Goal: Information Seeking & Learning: Find specific fact

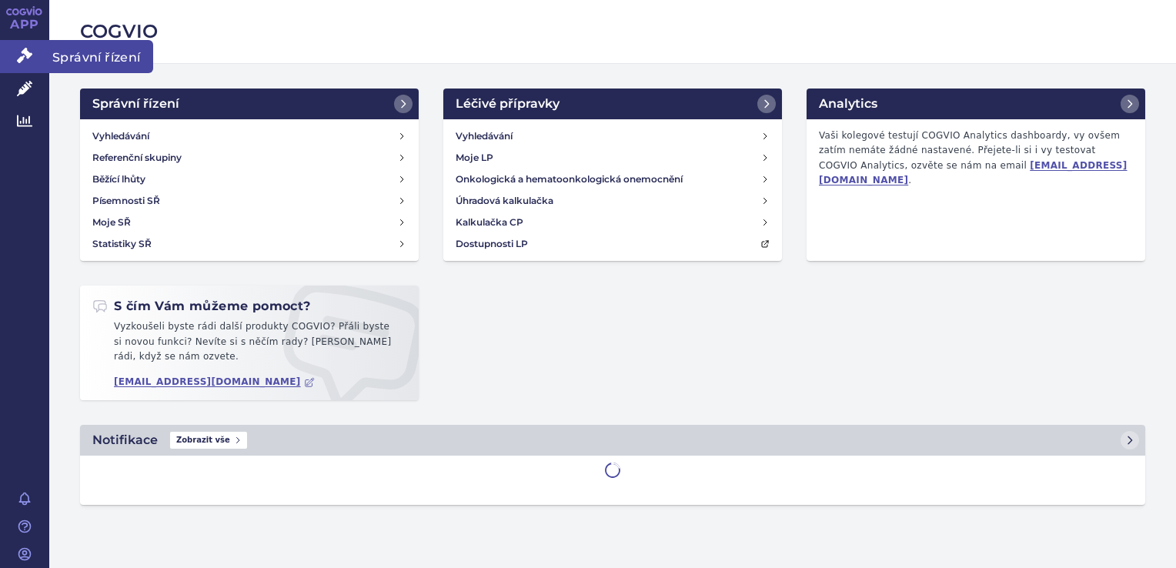
click at [18, 51] on icon at bounding box center [24, 55] width 15 height 15
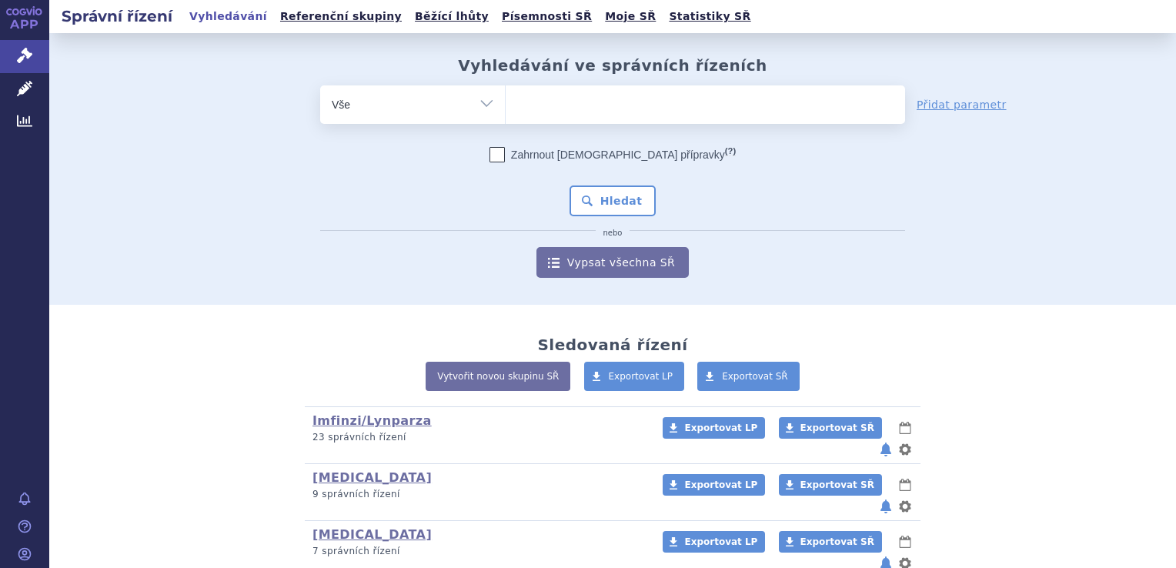
click at [606, 102] on ul at bounding box center [705, 101] width 399 height 32
click at [506, 102] on select at bounding box center [505, 104] width 1 height 38
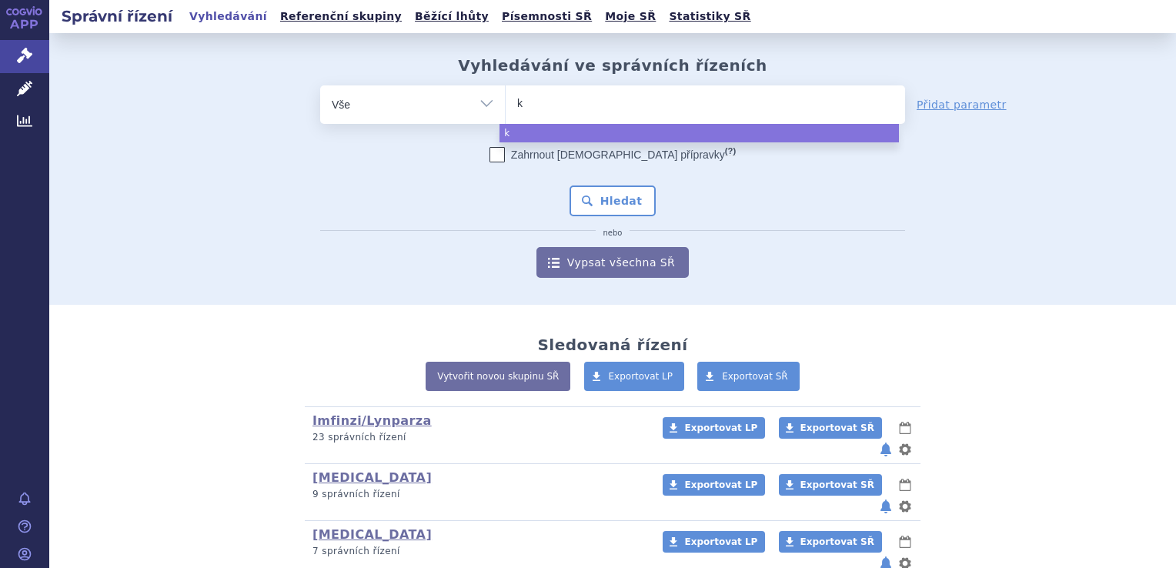
type input "ke"
type input "key"
type input "keyt"
type input "keytr"
type input "keytru"
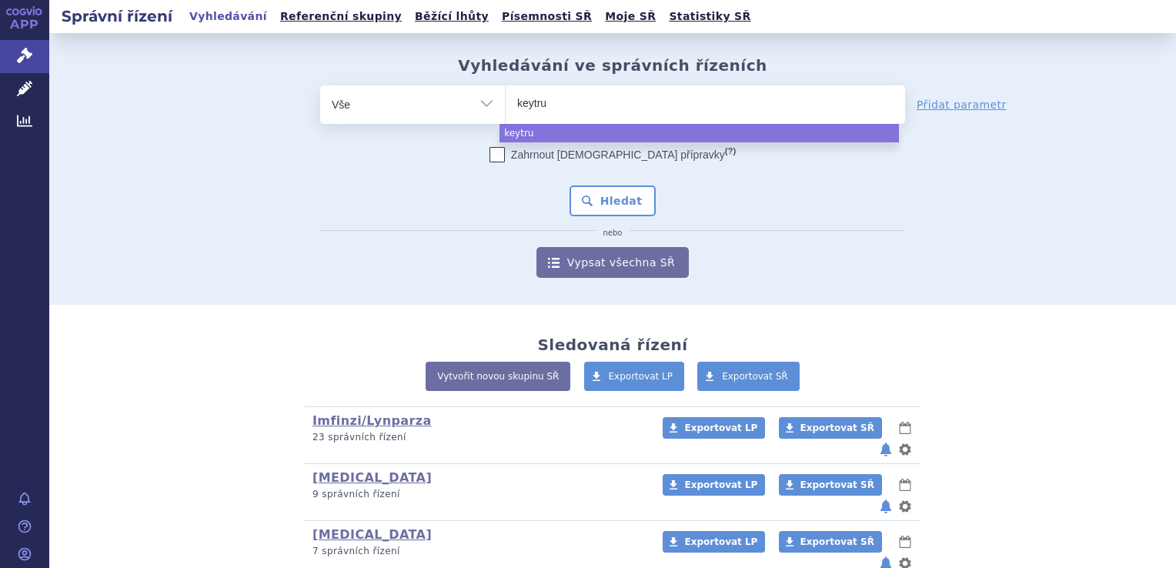
type input "keytrud"
type input "keytruda"
select select "keytruda"
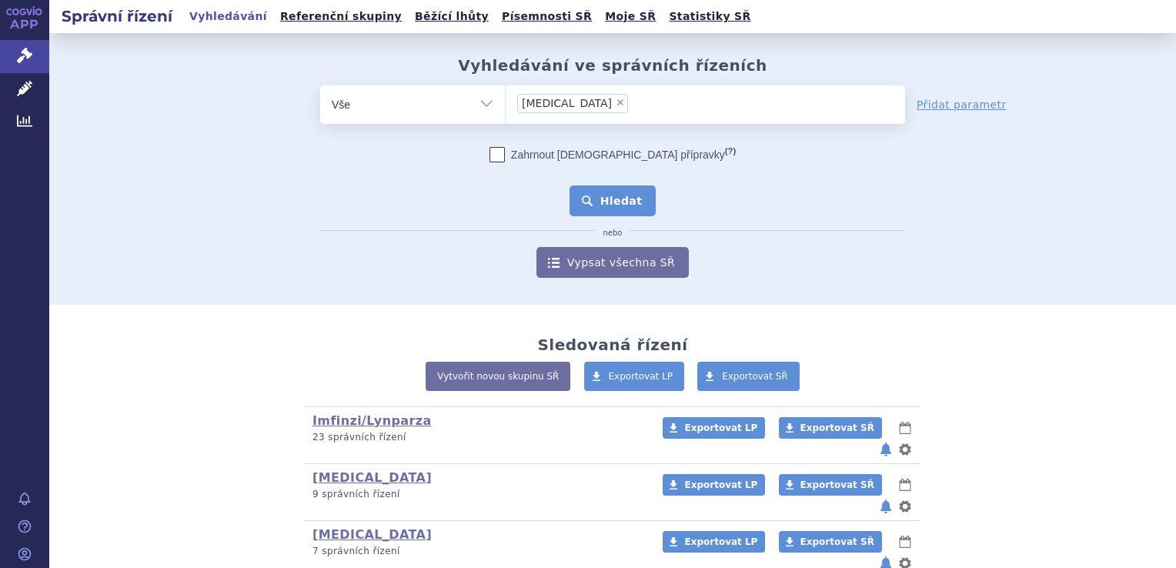
click at [622, 210] on button "Hledat" at bounding box center [613, 200] width 87 height 31
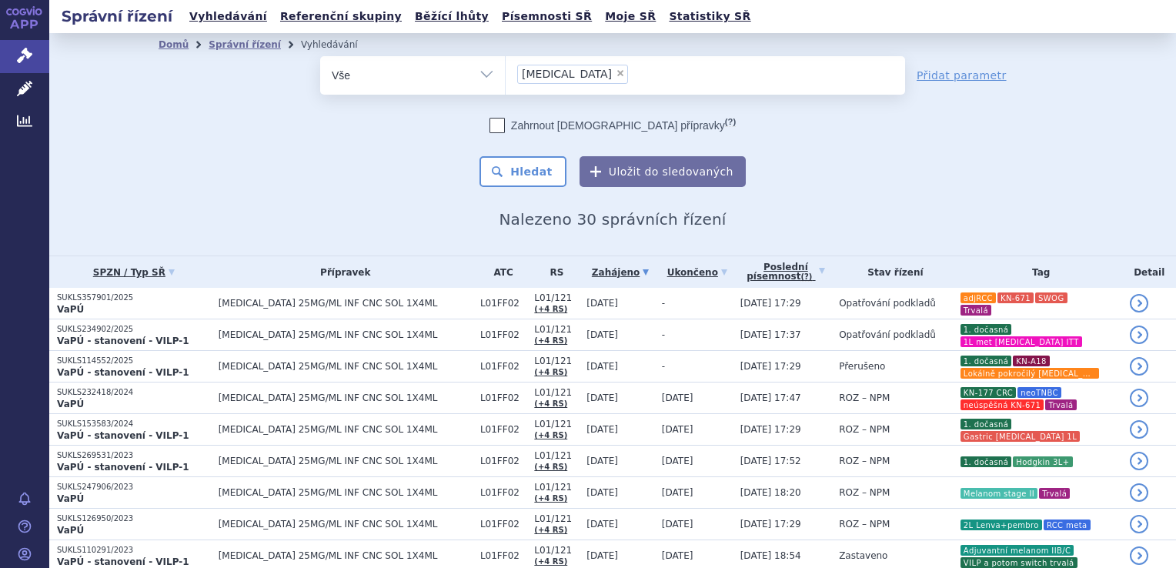
click at [38, 5] on link "APP" at bounding box center [24, 20] width 49 height 40
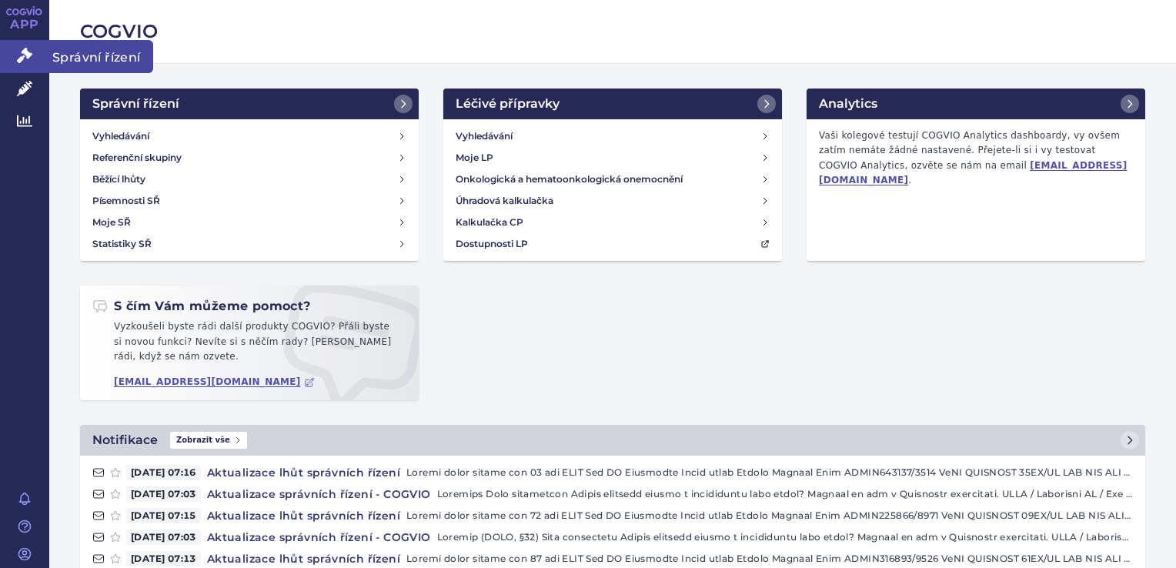
click at [44, 51] on link "Správní řízení" at bounding box center [24, 56] width 49 height 32
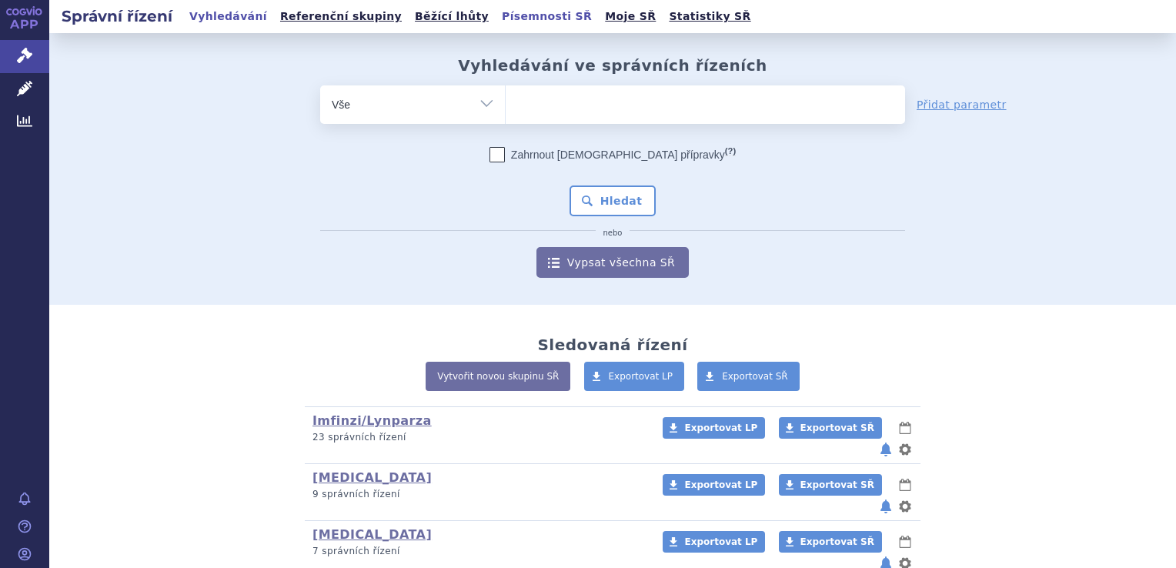
click at [497, 13] on link "Písemnosti SŘ" at bounding box center [546, 16] width 99 height 21
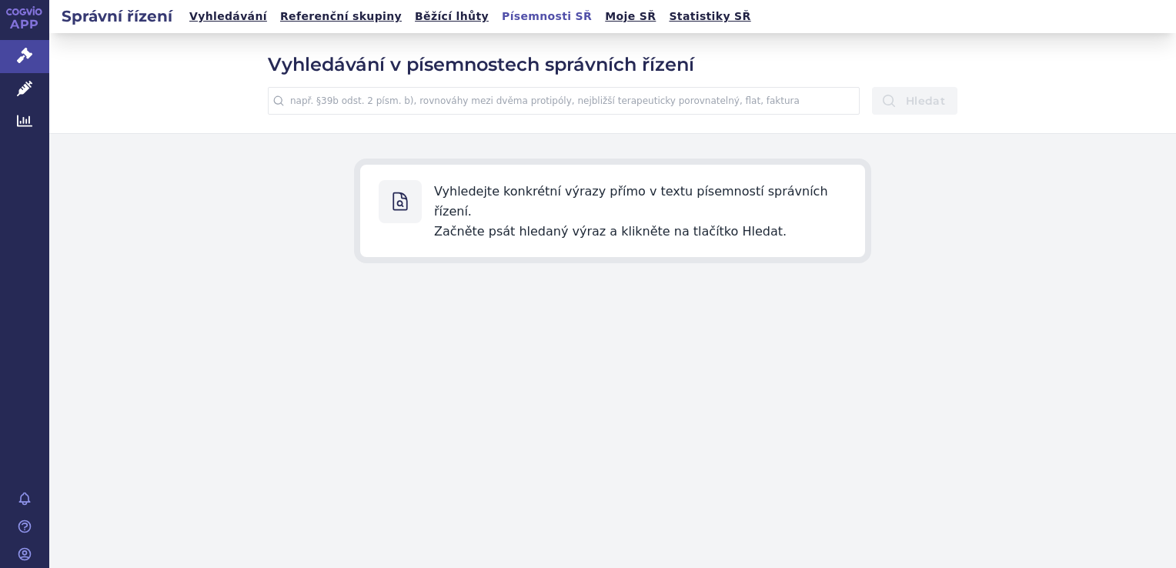
click at [506, 92] on input "text" at bounding box center [564, 101] width 592 height 28
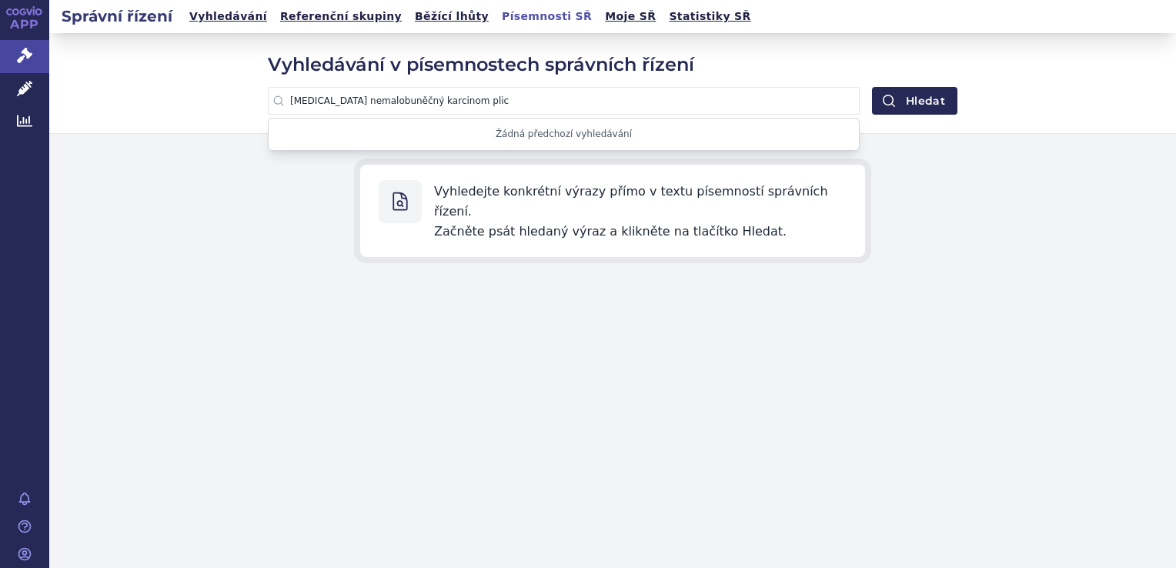
click at [872, 87] on button "Hledat" at bounding box center [914, 101] width 85 height 28
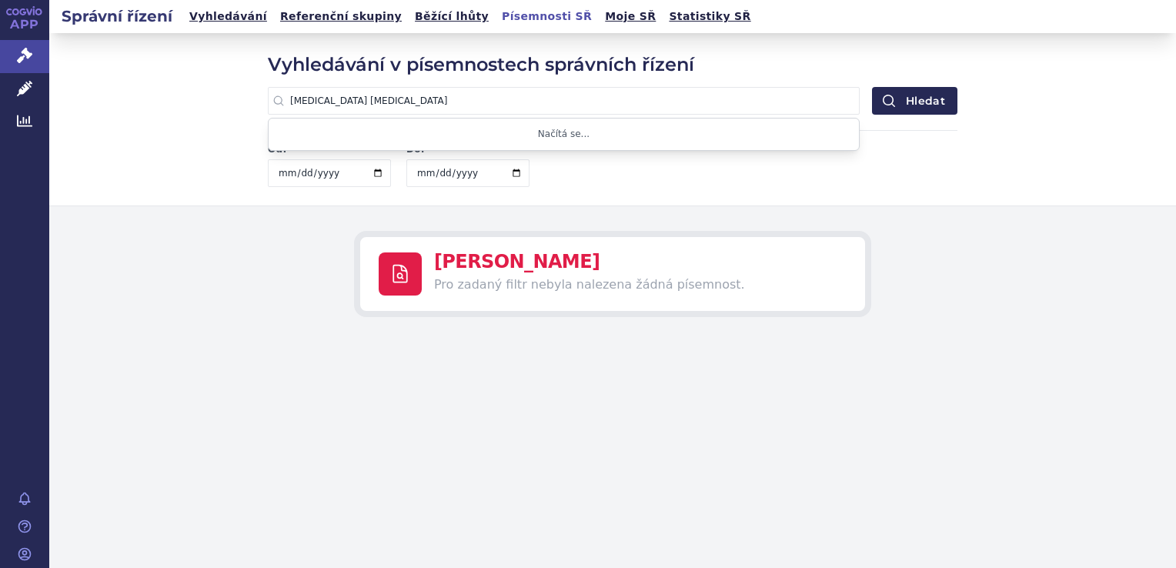
type input "opdivo NSCLC"
click at [872, 87] on button "Hledat" at bounding box center [914, 101] width 85 height 28
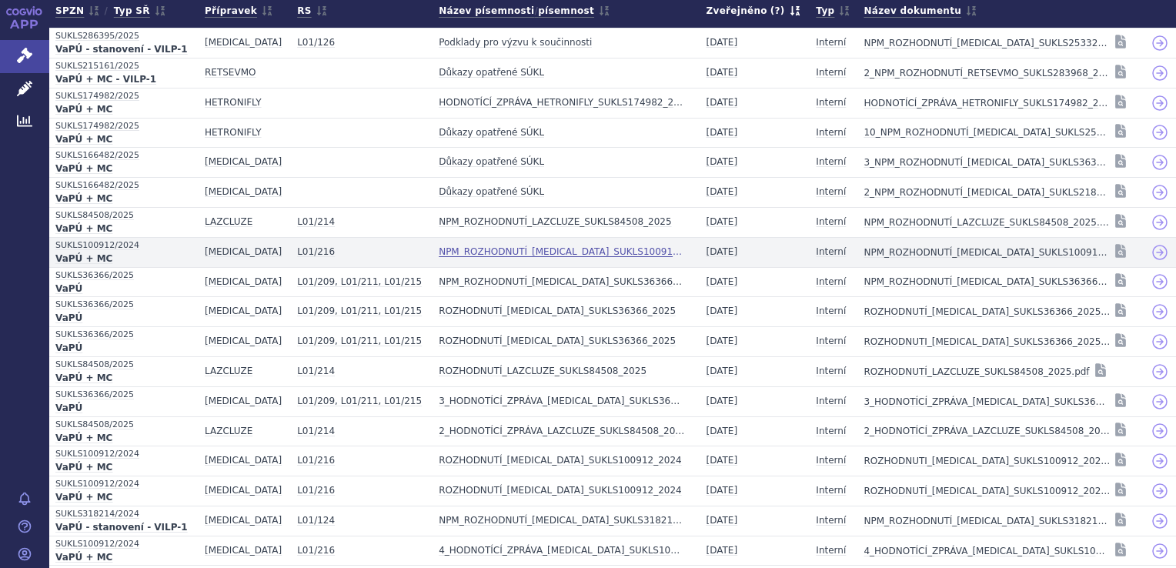
scroll to position [305, 0]
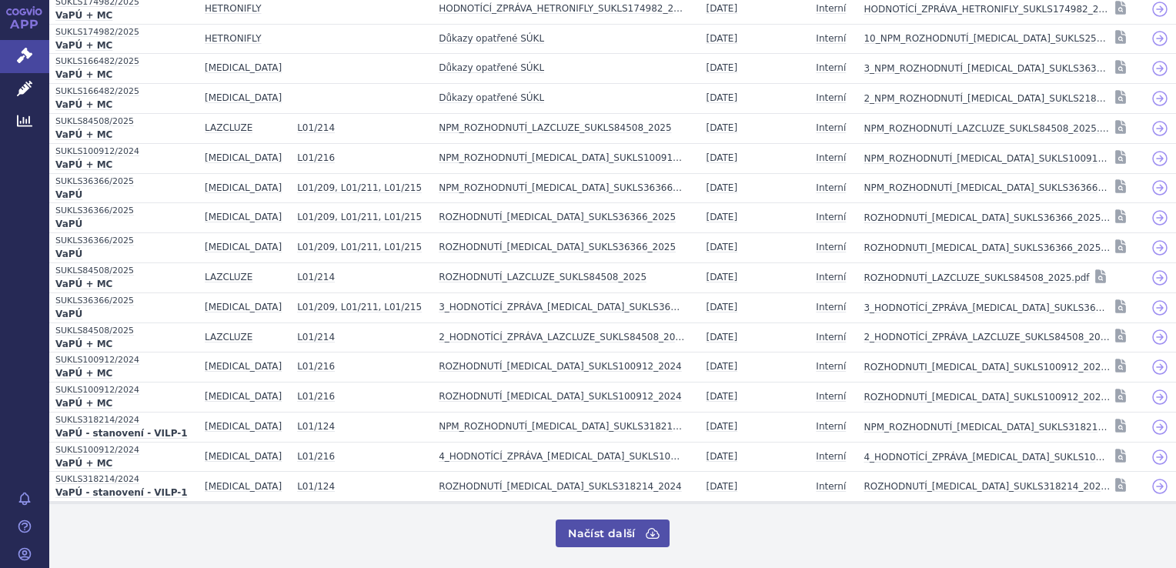
click at [609, 533] on button "Načíst další" at bounding box center [612, 534] width 113 height 28
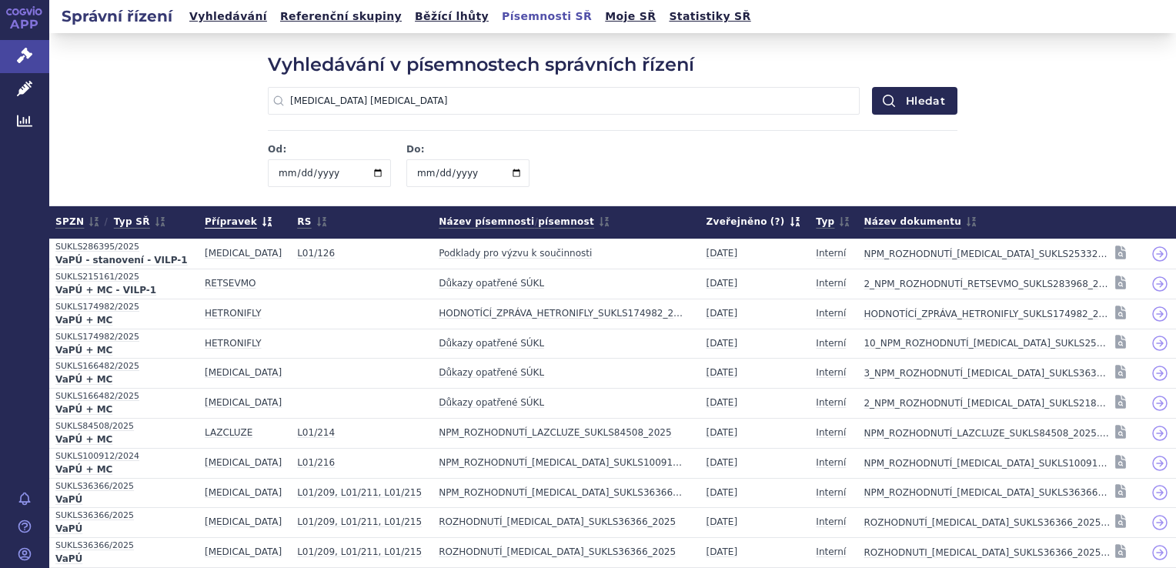
click at [237, 220] on span "Přípravek" at bounding box center [239, 221] width 68 height 19
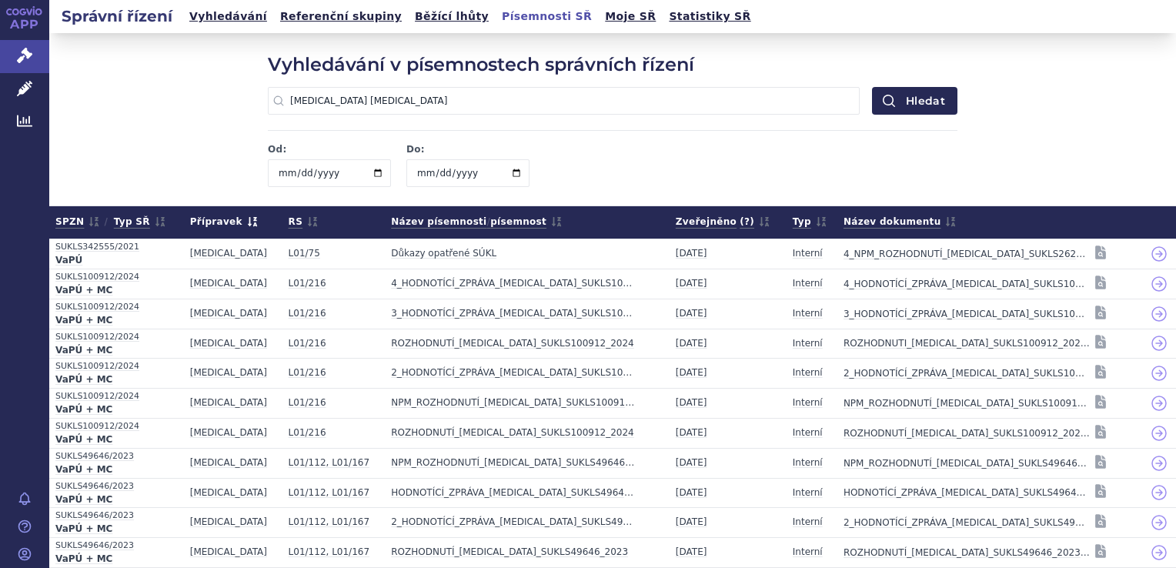
scroll to position [335, 0]
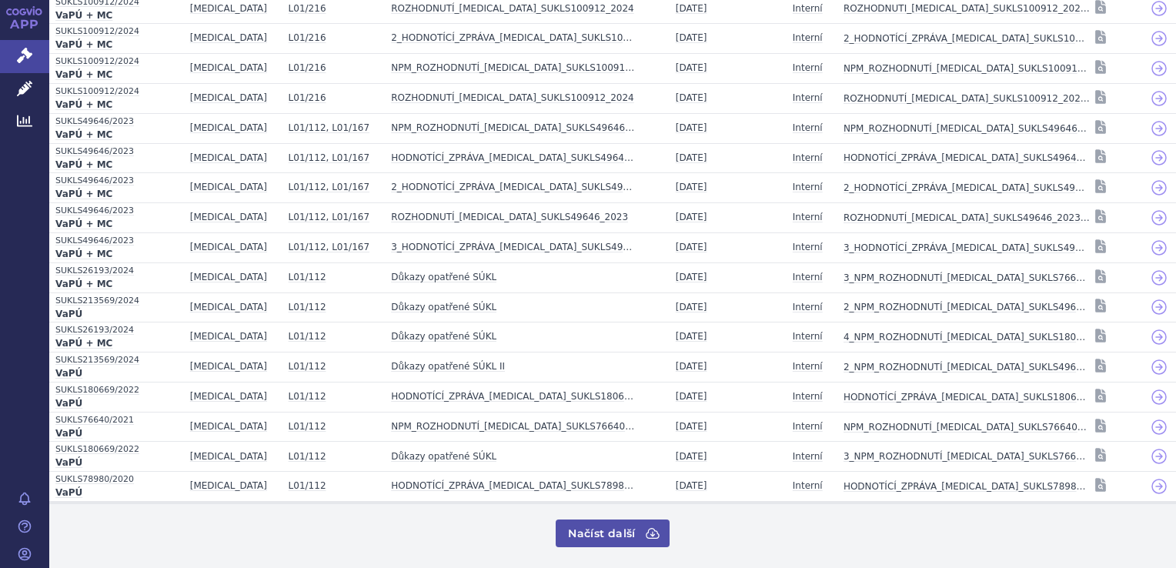
click at [615, 520] on button "Načíst další" at bounding box center [612, 534] width 113 height 28
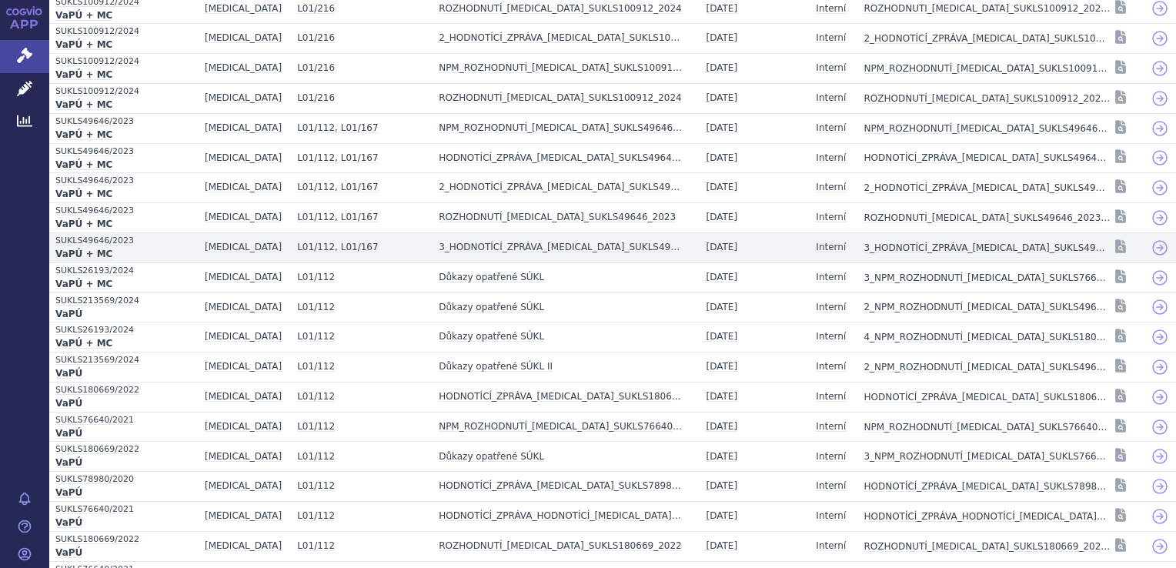
scroll to position [929, 0]
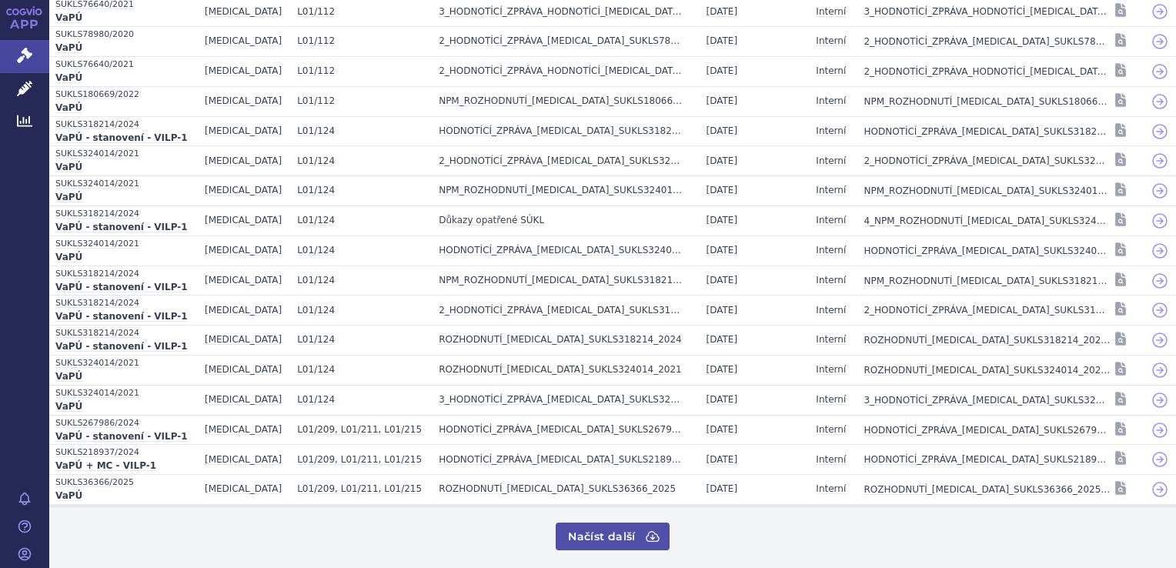
click at [622, 538] on button "Načíst další" at bounding box center [612, 537] width 113 height 28
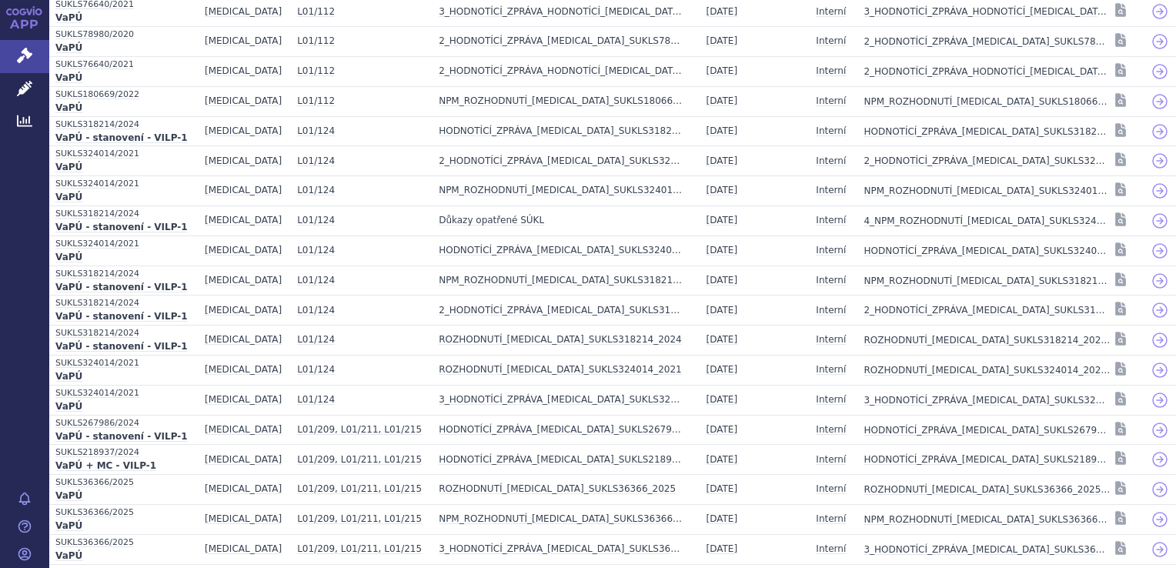
scroll to position [1523, 0]
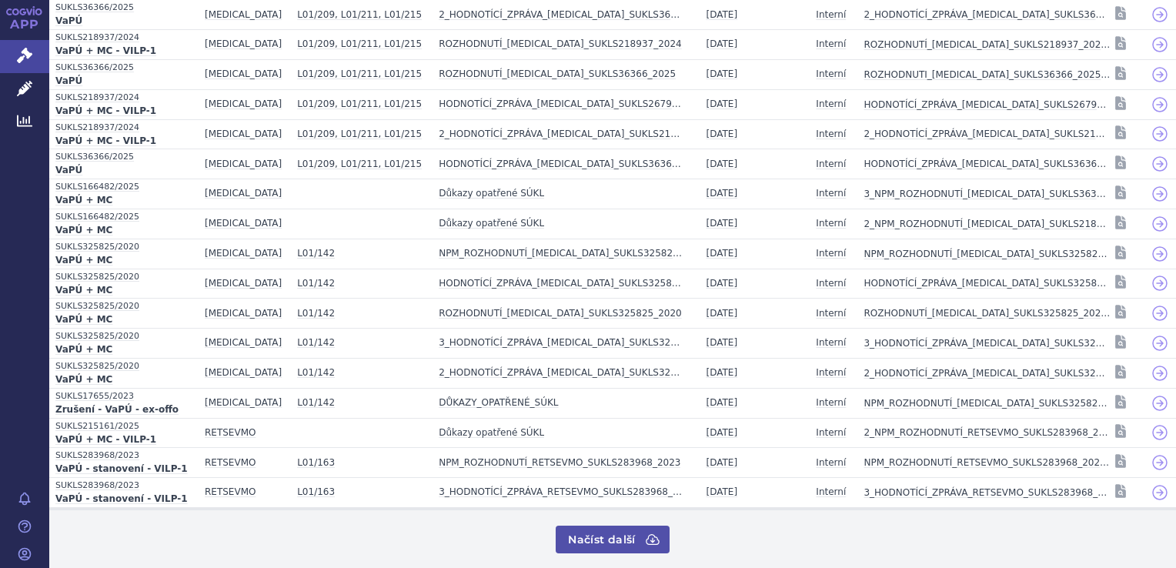
click at [616, 526] on button "Načíst další" at bounding box center [612, 540] width 113 height 28
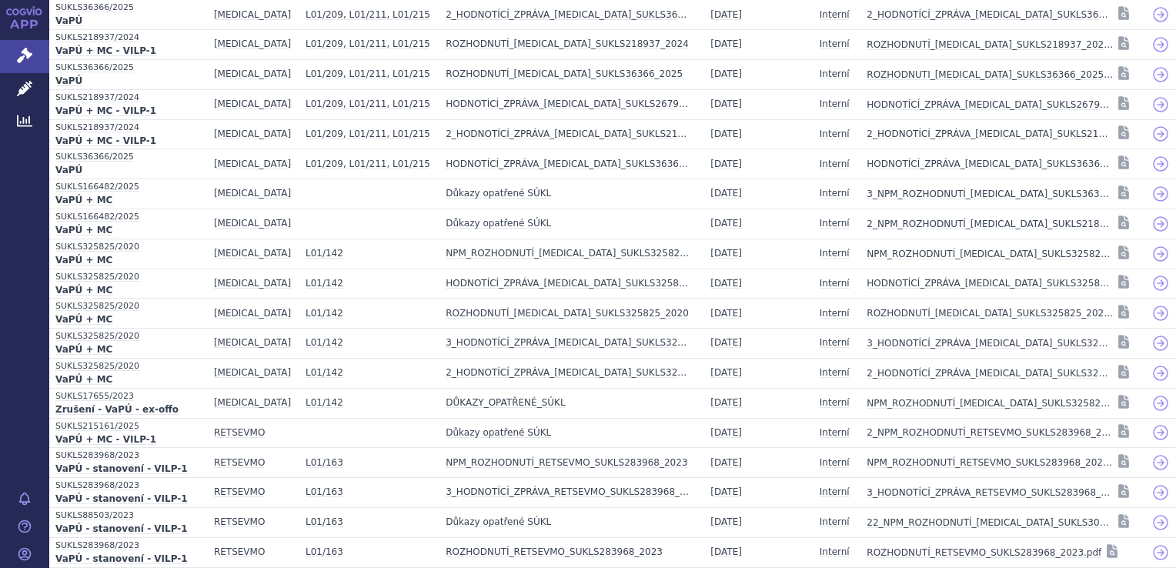
scroll to position [2117, 0]
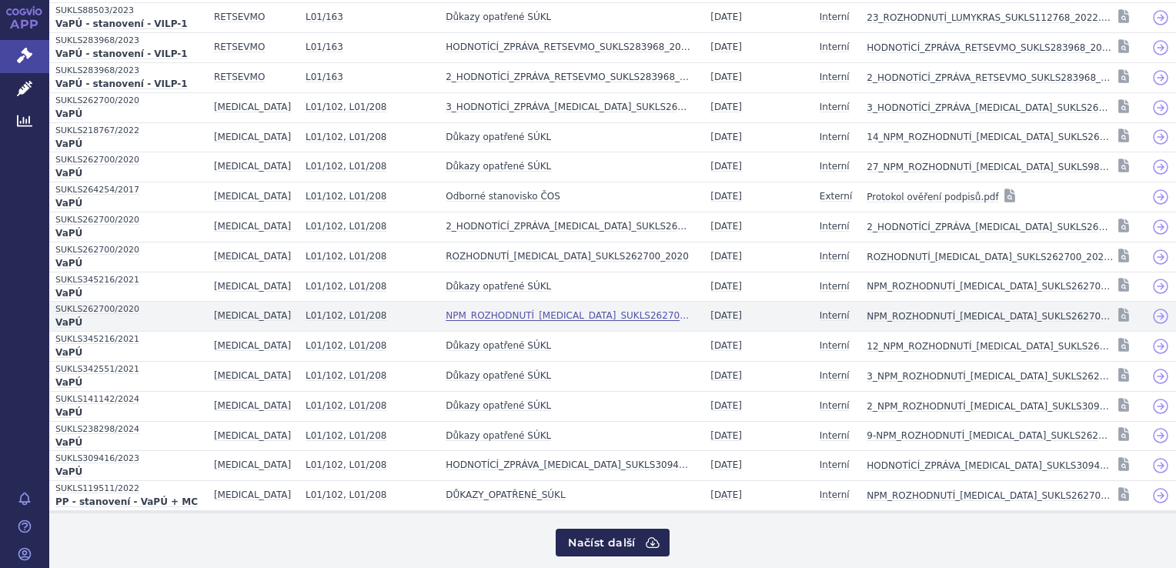
click at [596, 309] on strong "NPM_ROZHODNUTÍ_OPDIVO_SUKLS262700_2020" at bounding box center [569, 316] width 246 height 15
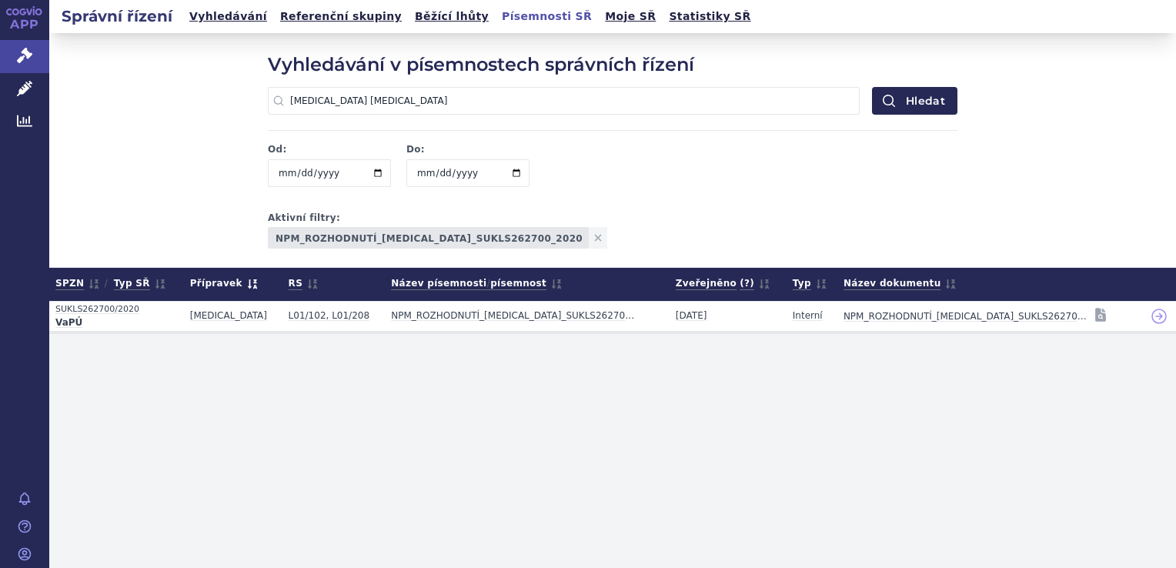
click at [496, 334] on div "Vyhledávání v písemnostech správních řízení opdivo NSCLC Žádná předchozí vyhled…" at bounding box center [612, 195] width 1127 height 325
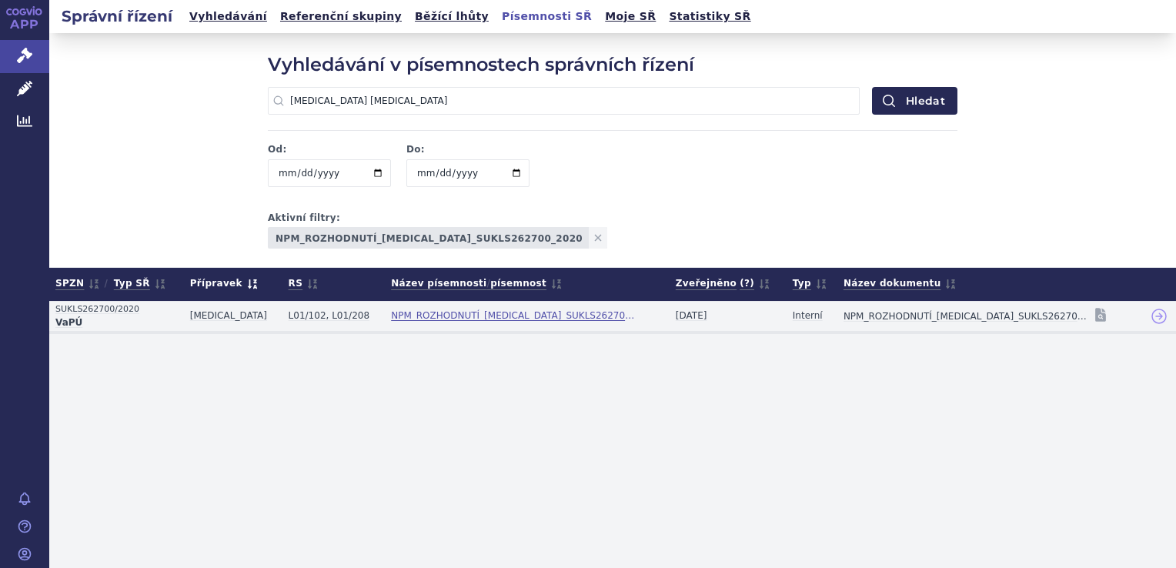
click at [500, 322] on strong "NPM_ROZHODNUTÍ_OPDIVO_SUKLS262700_2020" at bounding box center [514, 316] width 246 height 15
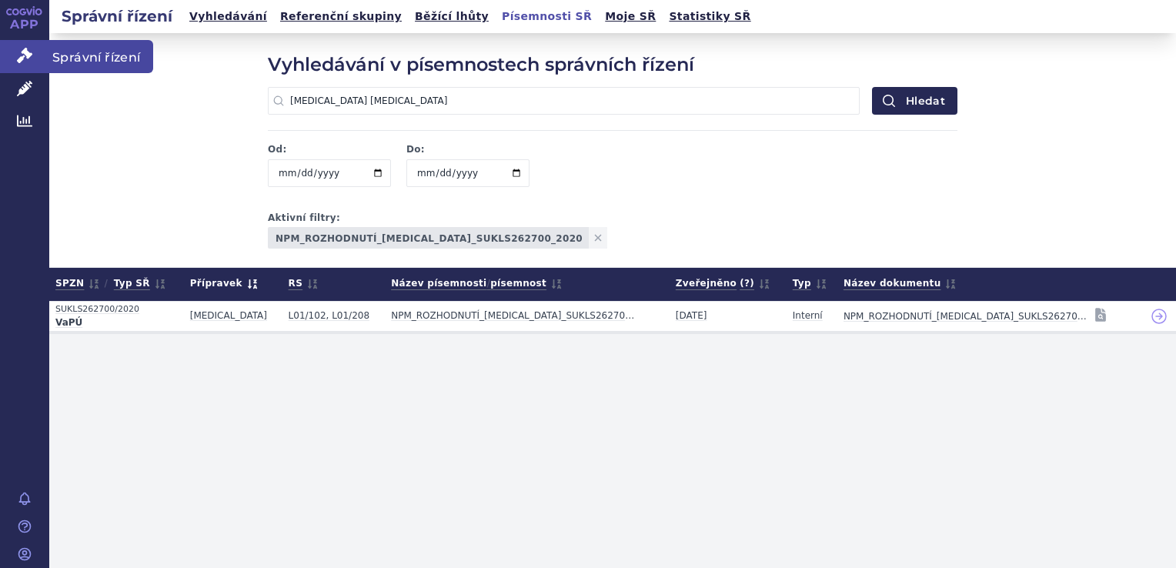
click at [30, 54] on icon at bounding box center [24, 55] width 15 height 15
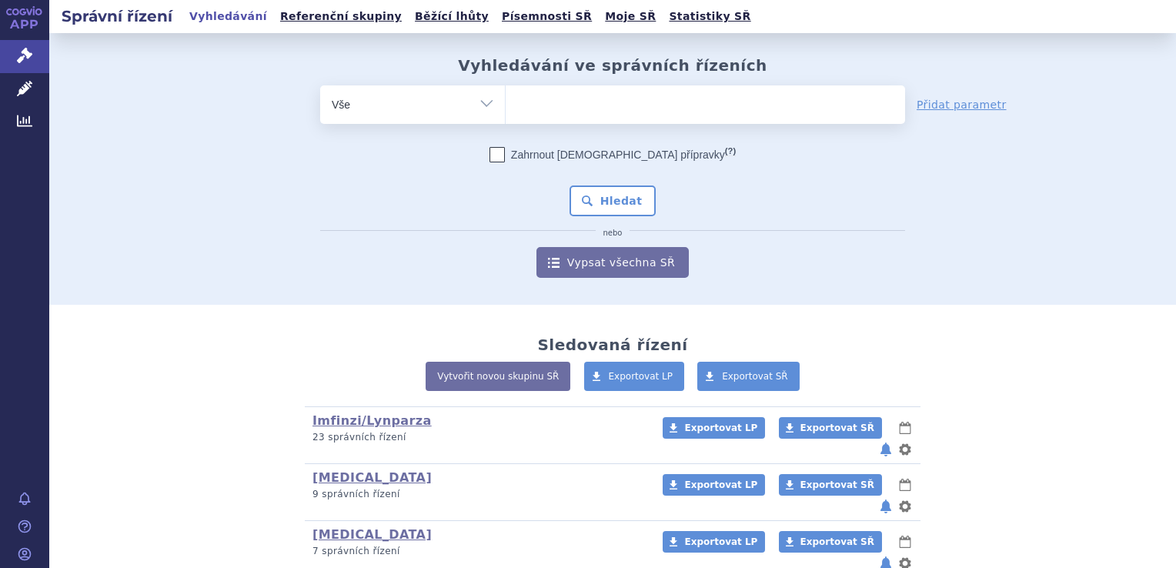
drag, startPoint x: 601, startPoint y: 91, endPoint x: 603, endPoint y: 82, distance: 8.8
click at [601, 91] on ul at bounding box center [705, 101] width 399 height 32
click at [506, 91] on select at bounding box center [505, 104] width 1 height 38
click at [573, 110] on ul at bounding box center [705, 101] width 399 height 32
click at [506, 110] on select at bounding box center [505, 104] width 1 height 38
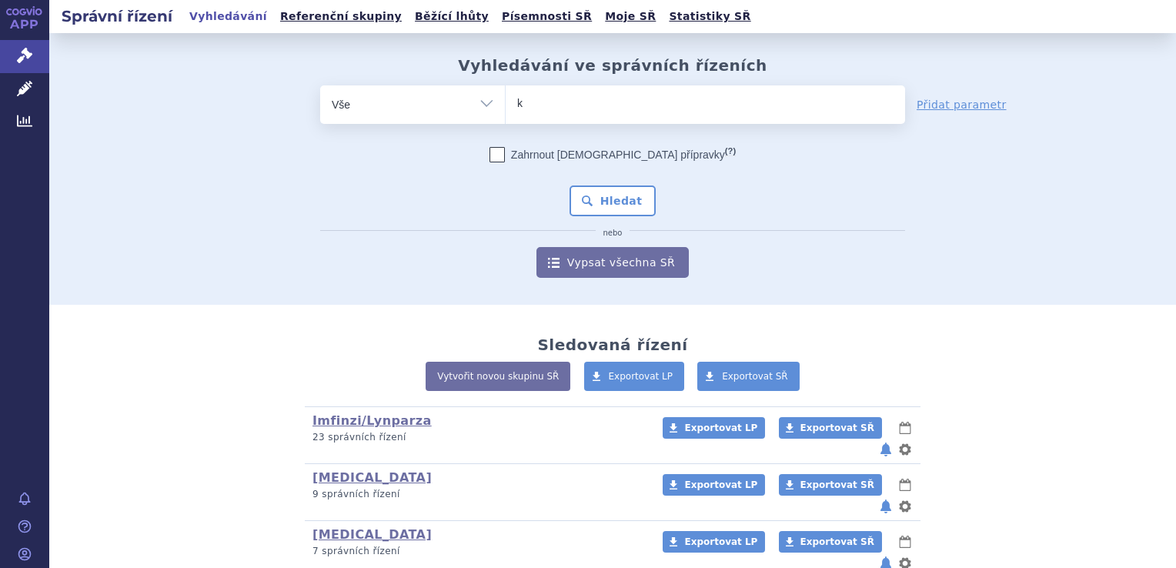
type input "ke"
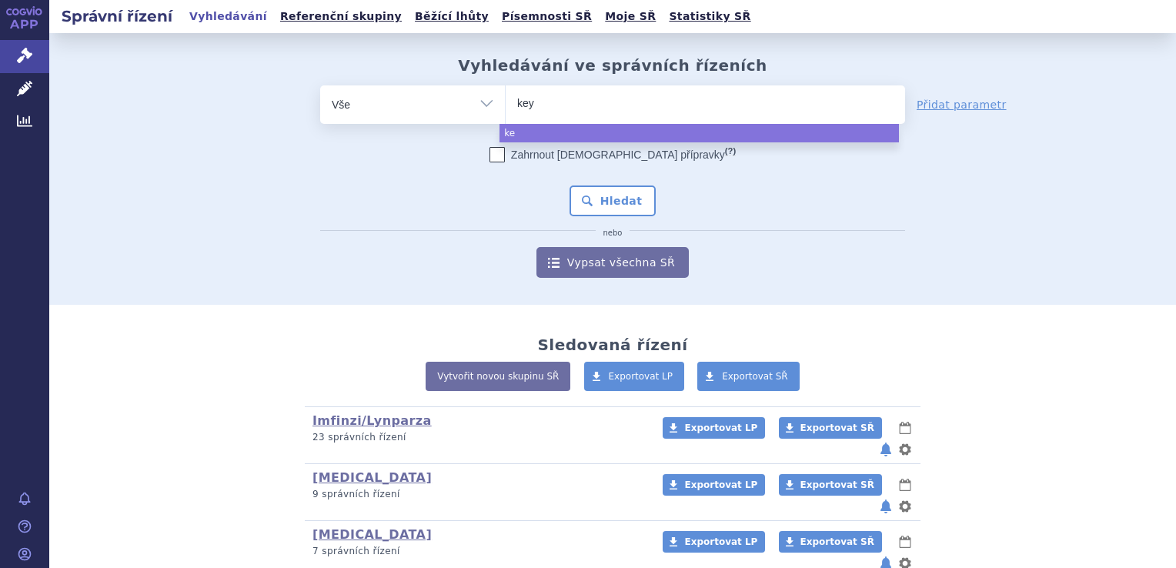
type input "keyt"
type input "keytu"
type input "keyt"
type input "keytru"
type input "[MEDICAL_DATA]"
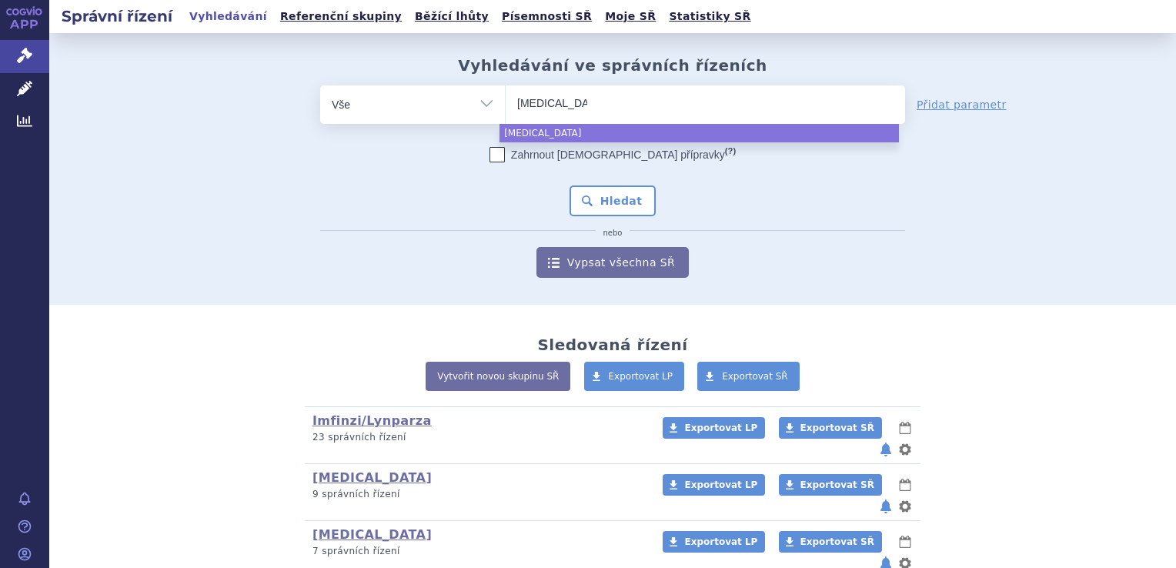
select select "keytruda"
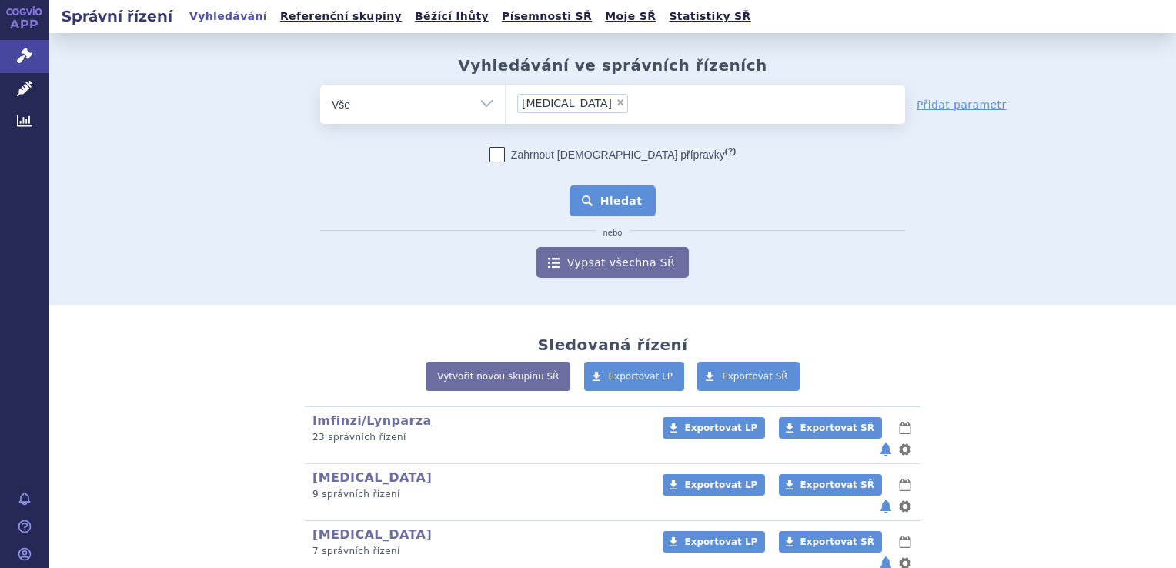
click at [627, 185] on button "Hledat" at bounding box center [613, 200] width 87 height 31
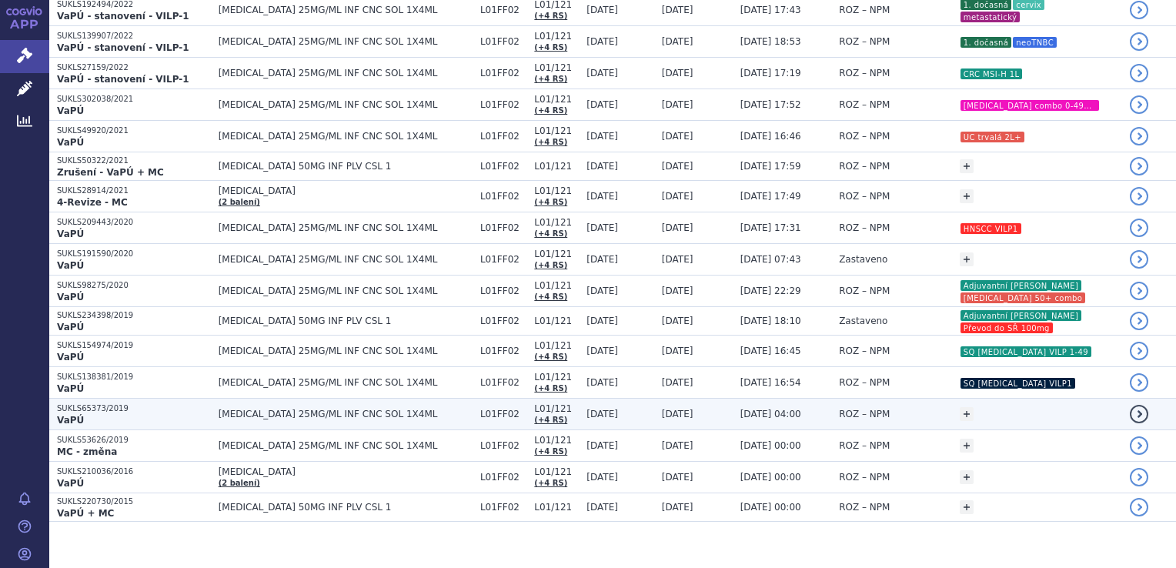
scroll to position [713, 0]
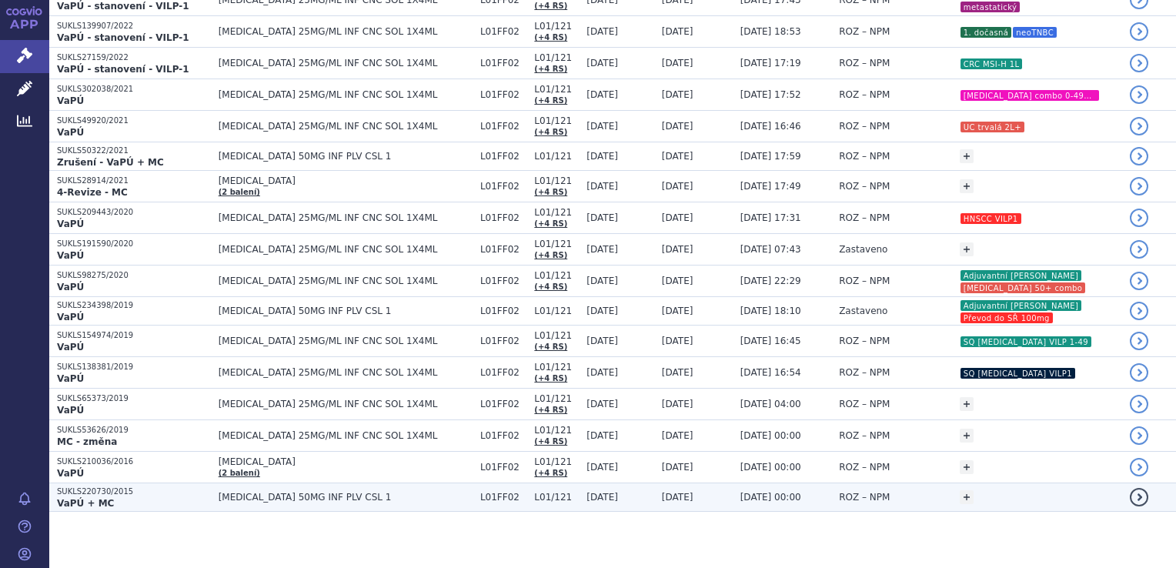
click at [733, 498] on td "16.01.2018 00:00" at bounding box center [782, 497] width 99 height 28
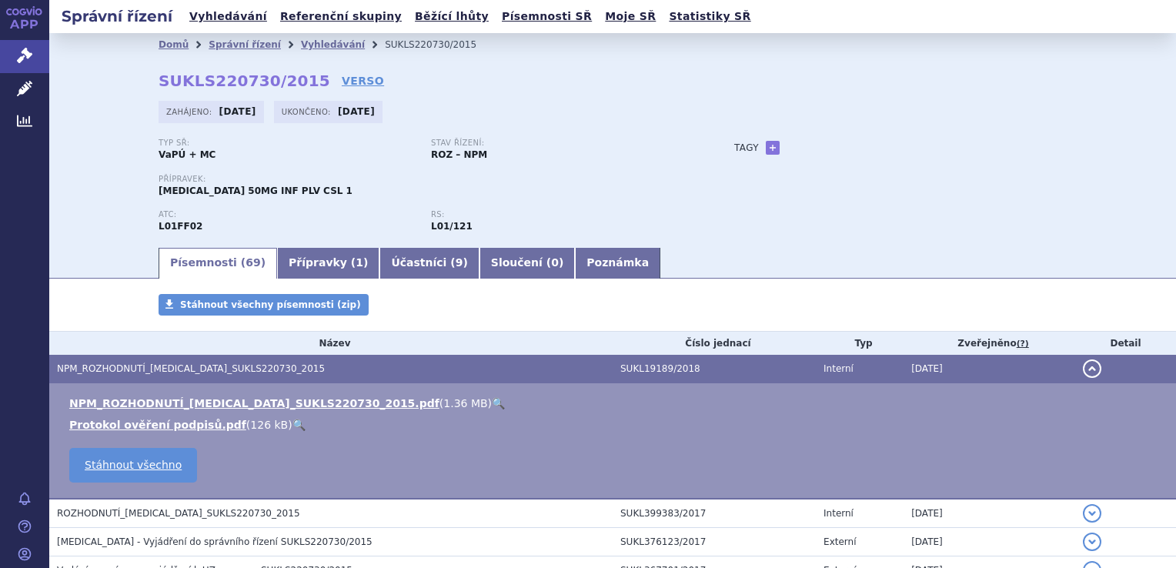
click at [492, 409] on link "🔍" at bounding box center [498, 403] width 13 height 12
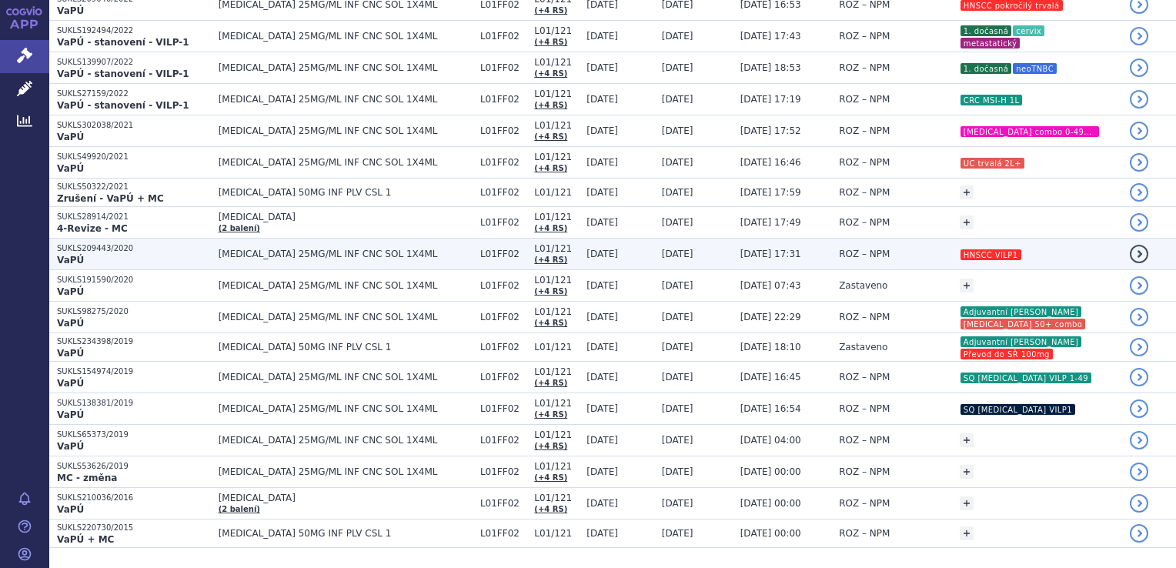
scroll to position [713, 0]
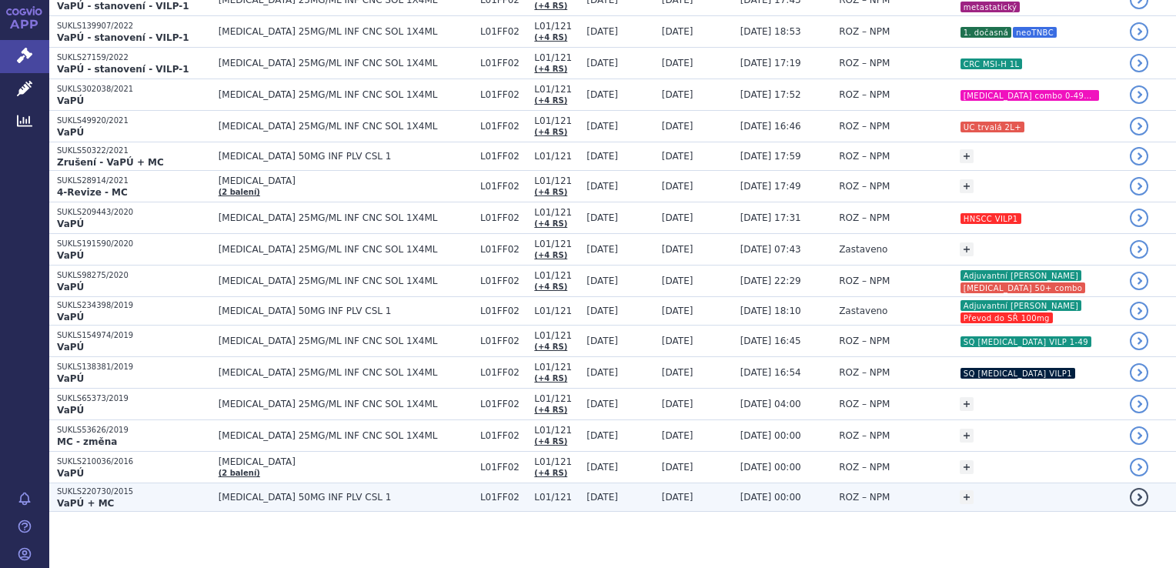
click at [1007, 489] on div "+ Přidat" at bounding box center [1041, 497] width 163 height 28
click at [960, 493] on link "+" at bounding box center [967, 497] width 14 height 14
click at [844, 501] on span at bounding box center [845, 499] width 111 height 20
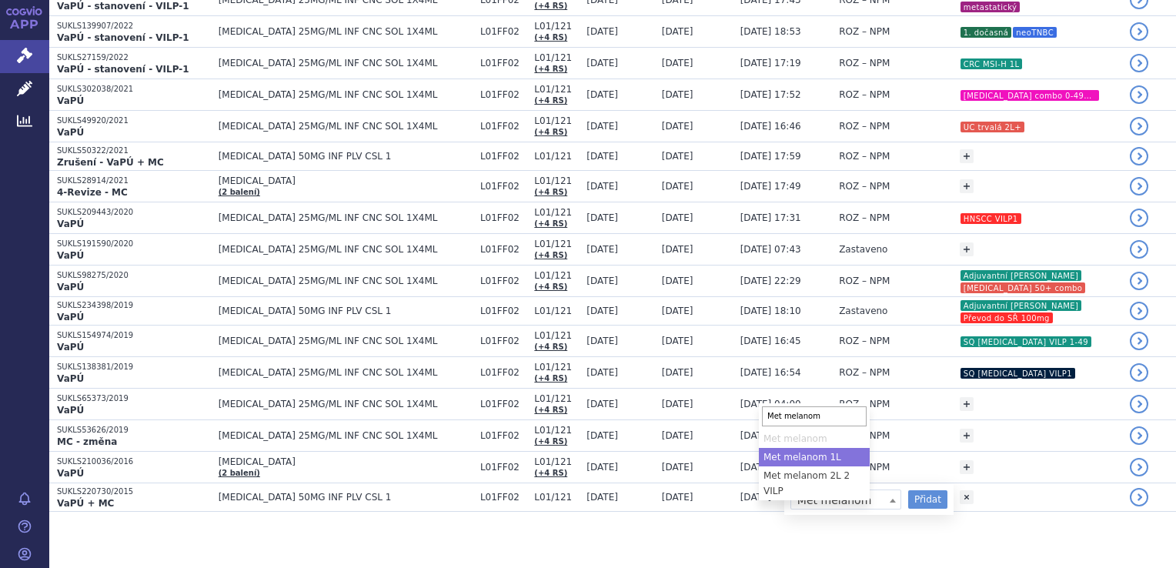
type input "Met melanom"
select select "Met melanom 1L"
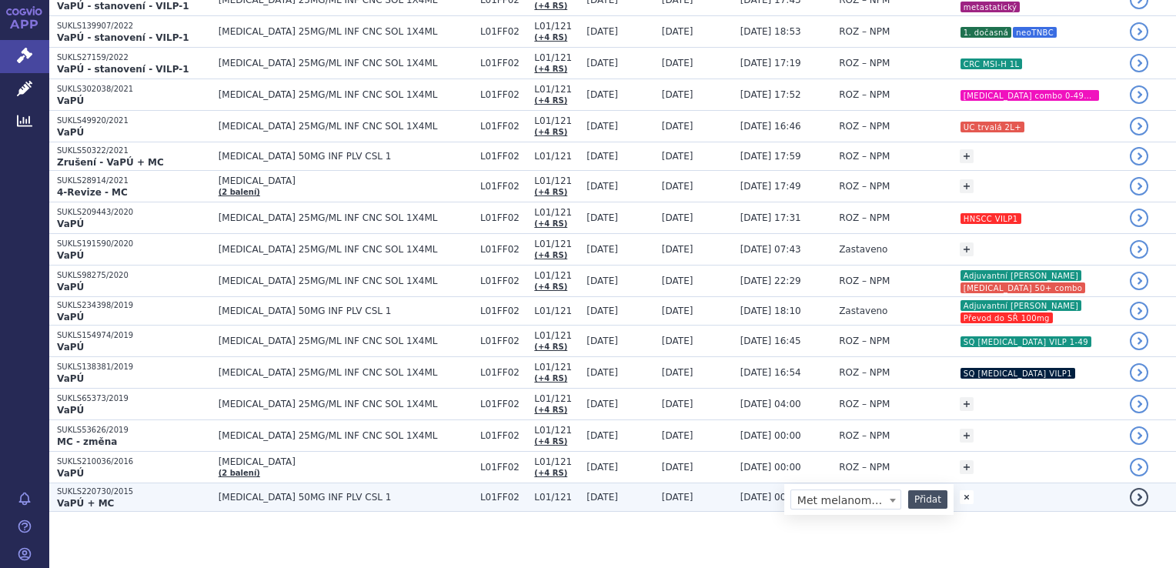
click at [908, 497] on button "Přidat" at bounding box center [927, 499] width 39 height 18
select select
click at [837, 500] on span at bounding box center [845, 499] width 111 height 20
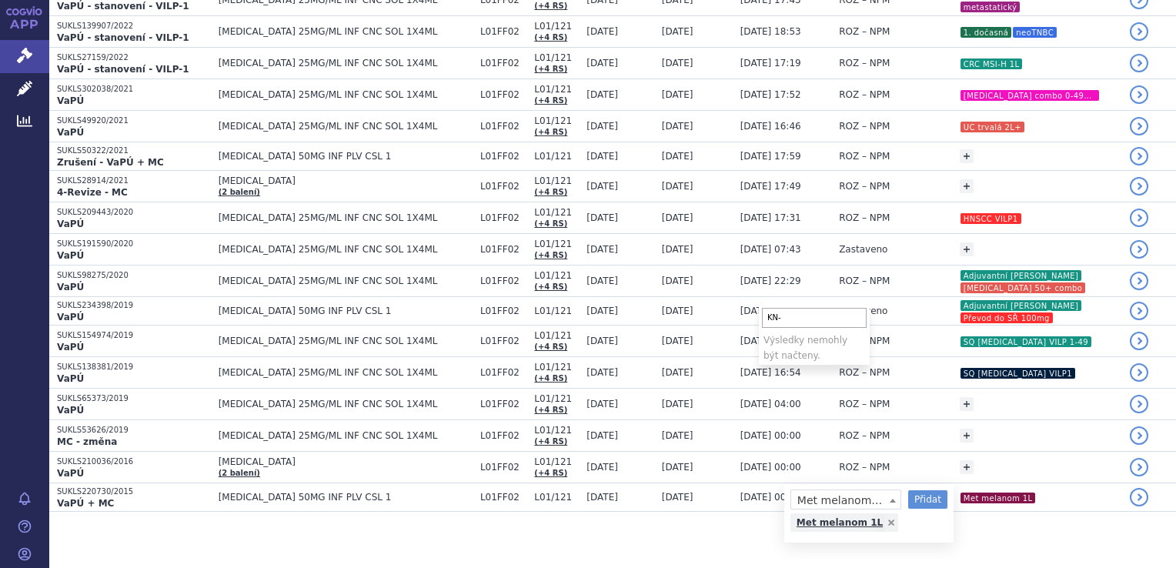
scroll to position [0, 0]
type input "KN-006"
select select "KN-006"
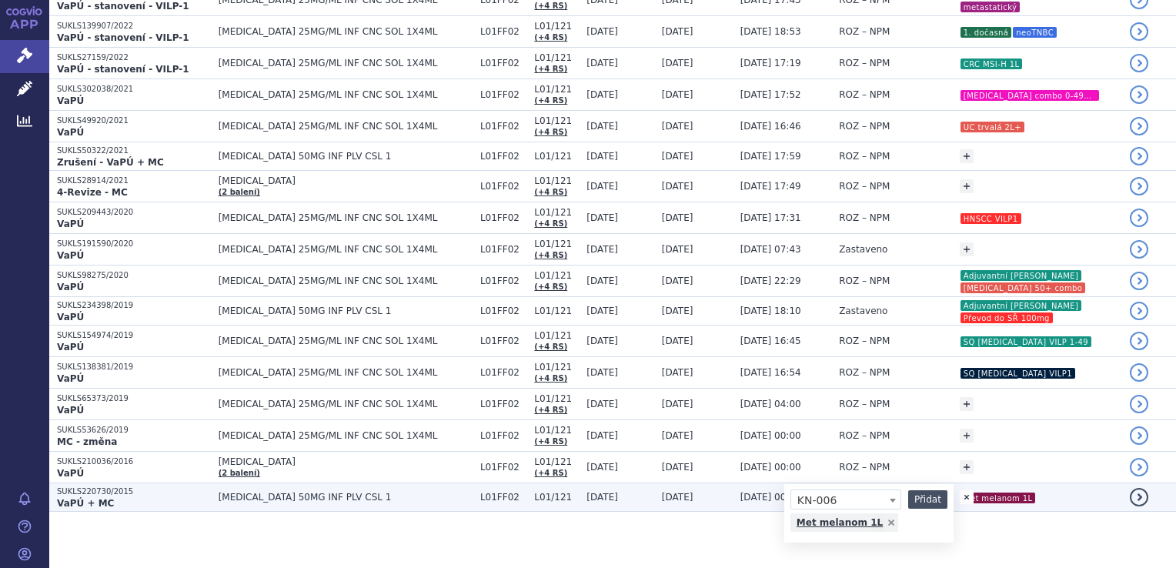
click at [908, 500] on button "Přidat" at bounding box center [927, 499] width 39 height 18
select select
click at [733, 492] on td "[DATE] 00:00" at bounding box center [782, 497] width 99 height 28
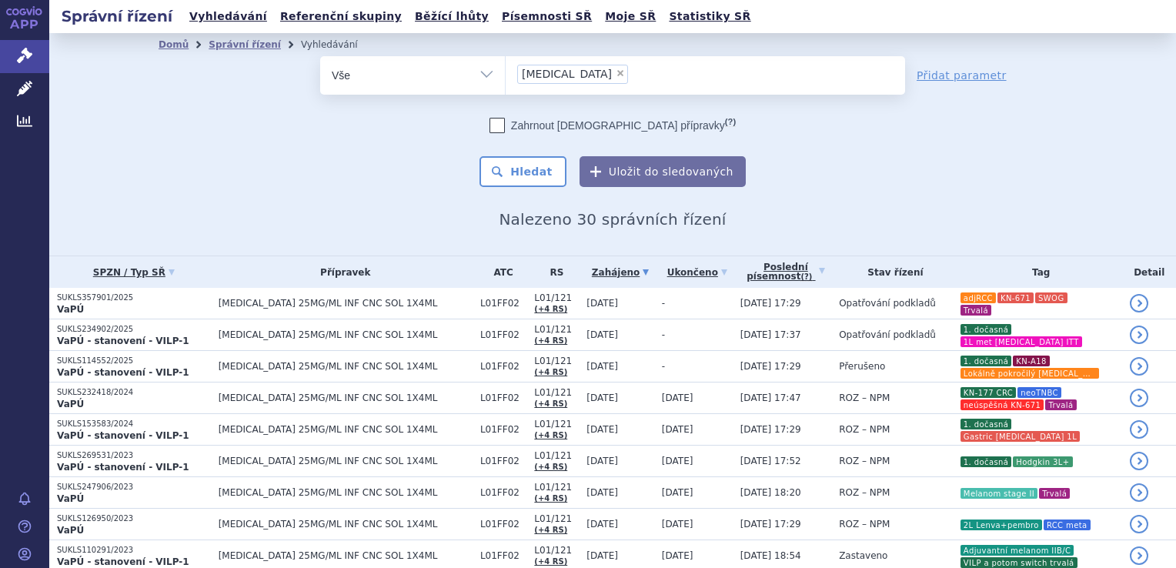
scroll to position [436, 0]
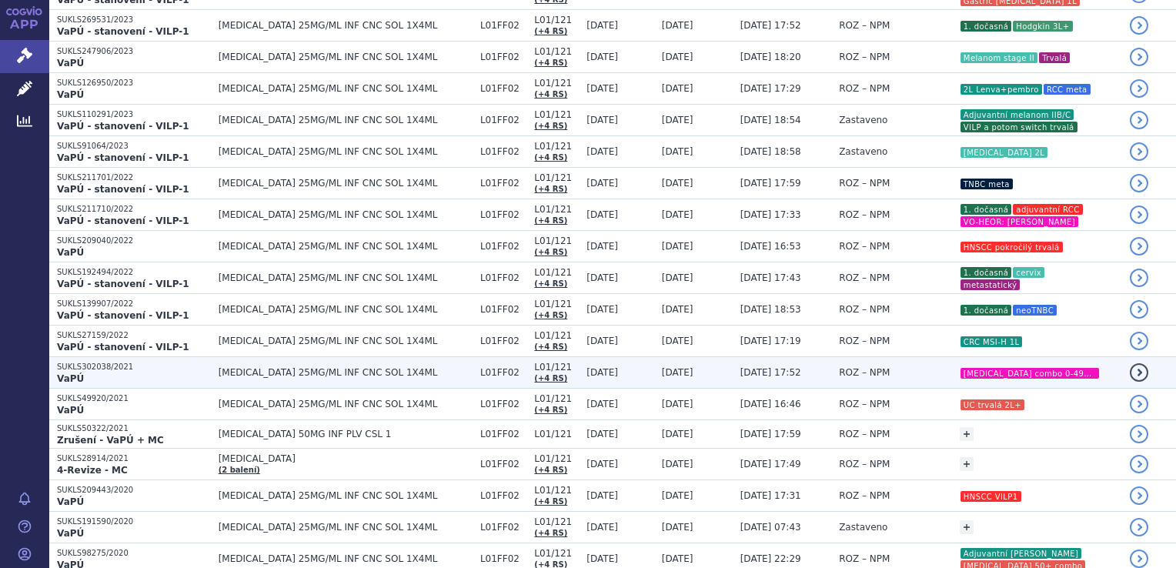
click at [733, 360] on td "[DATE] 17:52" at bounding box center [782, 373] width 99 height 32
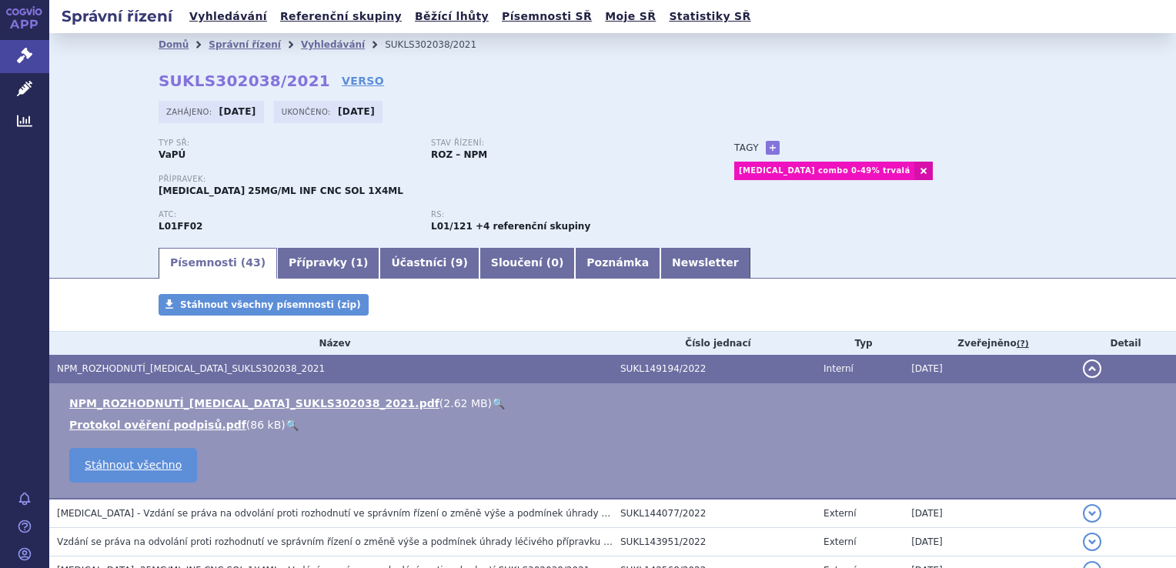
click at [492, 399] on link "🔍" at bounding box center [498, 403] width 13 height 12
click at [766, 146] on link "+" at bounding box center [773, 148] width 14 height 14
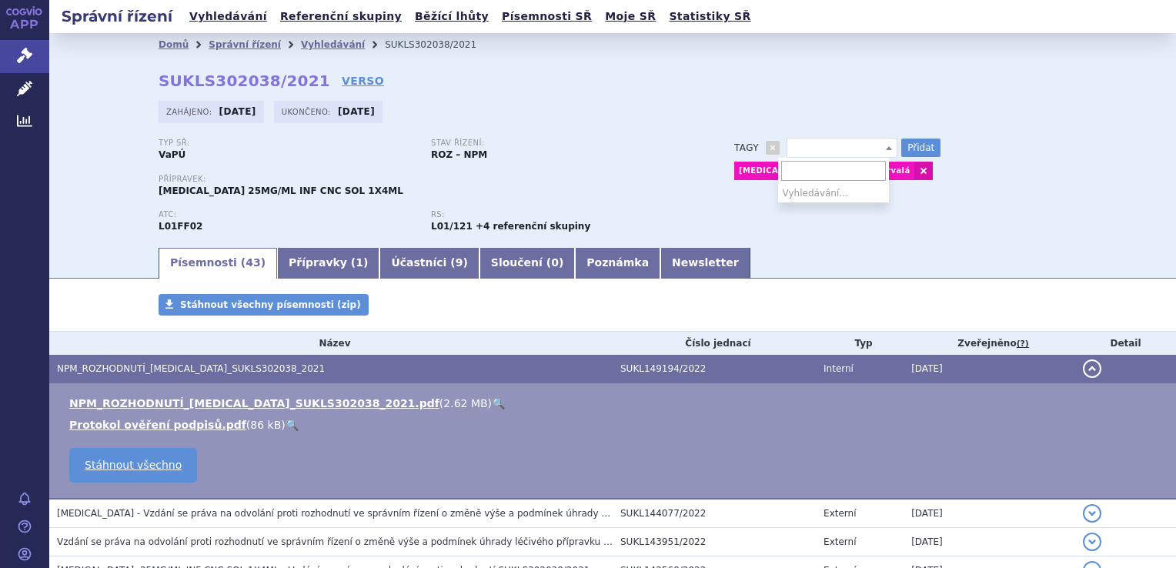
click at [851, 147] on span at bounding box center [842, 148] width 111 height 20
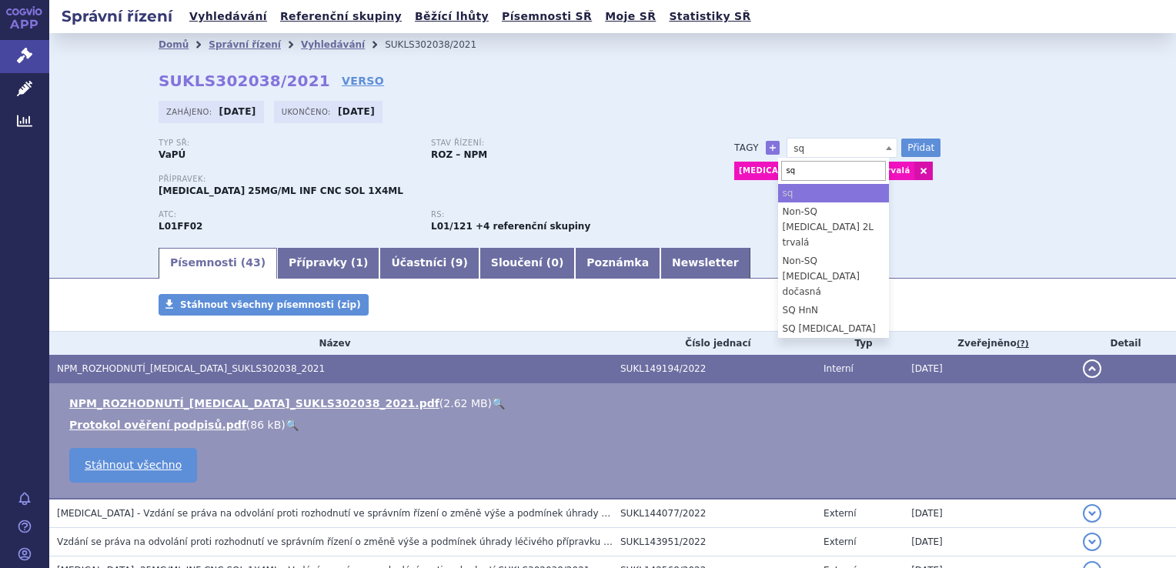
type input "s"
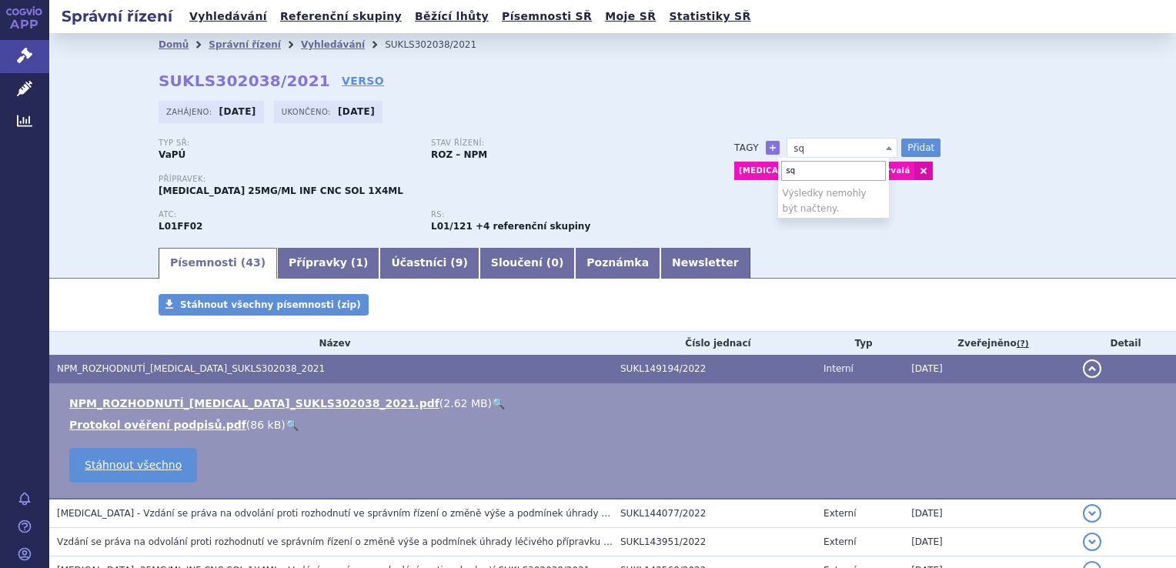
type input "s"
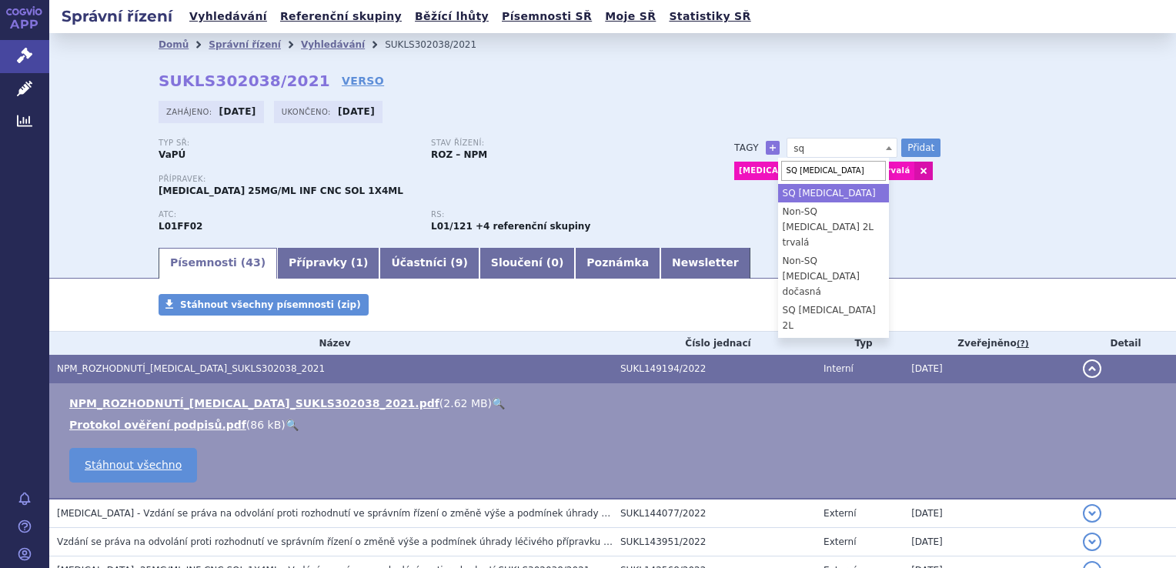
type input "SQ [MEDICAL_DATA]"
select select "SQ [MEDICAL_DATA]"
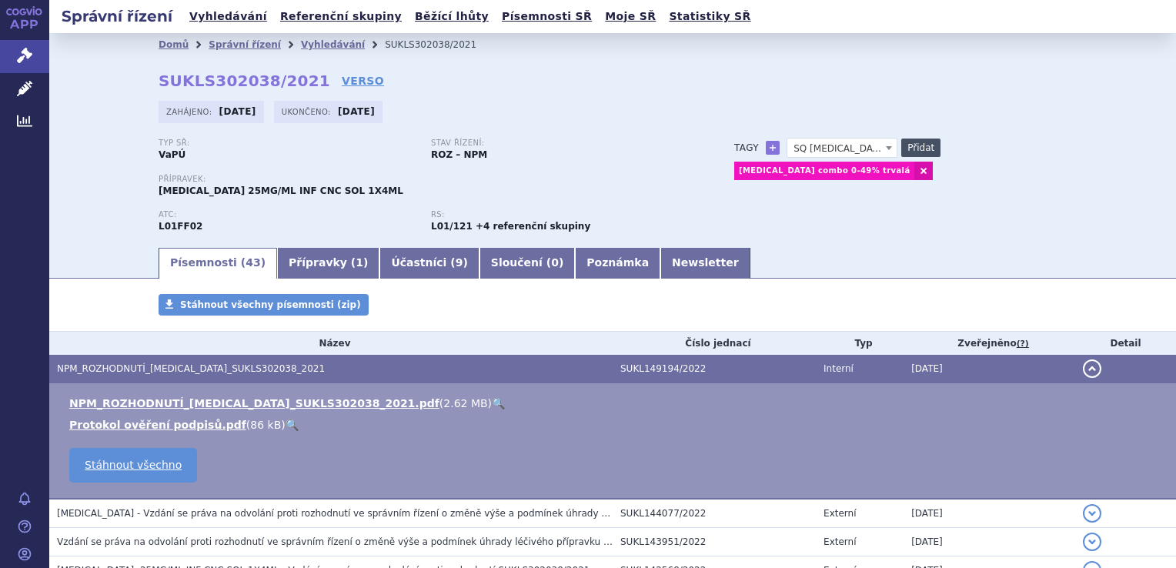
click at [914, 145] on button "Přidat" at bounding box center [920, 148] width 39 height 18
select select
click at [810, 142] on span at bounding box center [842, 148] width 111 height 20
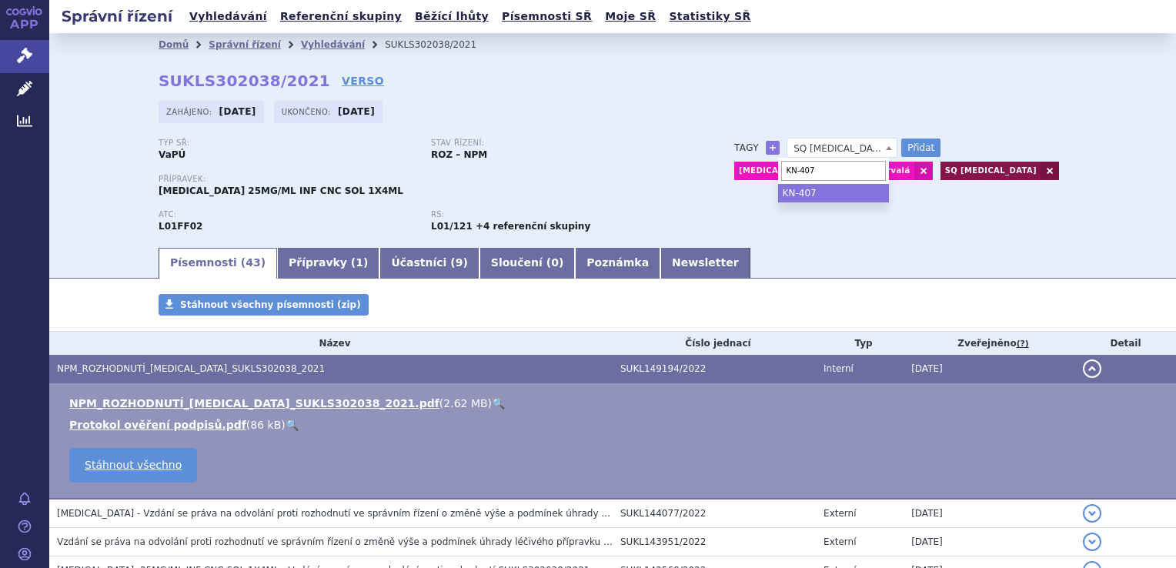
type input "KN-407"
select select "KN-407"
click at [910, 146] on button "Přidat" at bounding box center [920, 148] width 39 height 18
select select
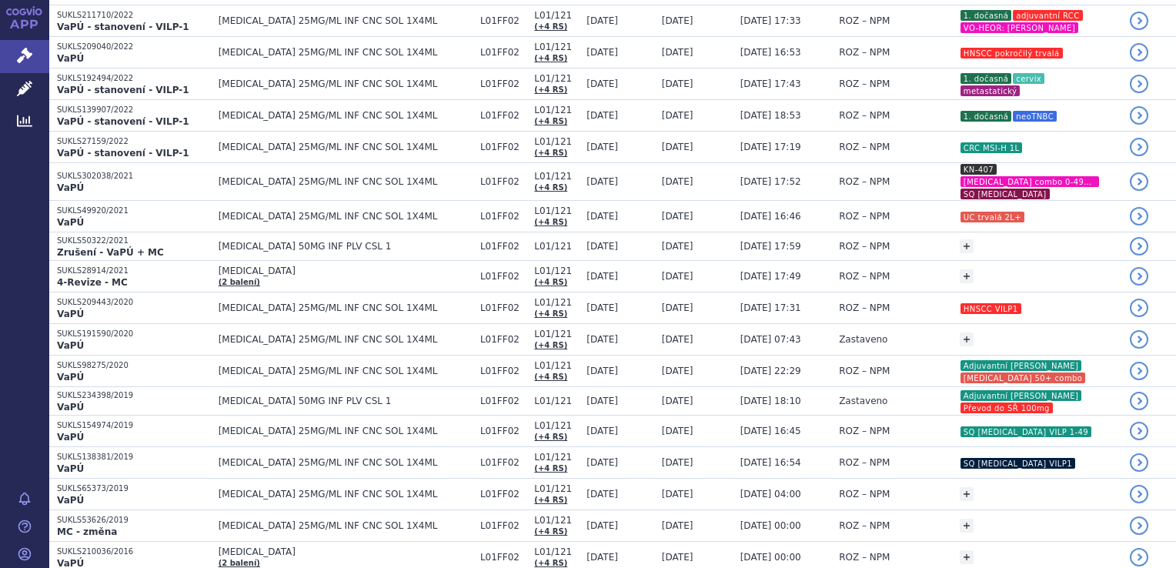
scroll to position [539, 0]
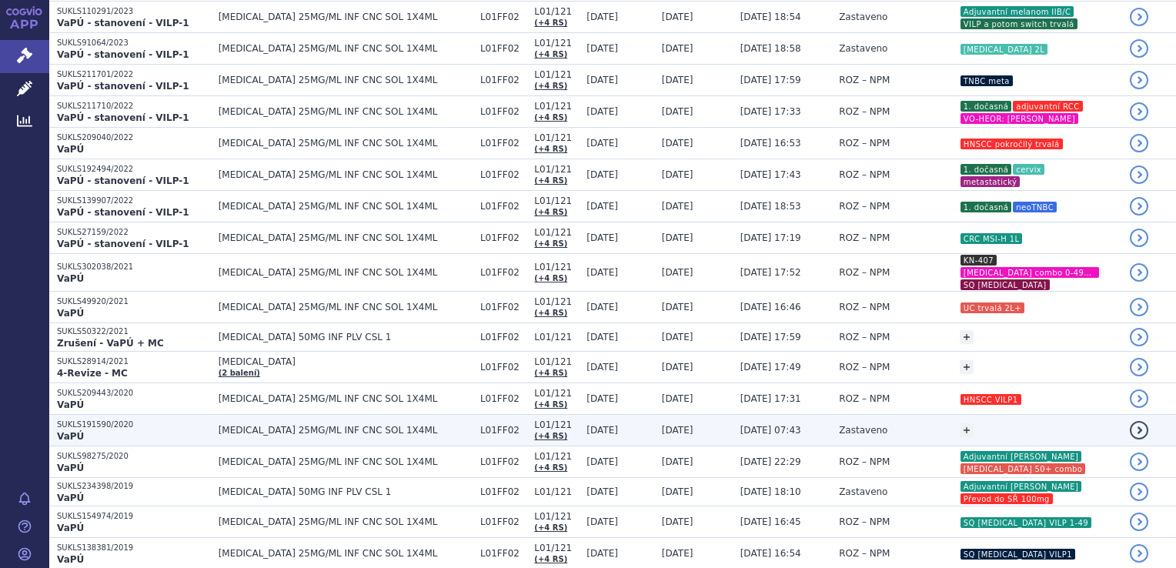
click at [880, 416] on td "Zastaveno" at bounding box center [891, 431] width 121 height 32
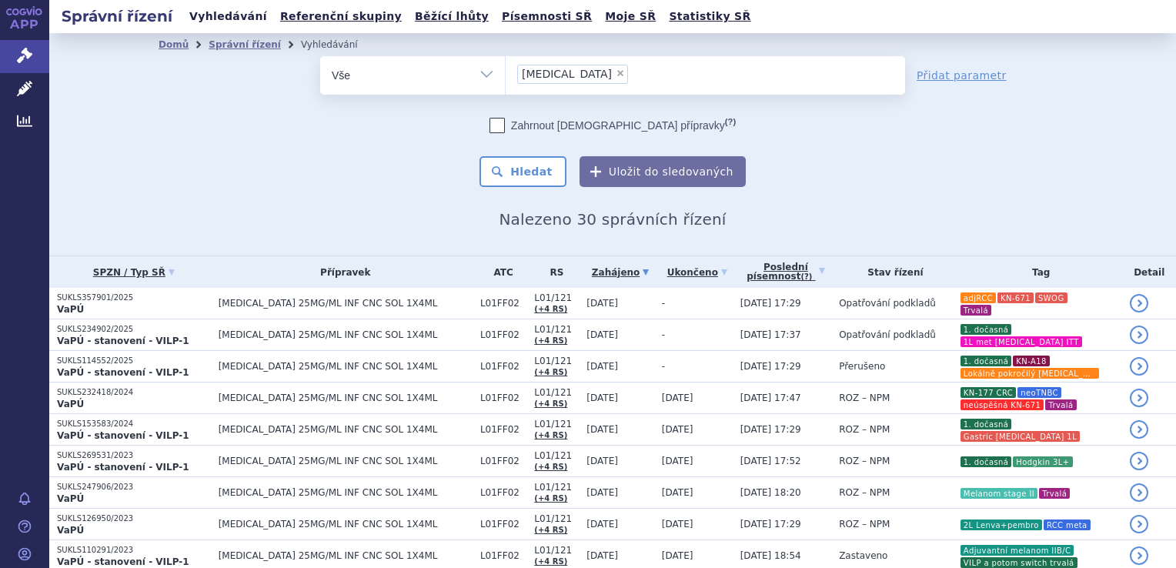
click at [232, 11] on link "Vyhledávání" at bounding box center [228, 16] width 87 height 21
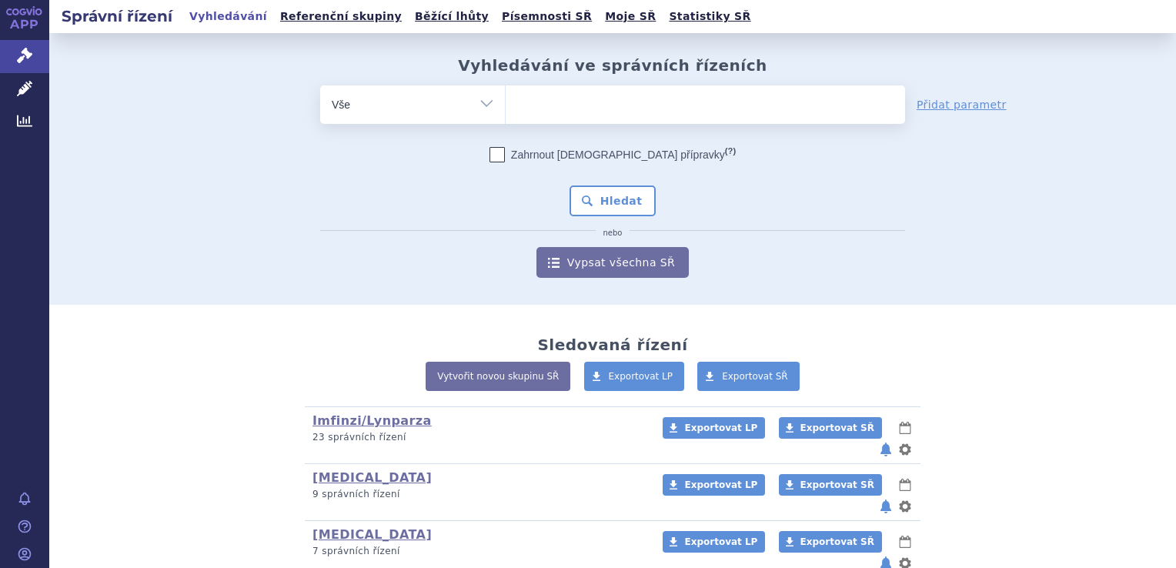
click at [653, 119] on span at bounding box center [705, 104] width 399 height 38
click at [506, 119] on select at bounding box center [505, 104] width 1 height 38
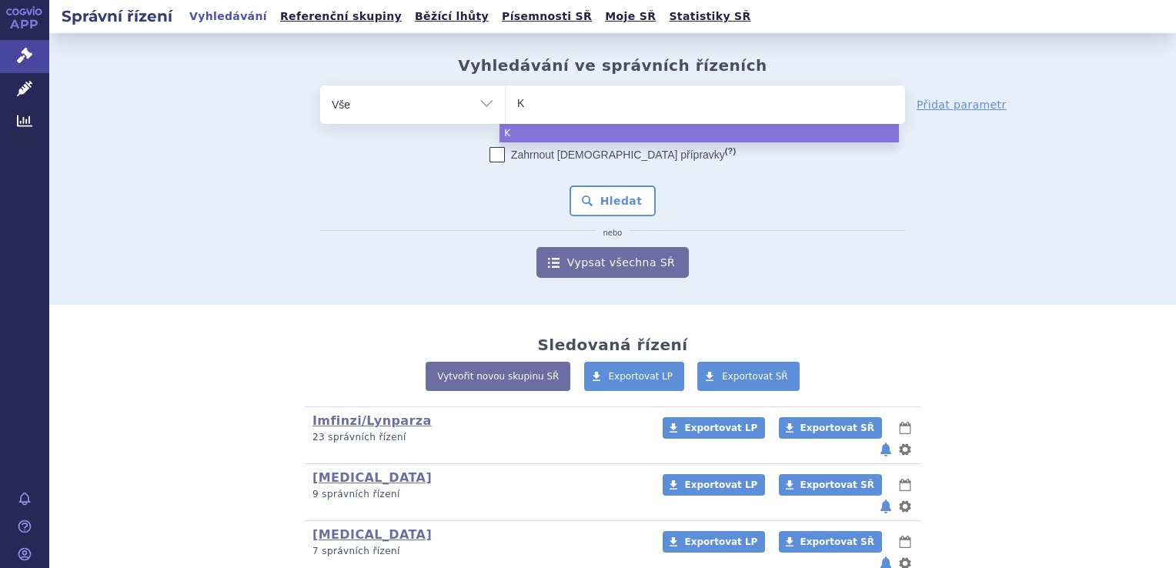
type input "KE"
type input "KEYNO"
type input "KEYNOTE"
type input "KEYNOTE-"
type input "KEYNOTE-1"
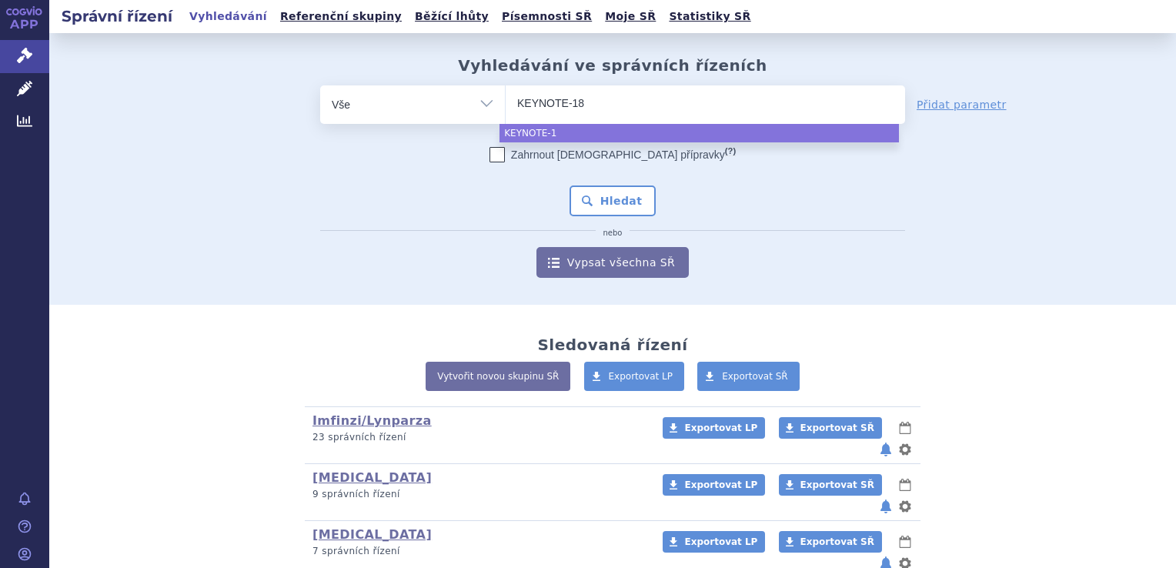
type input "KEYNOTE-189"
select select "KEYNOTE-189"
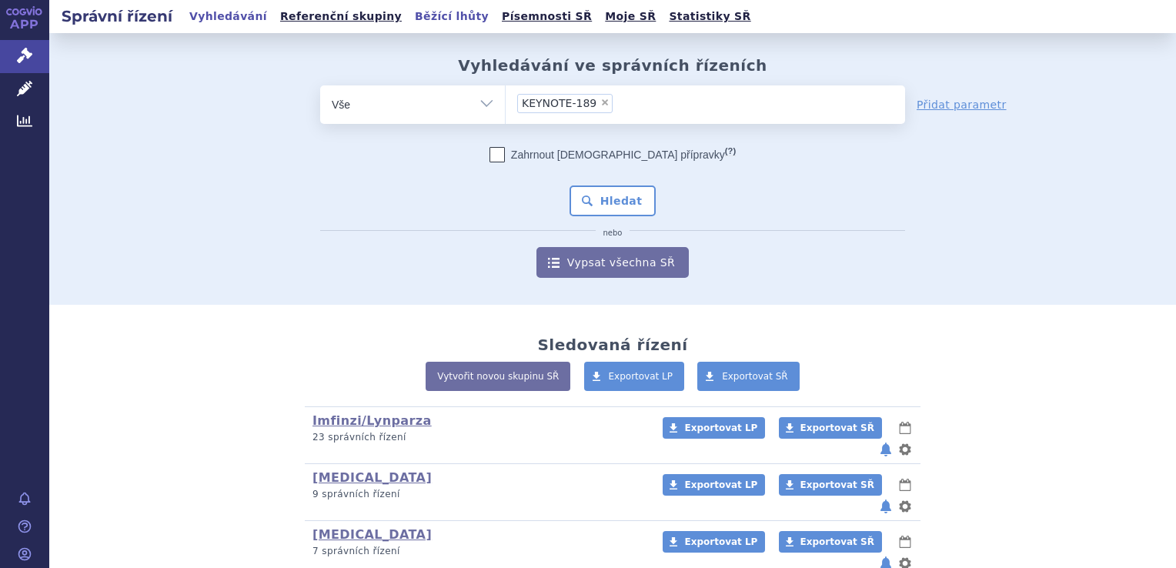
click at [431, 14] on link "Běžící lhůty" at bounding box center [451, 16] width 83 height 21
click at [497, 17] on link "Písemnosti SŘ" at bounding box center [546, 16] width 99 height 21
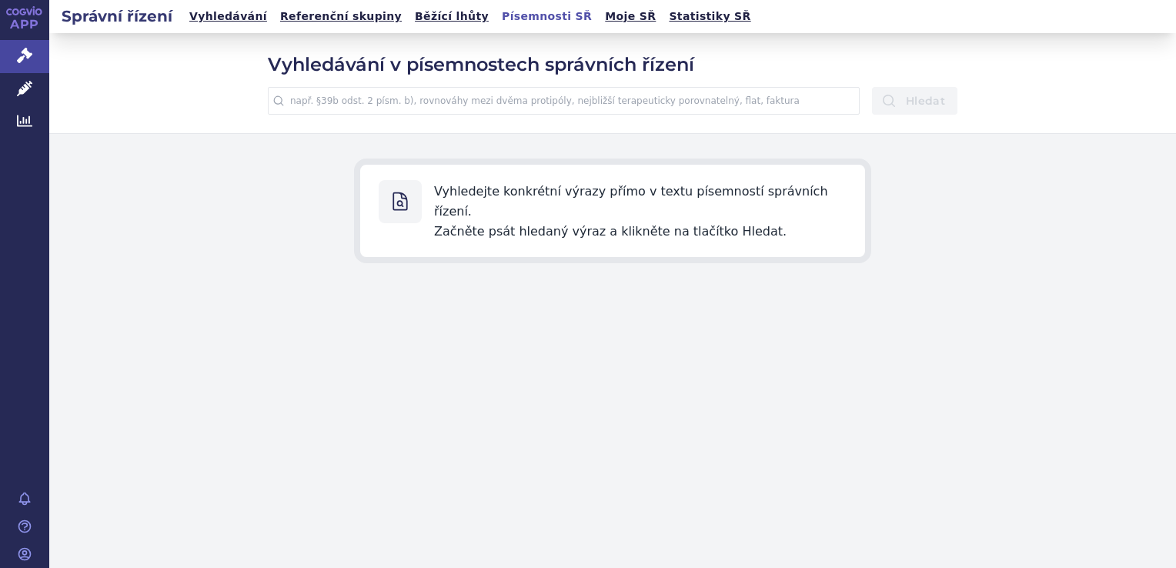
click at [497, 17] on link "Písemnosti SŘ" at bounding box center [546, 16] width 99 height 21
click at [589, 91] on input "text" at bounding box center [564, 101] width 592 height 28
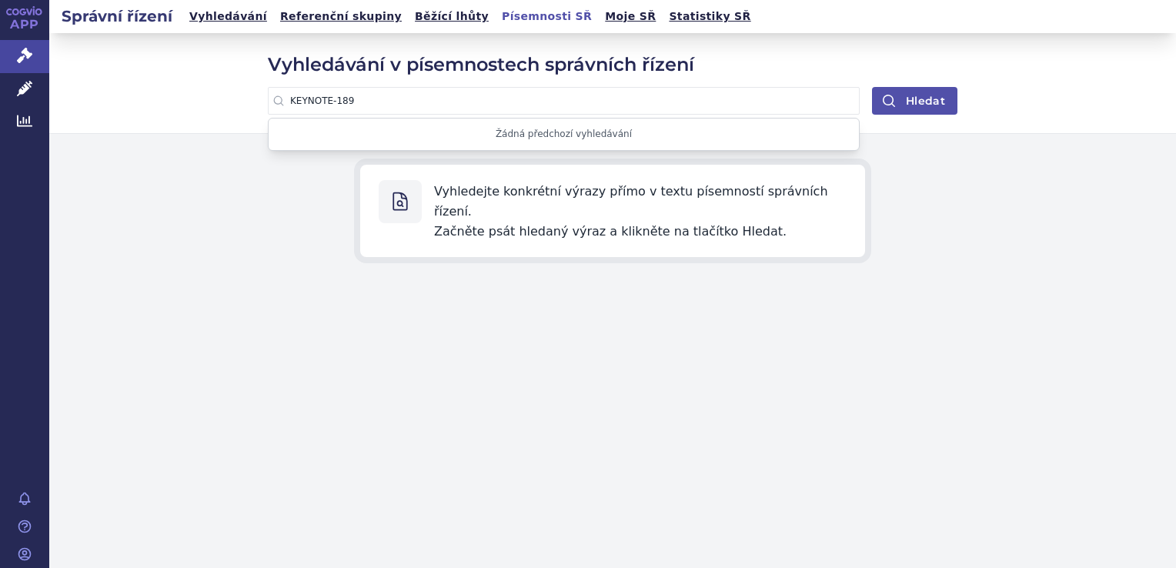
type input "KEYNOTE-189"
click at [930, 112] on button "Hledat" at bounding box center [914, 101] width 85 height 28
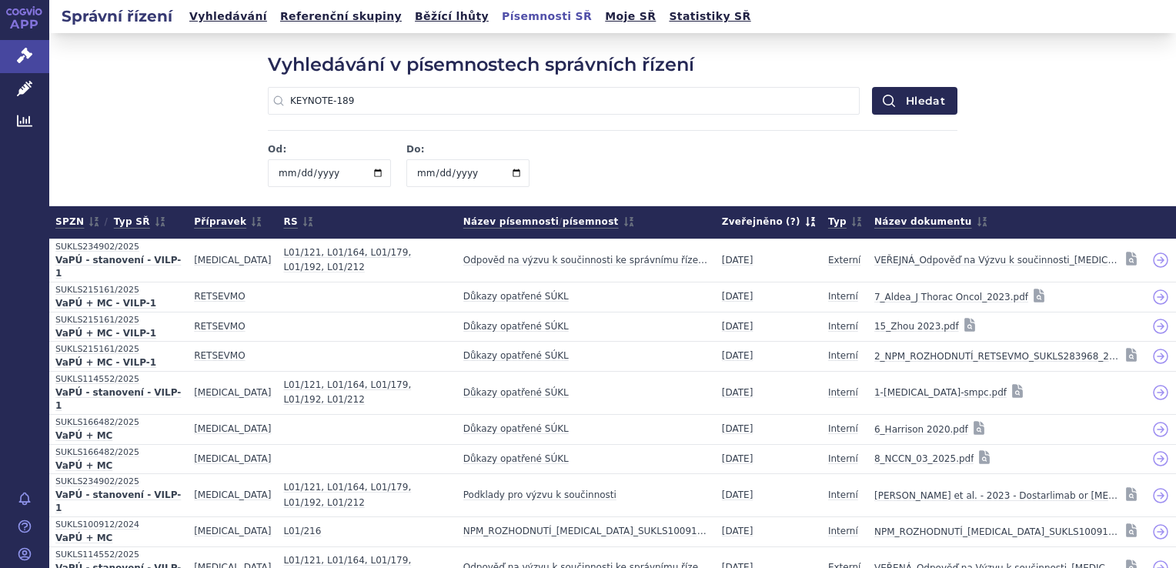
scroll to position [335, 0]
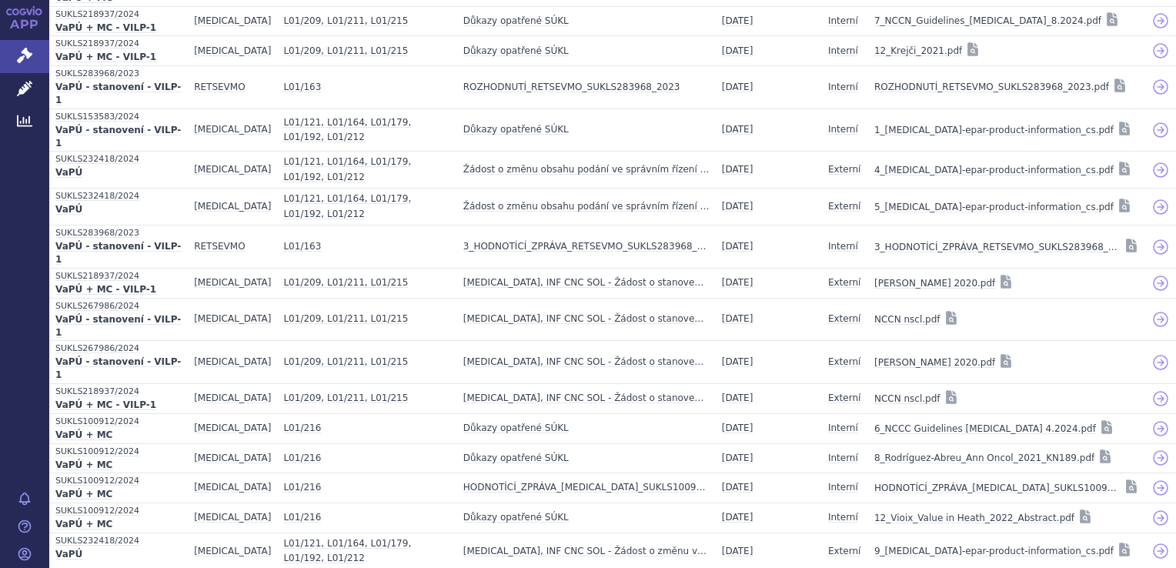
scroll to position [1523, 0]
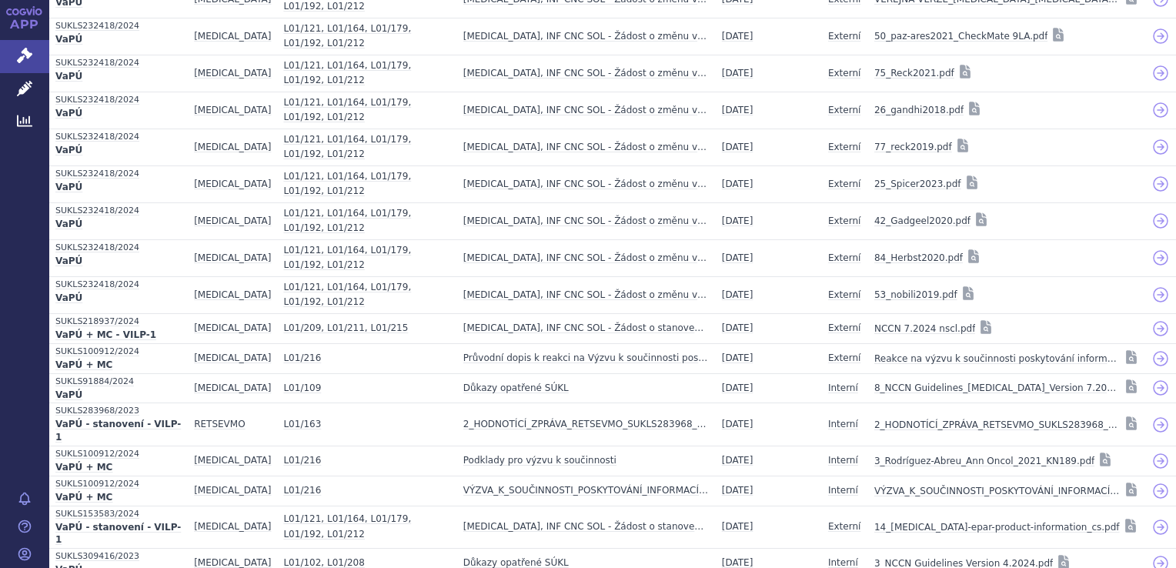
scroll to position [2117, 0]
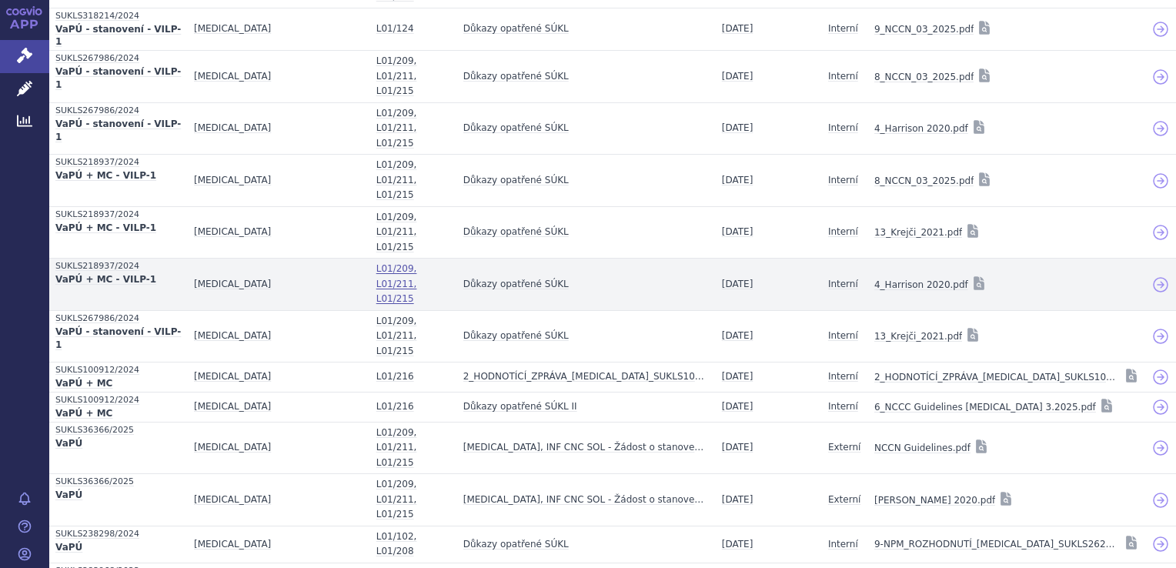
scroll to position [1305, 0]
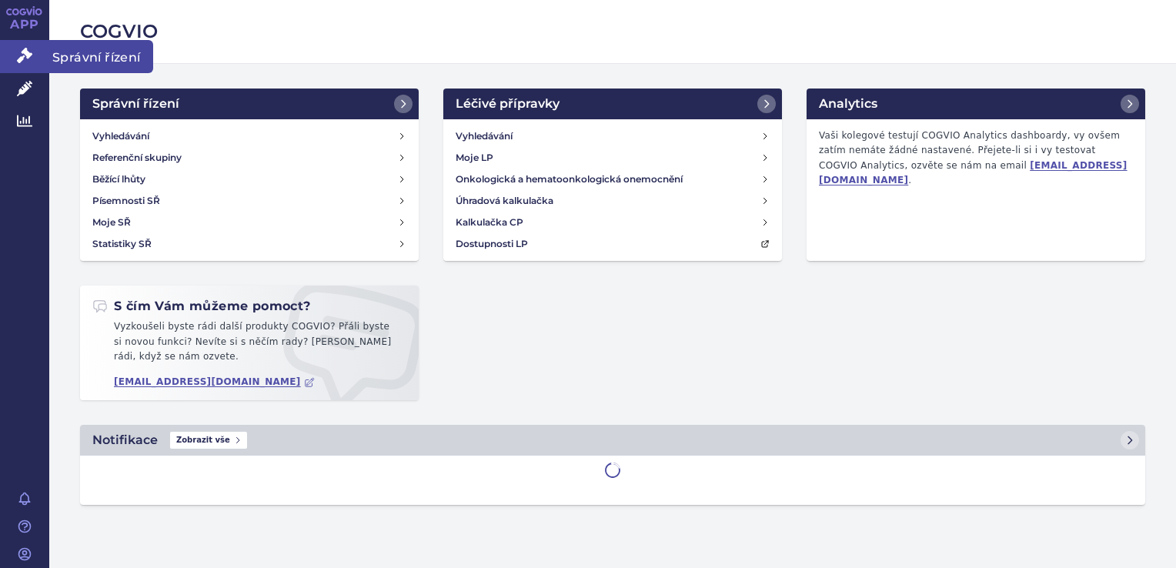
click at [28, 50] on icon at bounding box center [24, 55] width 15 height 15
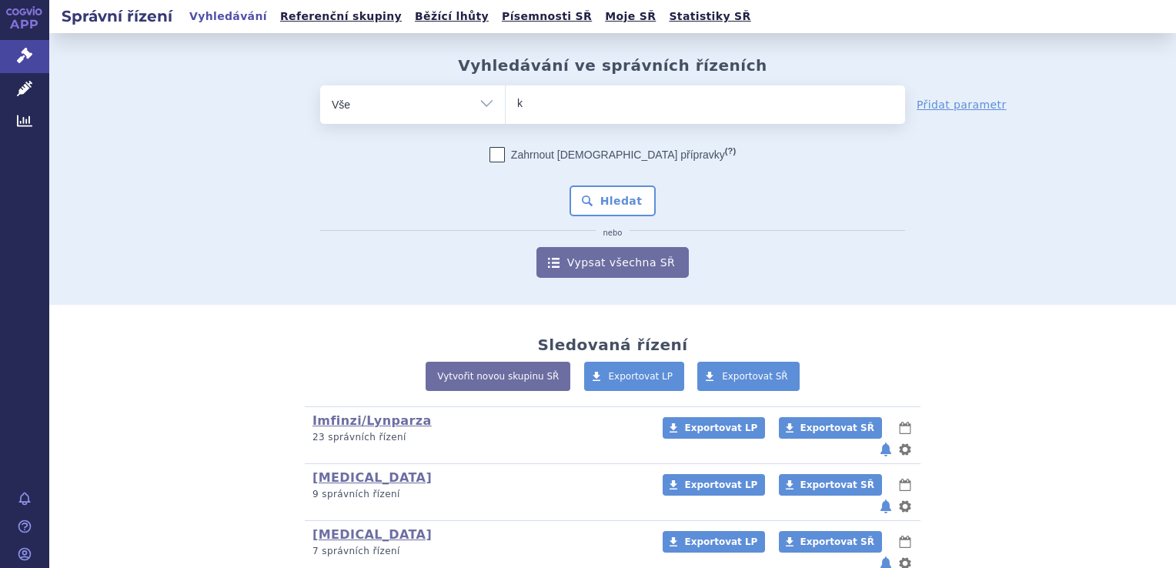
type input "key"
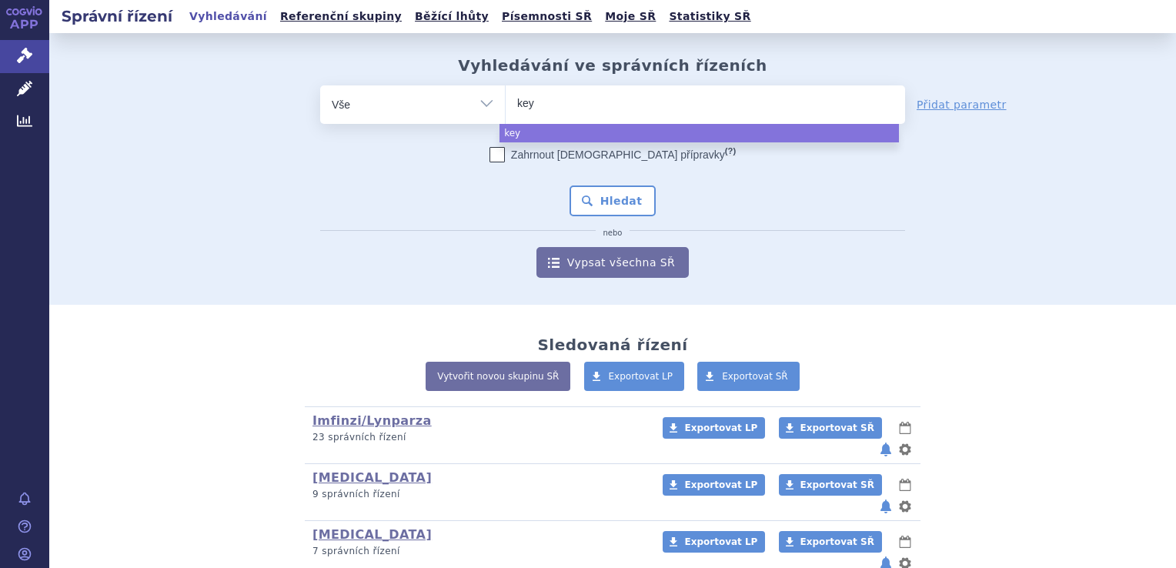
type input "keyt"
type input "keytru"
type input "[MEDICAL_DATA]"
select select "[MEDICAL_DATA]"
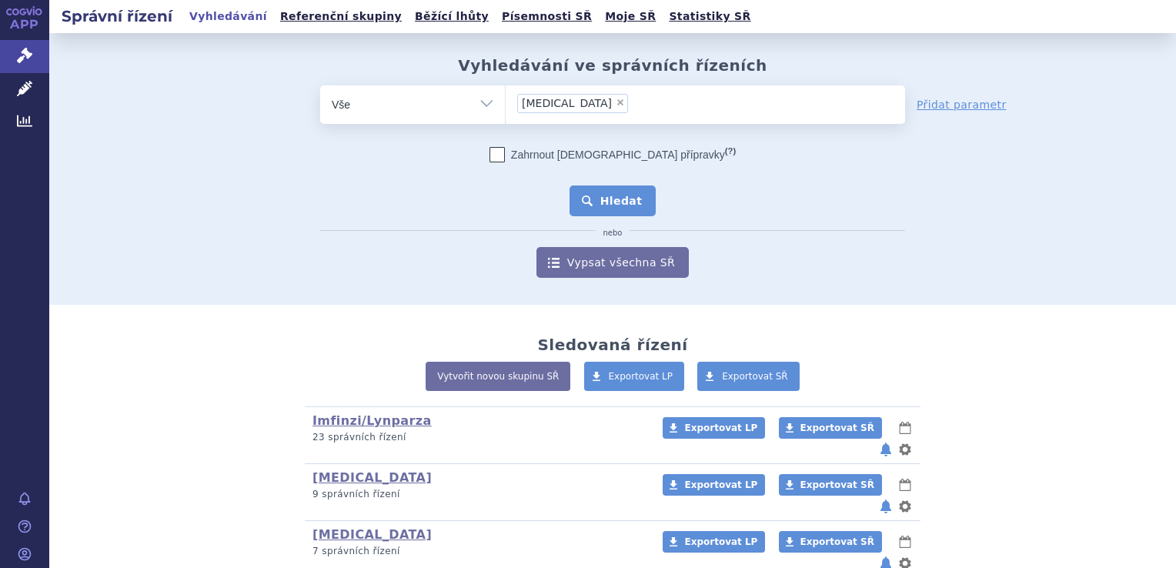
click at [618, 192] on button "Hledat" at bounding box center [613, 200] width 87 height 31
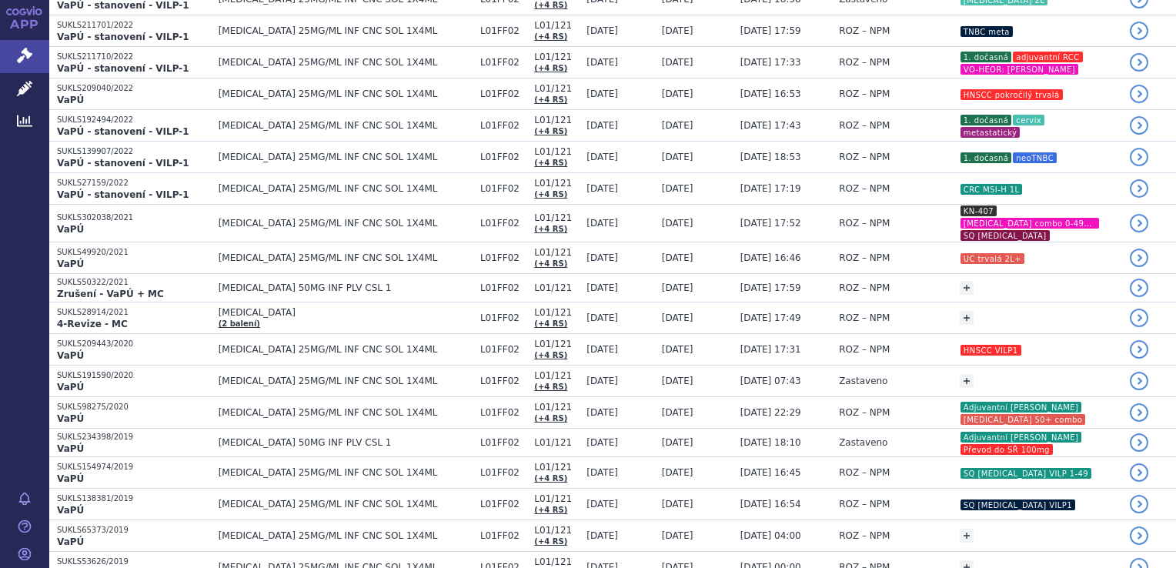
scroll to position [617, 0]
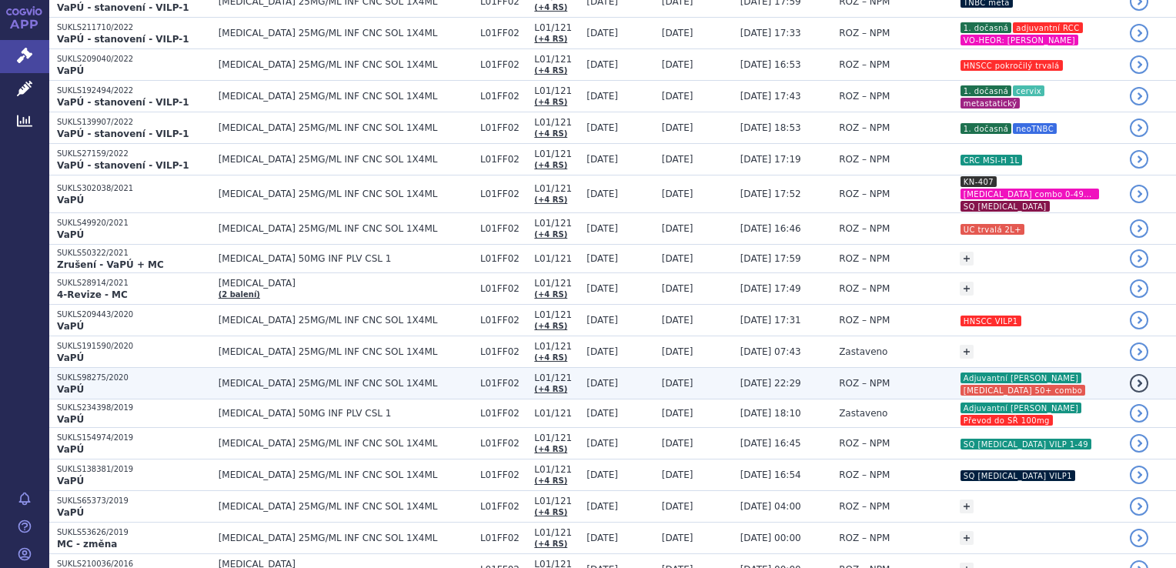
click at [839, 383] on span "ROZ – NPM" at bounding box center [864, 383] width 51 height 11
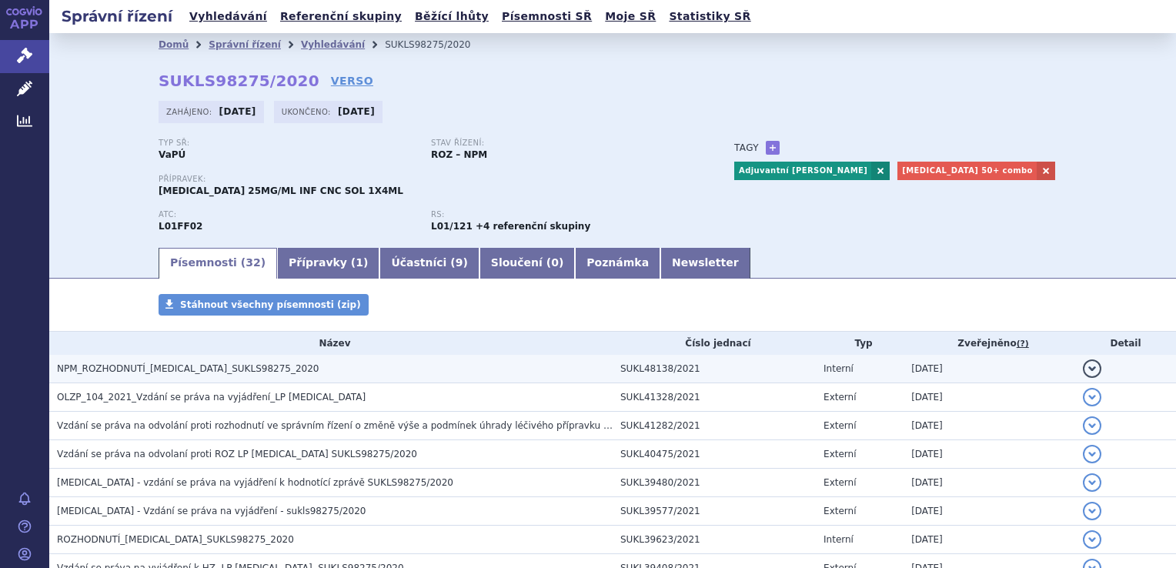
click at [305, 363] on td "NPM_ROZHODNUTÍ_KEYTRUDA_SUKLS98275_2020" at bounding box center [330, 369] width 563 height 28
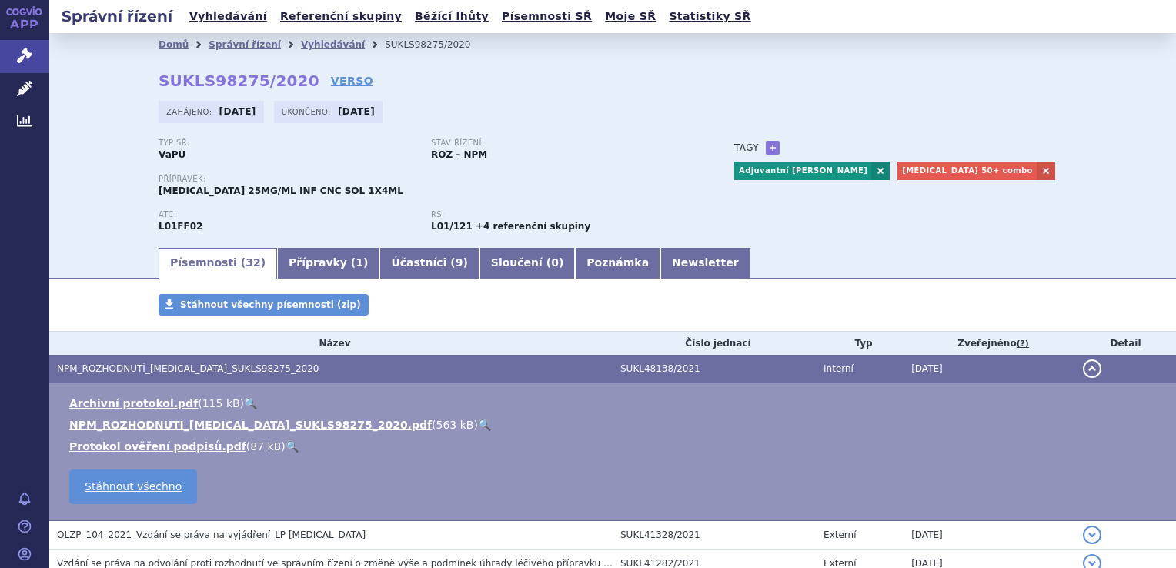
click at [478, 428] on link "🔍" at bounding box center [484, 425] width 13 height 12
click at [1037, 172] on link at bounding box center [1046, 171] width 18 height 18
click at [770, 139] on div "Tagy + Přidat Adjuvantní melanom III" at bounding box center [884, 160] width 363 height 42
click at [766, 144] on link "+" at bounding box center [773, 148] width 14 height 14
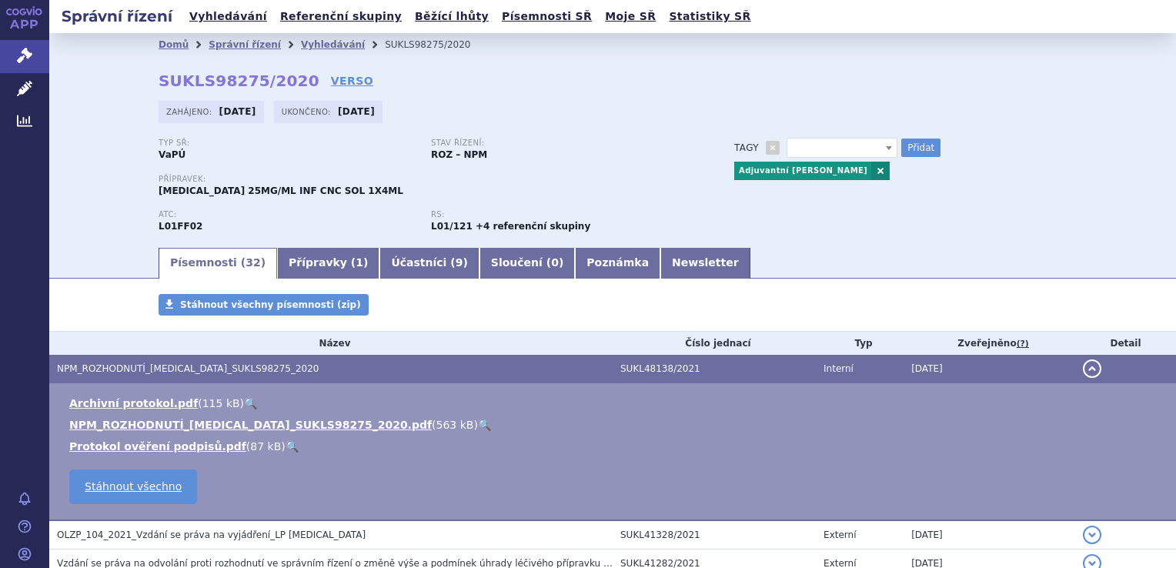
click at [804, 159] on div "Adjuvantní melanom III" at bounding box center [900, 168] width 332 height 23
click at [802, 150] on span at bounding box center [842, 148] width 111 height 20
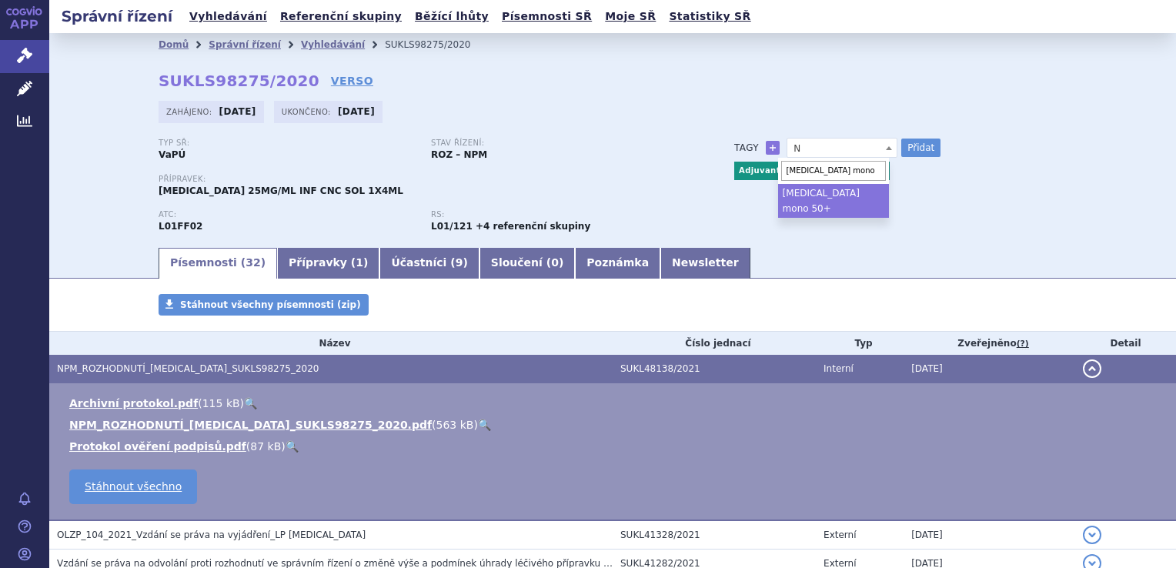
type input "NSCLC mono 50+"
select select "NSCLC mono 50+"
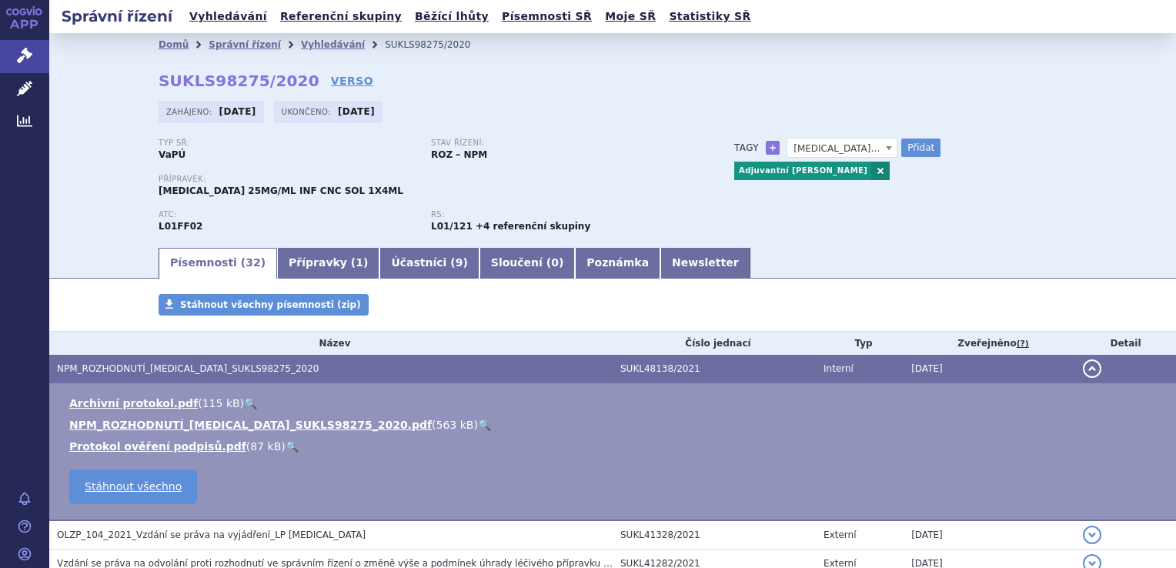
click at [901, 135] on div "Domů Správní řízení Vyhledávání SUKLS98275/2020 SUKLS98275/2020 VERSO Zahájeno:…" at bounding box center [613, 150] width 970 height 189
drag, startPoint x: 904, startPoint y: 145, endPoint x: 887, endPoint y: 146, distance: 17.0
click at [904, 146] on button "Přidat" at bounding box center [920, 148] width 39 height 18
select select
click at [854, 148] on span at bounding box center [842, 148] width 111 height 20
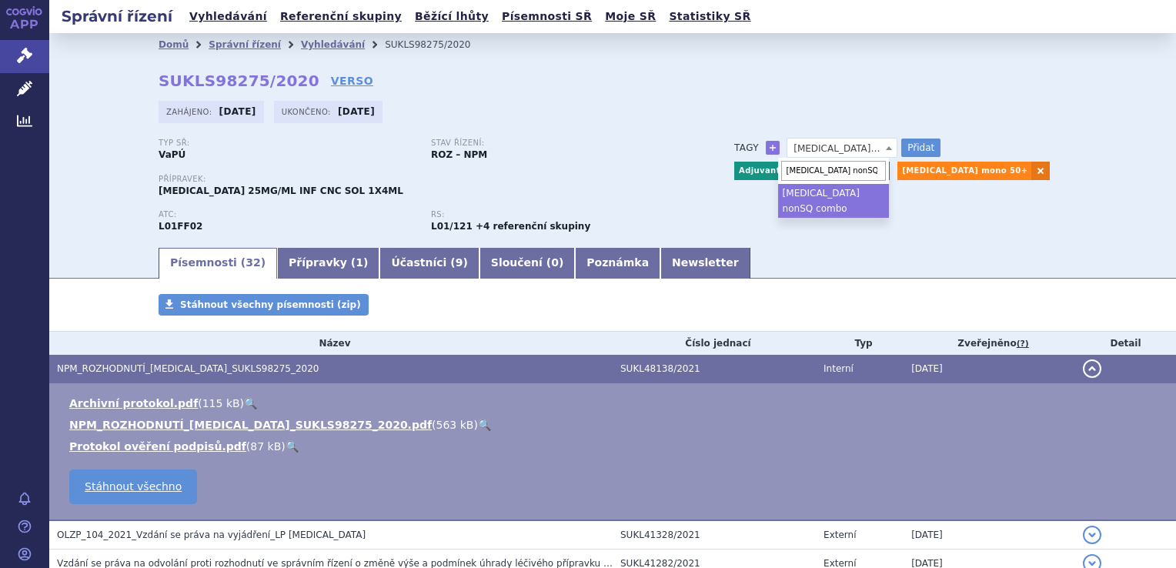
type input "NSCLC nonSQ combo"
select select "NSCLC nonSQ combo"
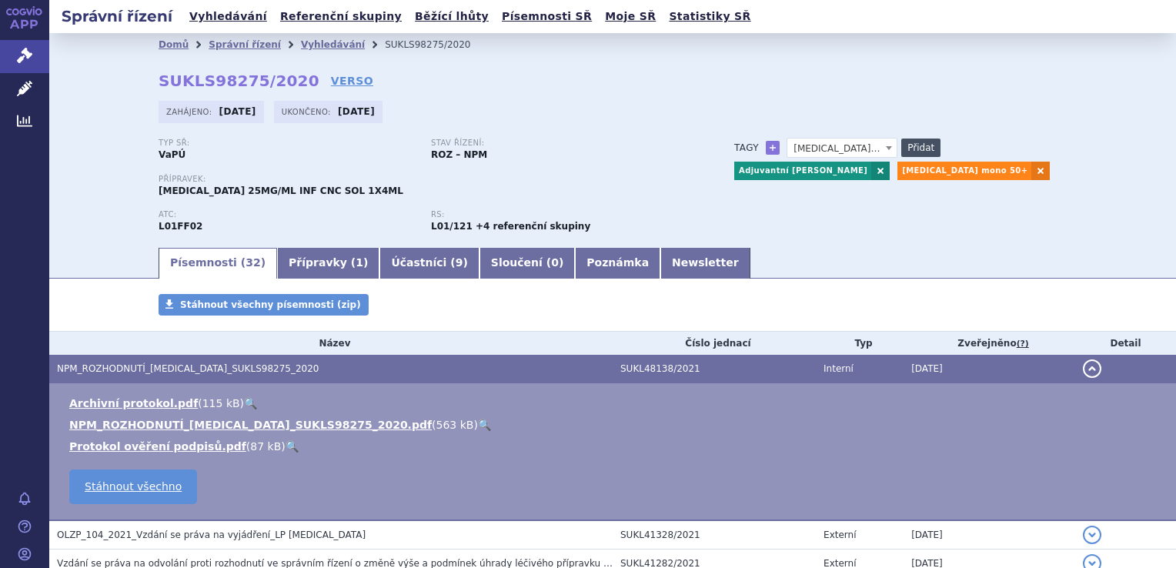
click at [905, 145] on button "Přidat" at bounding box center [920, 148] width 39 height 18
select select
click at [853, 152] on span at bounding box center [842, 148] width 111 height 20
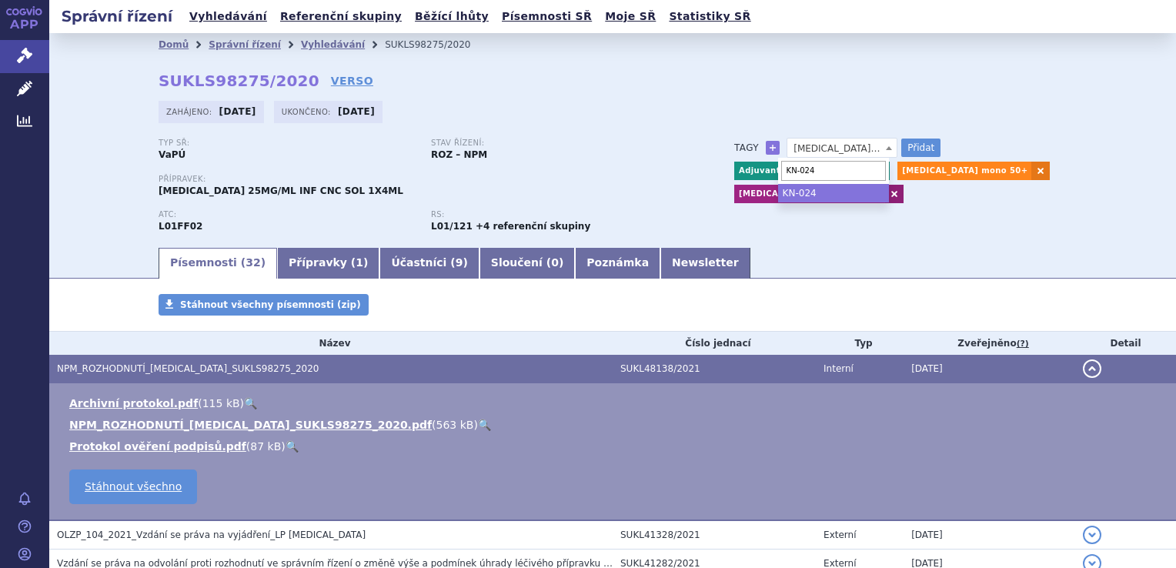
type input "KN-024"
select select "KN-024"
click at [927, 149] on button "Přidat" at bounding box center [920, 148] width 39 height 18
select select
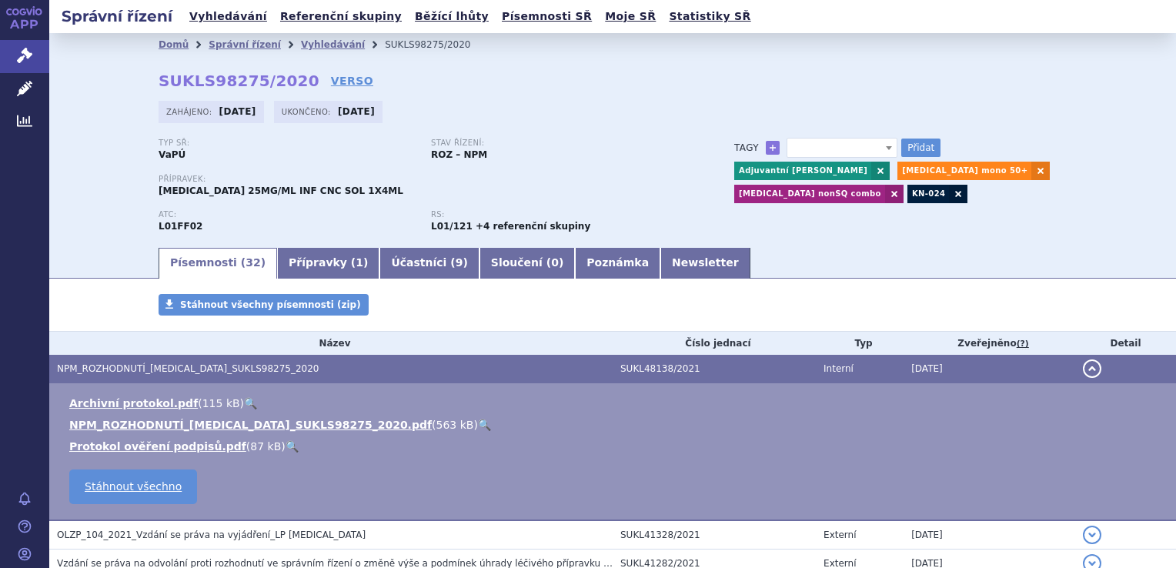
click at [825, 147] on span at bounding box center [842, 148] width 111 height 20
type input "KN-189"
select select "KN-189"
drag, startPoint x: 905, startPoint y: 149, endPoint x: 883, endPoint y: 152, distance: 22.5
click at [907, 149] on button "Přidat" at bounding box center [920, 148] width 39 height 18
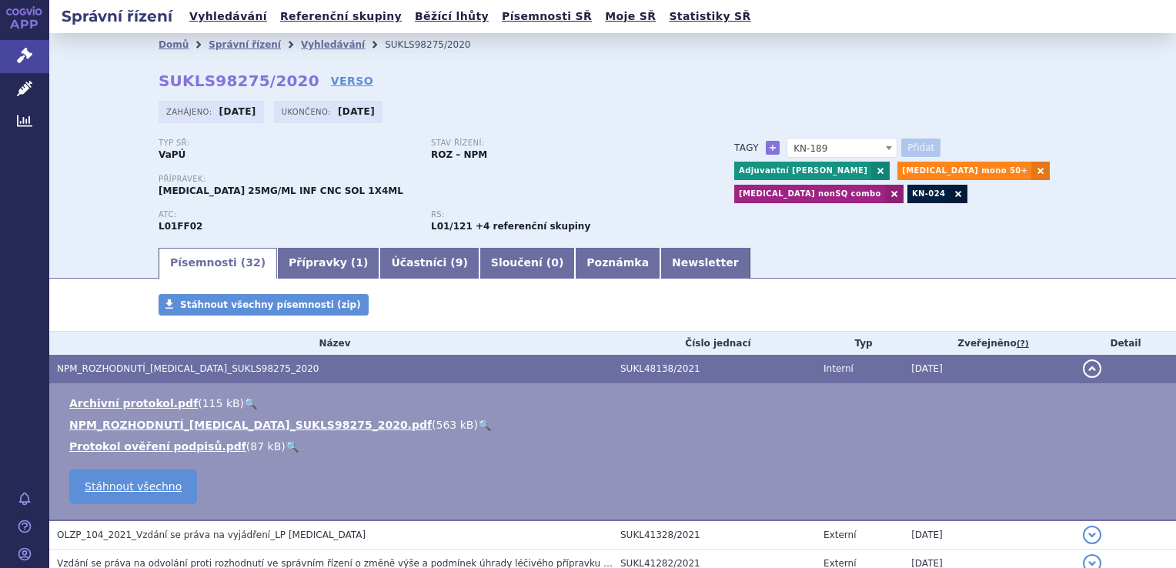
select select
click at [326, 44] on link "Vyhledávání" at bounding box center [333, 44] width 64 height 11
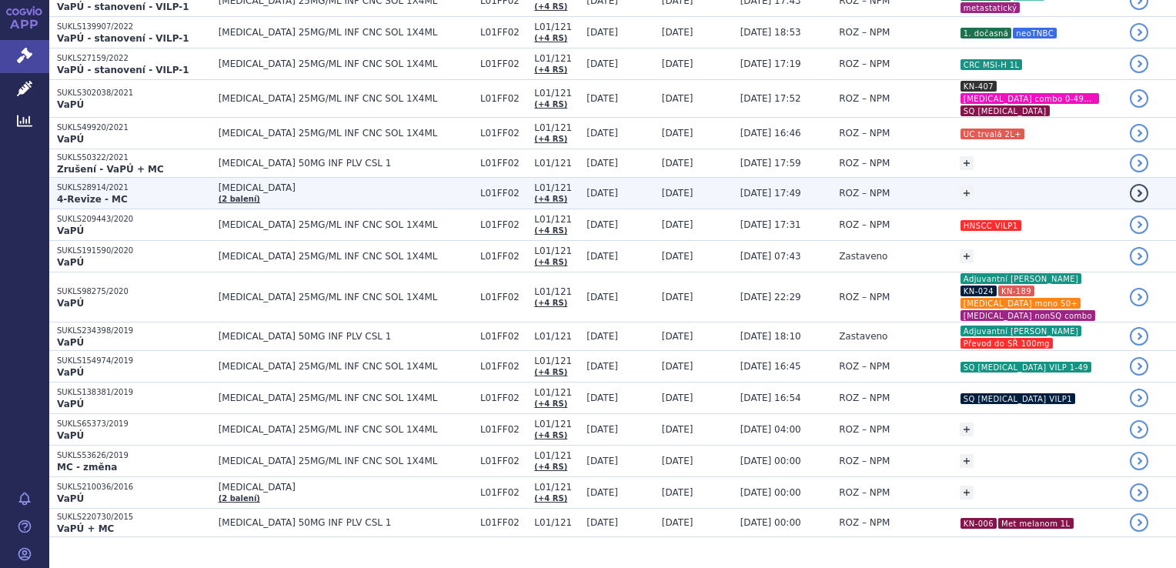
scroll to position [726, 0]
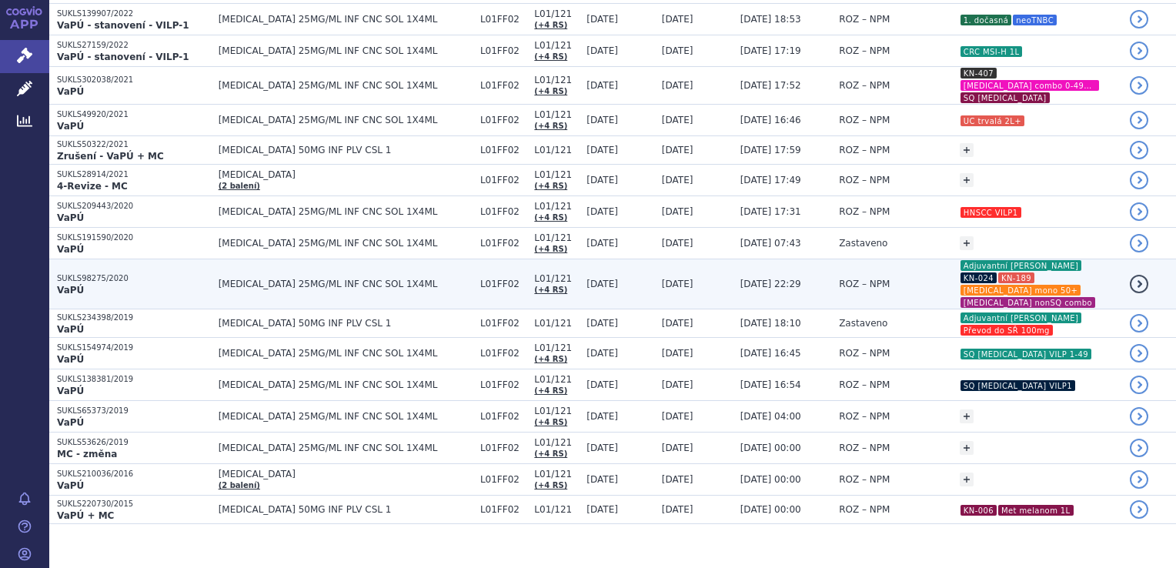
drag, startPoint x: 757, startPoint y: 266, endPoint x: 606, endPoint y: 280, distance: 152.3
click at [606, 280] on td "[DATE]" at bounding box center [616, 284] width 75 height 50
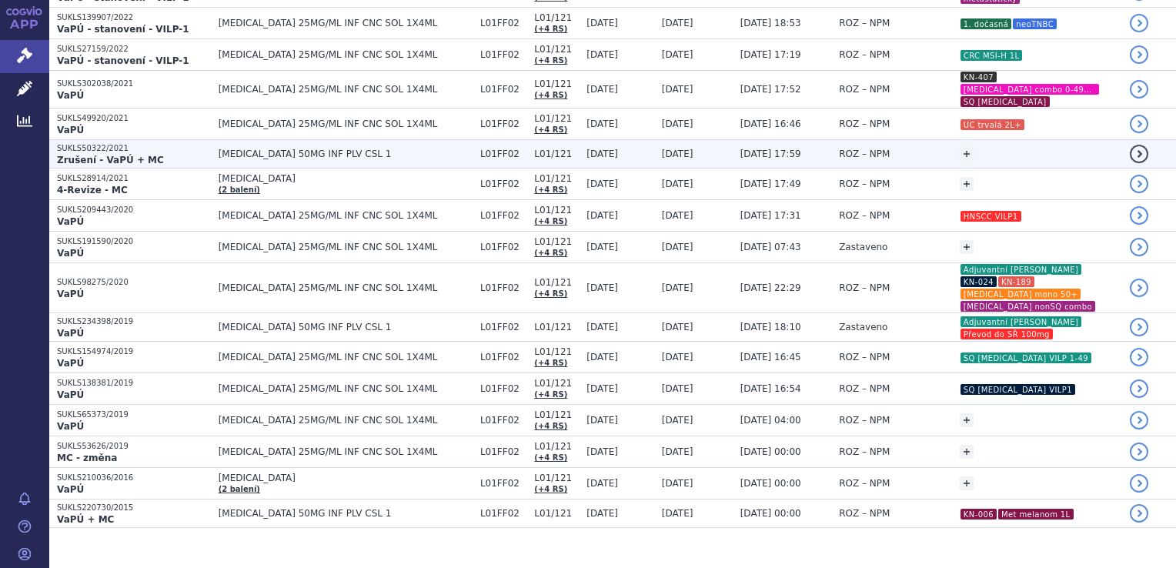
scroll to position [726, 0]
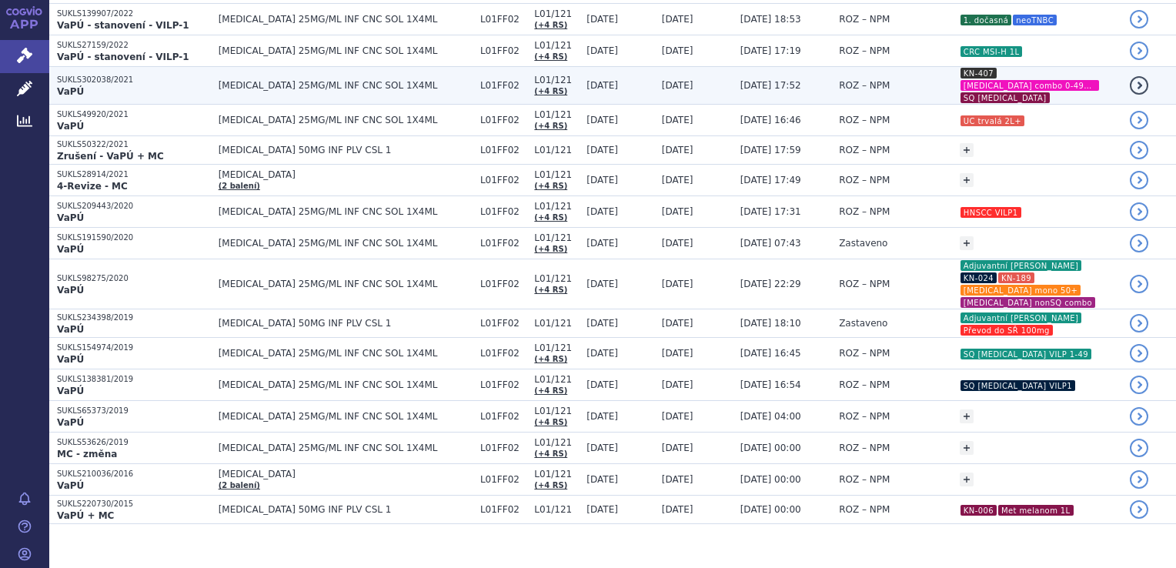
click at [831, 85] on td "ROZ – NPM" at bounding box center [891, 86] width 121 height 38
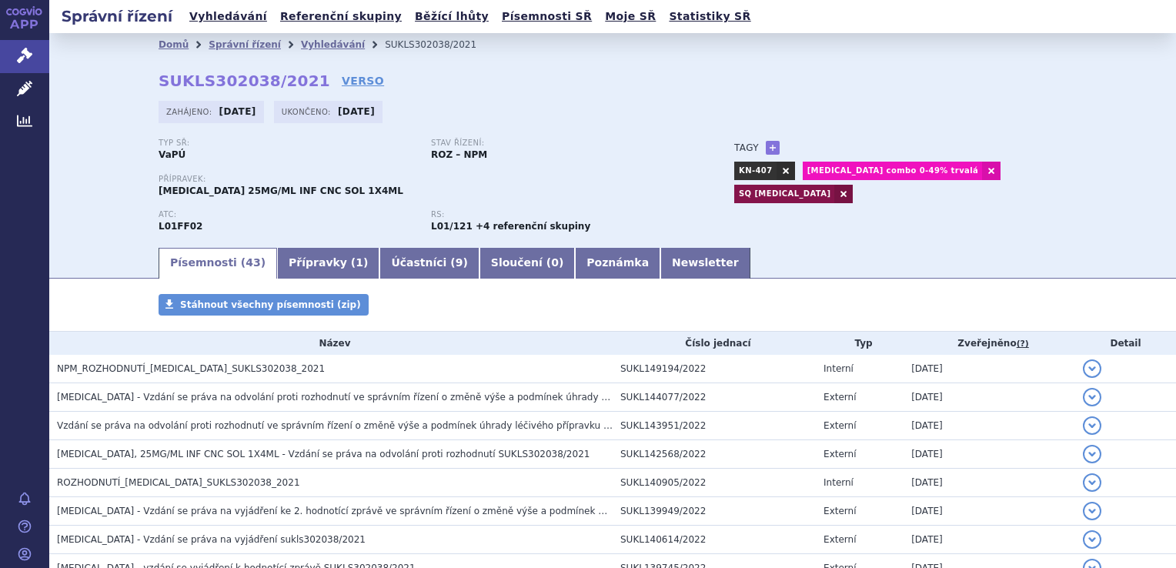
click at [306, 54] on li "Vyhledávání" at bounding box center [343, 44] width 84 height 23
click at [305, 45] on link "Vyhledávání" at bounding box center [333, 44] width 64 height 11
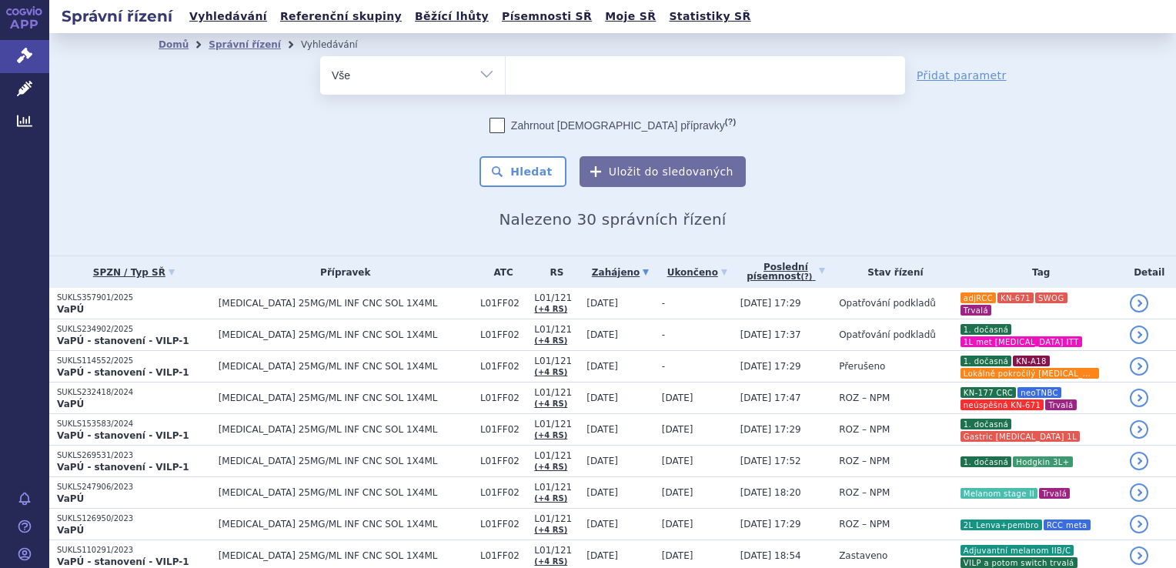
select select
type input "op"
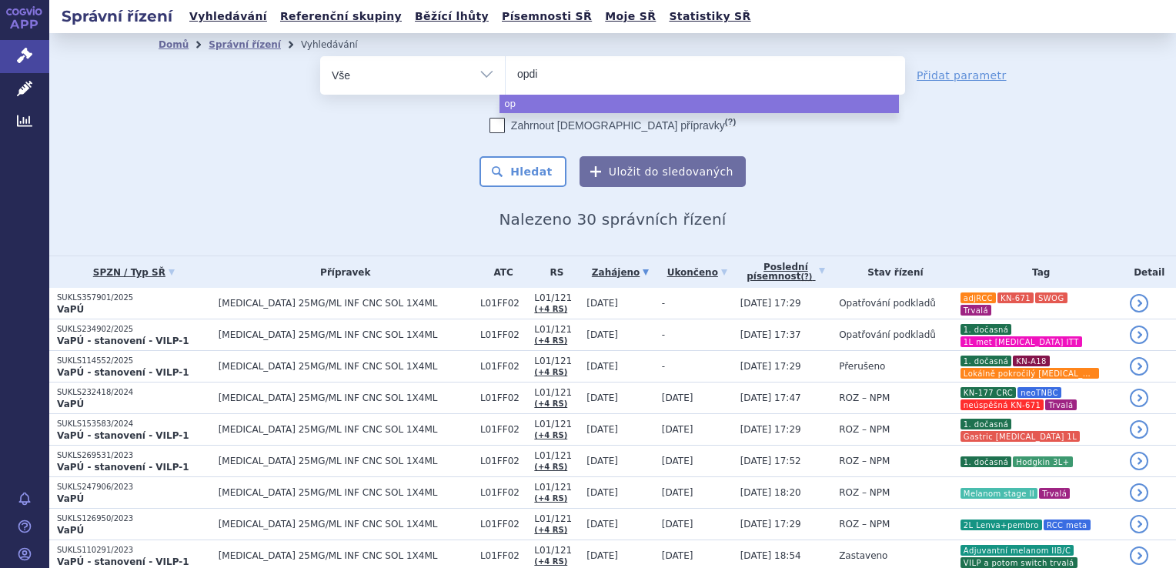
type input "opdiv"
type input "[MEDICAL_DATA]"
select select "[MEDICAL_DATA]"
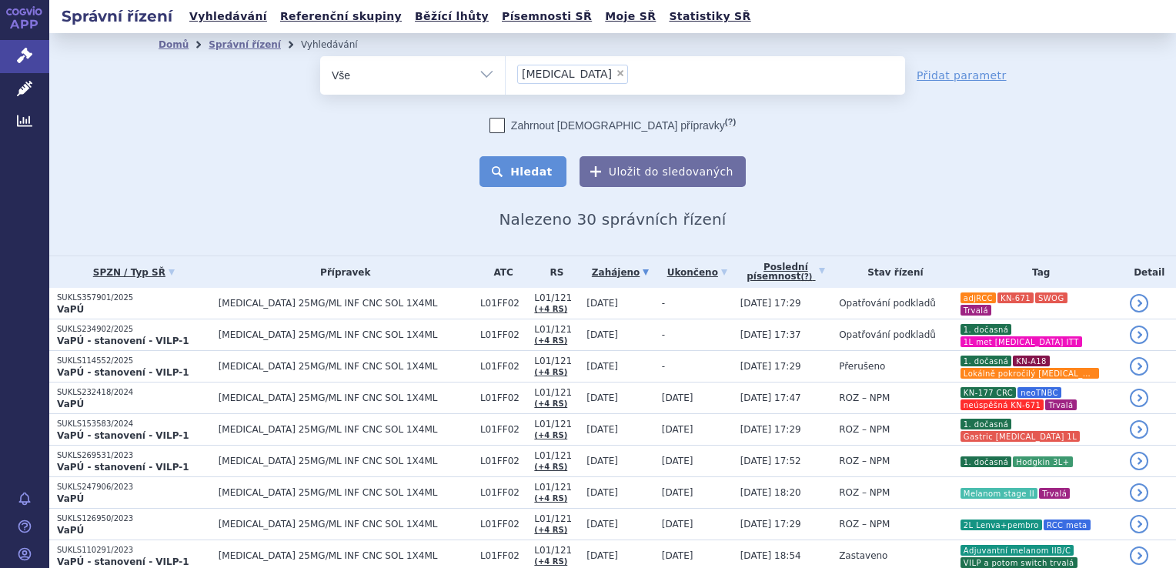
click at [555, 171] on button "Hledat" at bounding box center [522, 171] width 87 height 31
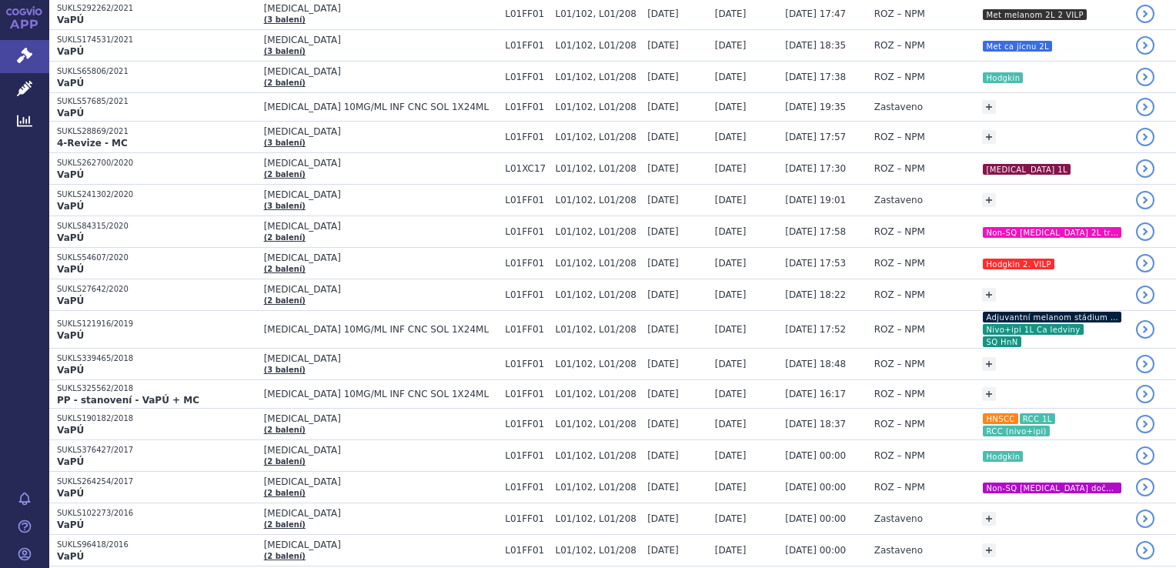
scroll to position [880, 0]
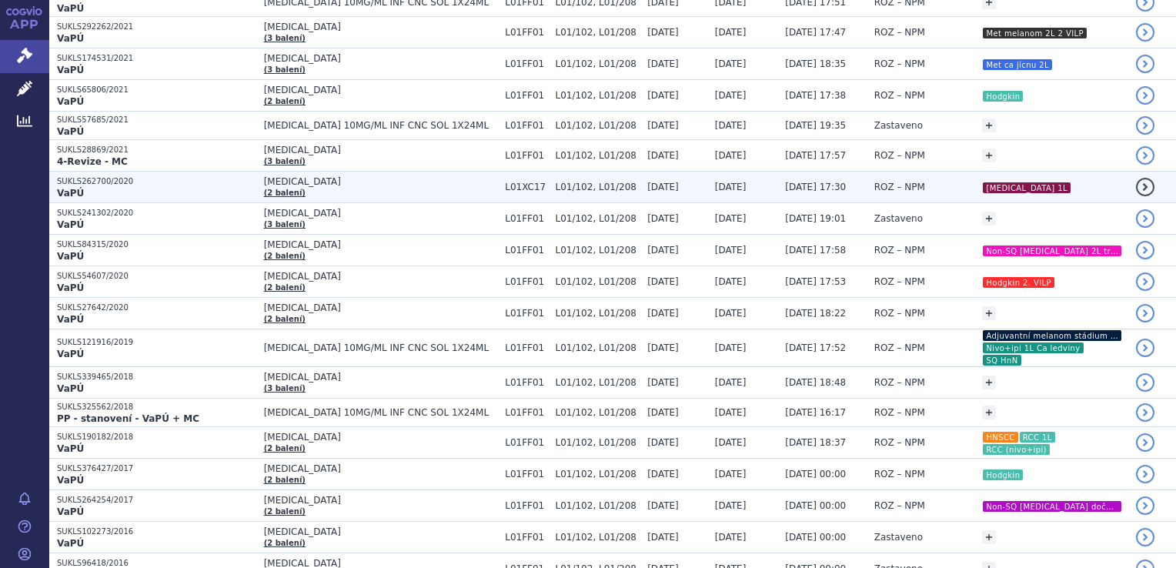
click at [872, 172] on td "ROZ – NPM" at bounding box center [921, 188] width 109 height 32
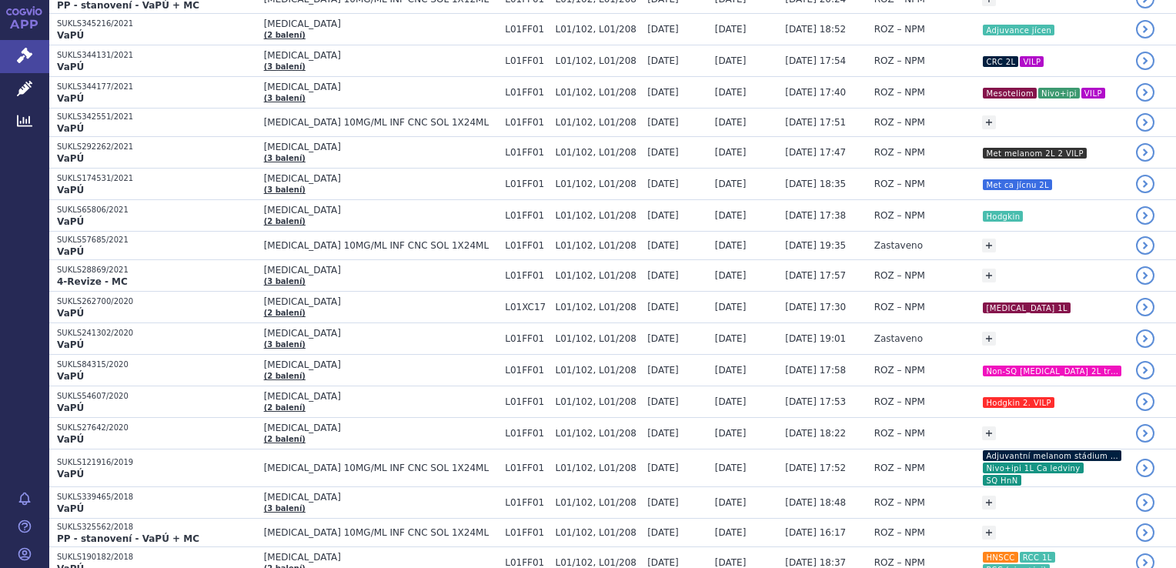
scroll to position [736, 0]
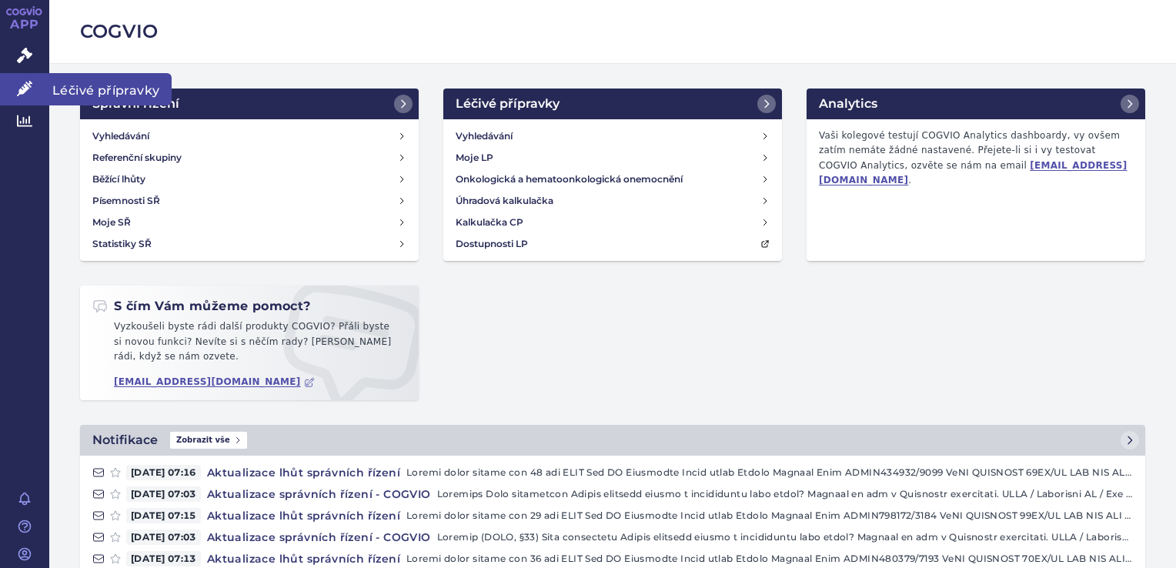
click at [13, 87] on link "Léčivé přípravky" at bounding box center [24, 89] width 49 height 32
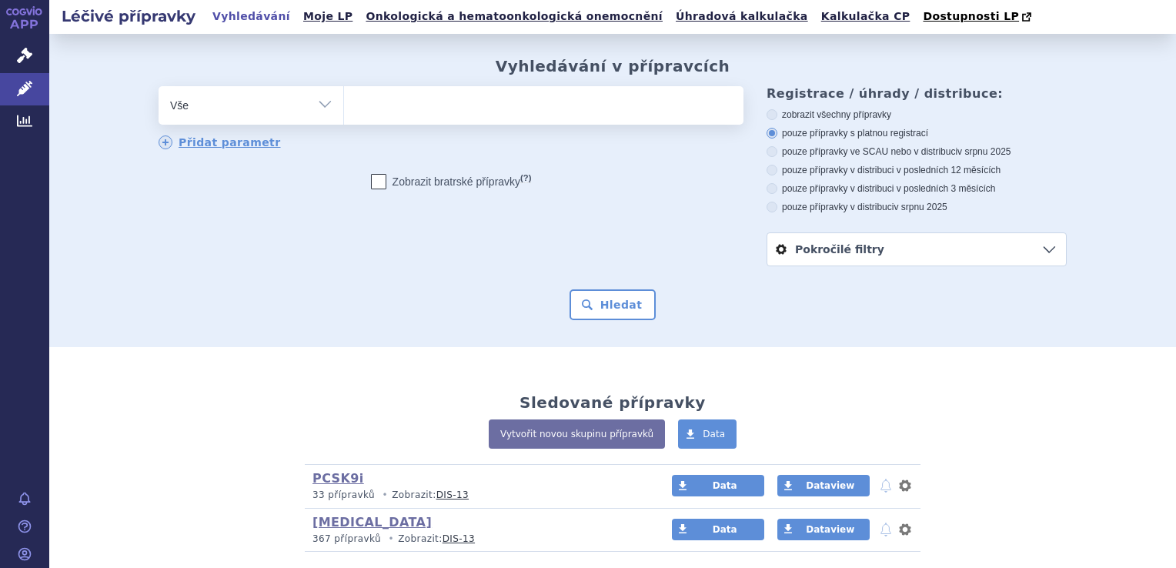
click at [427, 110] on ul at bounding box center [543, 102] width 399 height 32
click at [344, 110] on select at bounding box center [343, 104] width 1 height 38
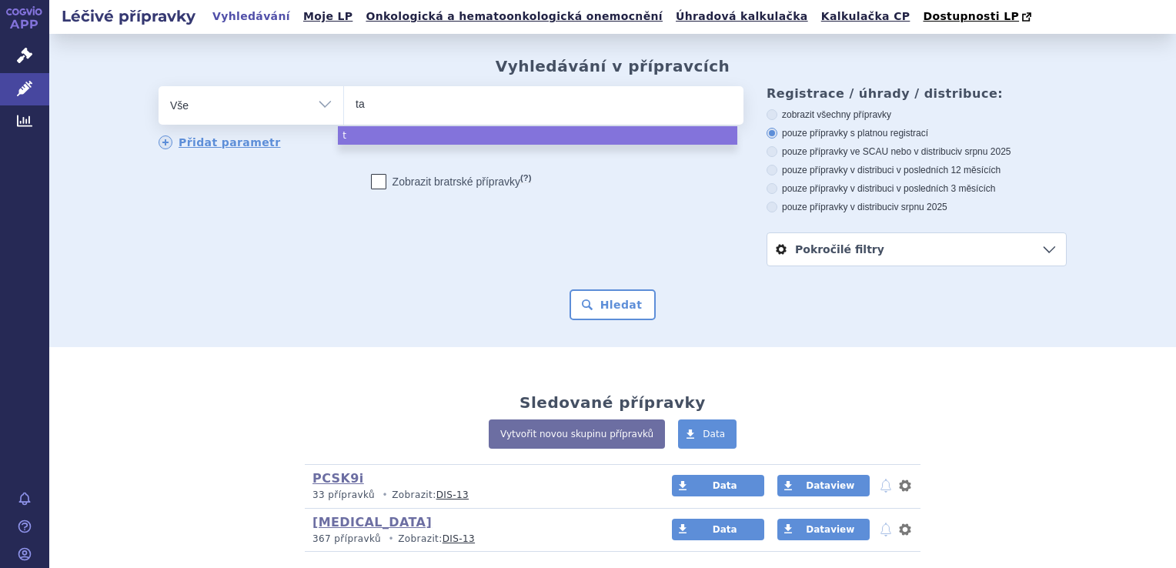
type input "tad"
type input "tadal"
type input "tadalafi"
type input "[MEDICAL_DATA]"
select select "[MEDICAL_DATA]"
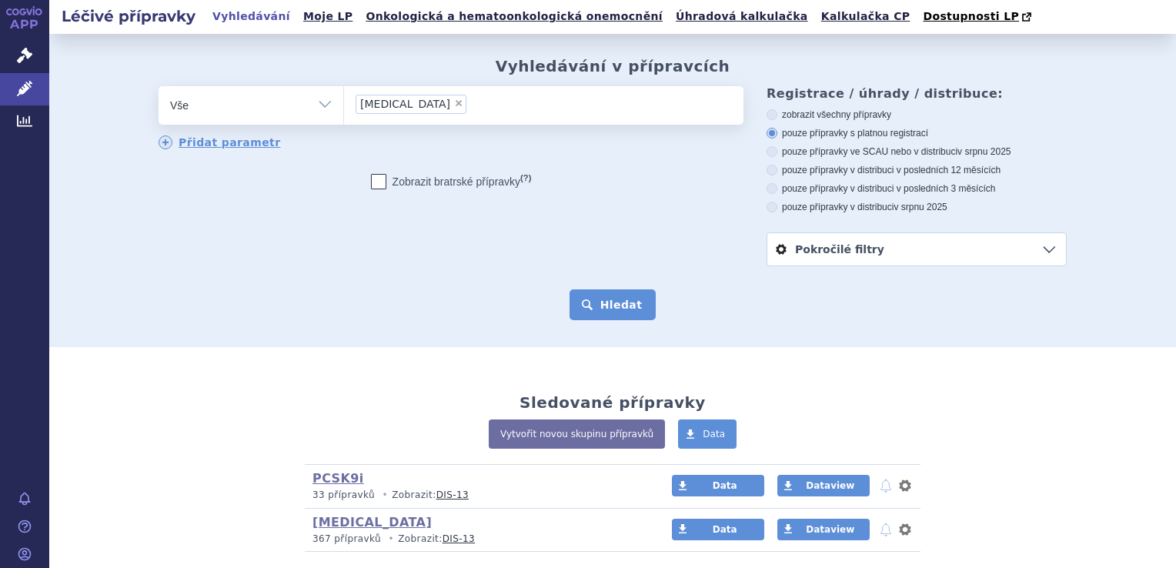
click at [616, 297] on button "Hledat" at bounding box center [613, 304] width 87 height 31
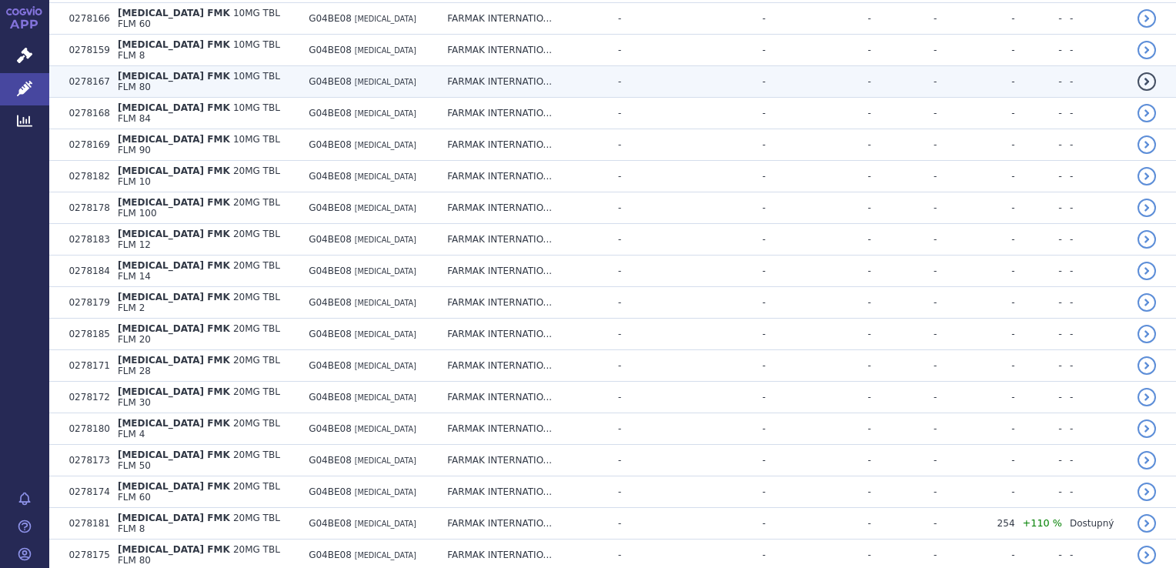
scroll to position [2833, 0]
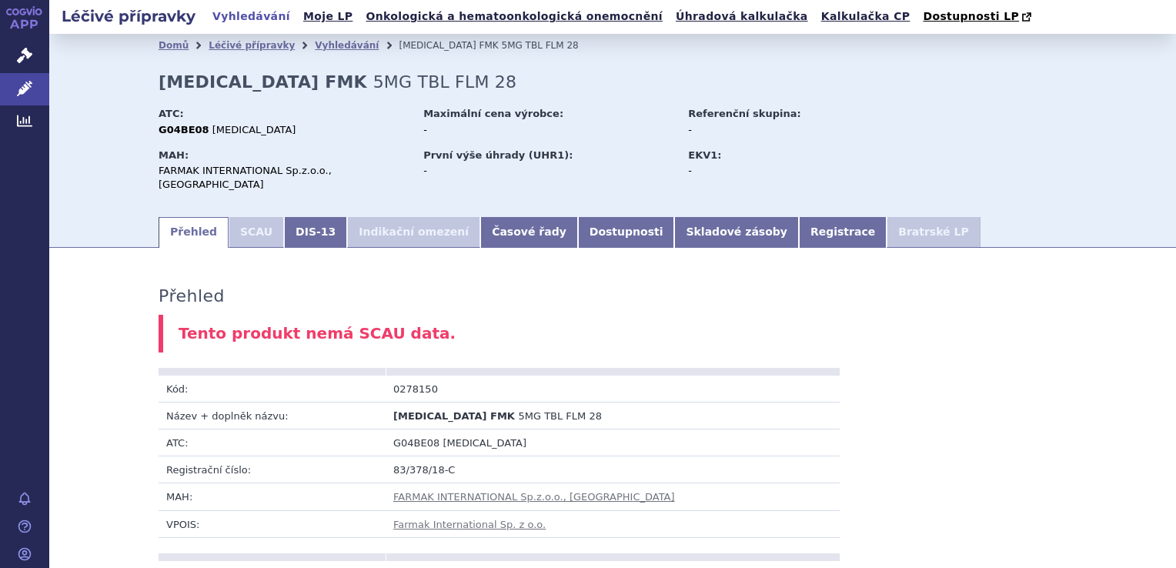
click at [397, 217] on li "Indikační omezení" at bounding box center [413, 232] width 133 height 31
click at [394, 219] on li "Indikační omezení" at bounding box center [413, 232] width 133 height 31
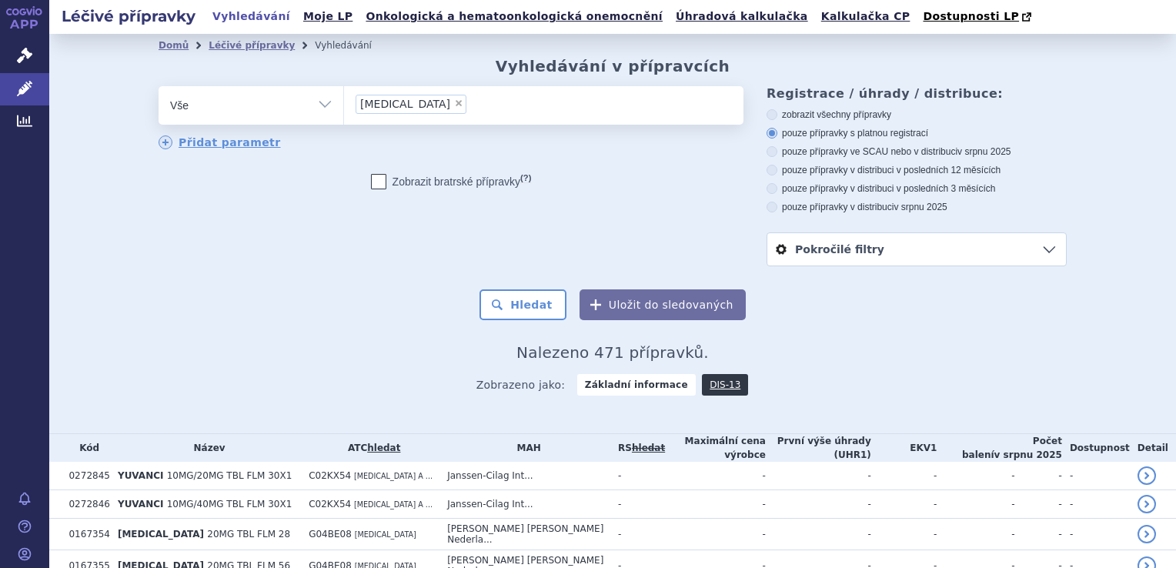
click at [804, 152] on label "pouze přípravky ve SCAU nebo v distribuci v srpnu 2025" at bounding box center [917, 151] width 300 height 12
click at [778, 152] on input "pouze přípravky ve SCAU nebo v distribuci v srpnu 2025" at bounding box center [773, 154] width 10 height 10
radio input "true"
click at [537, 311] on button "Hledat" at bounding box center [522, 304] width 87 height 31
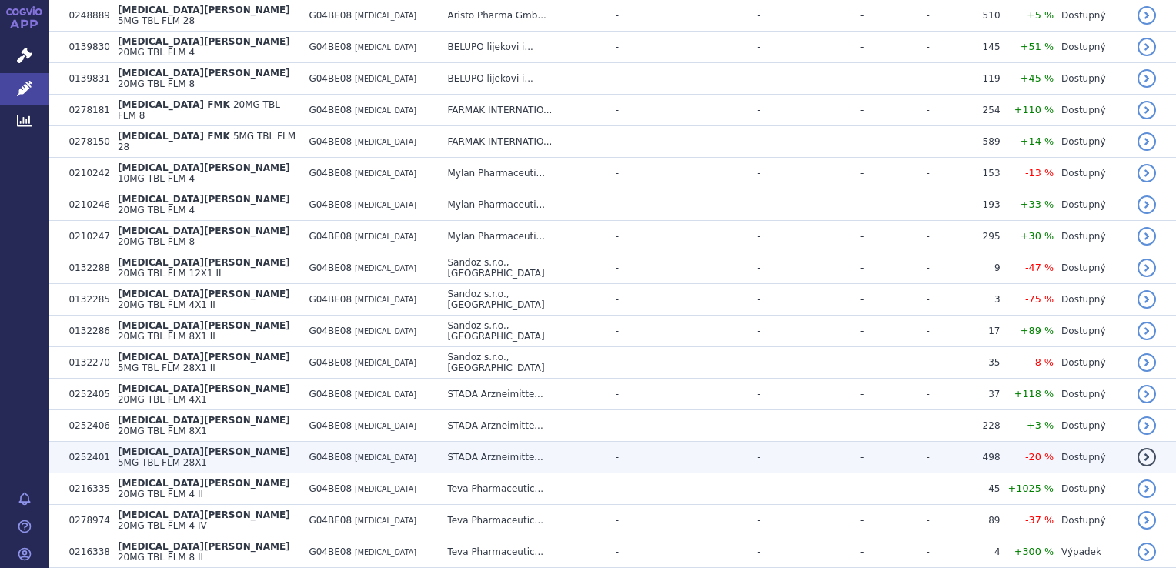
scroll to position [1254, 0]
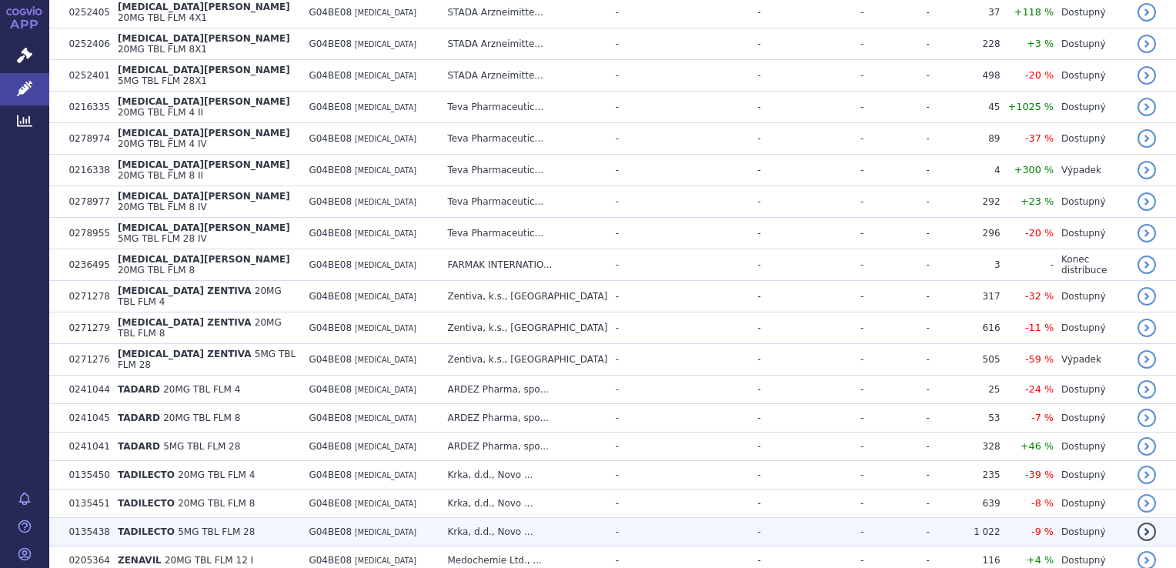
click at [557, 518] on td "Krka, d.d., Novo ..." at bounding box center [523, 532] width 168 height 28
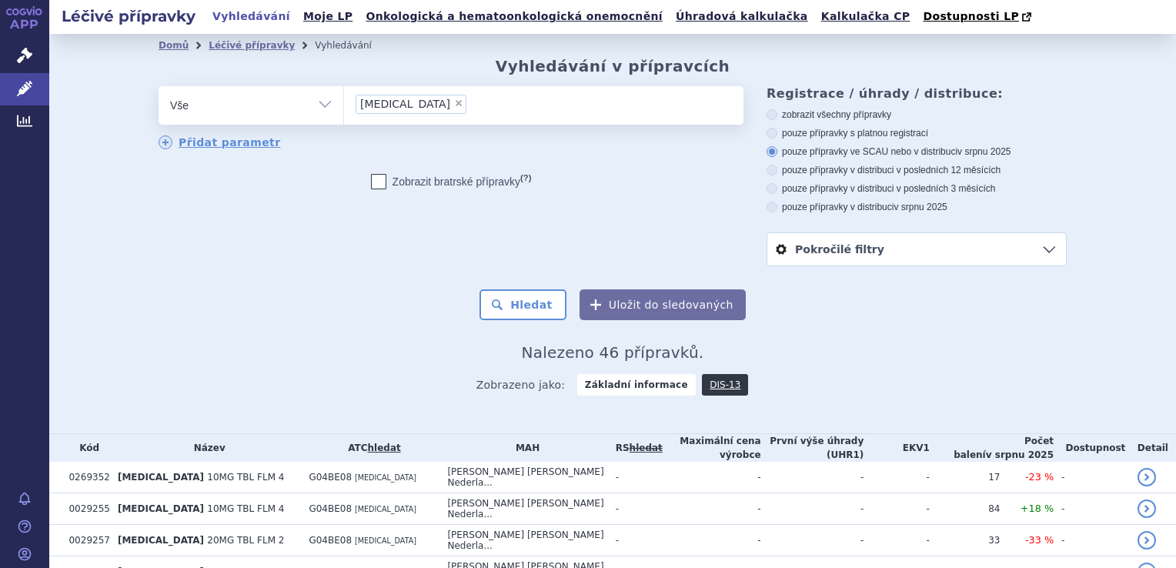
scroll to position [436, 0]
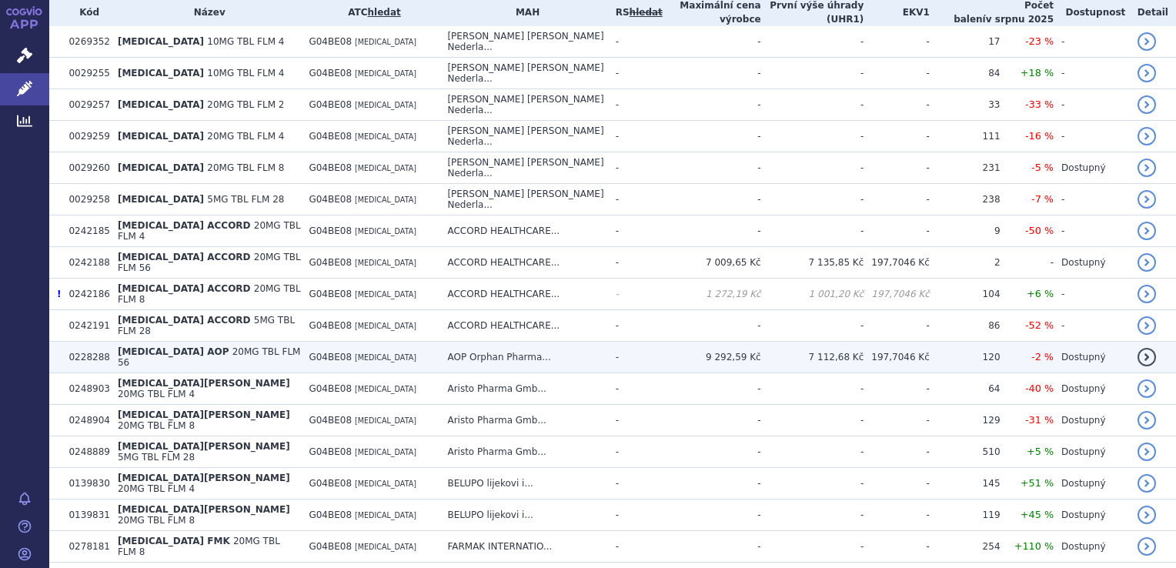
click at [665, 342] on td "9 292,59 Kč" at bounding box center [712, 358] width 99 height 32
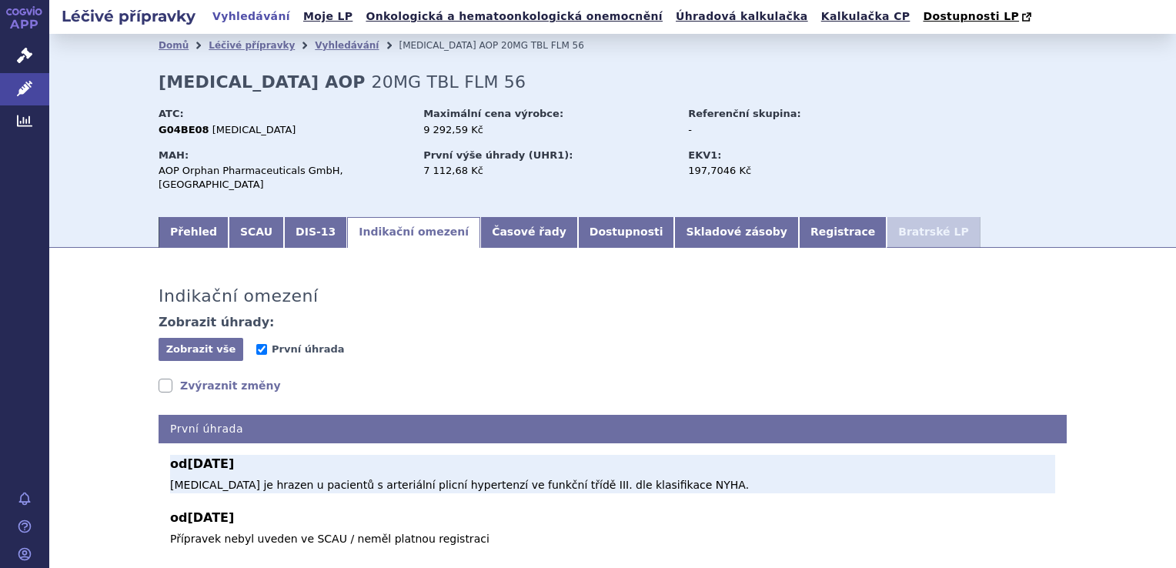
click at [423, 477] on p "Tadalafil je hrazen u pacientů s arteriální plicní hypertenzí ve funkční třídě …" at bounding box center [612, 485] width 885 height 16
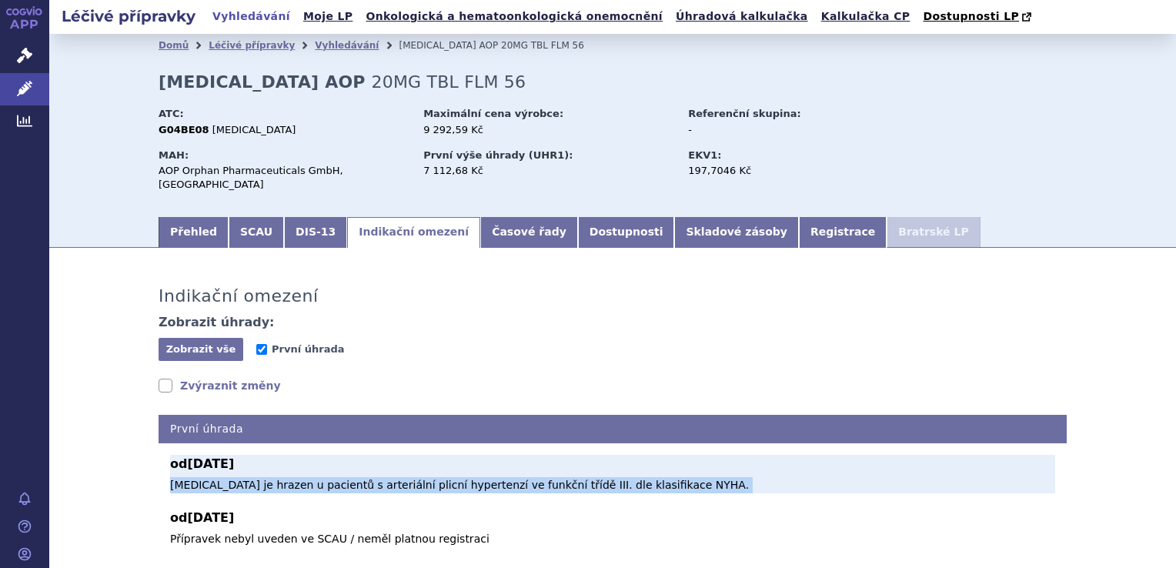
click at [423, 477] on p "Tadalafil je hrazen u pacientů s arteriální plicní hypertenzí ve funkční třídě …" at bounding box center [612, 485] width 885 height 16
copy div "Tadalafil je hrazen u pacientů s arteriální plicní hypertenzí ve funkční třídě …"
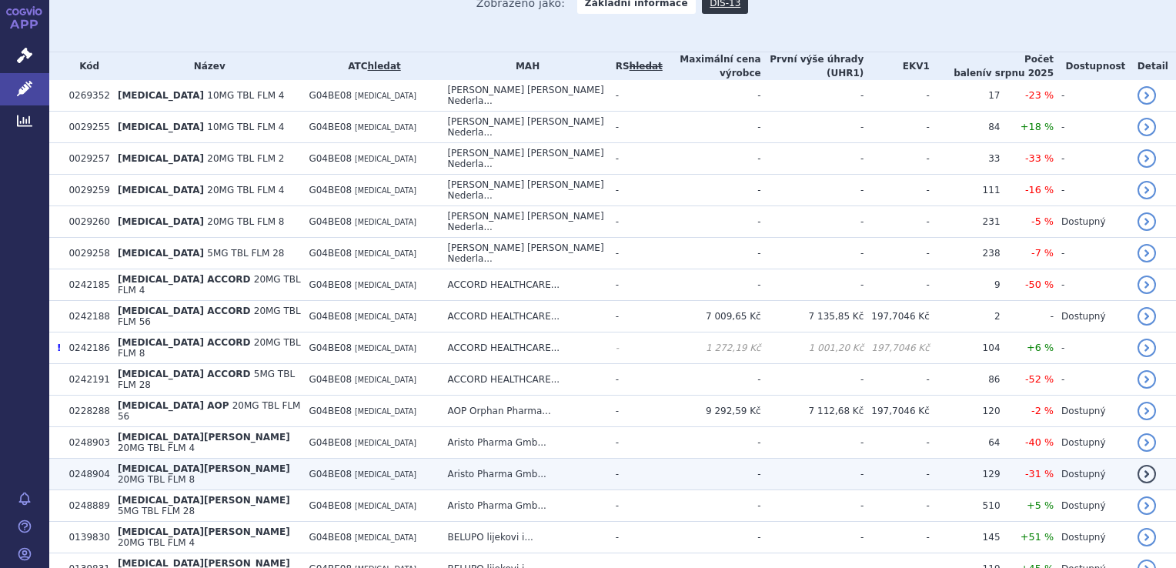
scroll to position [818, 0]
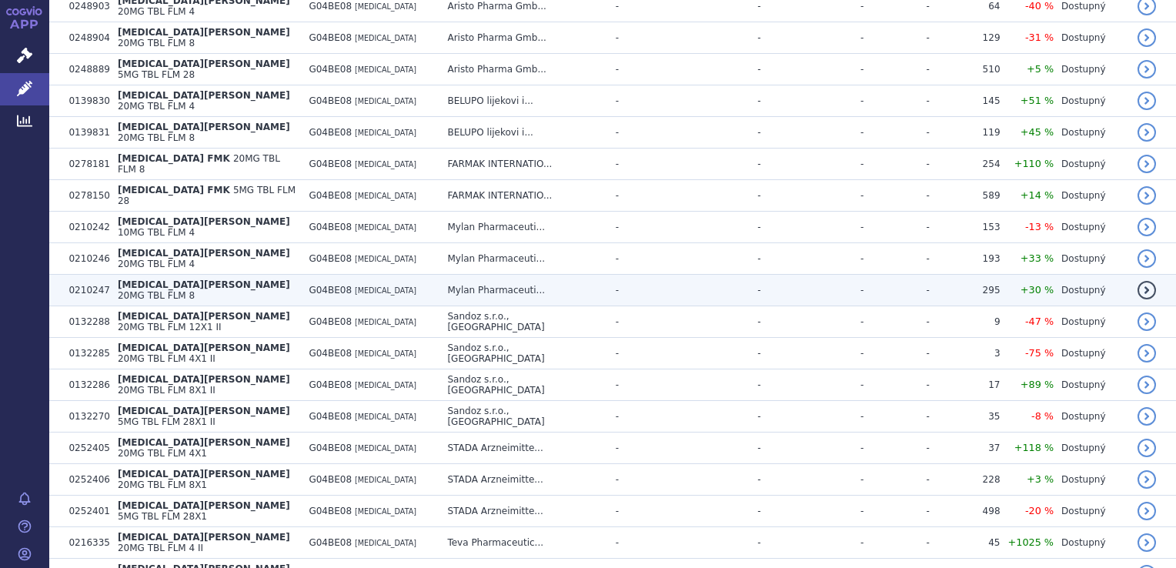
click at [767, 275] on td "-" at bounding box center [812, 291] width 103 height 32
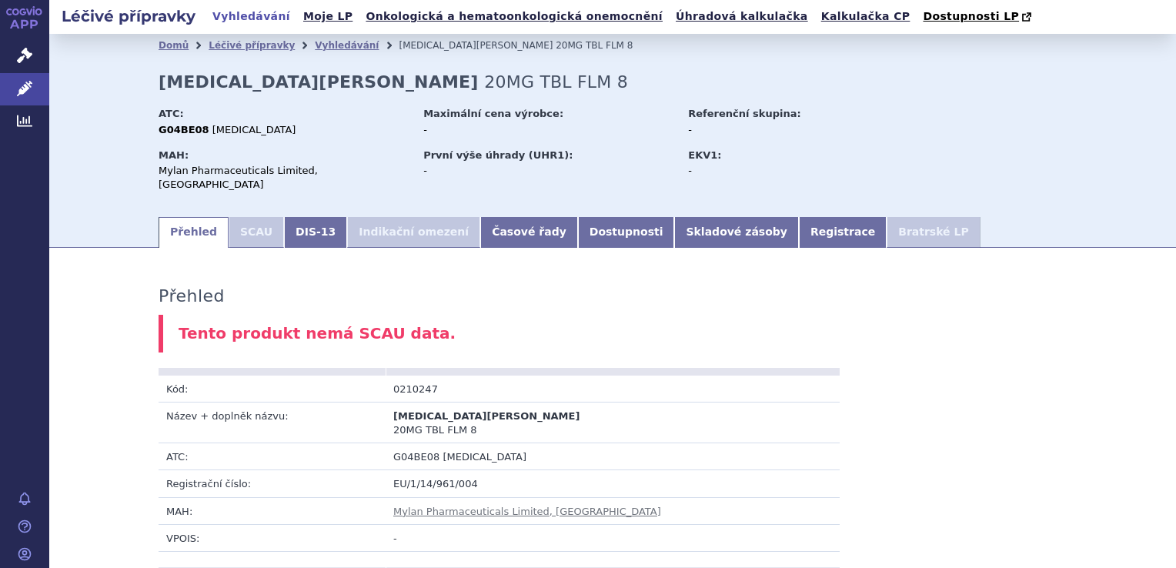
scroll to position [801, 0]
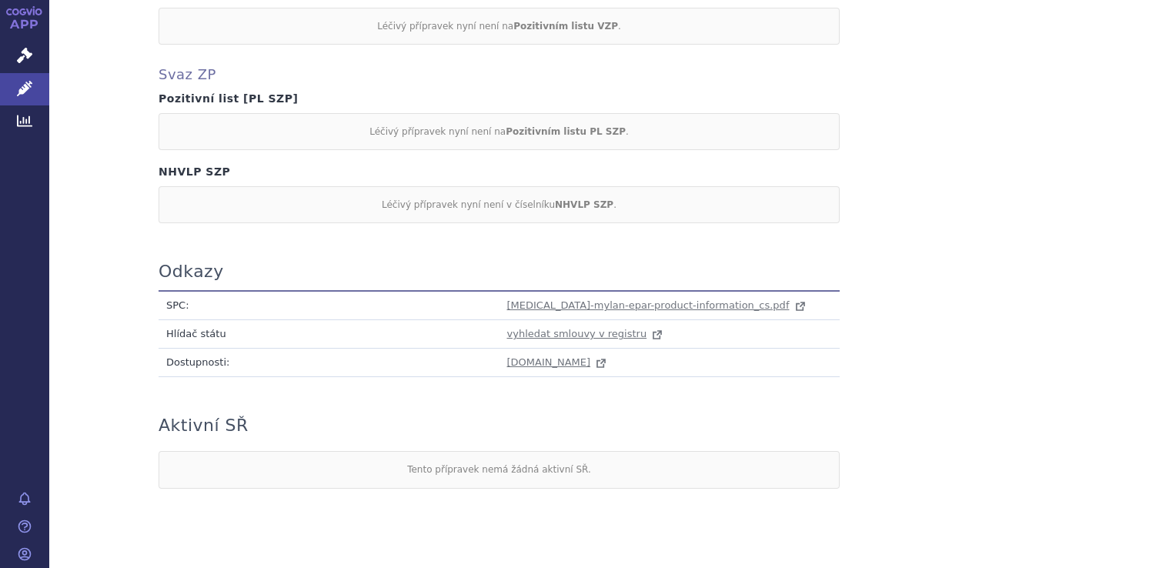
click at [418, 186] on div "Léčivý přípravek nyní není v číselníku NHVLP SZP ." at bounding box center [499, 204] width 681 height 37
drag, startPoint x: 418, startPoint y: 180, endPoint x: 361, endPoint y: 122, distance: 81.6
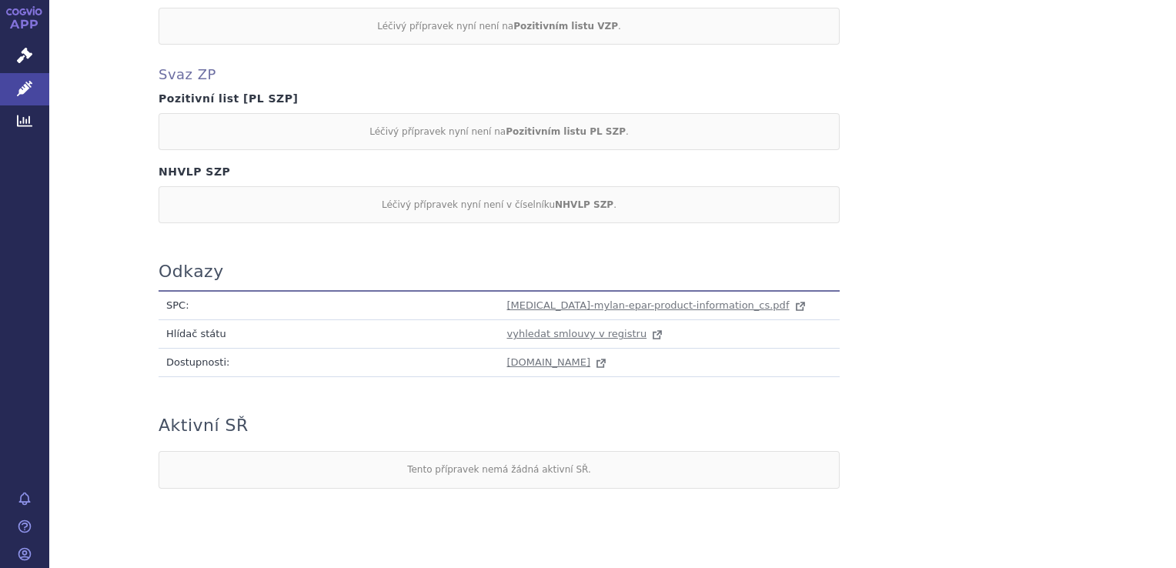
scroll to position [366, 0]
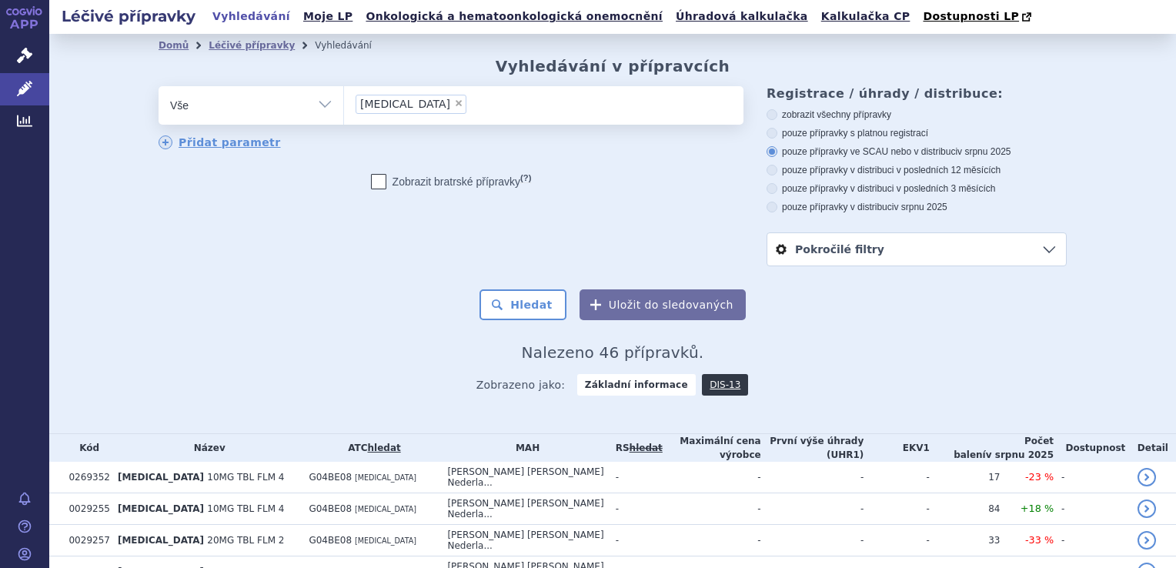
click at [454, 100] on span "×" at bounding box center [458, 103] width 9 height 9
click at [344, 100] on select "[MEDICAL_DATA]" at bounding box center [343, 104] width 1 height 38
select select
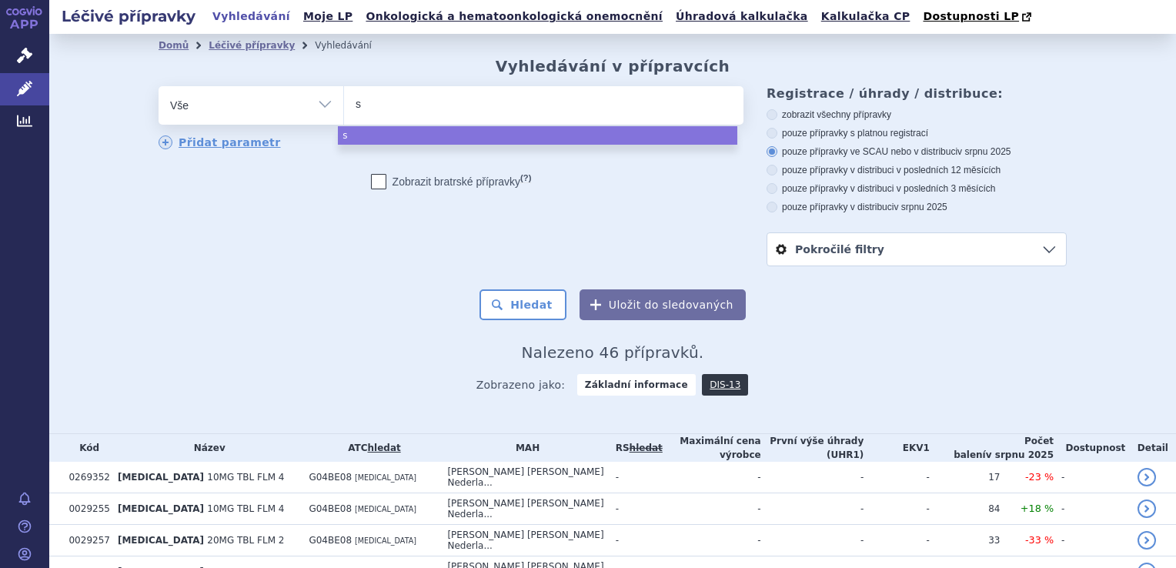
type input "si"
type input "sild"
type input "silden"
type input "sildenaf"
type input "[MEDICAL_DATA]"
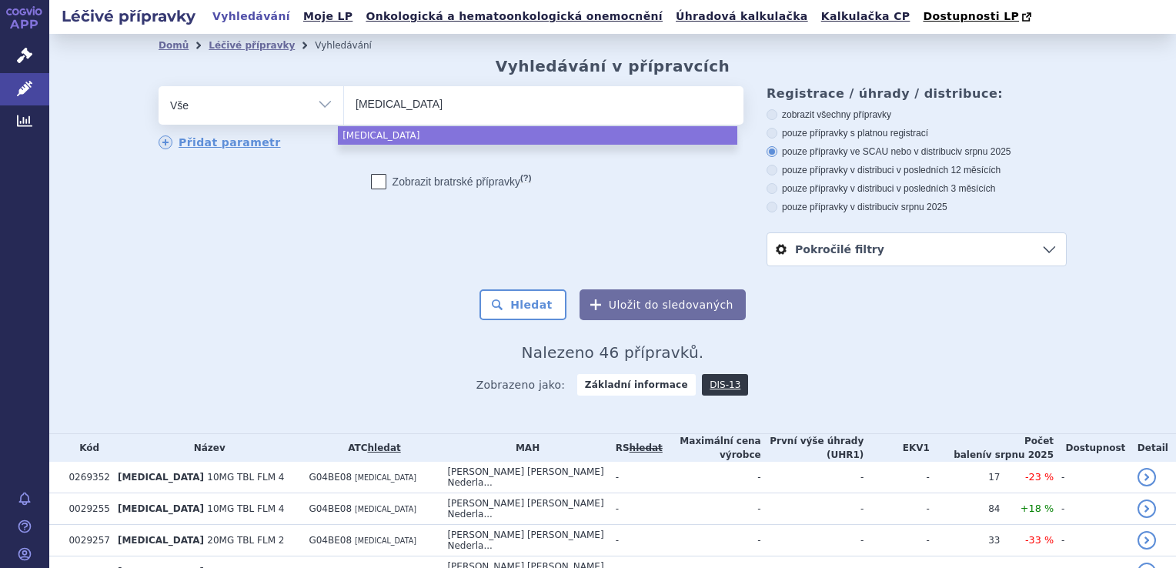
select select "[MEDICAL_DATA]"
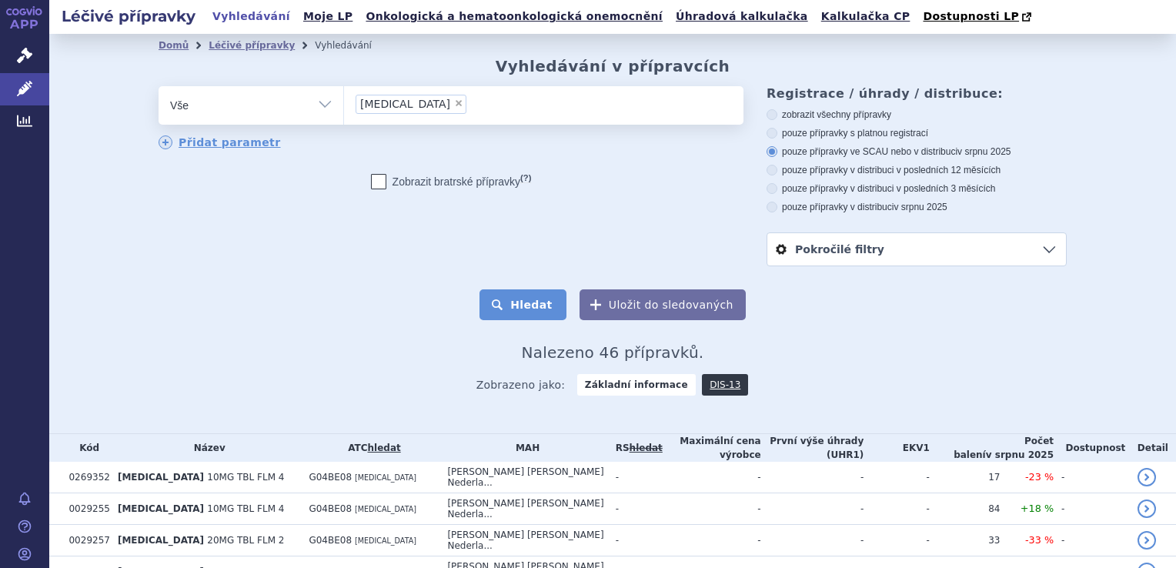
click at [538, 303] on button "Hledat" at bounding box center [522, 304] width 87 height 31
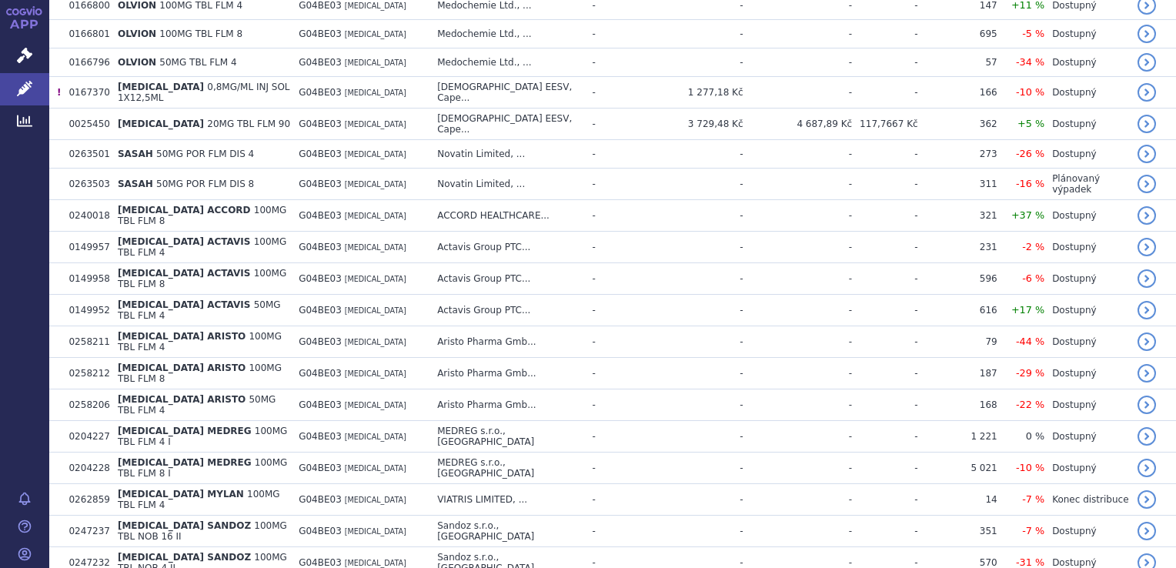
scroll to position [436, 0]
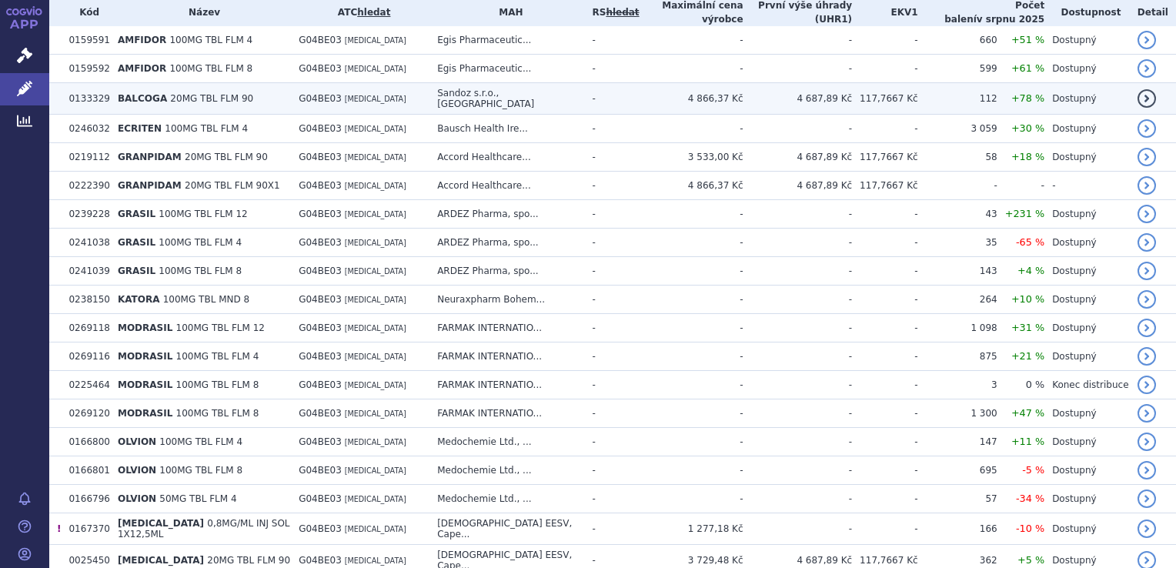
click at [606, 91] on td "-" at bounding box center [612, 99] width 55 height 32
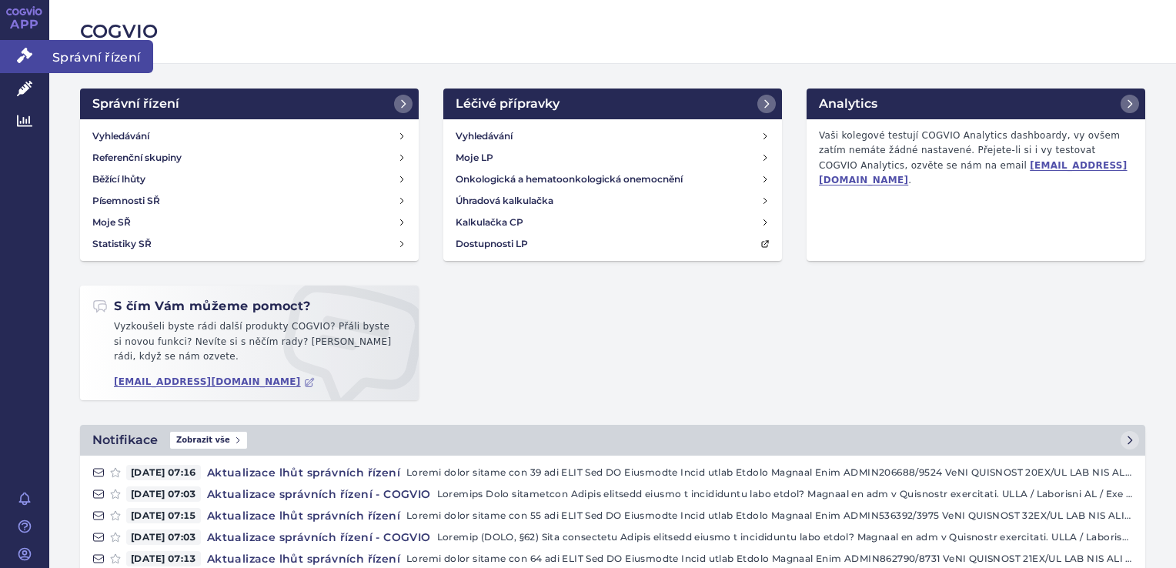
click at [45, 61] on link "Správní řízení" at bounding box center [24, 56] width 49 height 32
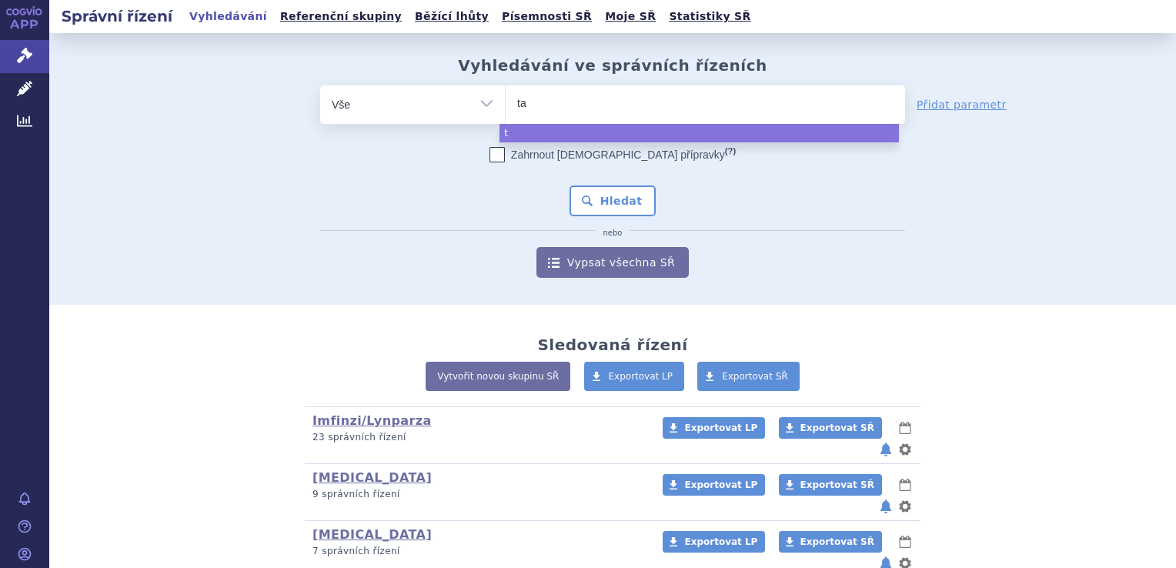
type input "tad"
type input "tadak"
type input "tadakaf"
type input "tadaka"
type input "tadak"
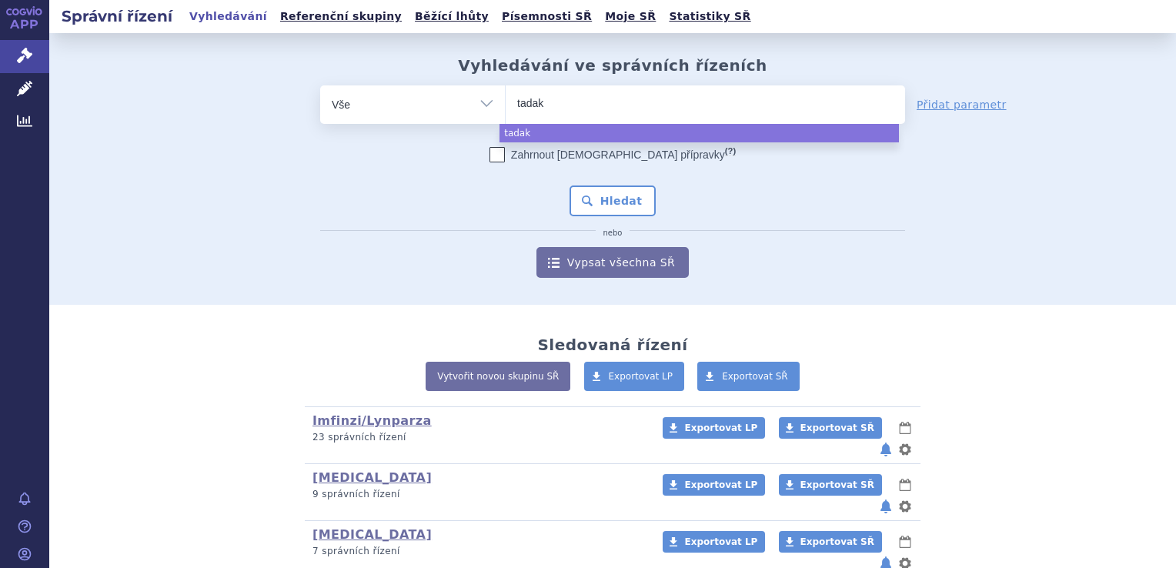
type input "tada"
select select "tada"
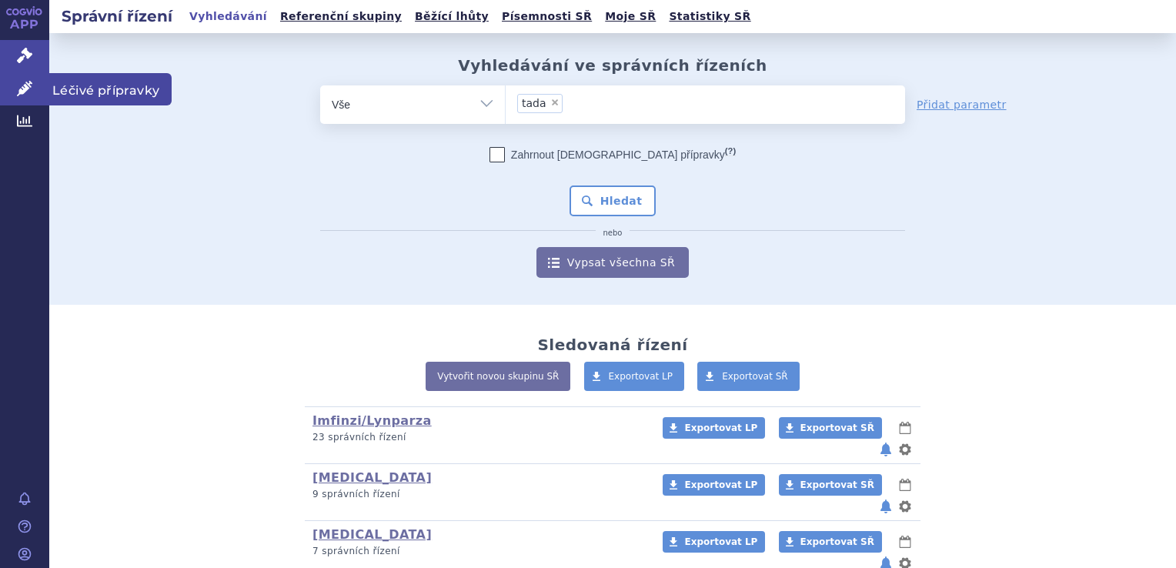
click at [45, 75] on link "Léčivé přípravky" at bounding box center [24, 89] width 49 height 32
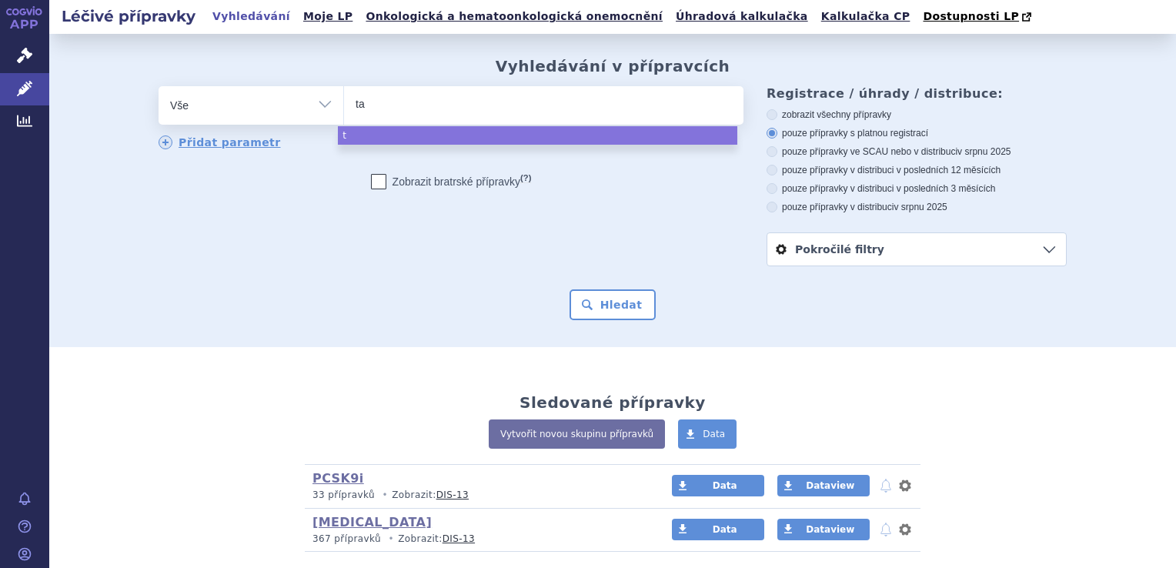
type input "tad"
type input "tadal"
type input "tadala"
type input "tadalafi"
type input "tadalafil"
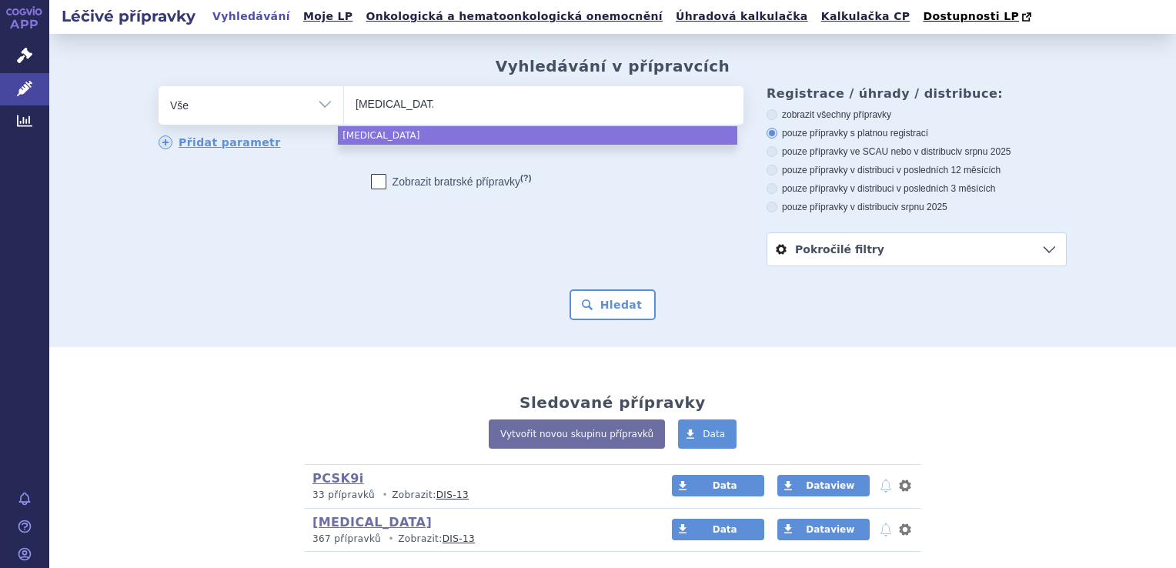
select select "tadalafil"
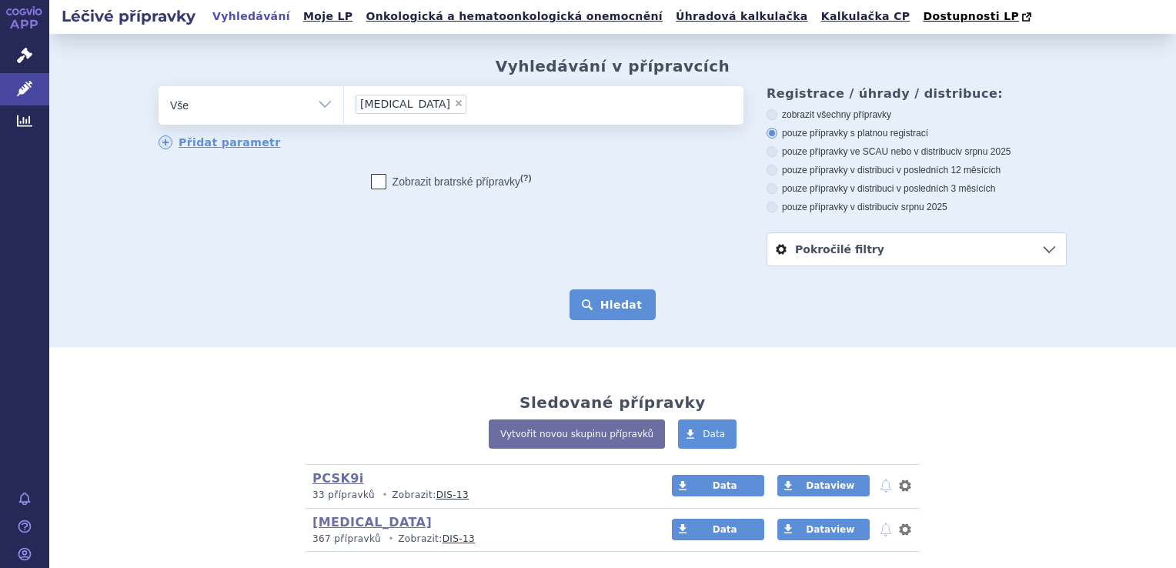
click at [603, 314] on button "Hledat" at bounding box center [613, 304] width 87 height 31
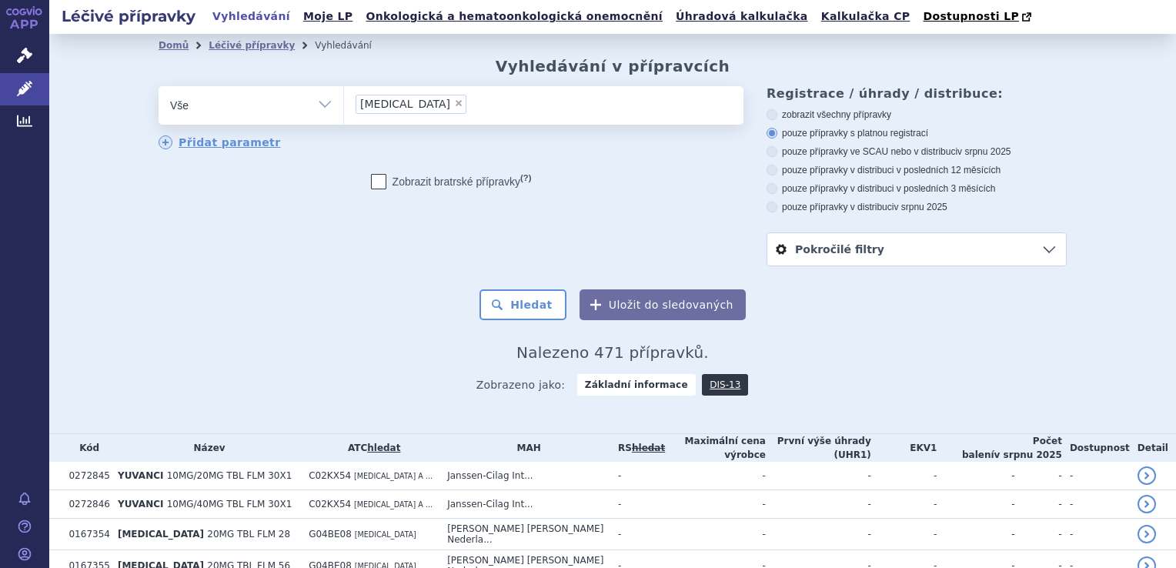
click at [800, 154] on label "pouze přípravky ve SCAU nebo v distribuci v srpnu 2025" at bounding box center [917, 151] width 300 height 12
click at [778, 154] on input "pouze přípravky ve SCAU nebo v distribuci v srpnu 2025" at bounding box center [773, 154] width 10 height 10
radio input "true"
click at [543, 310] on button "Hledat" at bounding box center [522, 304] width 87 height 31
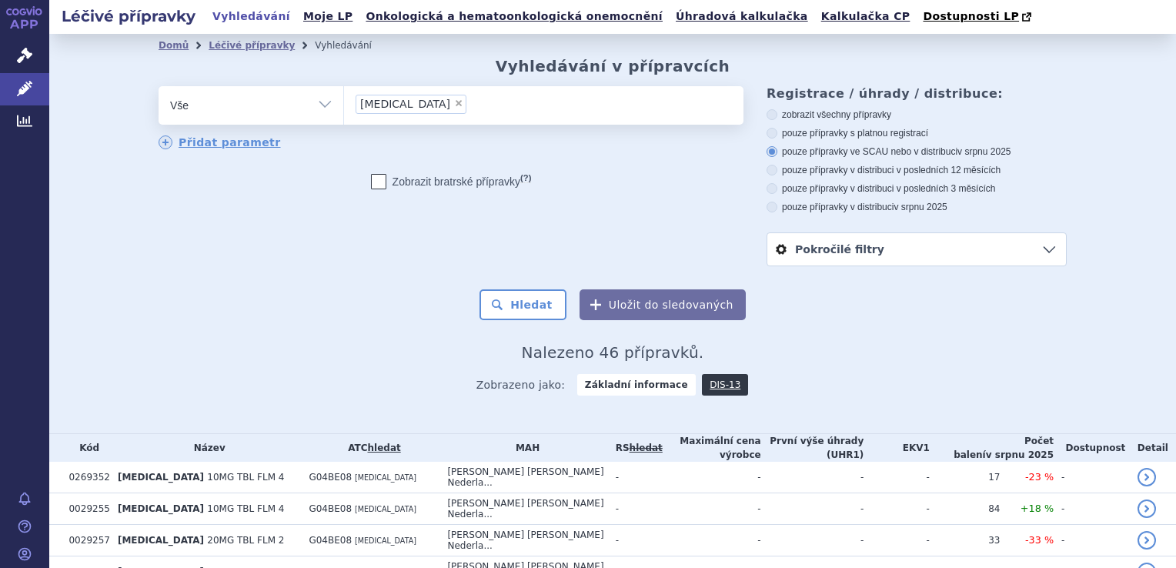
scroll to position [436, 0]
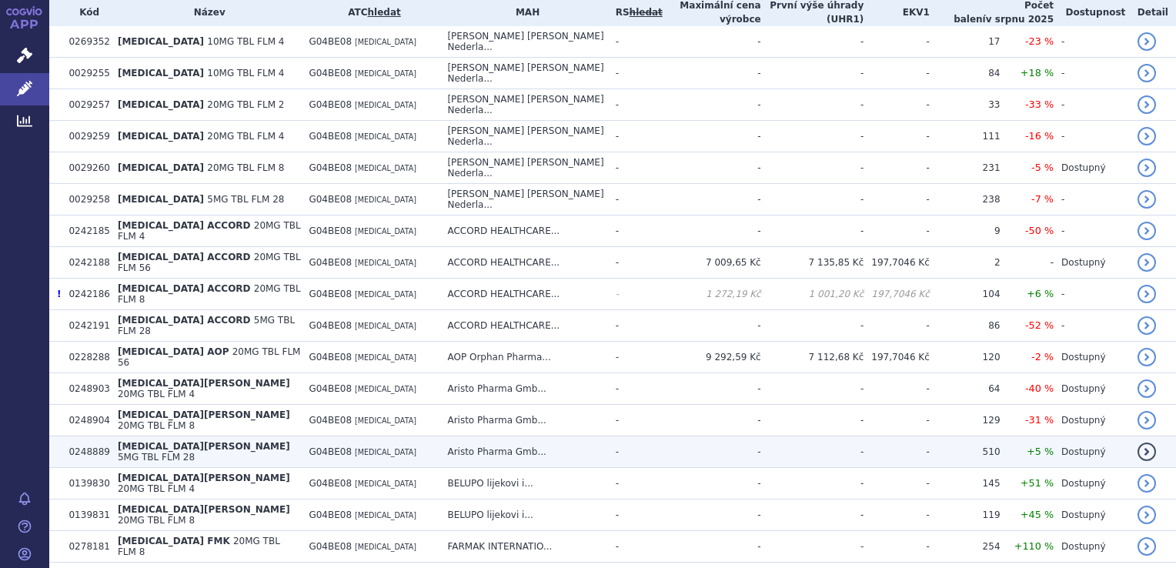
click at [608, 436] on td "-" at bounding box center [635, 452] width 55 height 32
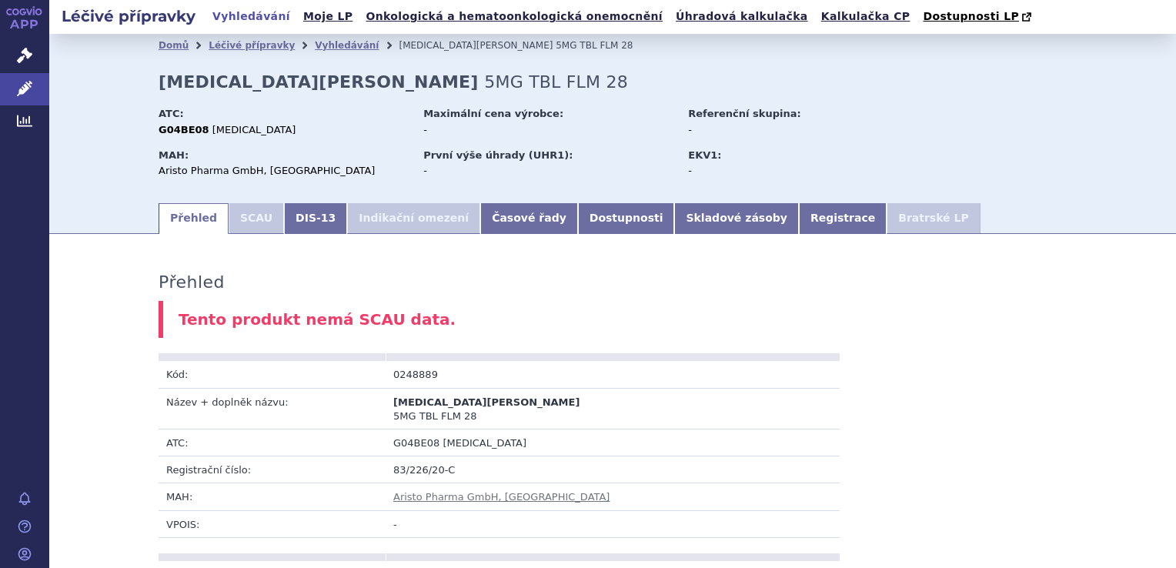
scroll to position [801, 0]
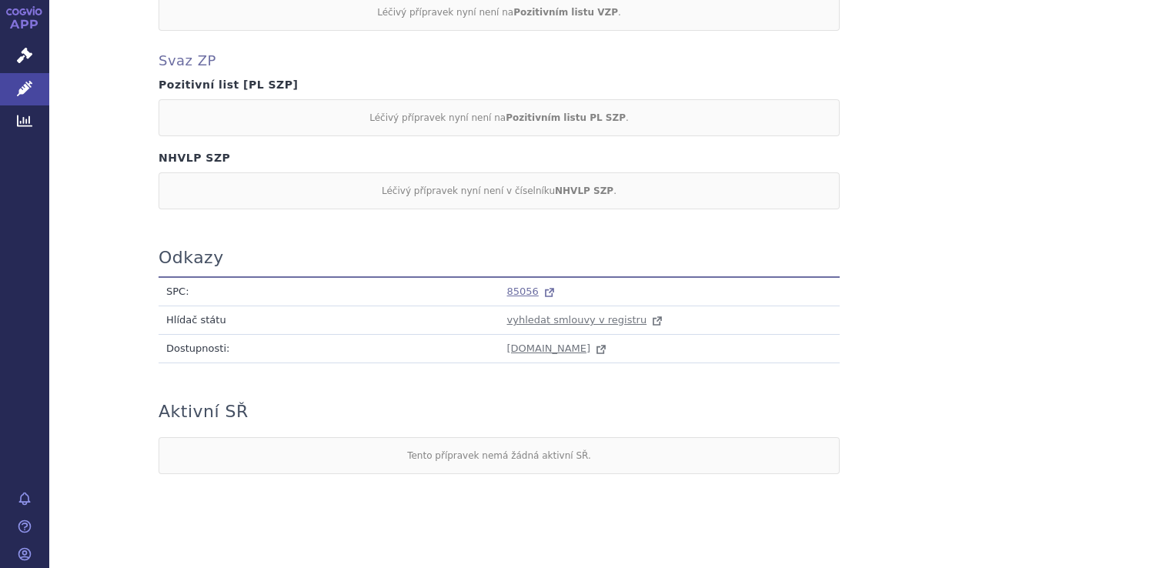
click at [526, 286] on span "85056" at bounding box center [523, 292] width 32 height 12
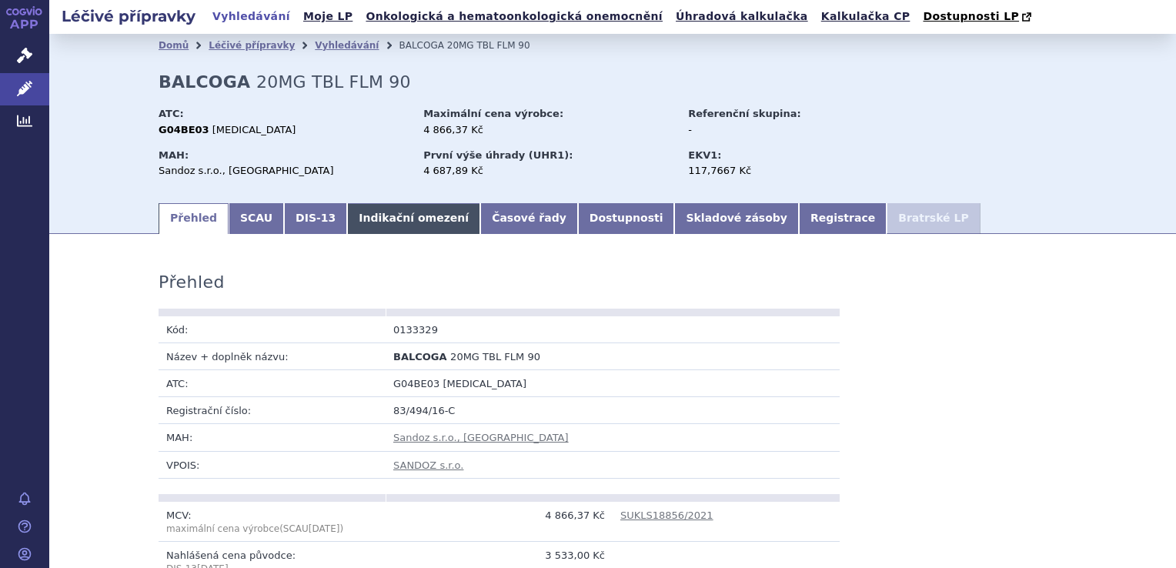
click at [362, 205] on link "Indikační omezení" at bounding box center [413, 218] width 133 height 31
click at [366, 217] on link "Indikační omezení" at bounding box center [413, 218] width 133 height 31
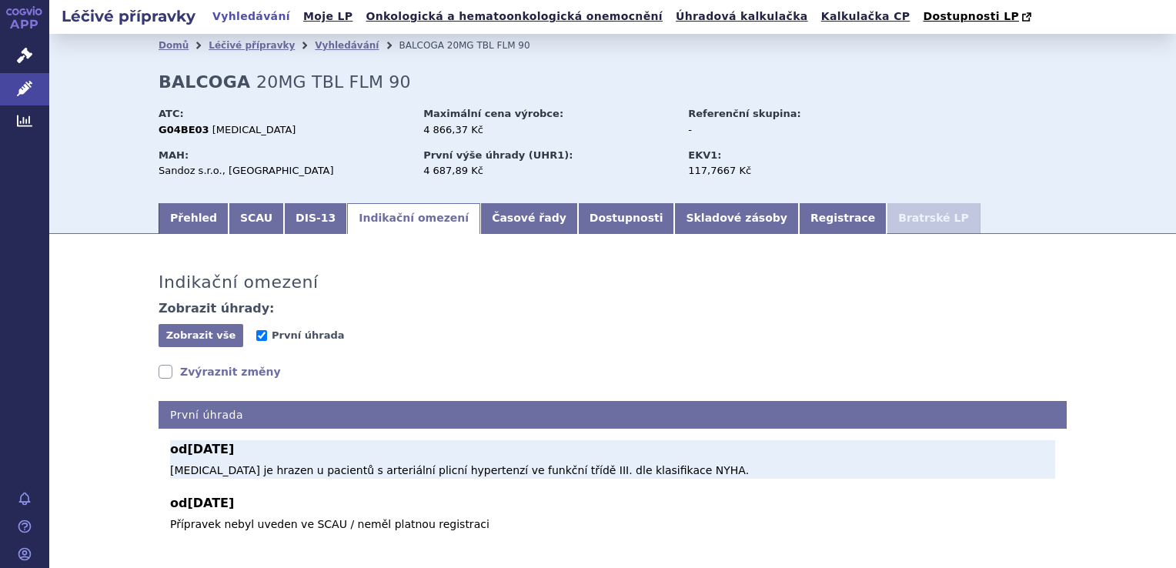
click at [318, 476] on p "[MEDICAL_DATA] je hrazen u pacientů s arteriální plicní hypertenzí ve funkční t…" at bounding box center [612, 471] width 885 height 16
click at [318, 476] on p "Sildenafil je hrazen u pacientů s arteriální plicní hypertenzí ve funkční třídě…" at bounding box center [612, 471] width 885 height 16
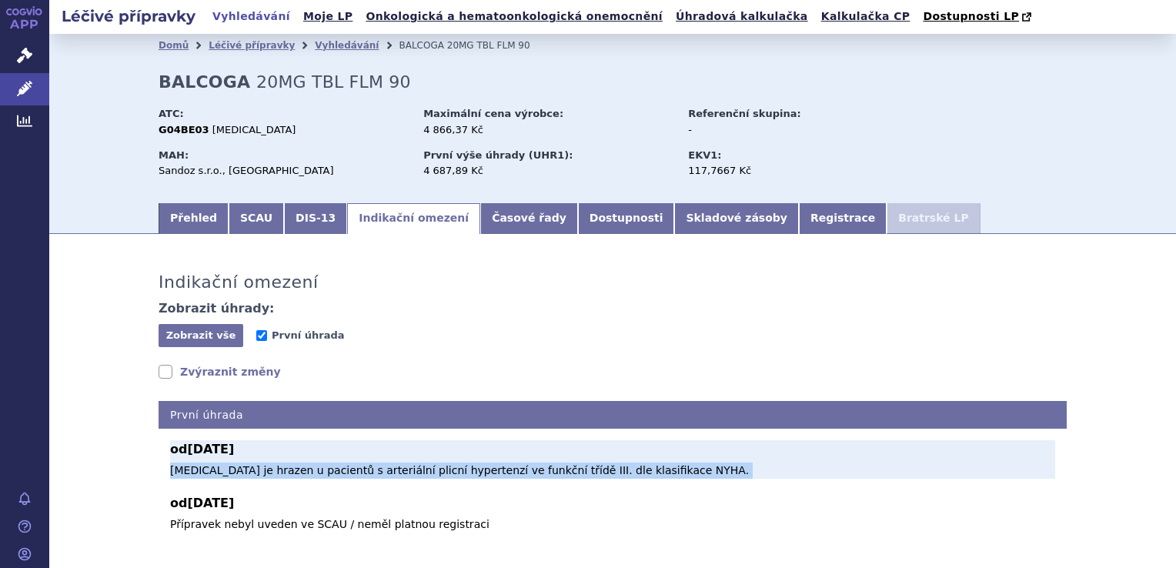
click at [318, 475] on p "Sildenafil je hrazen u pacientů s arteriální plicní hypertenzí ve funkční třídě…" at bounding box center [612, 471] width 885 height 16
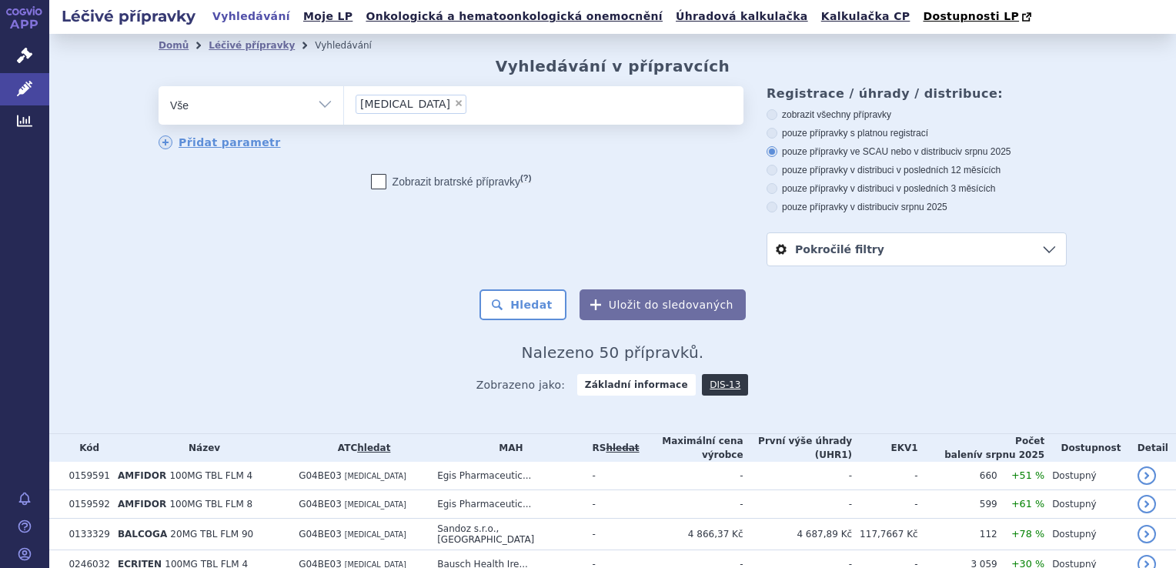
click at [847, 155] on label "pouze přípravky ve SCAU nebo v distribuci v srpnu 2025" at bounding box center [917, 151] width 300 height 12
click at [778, 155] on input "pouze přípravky ve SCAU nebo v distribuci v srpnu 2025" at bounding box center [773, 154] width 10 height 10
click at [509, 300] on button "Hledat" at bounding box center [522, 304] width 87 height 31
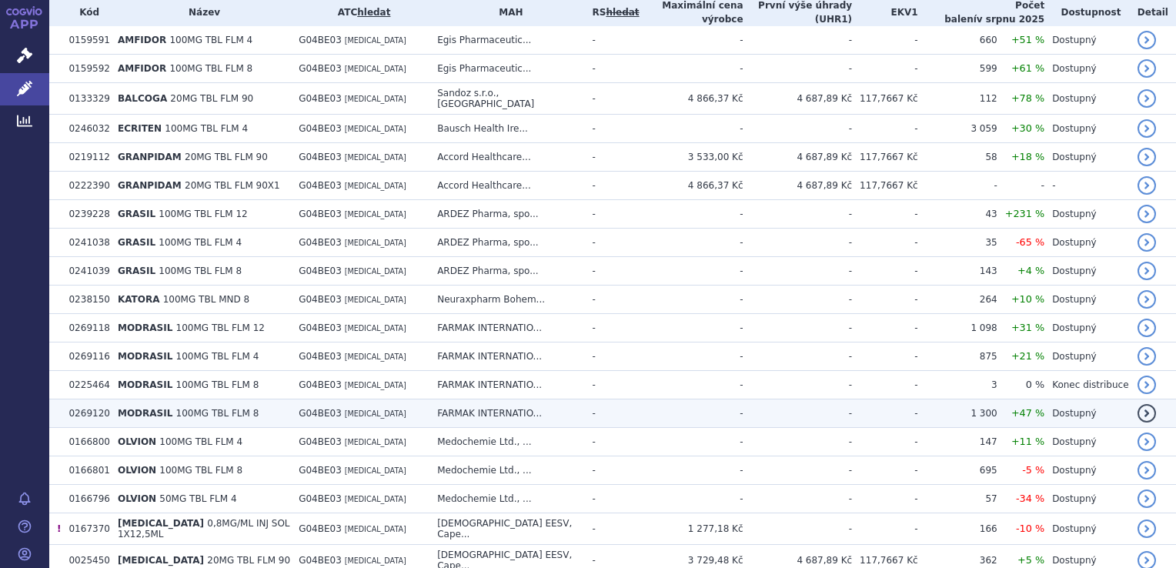
click at [641, 406] on td "-" at bounding box center [692, 413] width 104 height 28
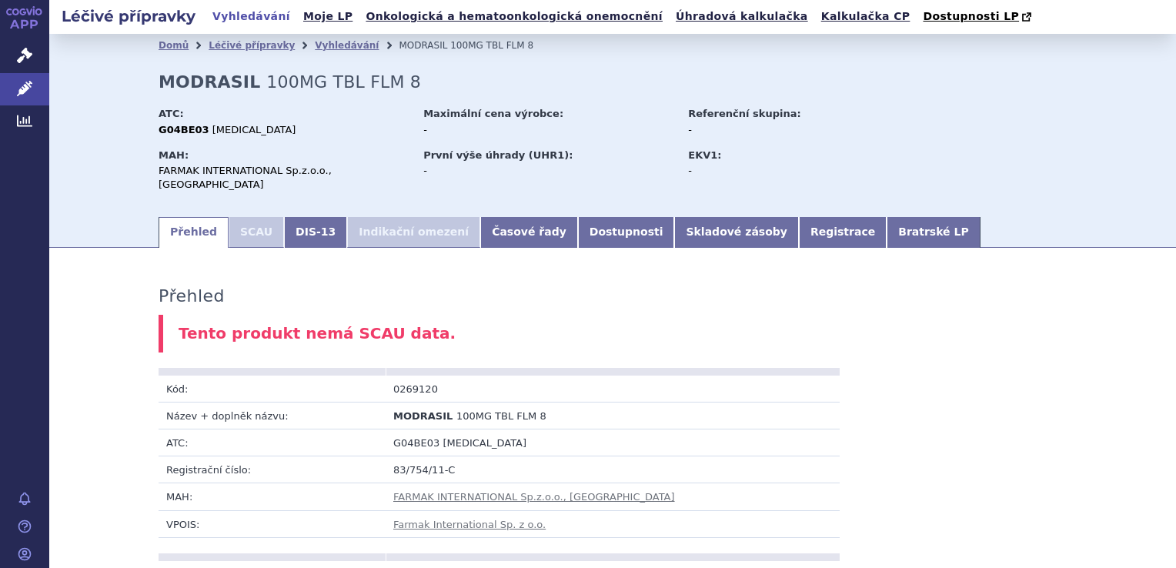
scroll to position [801, 0]
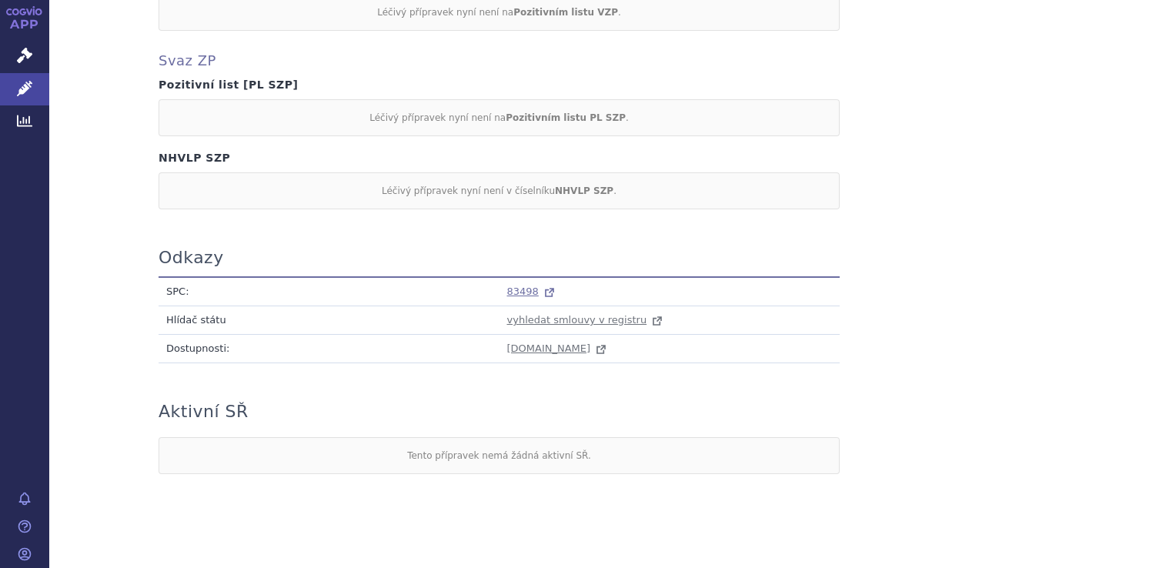
click at [529, 286] on link "83498" at bounding box center [532, 292] width 51 height 12
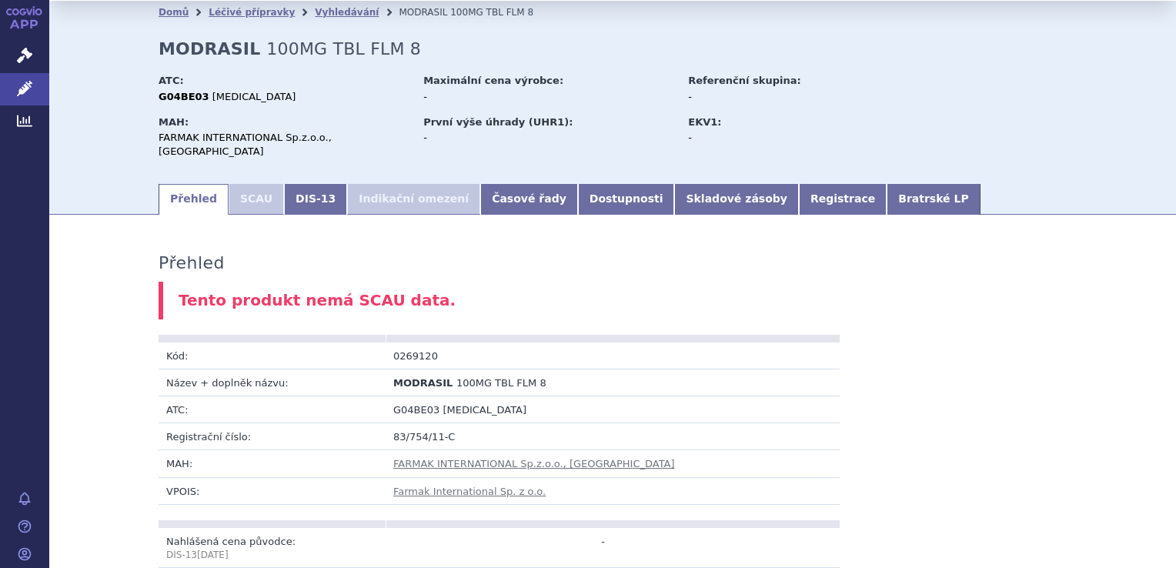
scroll to position [0, 0]
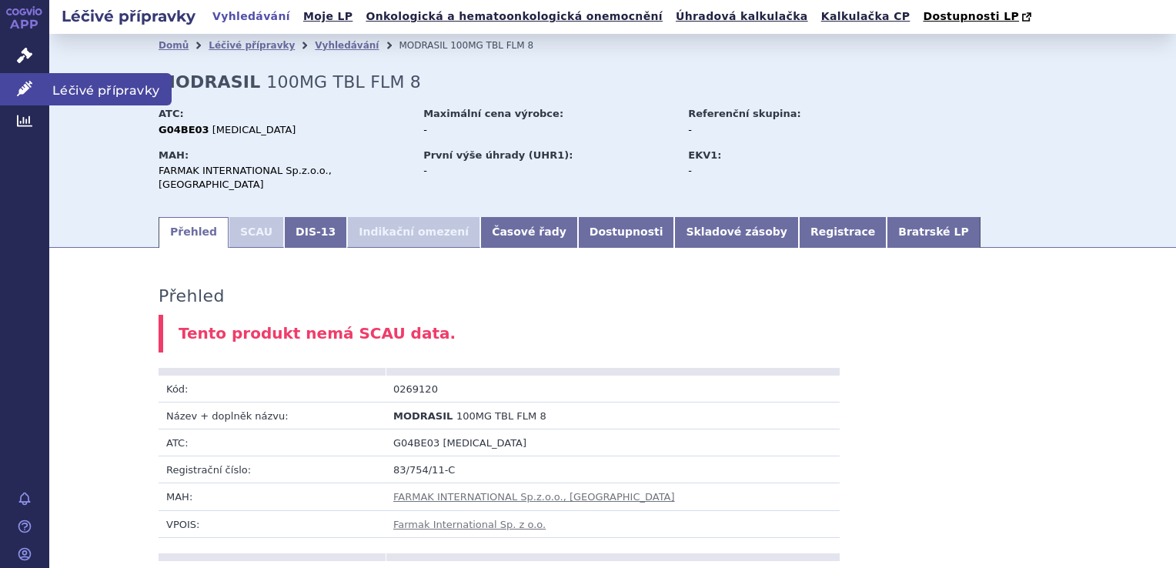
click at [24, 85] on icon at bounding box center [24, 88] width 15 height 15
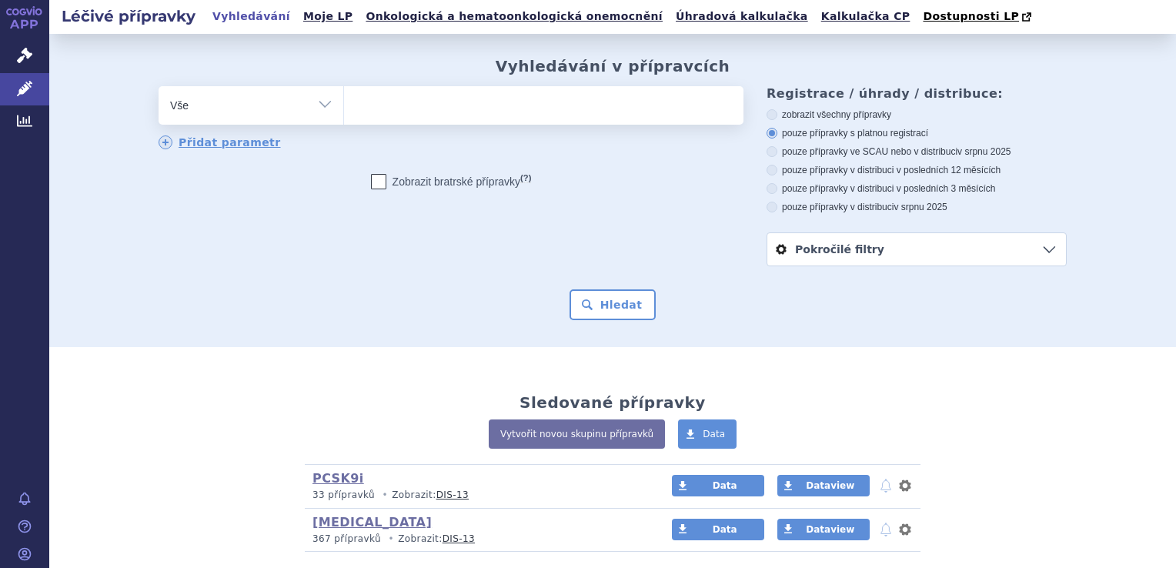
type input "A"
type input "am"
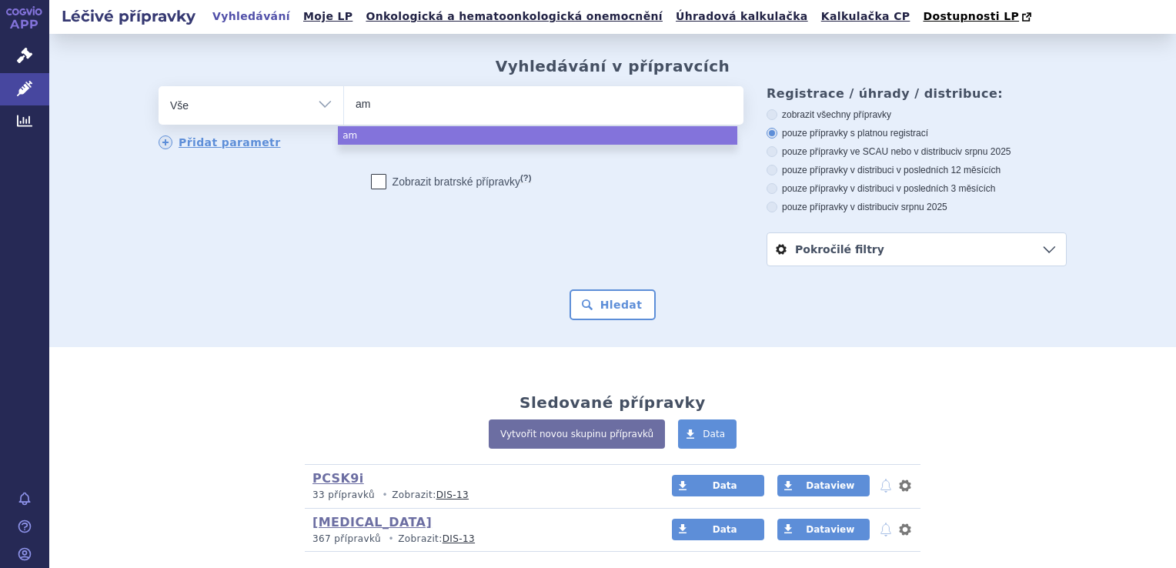
type input "amb"
type input "ambri"
type input "ambrise"
type input "ambrisen"
type input "ambrisent"
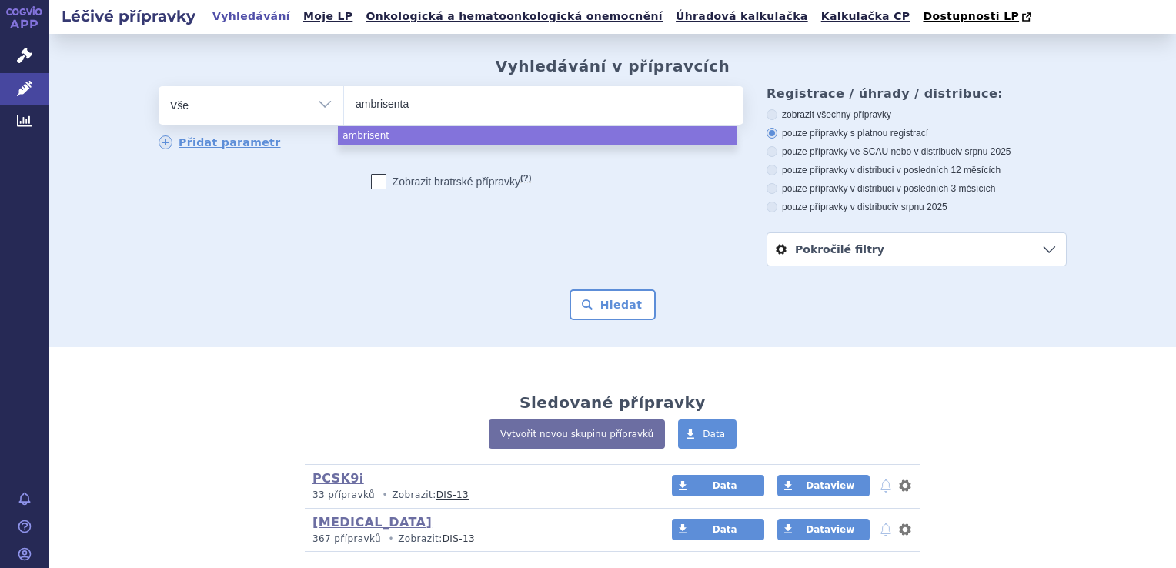
type input "[MEDICAL_DATA]"
select select "[MEDICAL_DATA]"
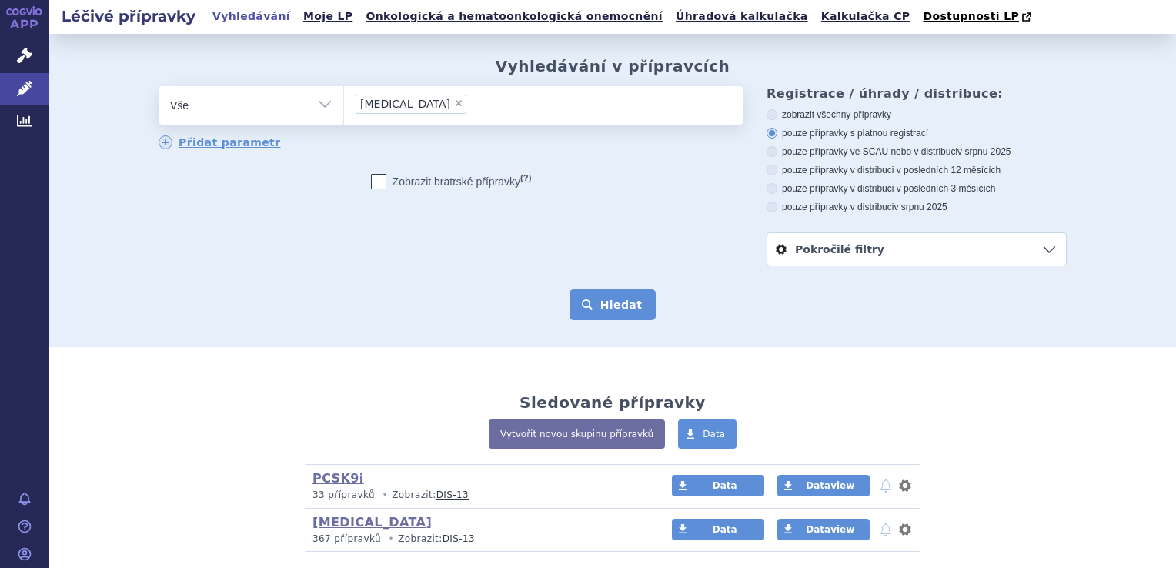
click at [619, 316] on button "Hledat" at bounding box center [613, 304] width 87 height 31
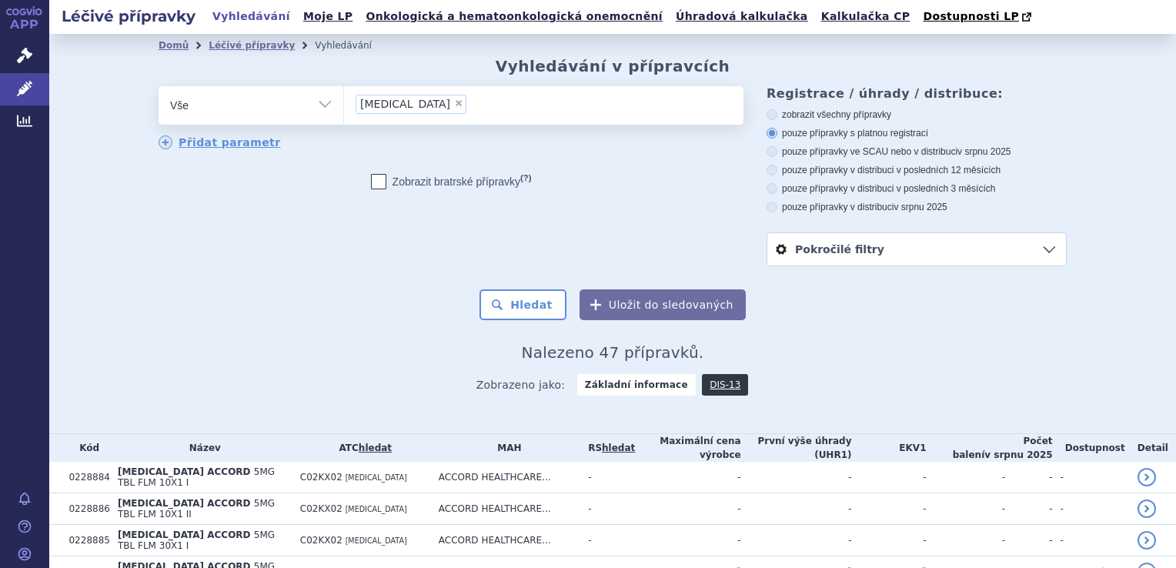
click at [927, 152] on label "pouze přípravky ve SCAU nebo v distribuci v srpnu 2025" at bounding box center [917, 151] width 300 height 12
click at [778, 152] on input "pouze přípravky ve SCAU nebo v distribuci v srpnu 2025" at bounding box center [773, 154] width 10 height 10
radio input "true"
click at [536, 312] on button "Hledat" at bounding box center [522, 304] width 87 height 31
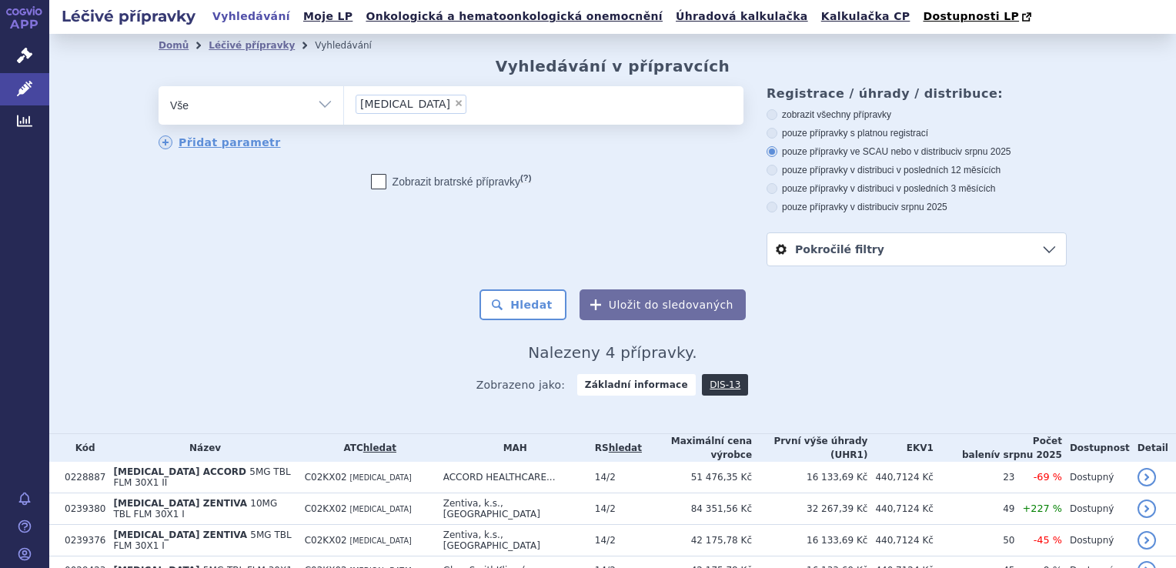
scroll to position [65, 0]
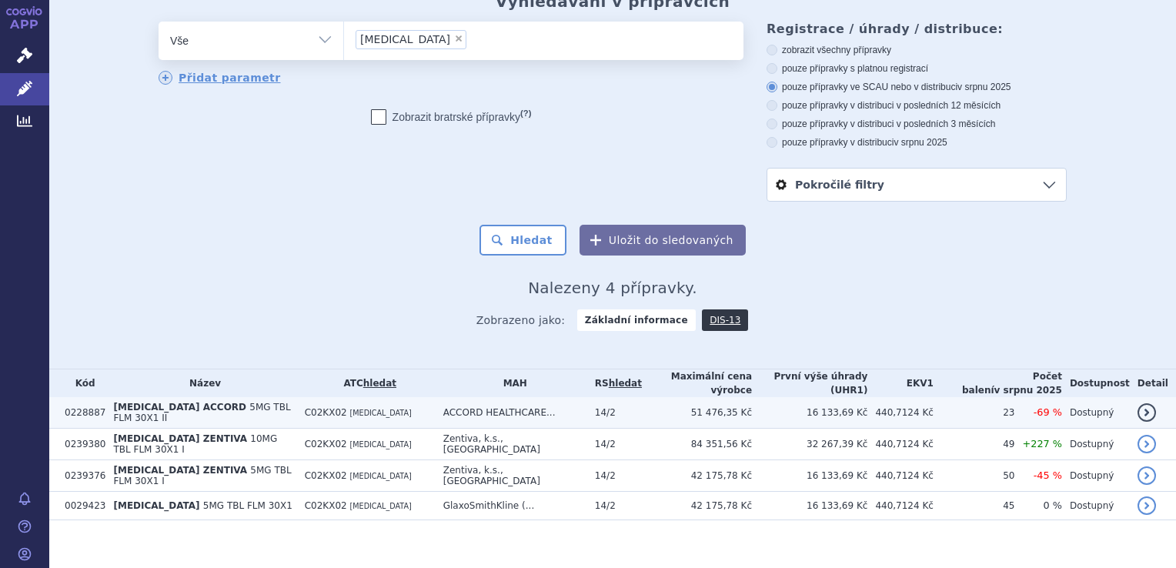
click at [575, 404] on td "ACCORD HEALTHCARE..." at bounding box center [512, 413] width 152 height 32
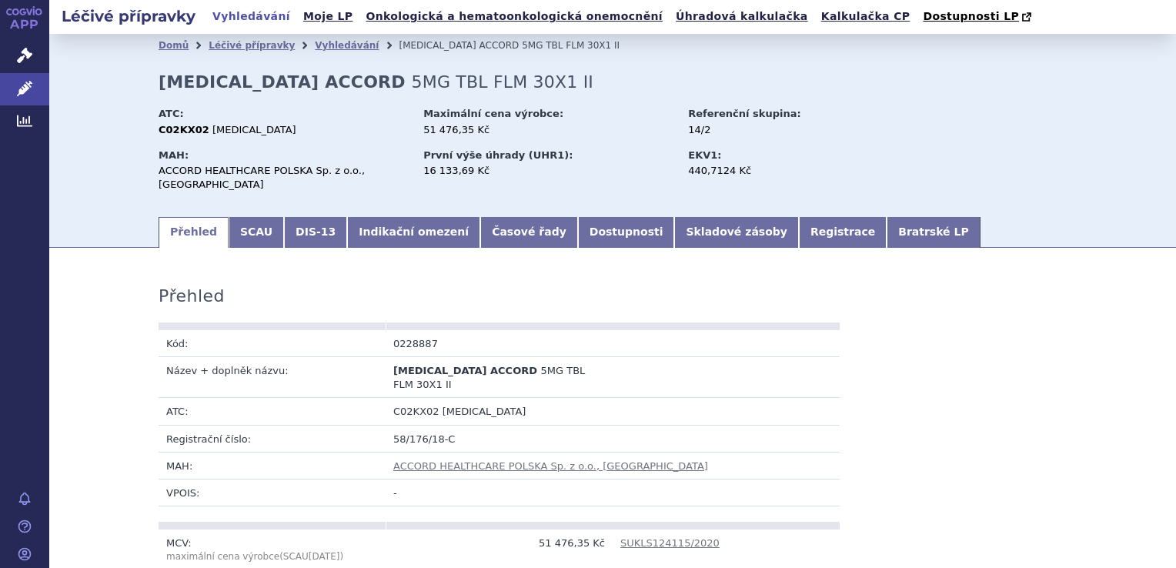
click at [407, 217] on link "Indikační omezení" at bounding box center [413, 232] width 133 height 31
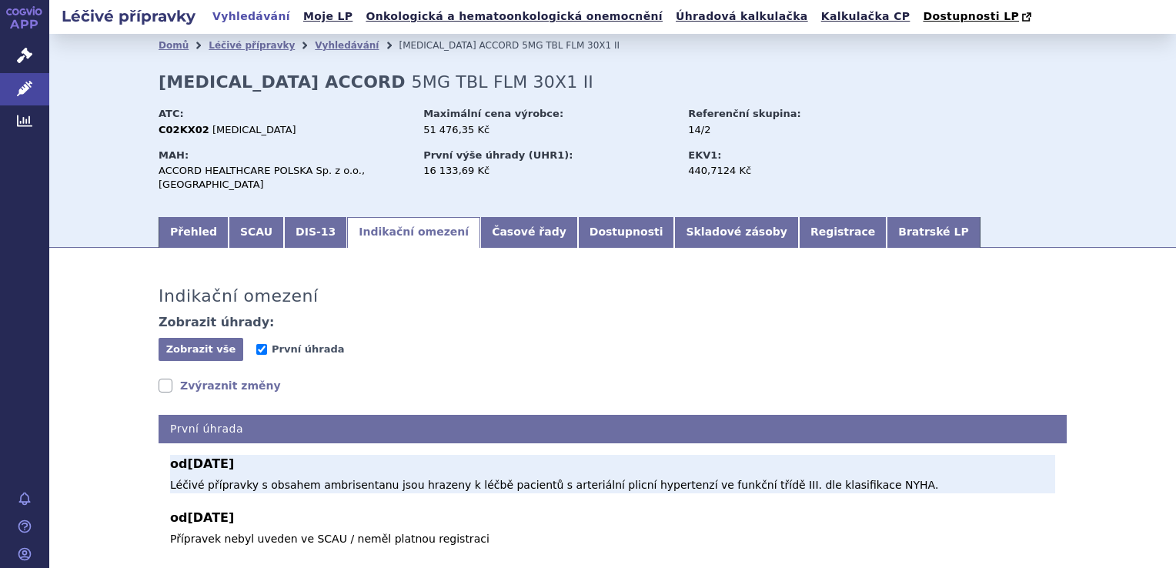
click at [356, 477] on p "Léčivé přípravky s obsahem ambrisentanu jsou hrazeny k léčbě pacientů s arteriá…" at bounding box center [612, 485] width 885 height 16
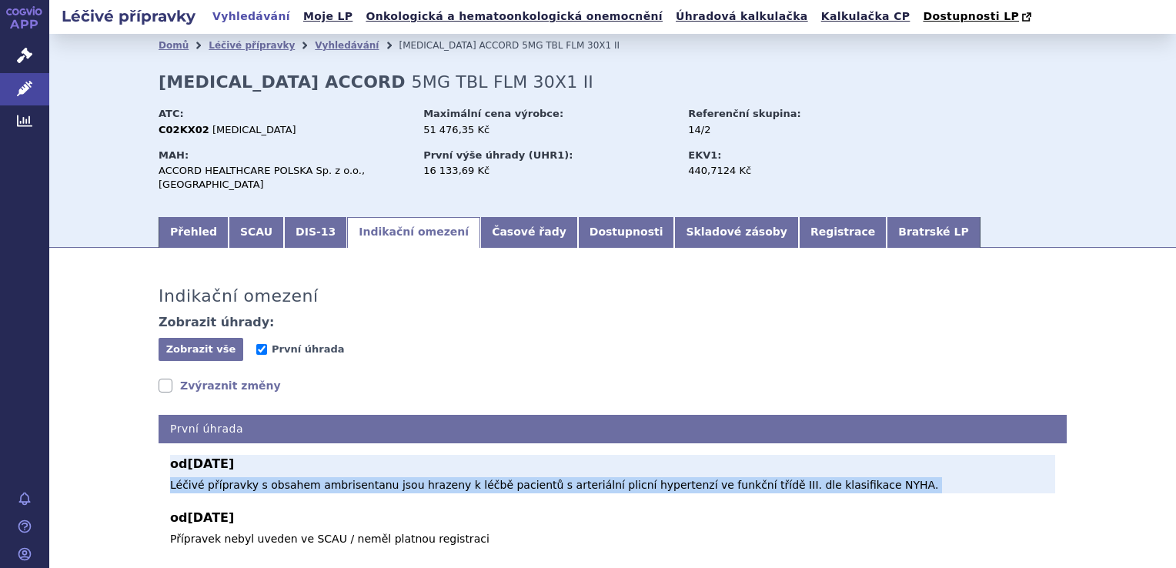
click at [356, 477] on p "Léčivé přípravky s obsahem ambrisentanu jsou hrazeny k léčbě pacientů s arteriá…" at bounding box center [612, 485] width 885 height 16
copy div "Léčivé přípravky s obsahem ambrisentanu jsou hrazeny k léčbě pacientů s arteriá…"
click at [461, 477] on p "Léčivé přípravky s obsahem ambrisentanu jsou hrazeny k léčbě pacientů s arteriá…" at bounding box center [612, 485] width 885 height 16
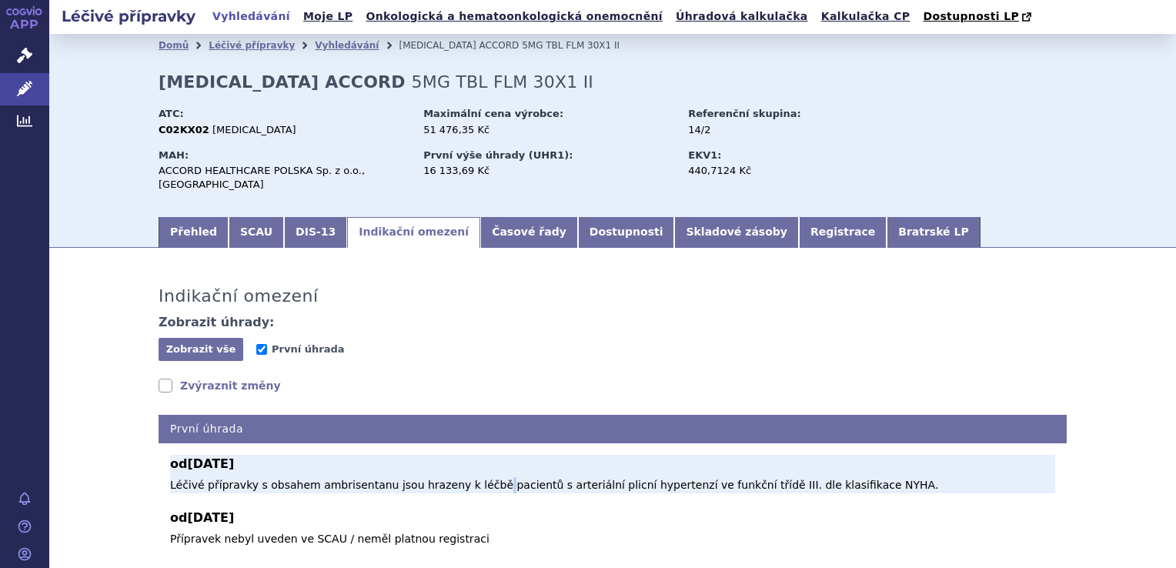
click at [461, 477] on p "Léčivé přípravky s obsahem ambrisentanu jsou hrazeny k léčbě pacientů s arteriá…" at bounding box center [612, 485] width 885 height 16
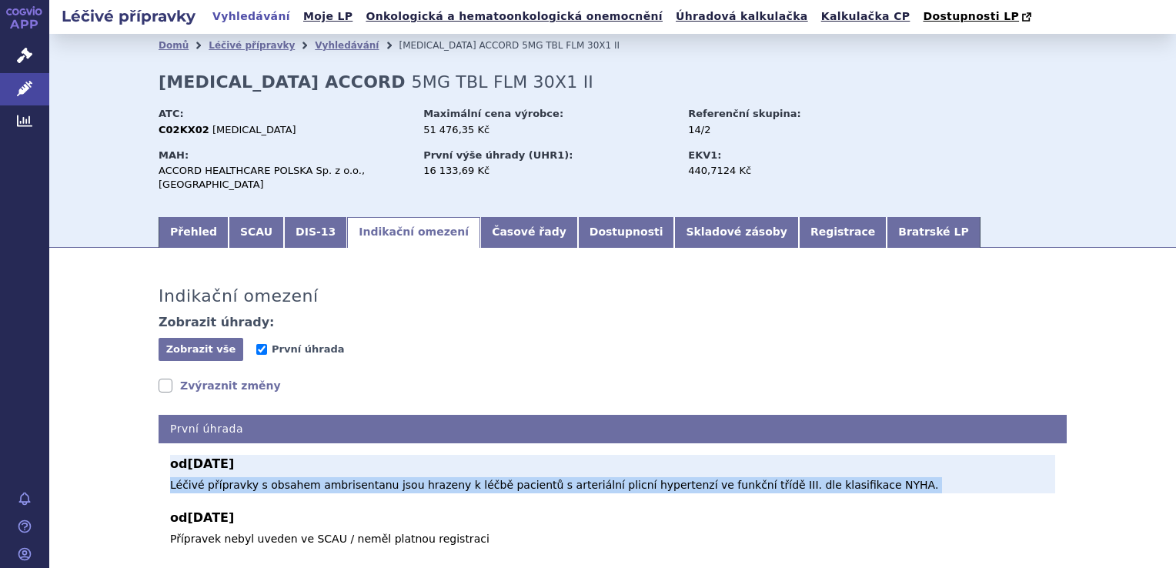
click at [461, 477] on p "Léčivé přípravky s obsahem ambrisentanu jsou hrazeny k léčbě pacientů s arteriá…" at bounding box center [612, 485] width 885 height 16
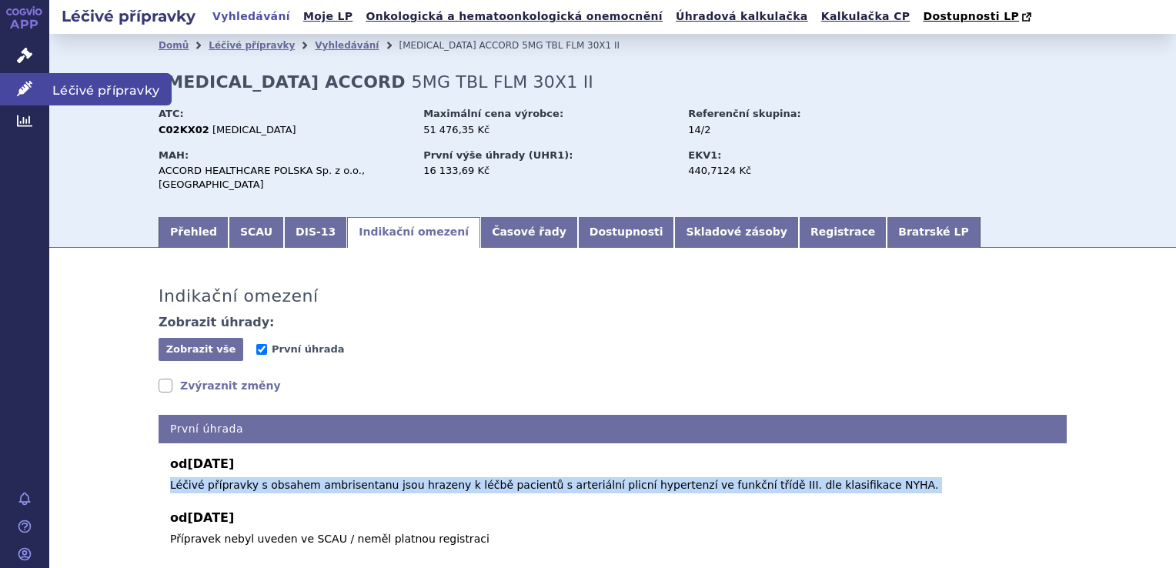
click at [22, 82] on icon at bounding box center [24, 88] width 15 height 15
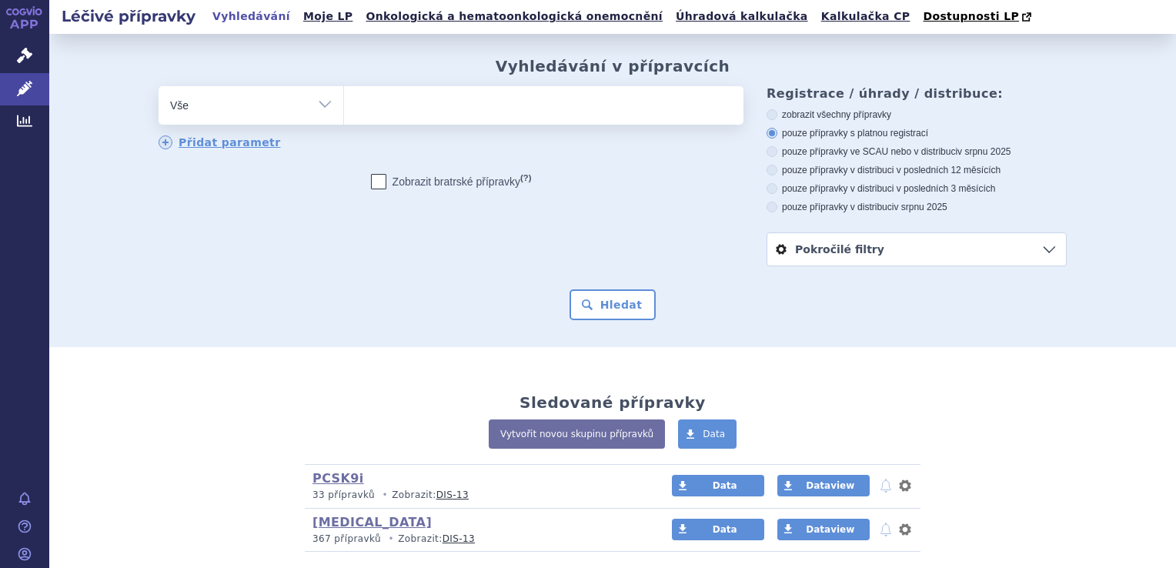
click at [376, 102] on ul at bounding box center [543, 102] width 399 height 32
click at [344, 102] on select at bounding box center [343, 104] width 1 height 38
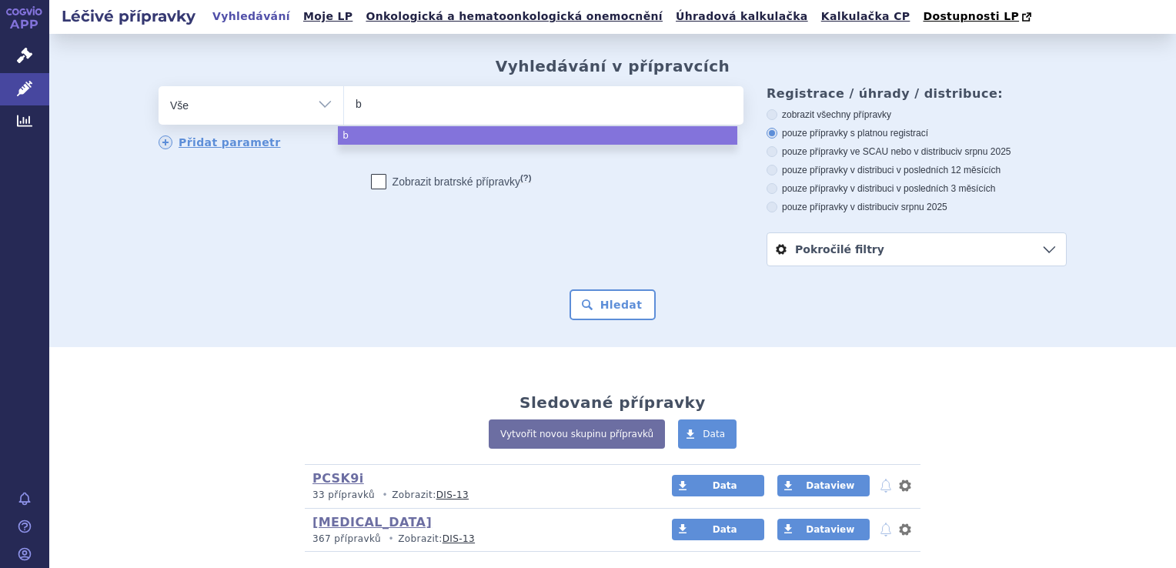
type input "bo"
type input "bose"
type input "bosenta"
type input "bosentan"
select select "[MEDICAL_DATA]"
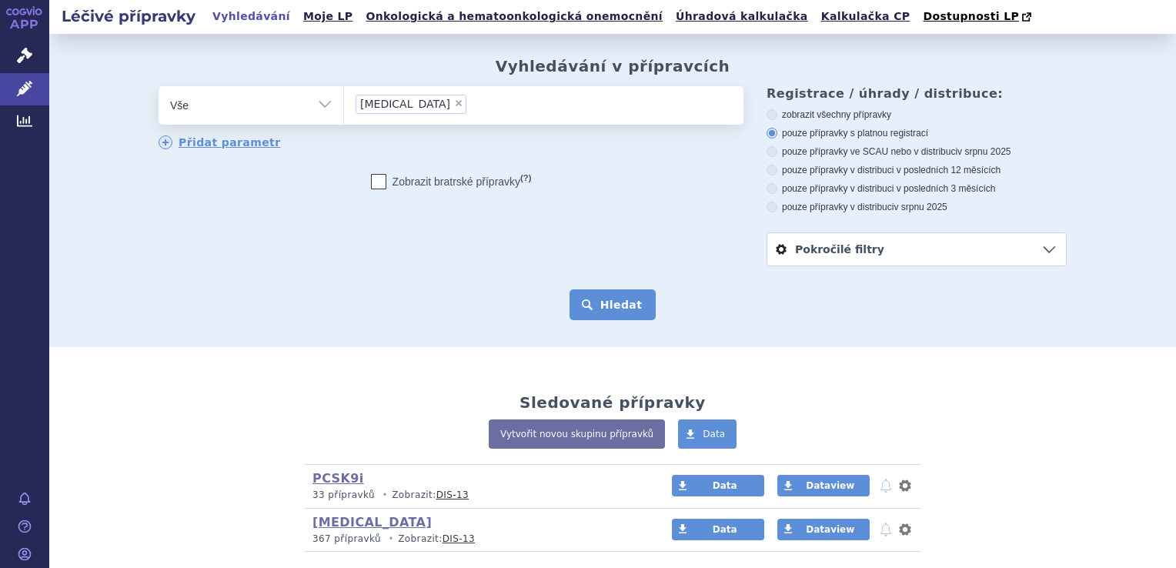
click at [616, 308] on button "Hledat" at bounding box center [613, 304] width 87 height 31
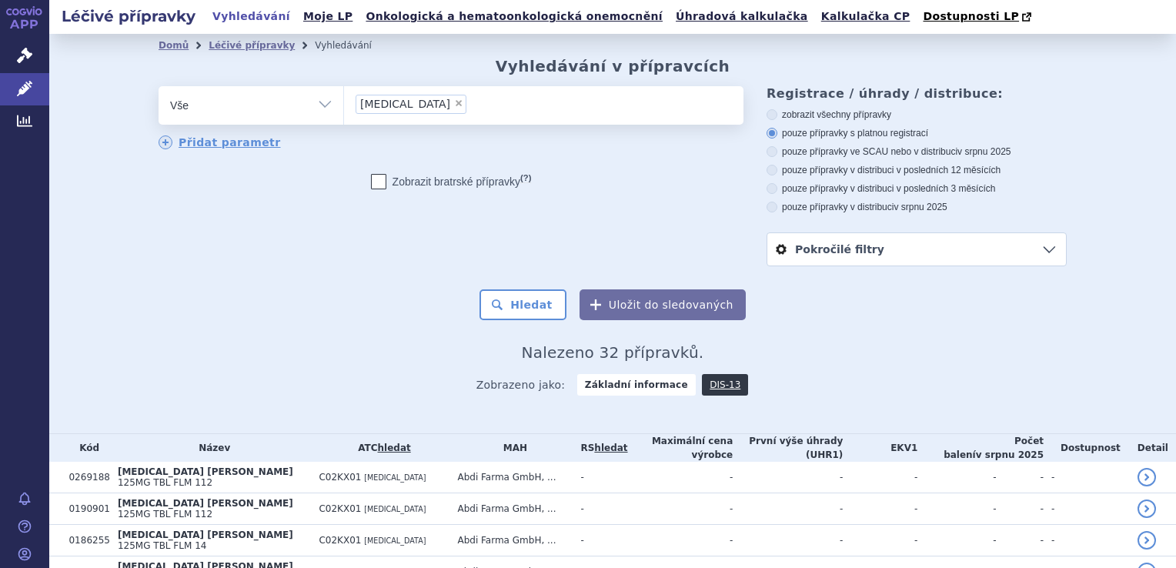
click at [834, 167] on label "pouze přípravky v distribuci v posledních 12 měsících" at bounding box center [917, 170] width 300 height 12
click at [778, 167] on input "pouze přípravky v distribuci v posledních 12 měsících" at bounding box center [773, 172] width 10 height 10
radio input "true"
click at [835, 152] on label "pouze přípravky ve SCAU nebo v distribuci v srpnu 2025" at bounding box center [917, 151] width 300 height 12
click at [778, 152] on input "pouze přípravky ve SCAU nebo v distribuci v srpnu 2025" at bounding box center [773, 154] width 10 height 10
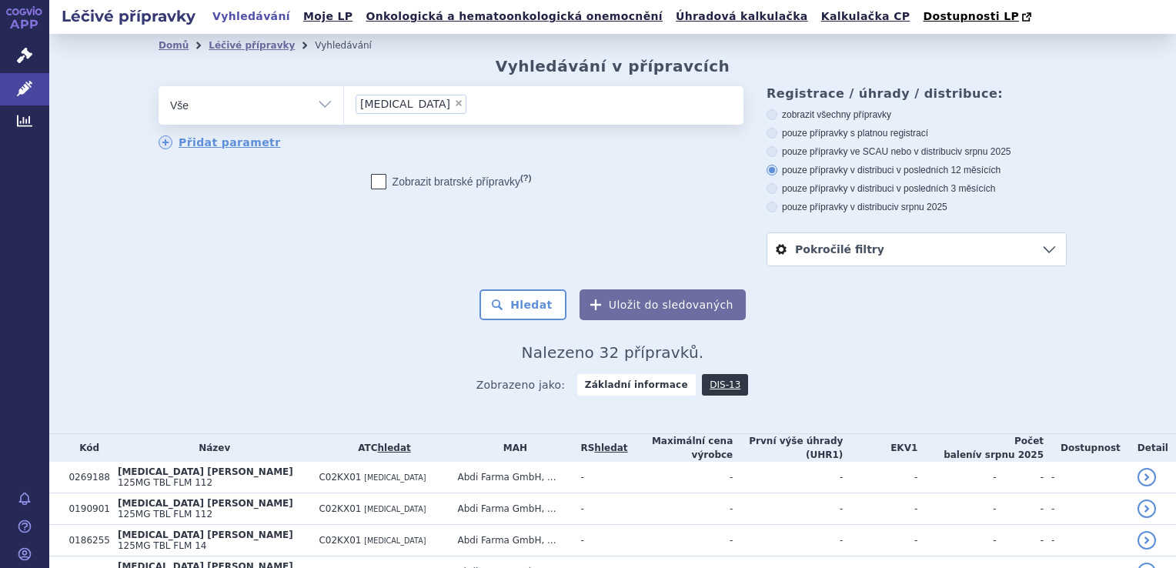
radio input "true"
click at [548, 303] on button "Hledat" at bounding box center [522, 304] width 87 height 31
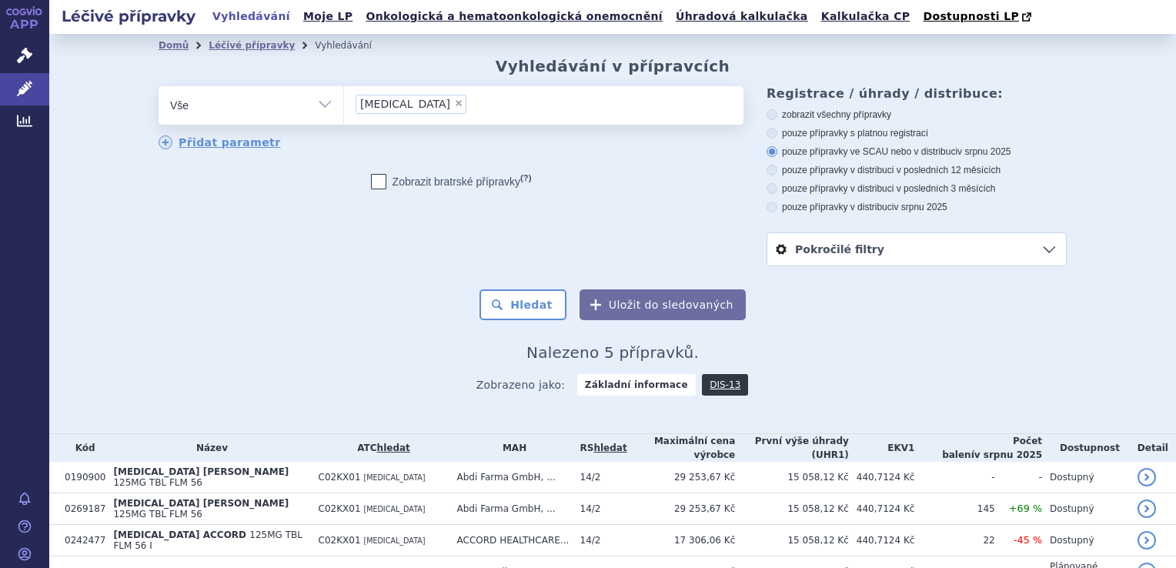
scroll to position [92, 0]
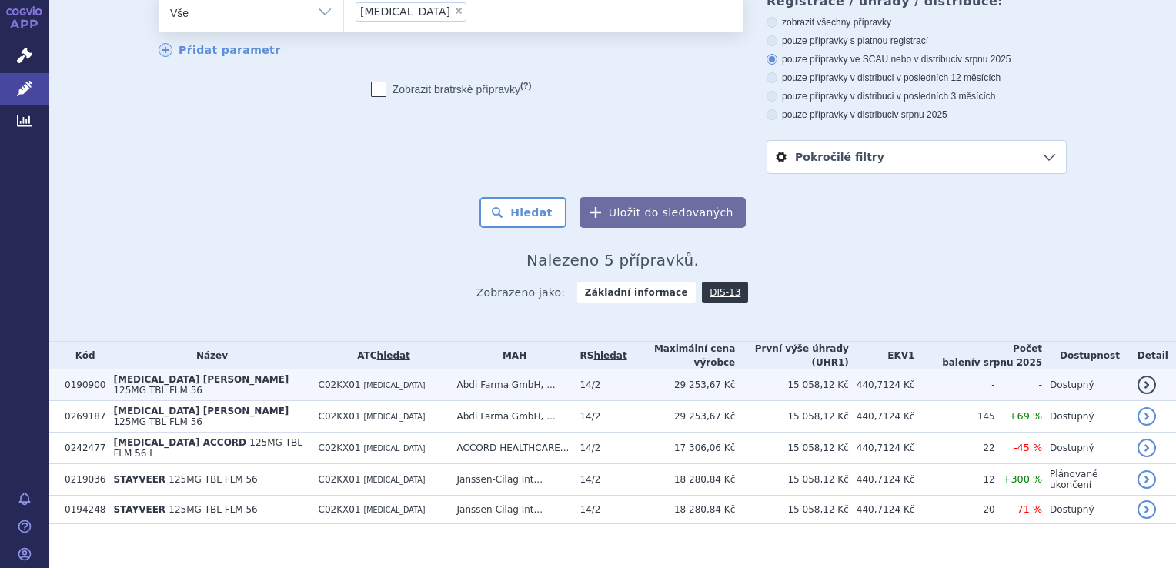
click at [486, 378] on td "Abdi Farma GmbH, ..." at bounding box center [510, 385] width 123 height 32
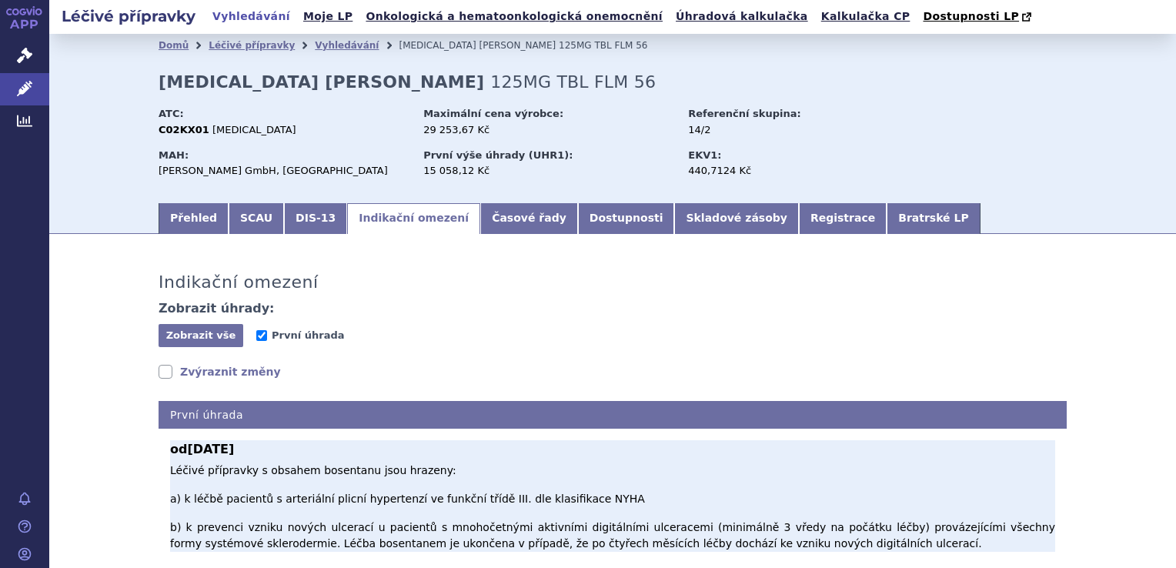
click at [259, 494] on p "Léčivé přípravky s obsahem bosentanu jsou hrazeny: a) k léčbě pacientů s arteri…" at bounding box center [612, 507] width 885 height 89
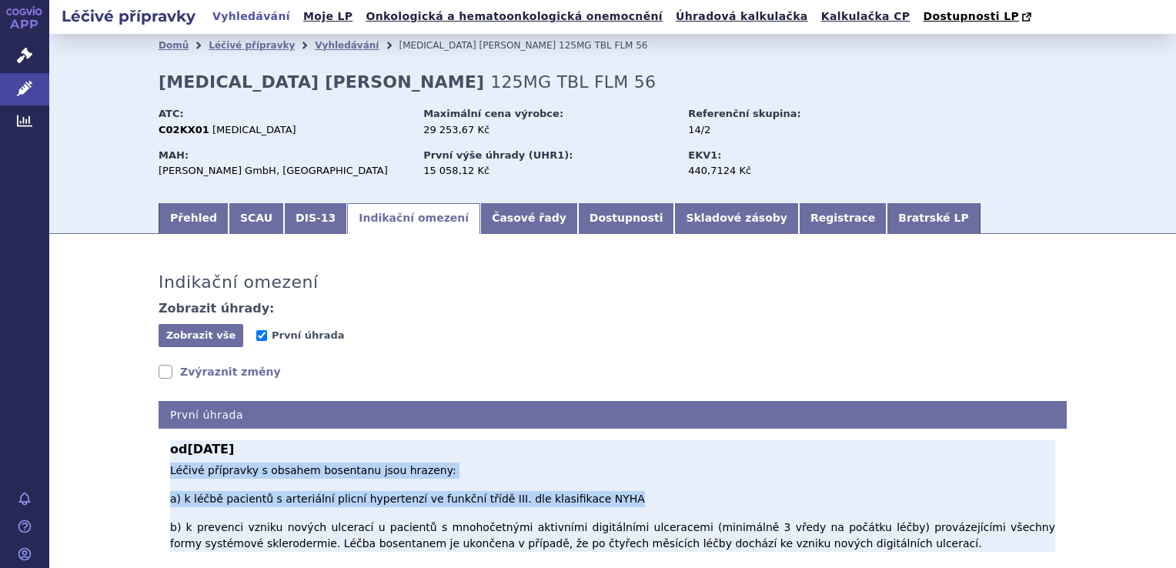
drag, startPoint x: 164, startPoint y: 473, endPoint x: 599, endPoint y: 486, distance: 435.1
click at [599, 486] on p "Léčivé přípravky s obsahem bosentanu jsou hrazeny: a) k léčbě pacientů s arteri…" at bounding box center [612, 507] width 885 height 89
copy p "Léčivé přípravky s obsahem bosentanu jsou hrazeny: a) k léčbě pacientů s arteri…"
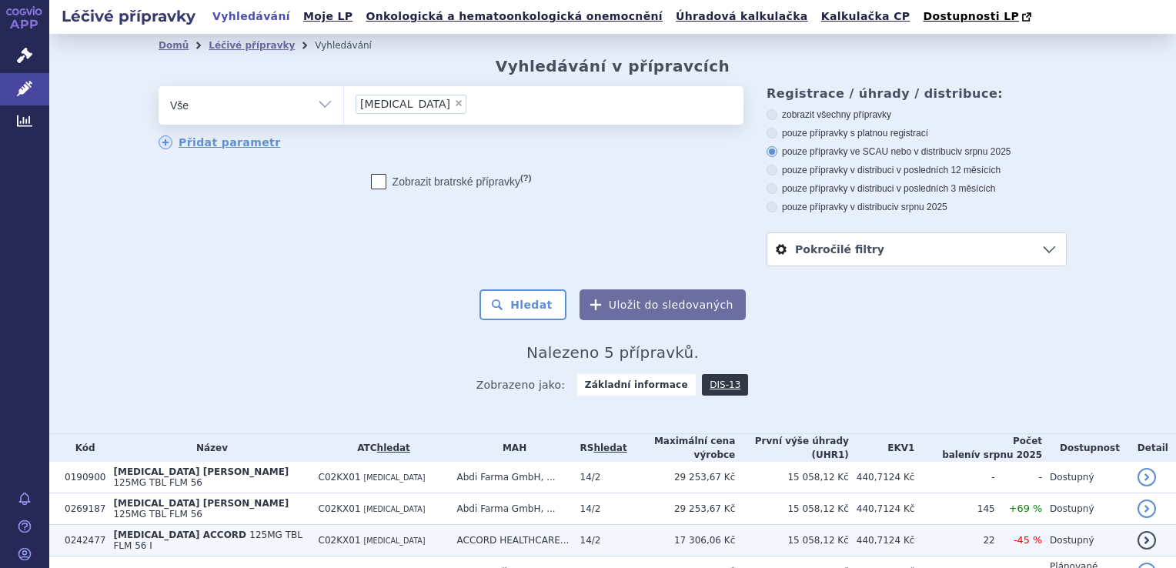
scroll to position [92, 0]
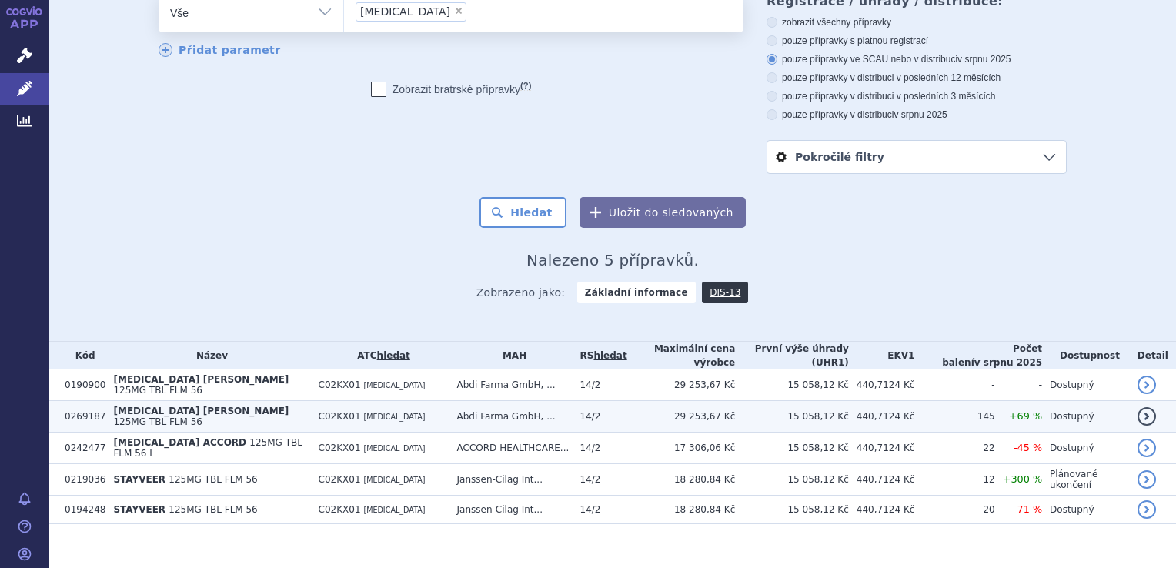
click at [837, 401] on td "15 058,12 Kč" at bounding box center [792, 417] width 114 height 32
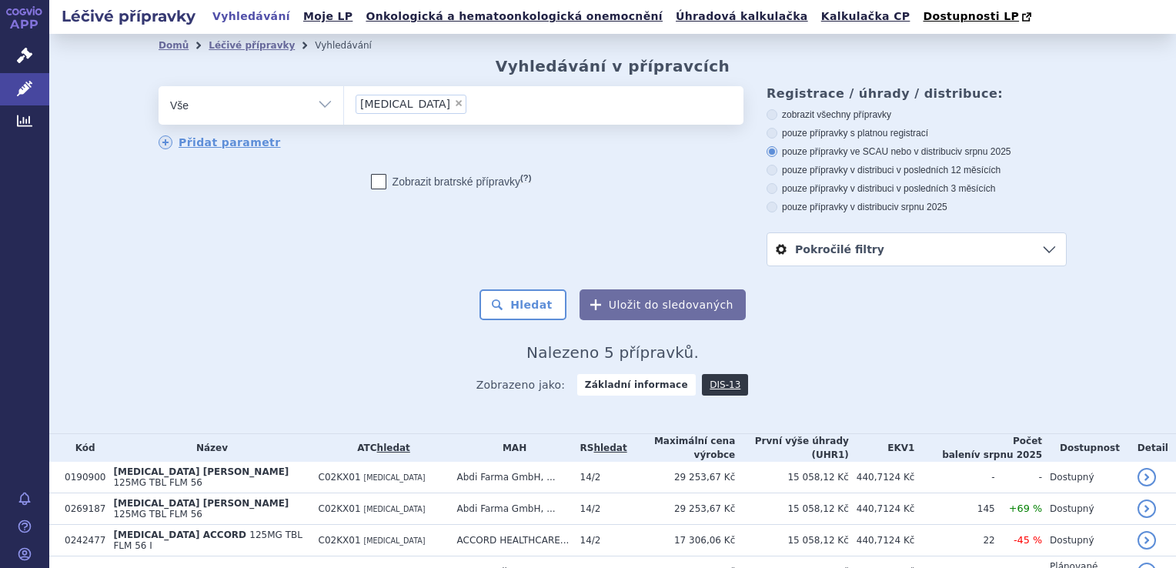
click at [454, 107] on span "×" at bounding box center [458, 103] width 9 height 9
click at [344, 107] on select "bosentan" at bounding box center [343, 104] width 1 height 38
select select
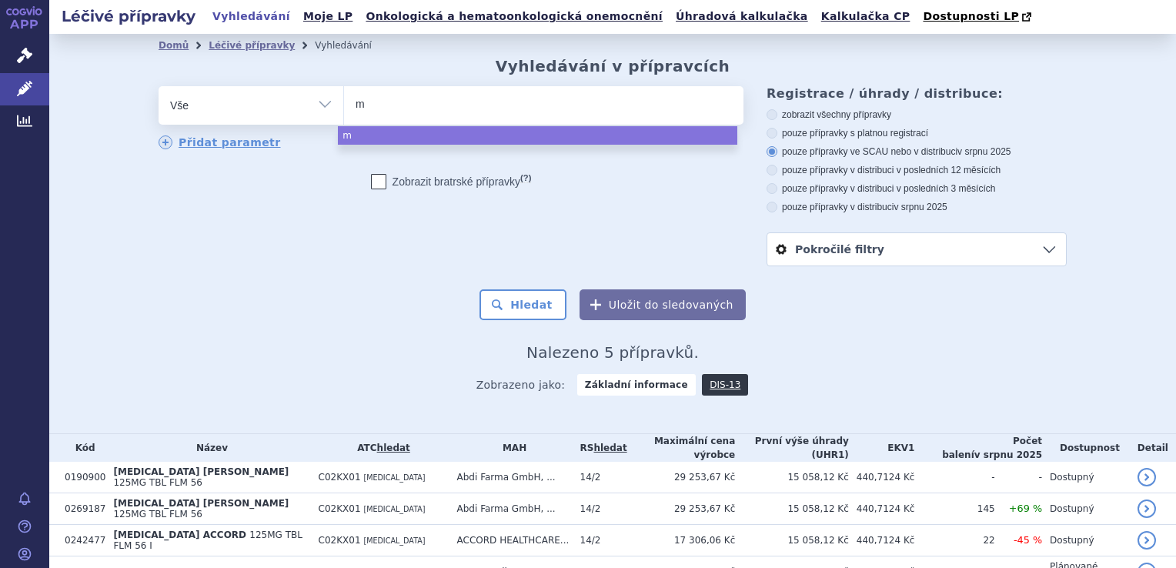
type input "ma"
type input "maci"
type input "macite"
type input "macitent"
type input "macitenta"
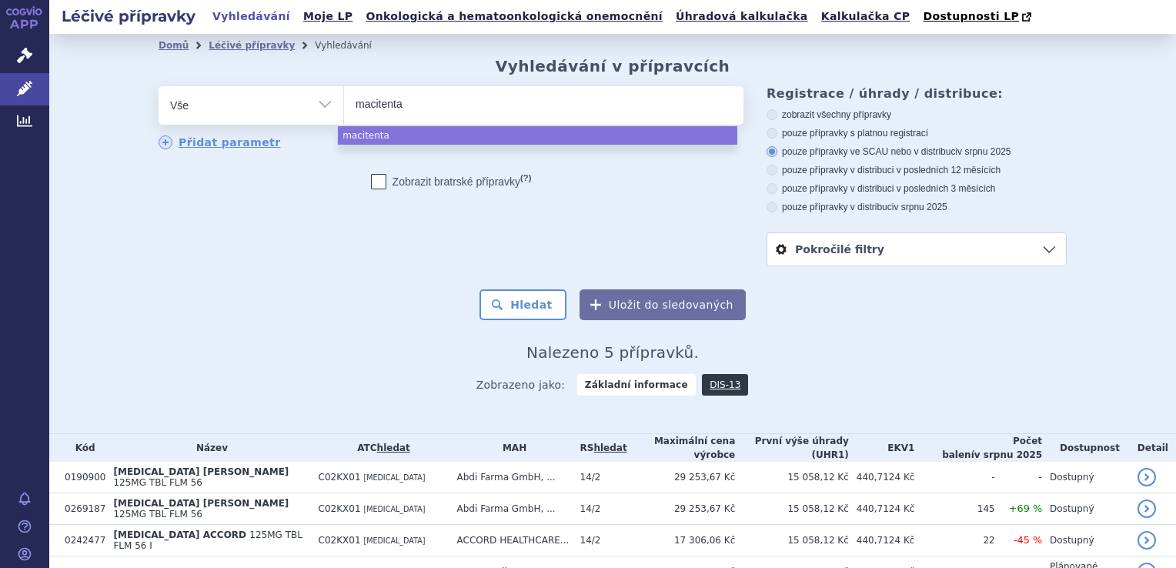
type input "macitentan"
select select "macitentan"
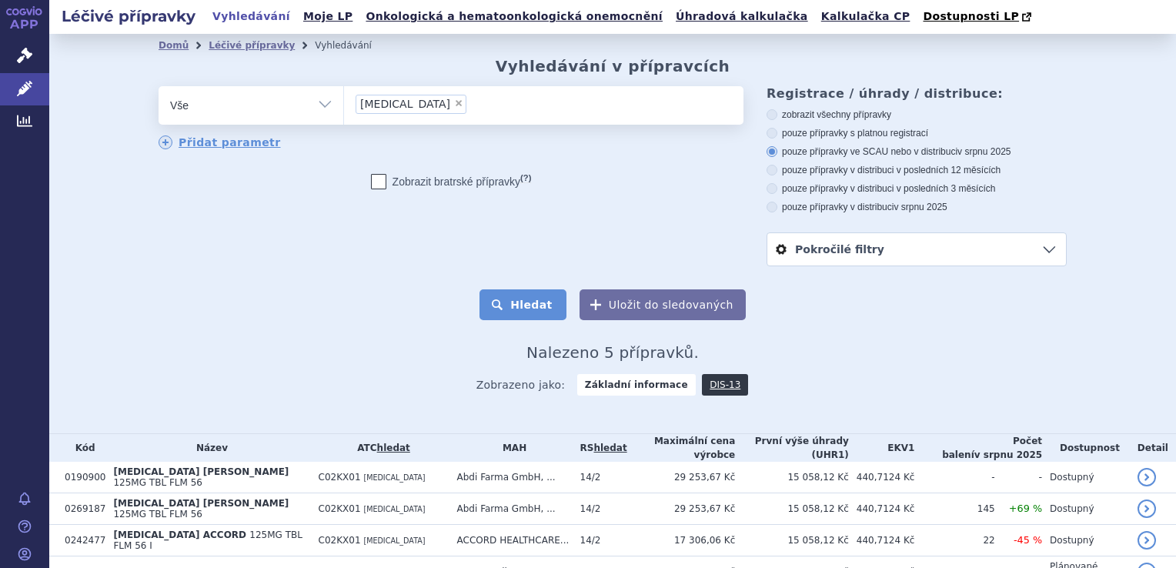
click at [510, 299] on button "Hledat" at bounding box center [522, 304] width 87 height 31
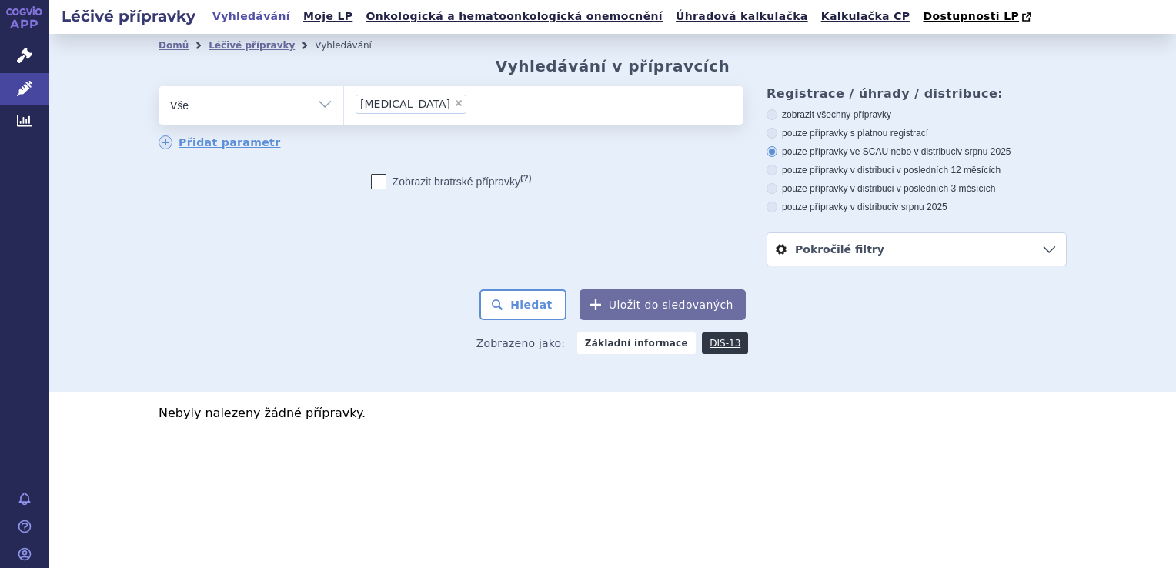
click at [454, 106] on span "×" at bounding box center [458, 103] width 9 height 9
click at [344, 106] on select "[MEDICAL_DATA]" at bounding box center [343, 104] width 1 height 38
select select
type input "ma"
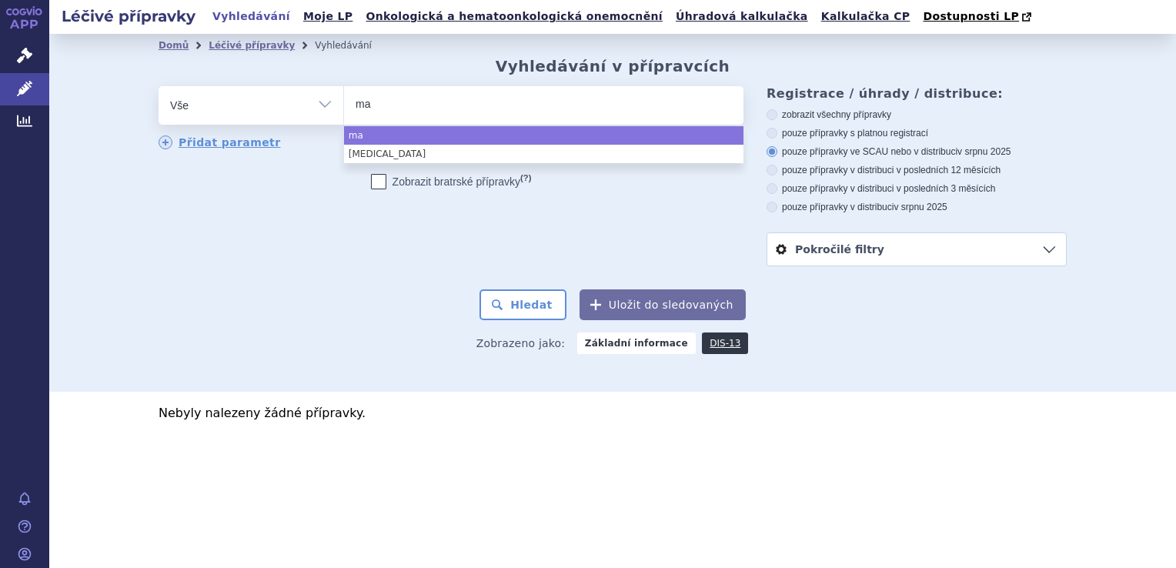
type input "mac"
type input "maci"
type input "macit"
type input "macite"
type input "maciten"
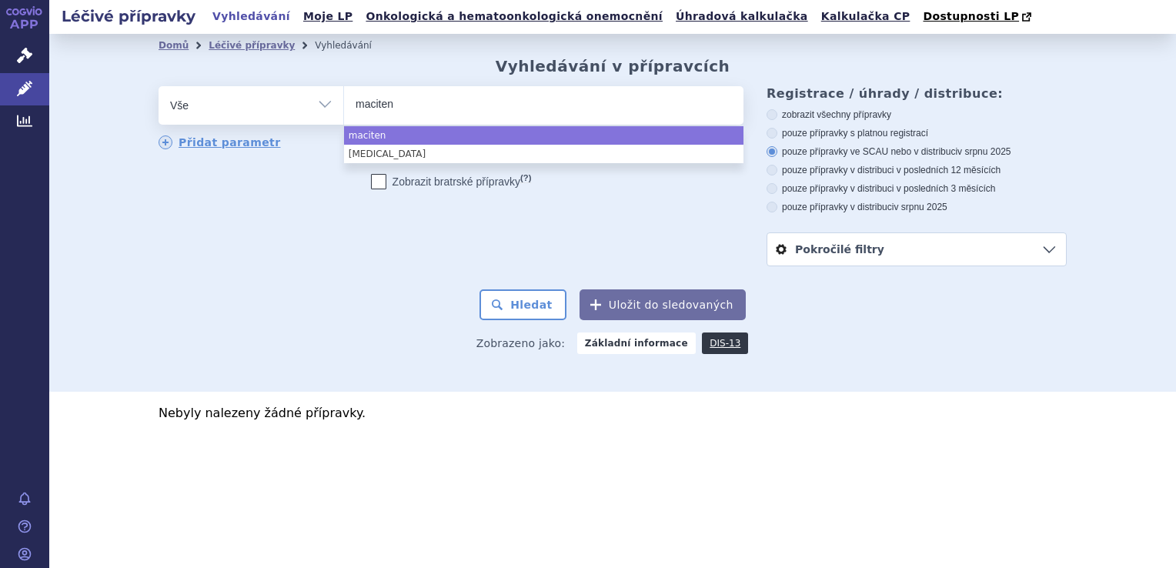
select select "maciten"
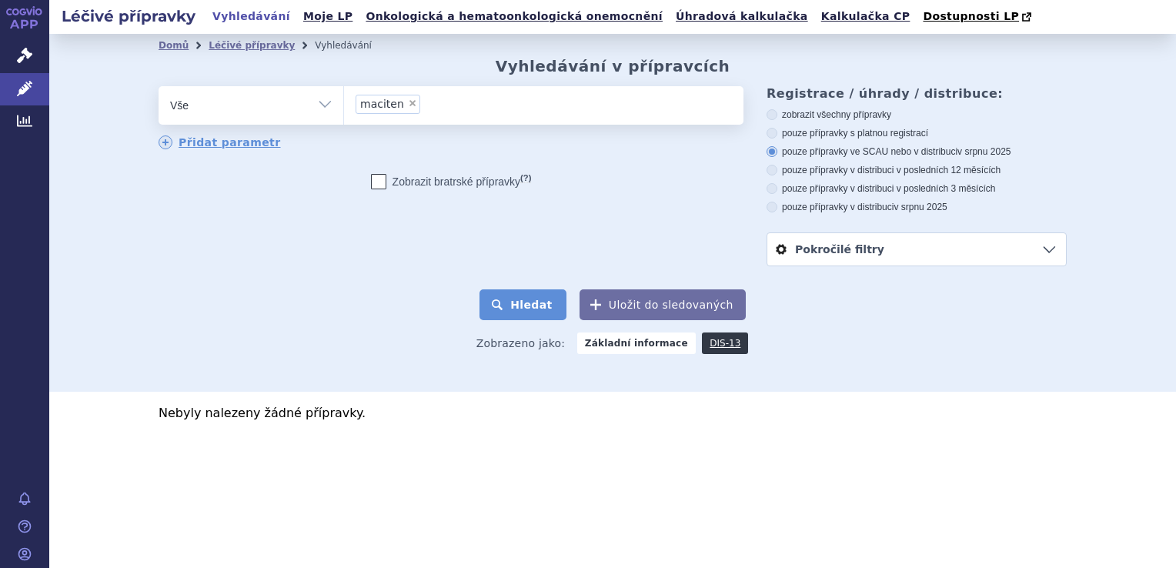
click at [517, 295] on button "Hledat" at bounding box center [522, 304] width 87 height 31
click at [409, 102] on span "×" at bounding box center [412, 103] width 9 height 9
click at [344, 102] on select "maciten" at bounding box center [343, 104] width 1 height 38
select select
click at [786, 122] on div "zobrazit všechny přípravky pouze přípravky s platnou registrací pouze přípravky…" at bounding box center [917, 161] width 300 height 105
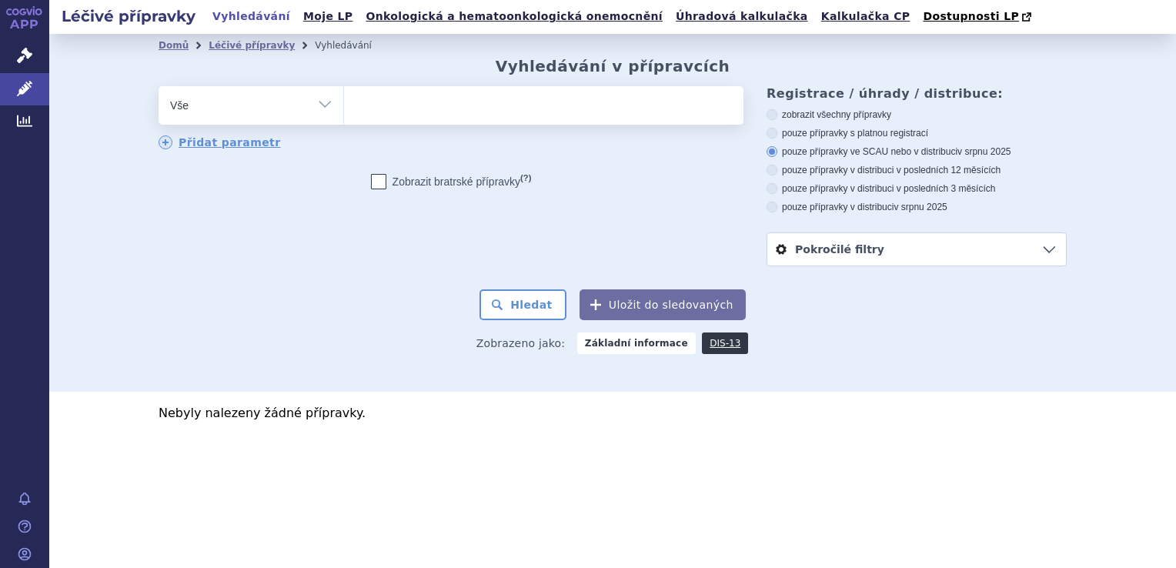
click at [772, 115] on icon at bounding box center [772, 114] width 11 height 11
click at [772, 115] on input "zobrazit všechny přípravky" at bounding box center [773, 117] width 10 height 10
radio input "true"
click at [591, 120] on span at bounding box center [543, 105] width 399 height 38
click at [344, 120] on select "maciten" at bounding box center [343, 104] width 1 height 38
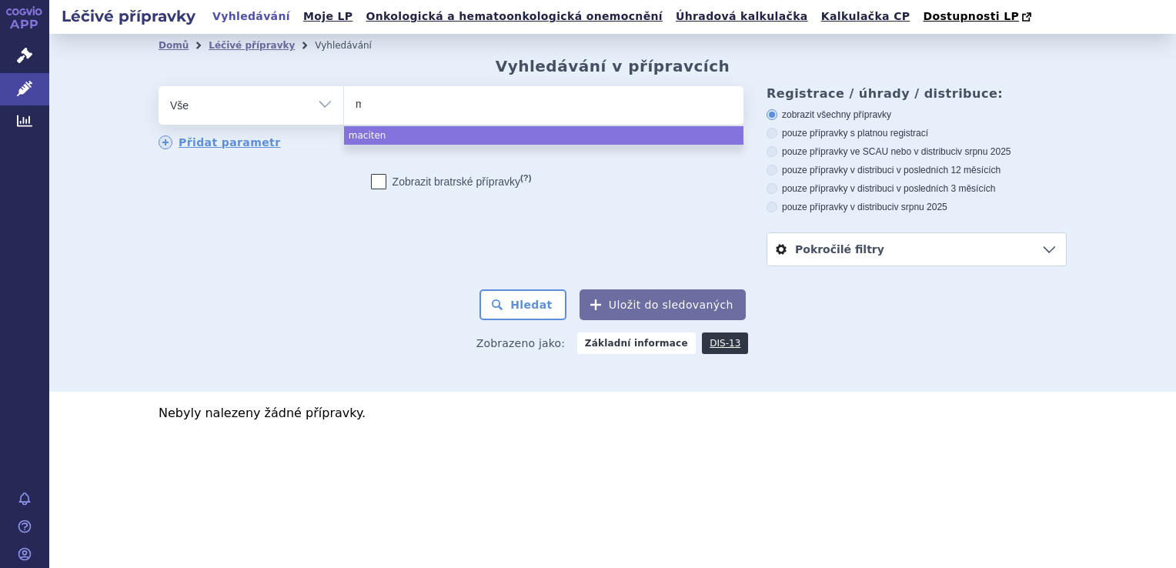
type input "ma"
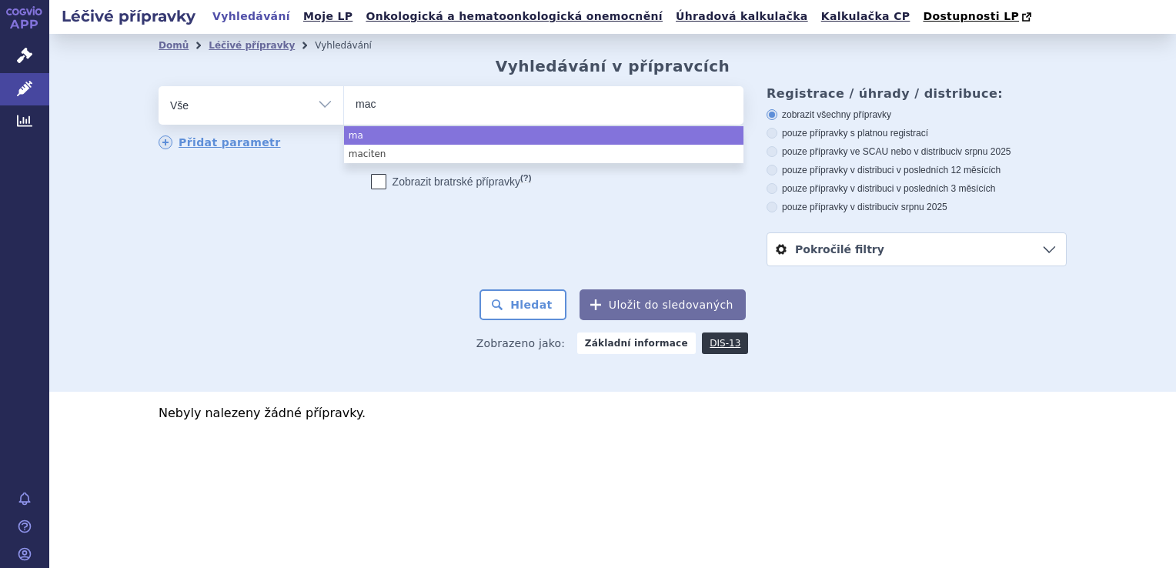
type input "maci"
type input "macit"
type input "maciten"
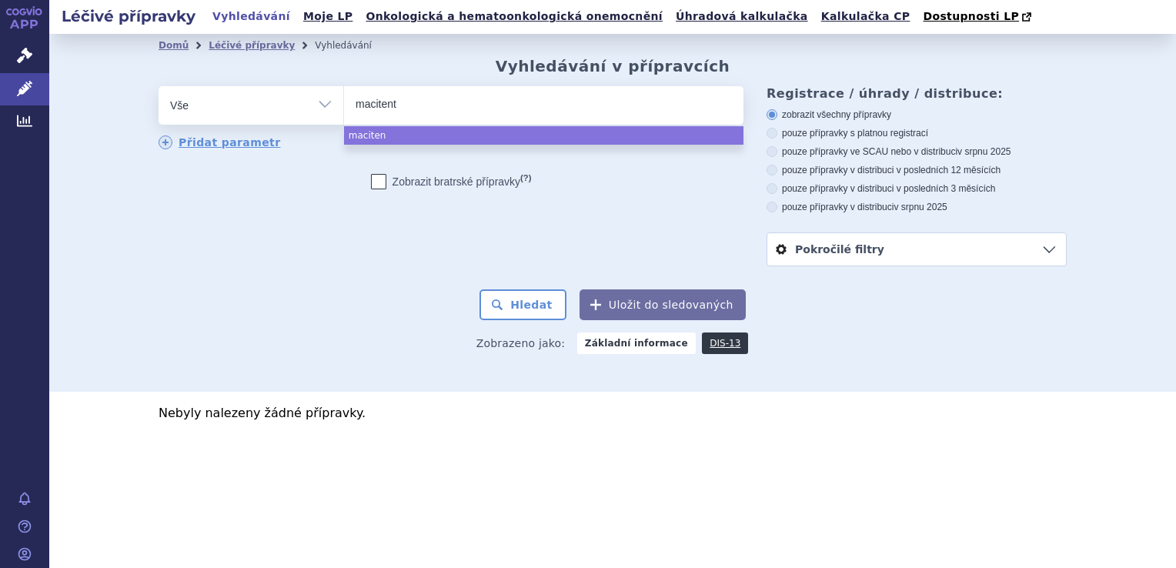
type input "macitenta"
type input "[MEDICAL_DATA]"
select select "macitentan"
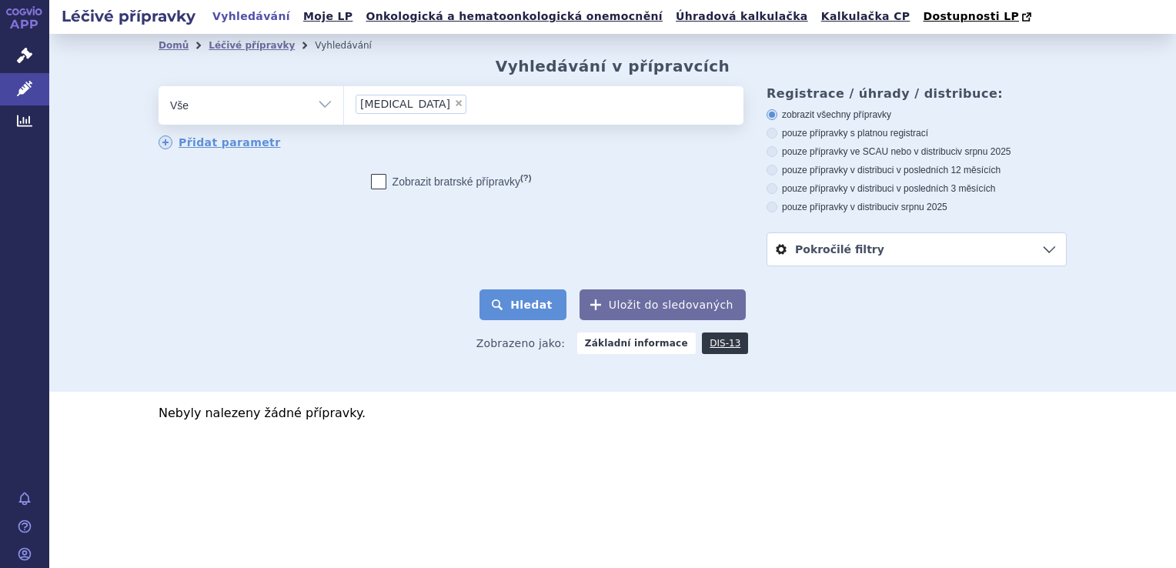
click at [536, 303] on button "Hledat" at bounding box center [522, 304] width 87 height 31
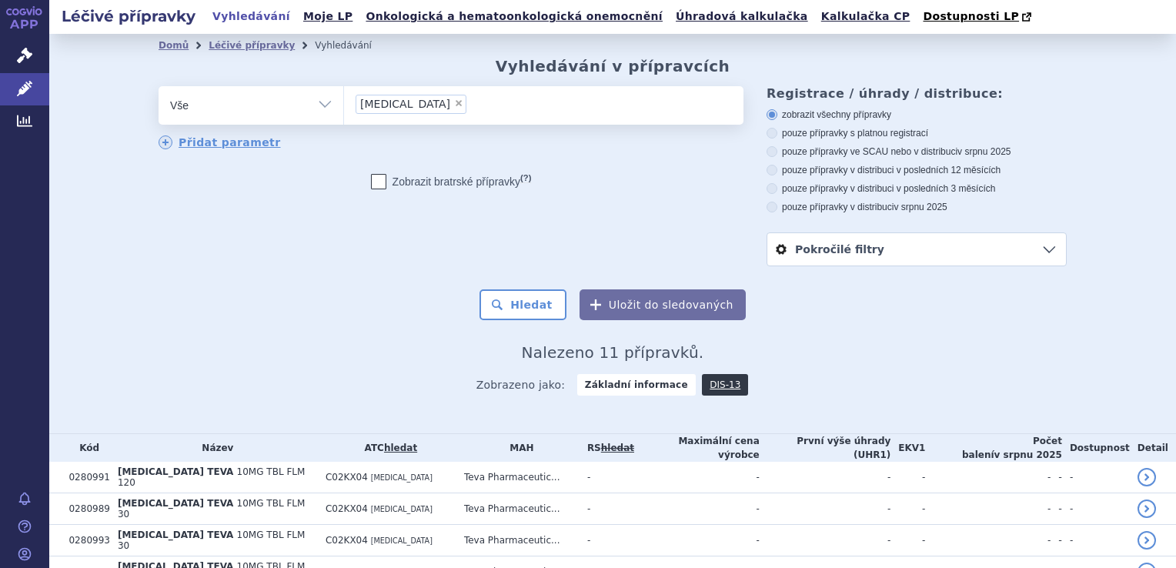
scroll to position [262, 0]
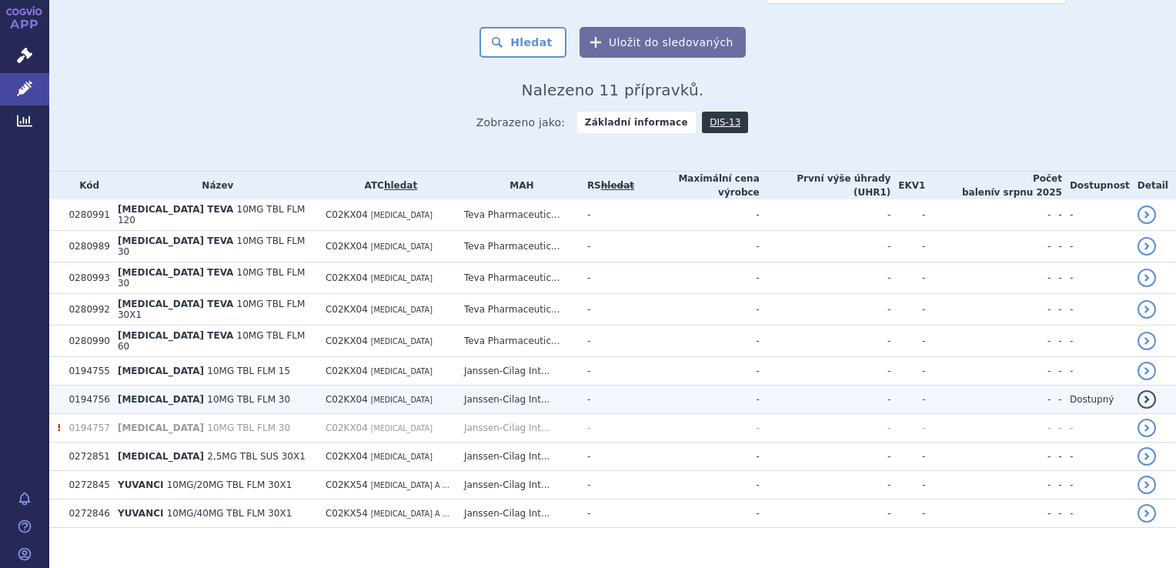
click at [620, 386] on td "-" at bounding box center [607, 400] width 55 height 28
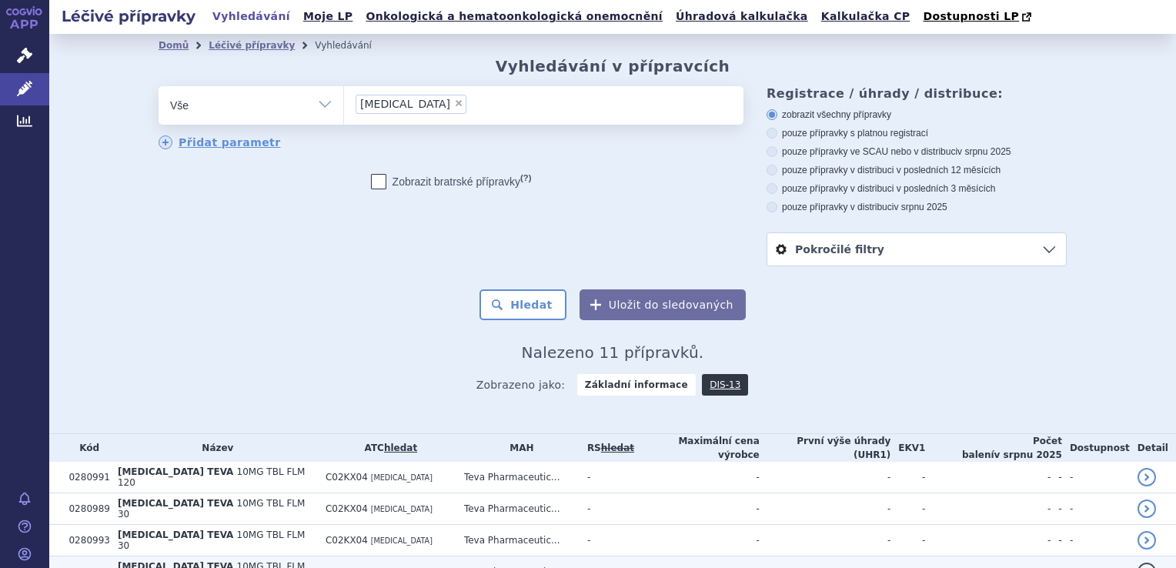
scroll to position [262, 0]
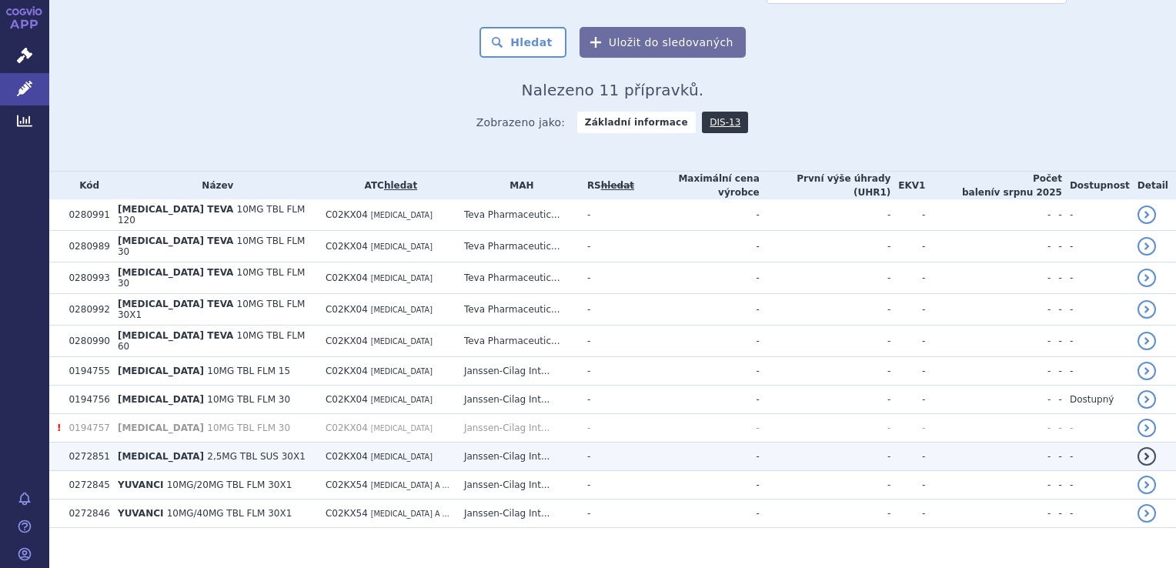
click at [391, 453] on span "[MEDICAL_DATA]" at bounding box center [402, 457] width 62 height 8
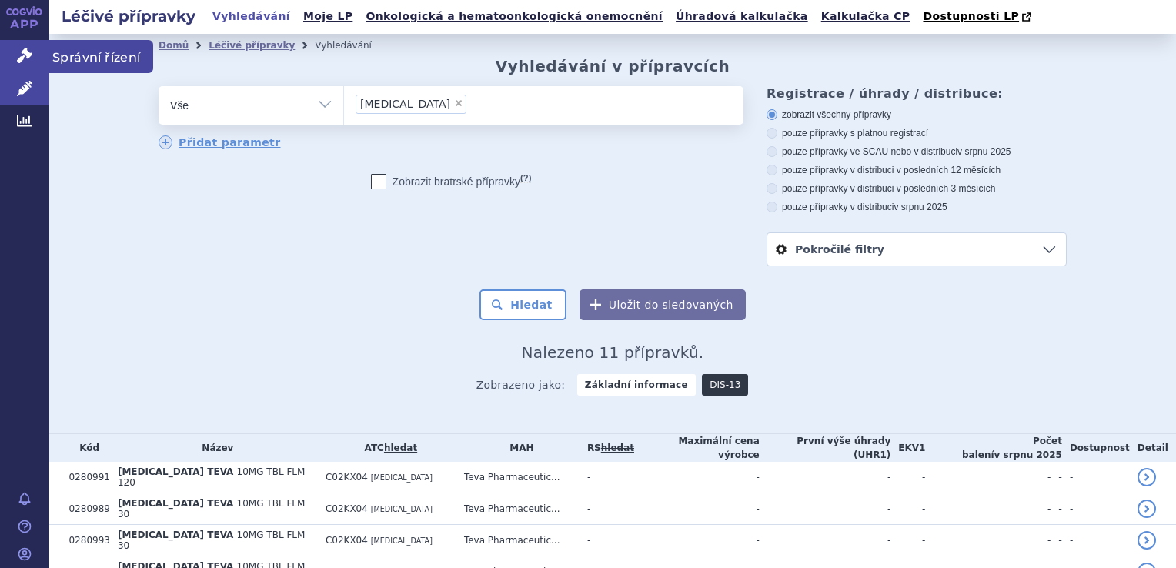
click at [28, 55] on icon at bounding box center [24, 55] width 15 height 15
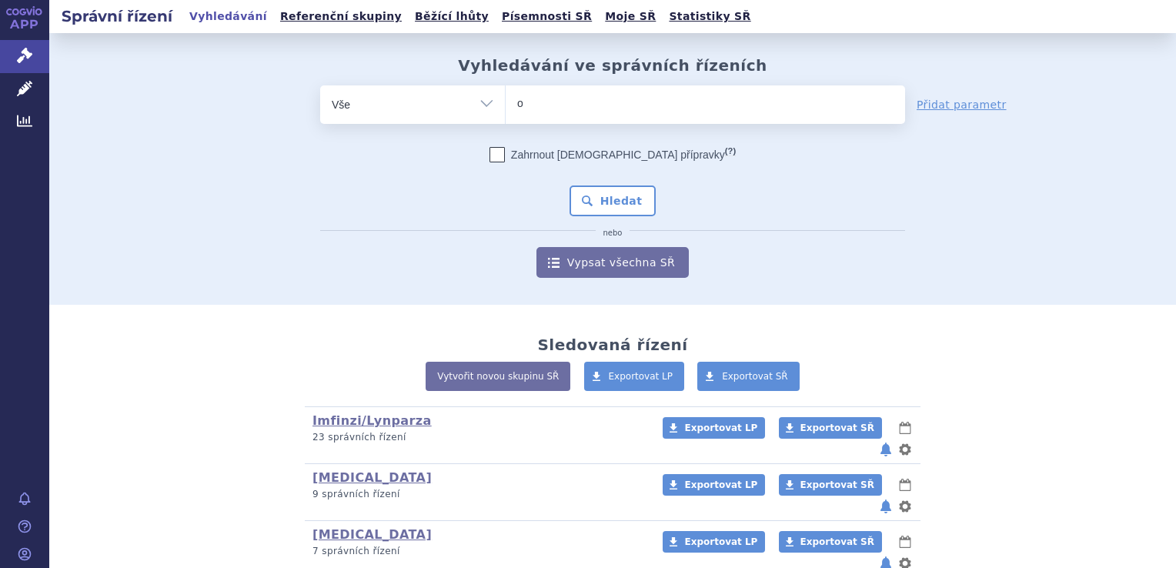
type input "op"
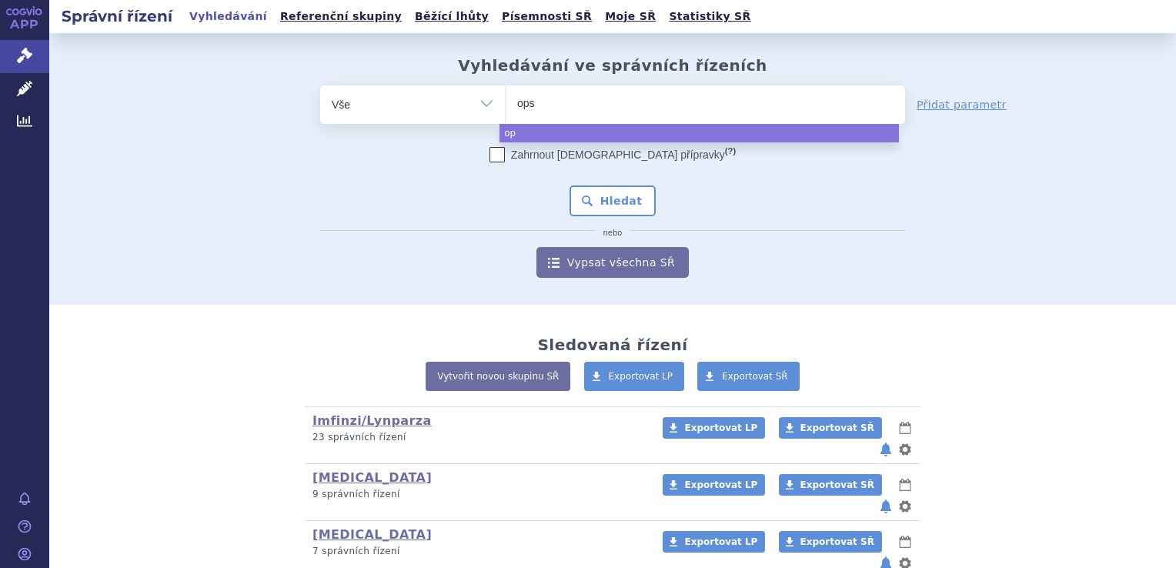
type input "opsu"
type input "opsum"
type input "opsumit"
select select "opsumit"
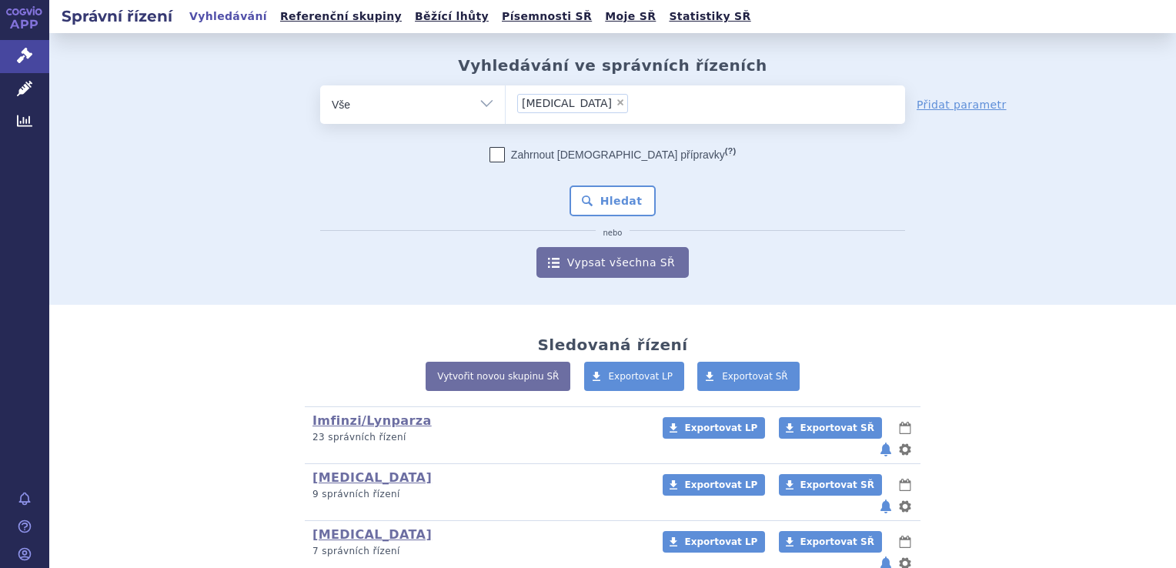
click at [630, 181] on div "Zahrnout bratrské přípravky (?) * Pozor, hledání dle vyhledávacího parametru In…" at bounding box center [612, 212] width 585 height 131
click at [626, 208] on button "Hledat" at bounding box center [613, 200] width 87 height 31
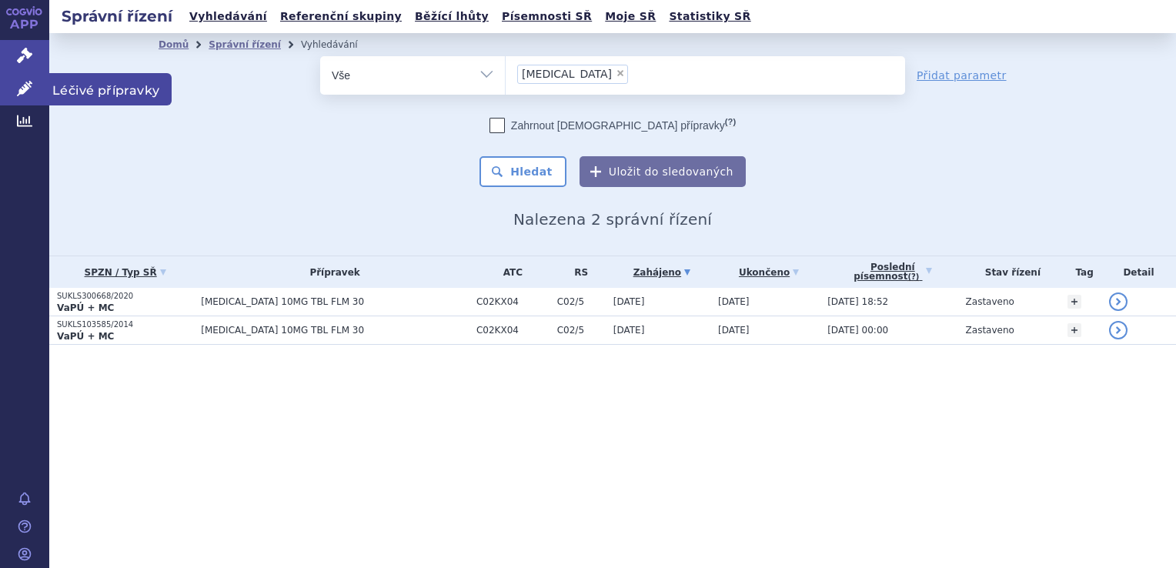
click at [34, 89] on link "Léčivé přípravky" at bounding box center [24, 89] width 49 height 32
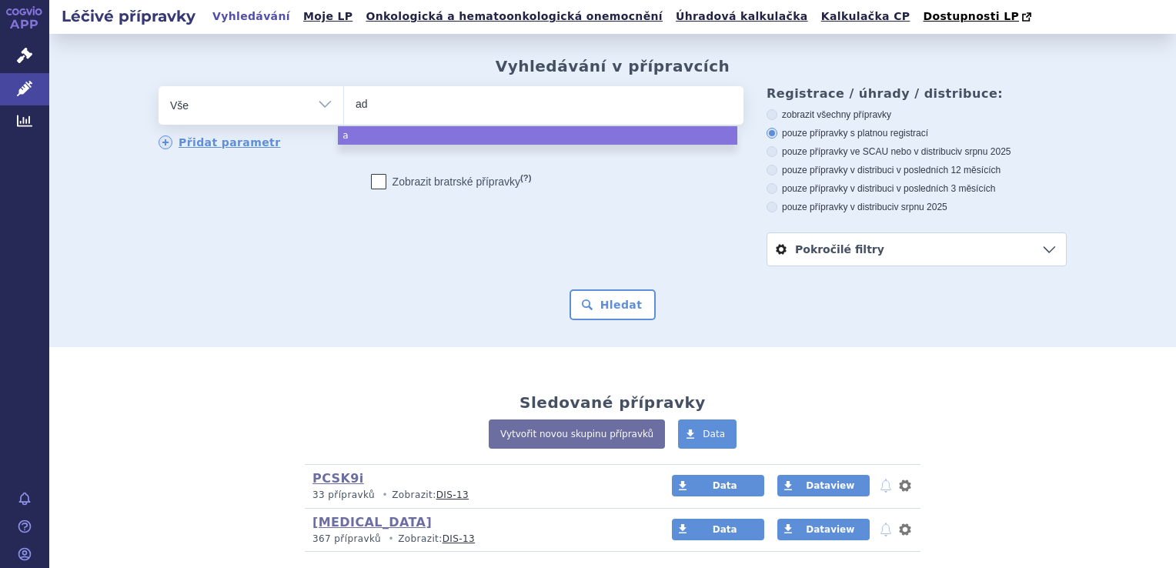
type input "ade"
type input "ademp"
type input "[MEDICAL_DATA]"
select select "[MEDICAL_DATA]"
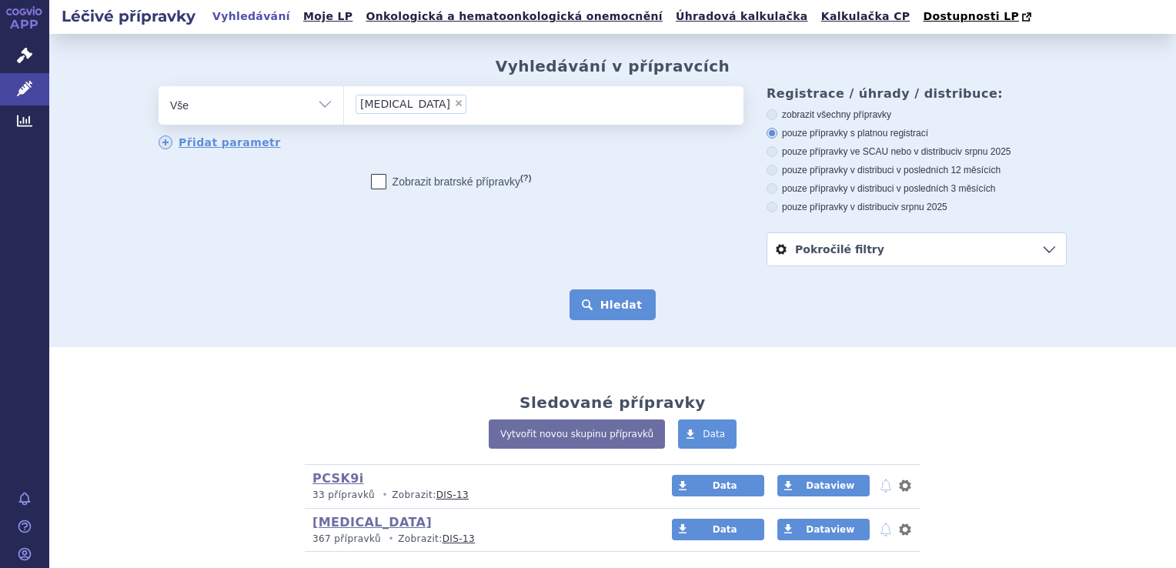
click at [590, 319] on button "Hledat" at bounding box center [613, 304] width 87 height 31
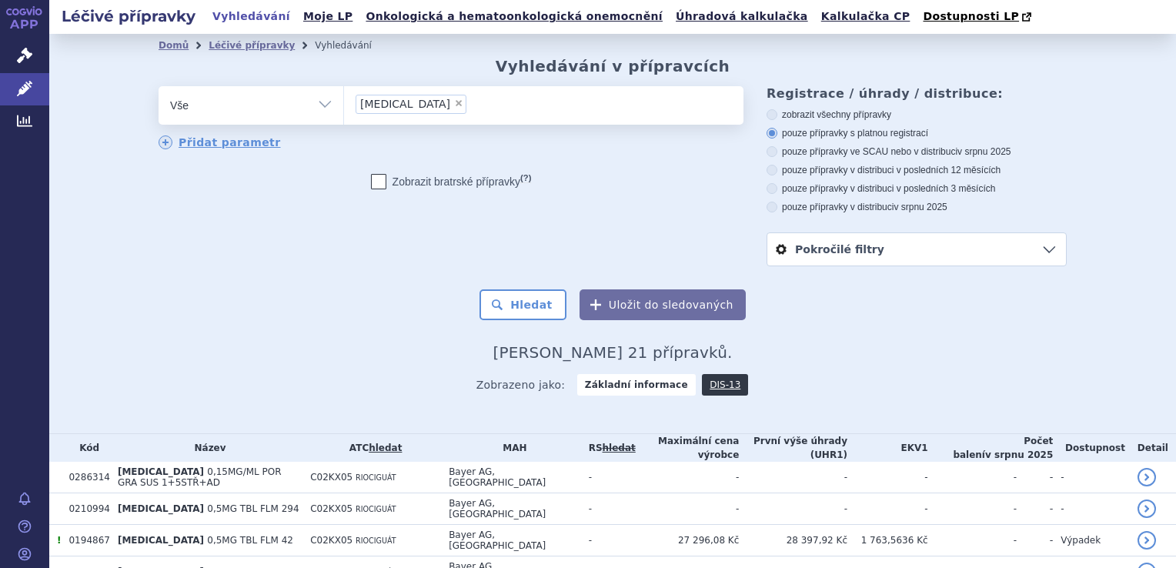
click at [887, 152] on label "pouze přípravky ve SCAU nebo v distribuci v srpnu 2025" at bounding box center [917, 151] width 300 height 12
click at [778, 152] on input "pouze přípravky ve SCAU nebo v distribuci v srpnu 2025" at bounding box center [773, 154] width 10 height 10
radio input "true"
click at [522, 299] on button "Hledat" at bounding box center [522, 304] width 87 height 31
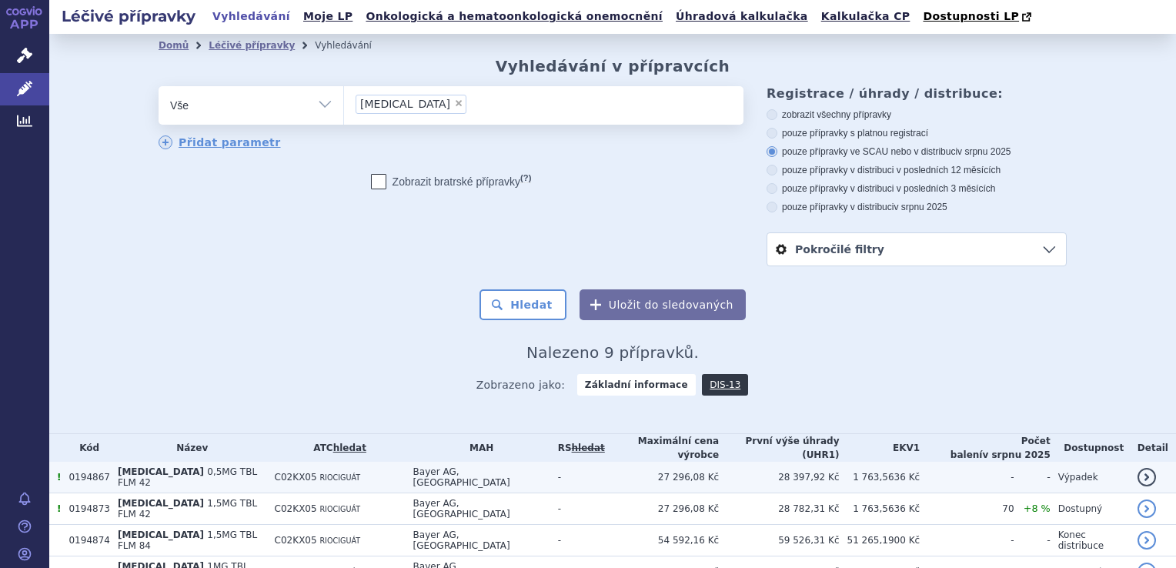
scroll to position [206, 0]
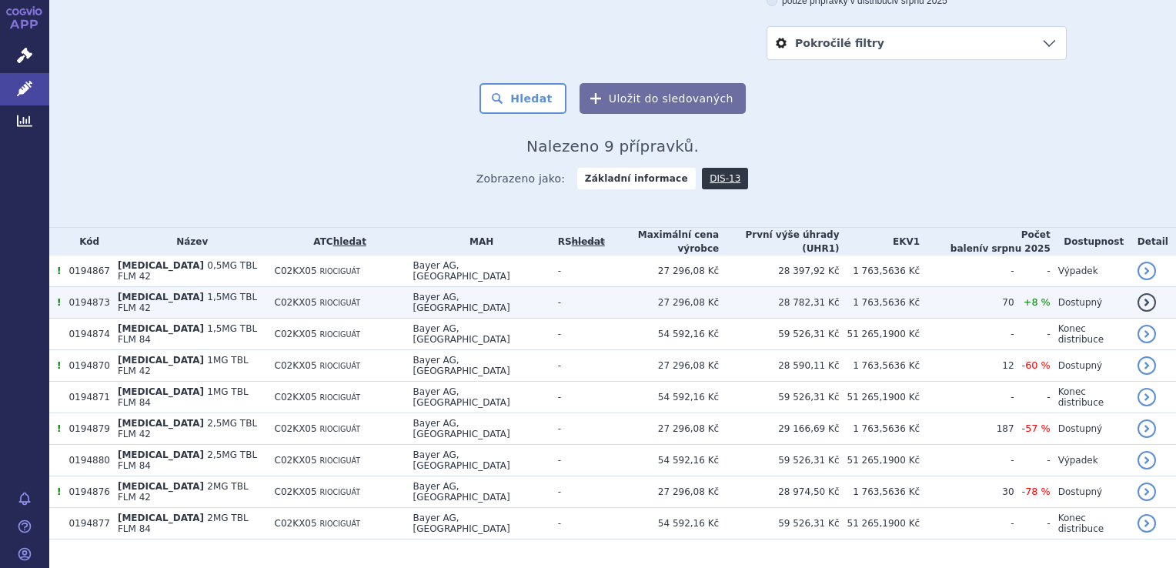
click at [429, 300] on td "Bayer AG, [GEOGRAPHIC_DATA]" at bounding box center [478, 303] width 145 height 32
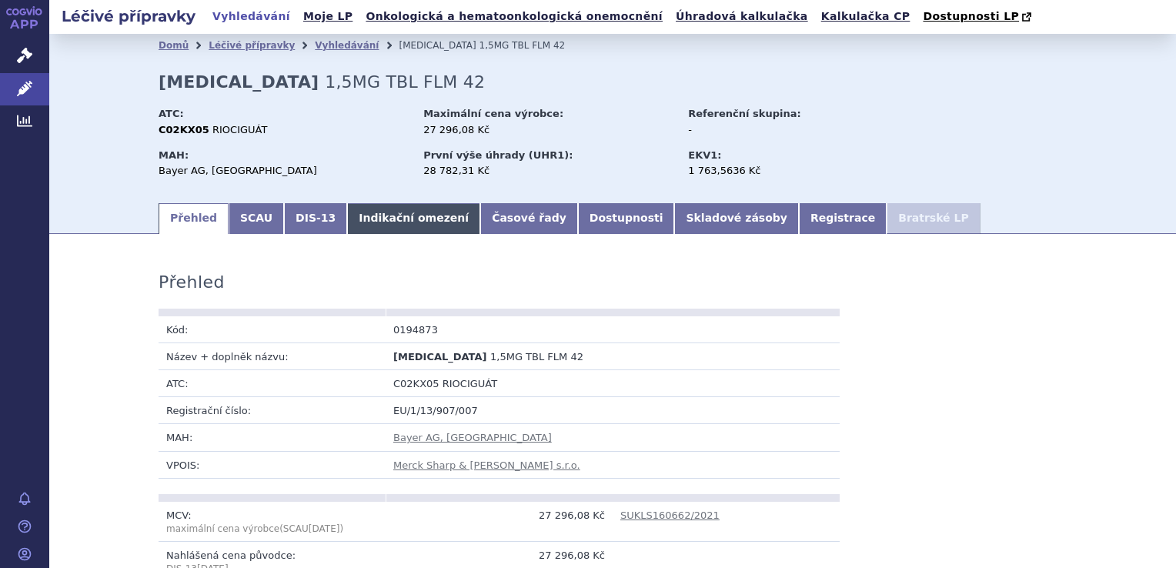
click at [406, 223] on link "Indikační omezení" at bounding box center [413, 218] width 133 height 31
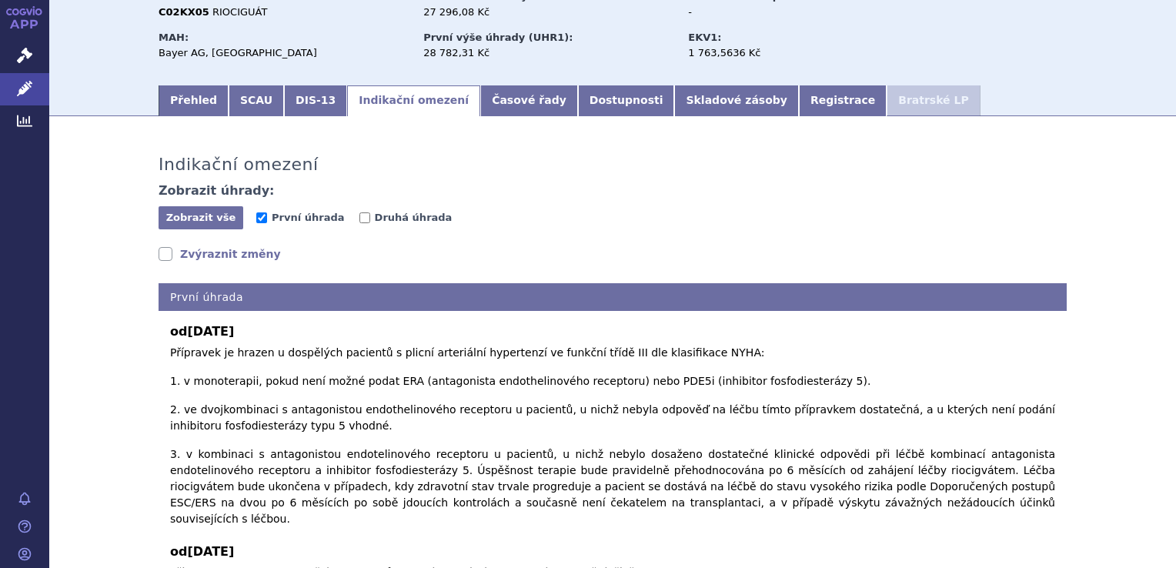
scroll to position [119, 0]
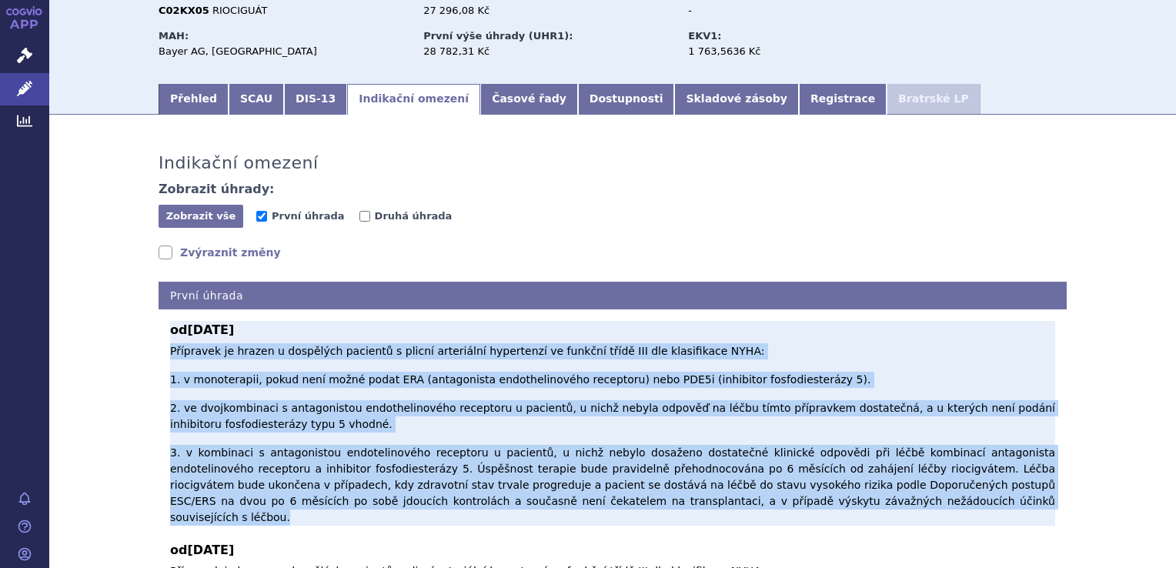
drag, startPoint x: 164, startPoint y: 352, endPoint x: 724, endPoint y: 486, distance: 576.3
click at [724, 486] on p "Přípravek je hrazen u dospělých pacientů s plicní arteriální hypertenzí ve funk…" at bounding box center [612, 434] width 885 height 182
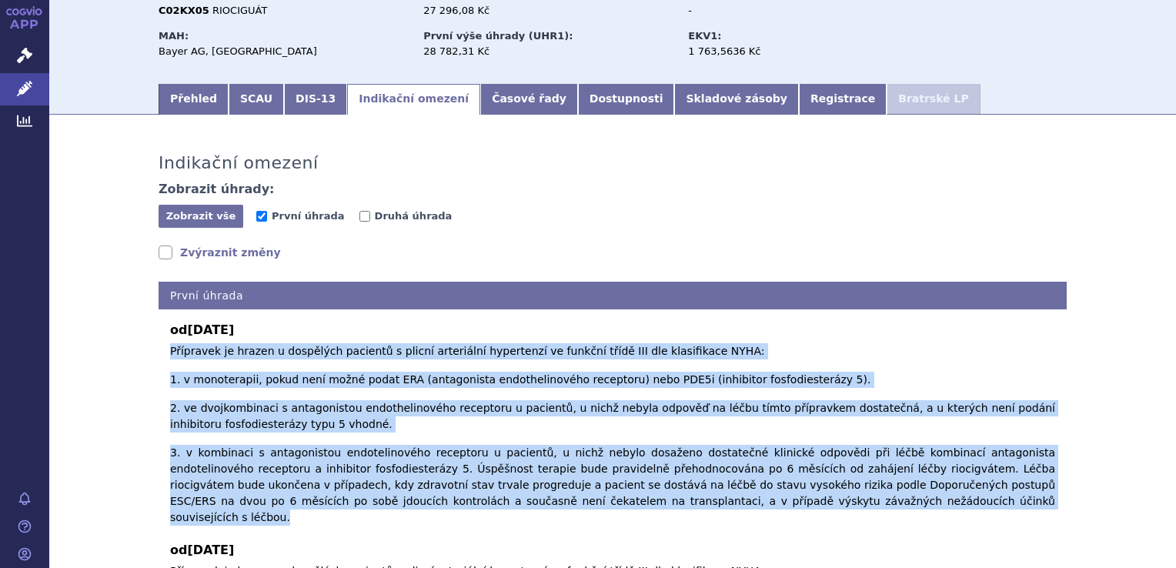
drag, startPoint x: 733, startPoint y: 486, endPoint x: 158, endPoint y: 357, distance: 589.3
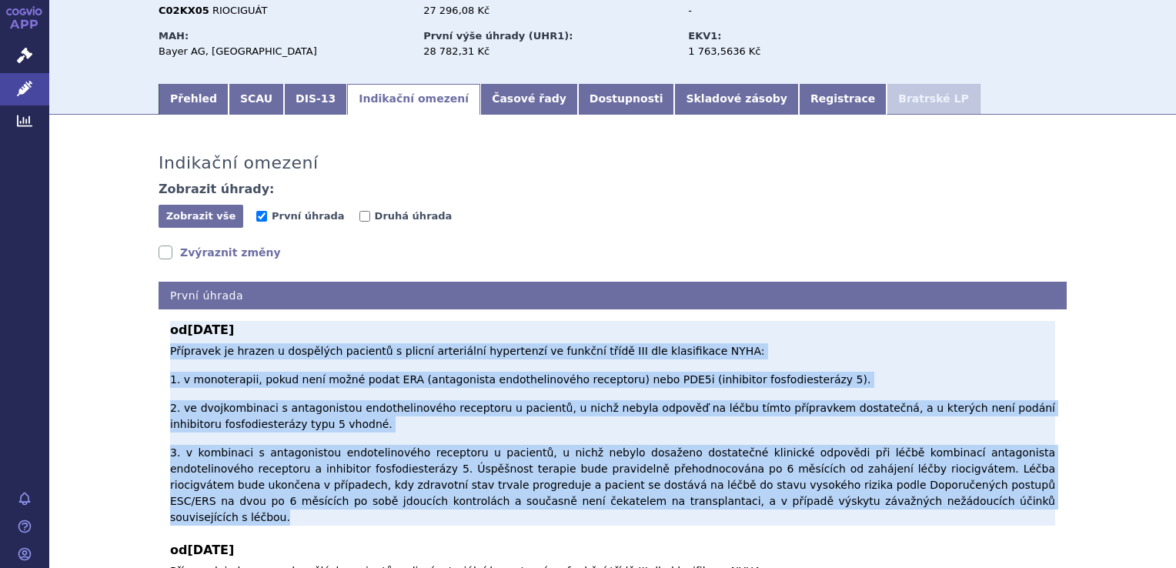
copy p "Přípravek je hrazen u dospělých pacientů s plicní arteriální hypertenzí ve funk…"
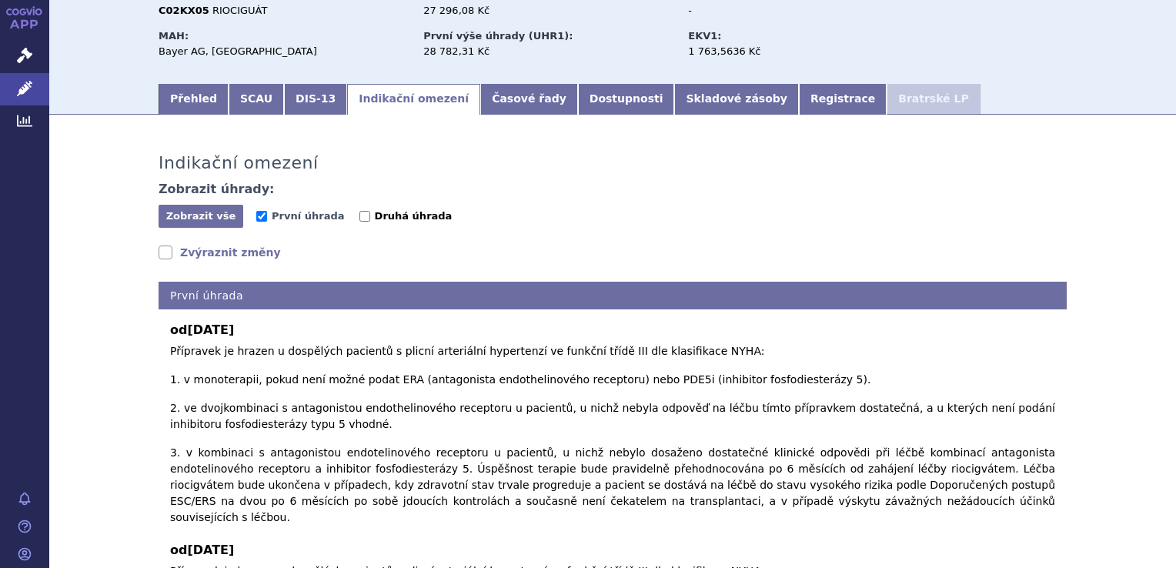
click at [375, 214] on span "Druhá úhrada" at bounding box center [414, 216] width 78 height 12
click at [370, 214] on input "Druhá úhrada" at bounding box center [364, 216] width 11 height 11
checkbox input "true"
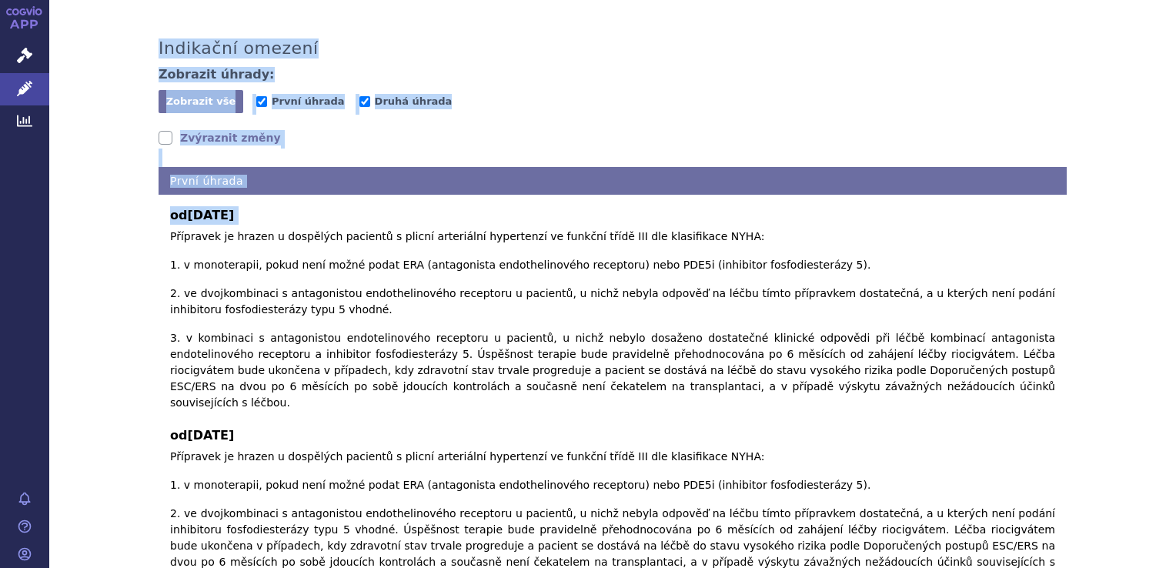
scroll to position [92, 0]
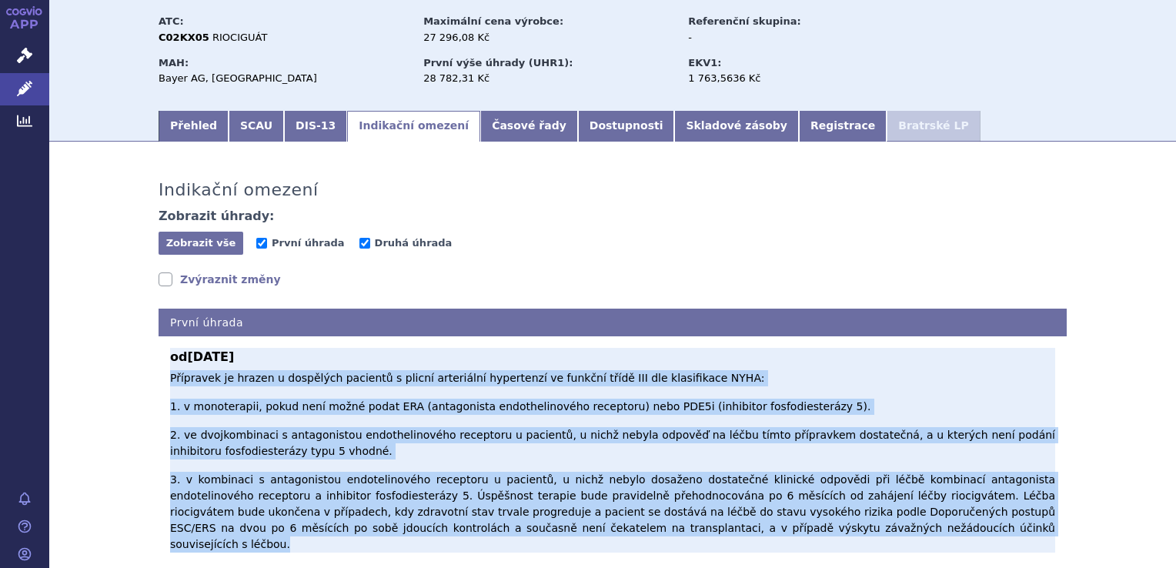
drag, startPoint x: 163, startPoint y: 471, endPoint x: 816, endPoint y: 510, distance: 653.8
copy p "Přípravek je hrazen u dospělých pacientů s plicní arteriální hypertenzí ve funk…"
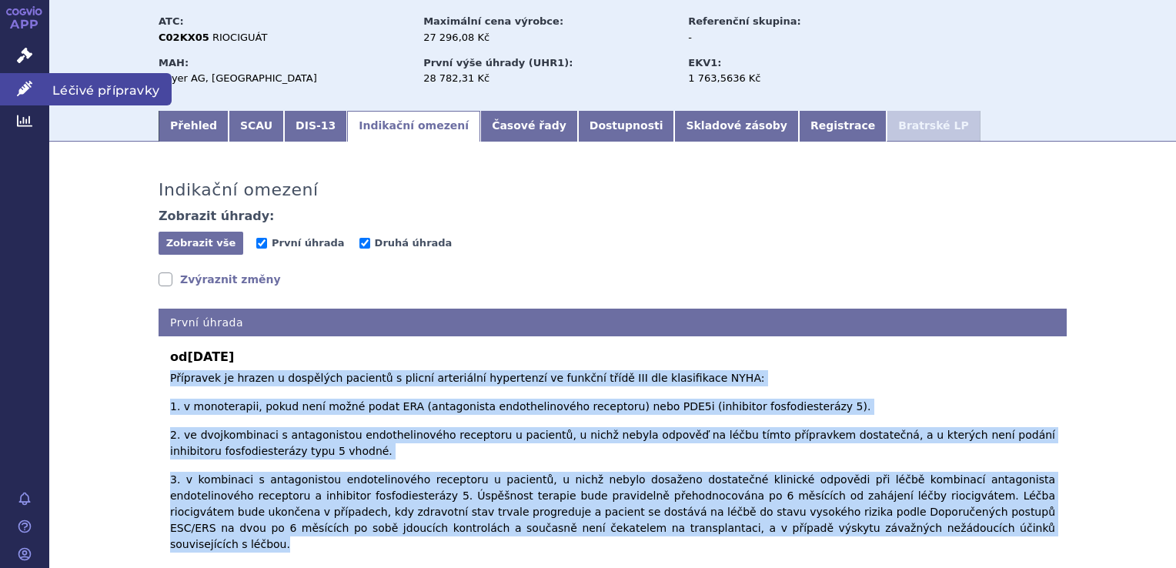
click at [28, 88] on icon at bounding box center [24, 88] width 15 height 15
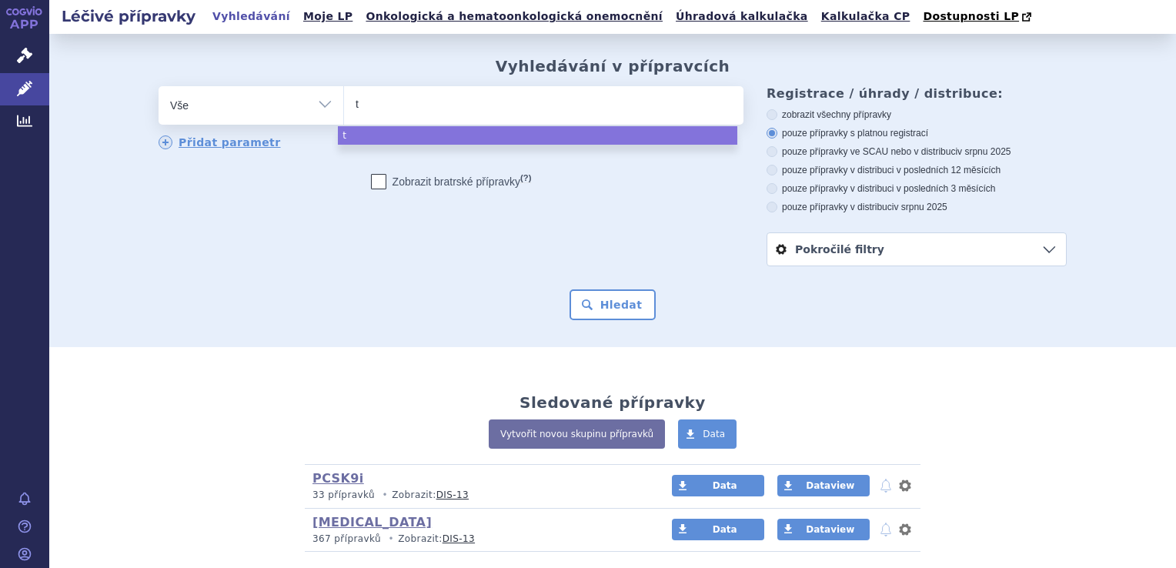
type input "tr"
type input "trep"
type input "trepr"
type input "trepros"
type input "treprosti"
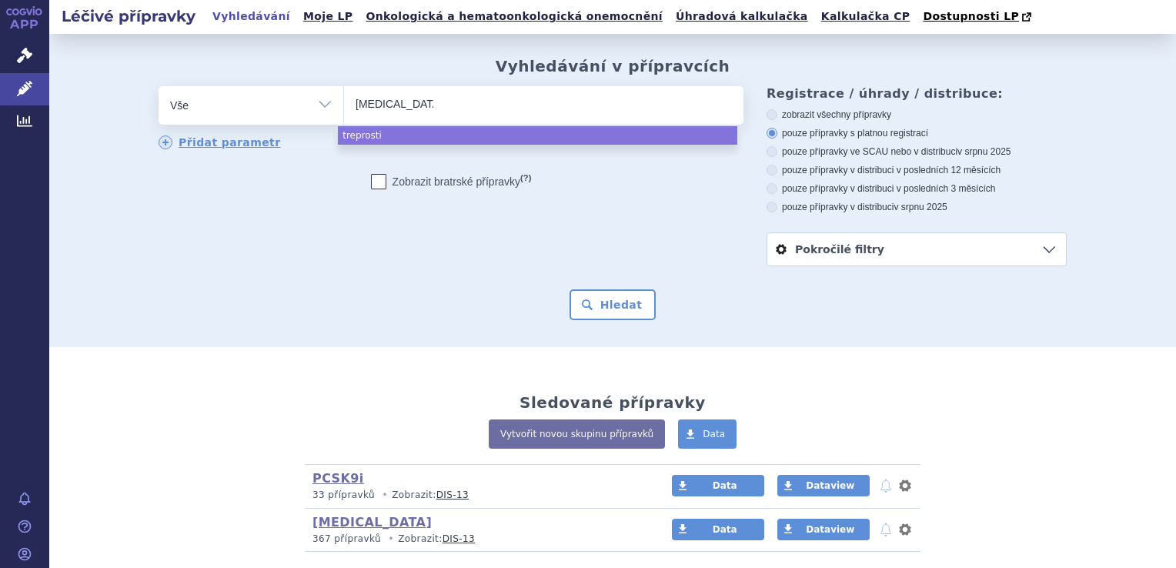
type input "[MEDICAL_DATA]"
select select "[MEDICAL_DATA]"
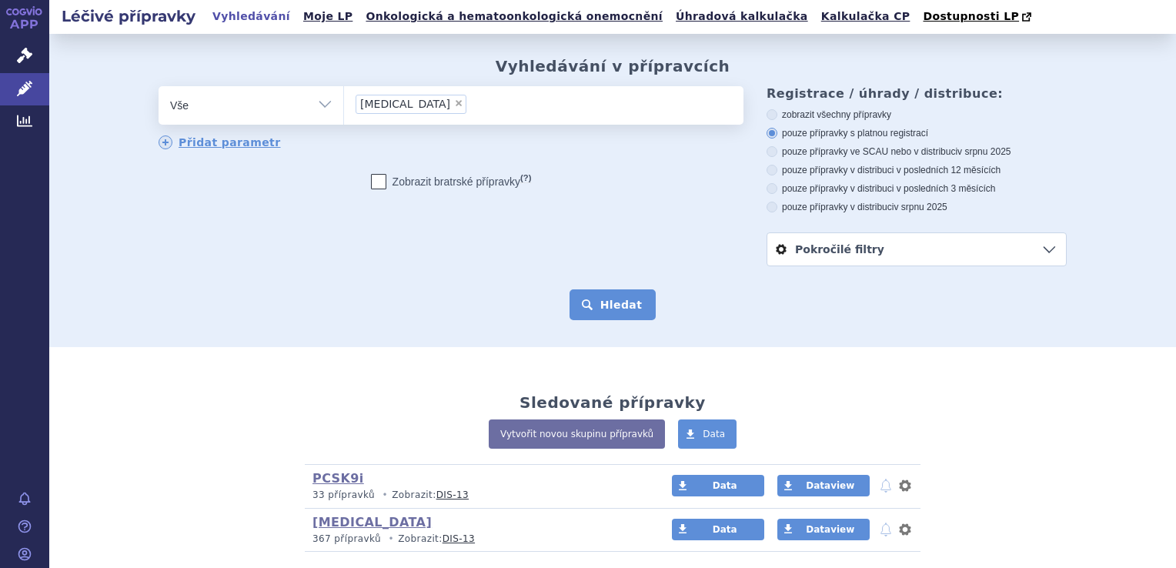
click at [634, 294] on button "Hledat" at bounding box center [613, 304] width 87 height 31
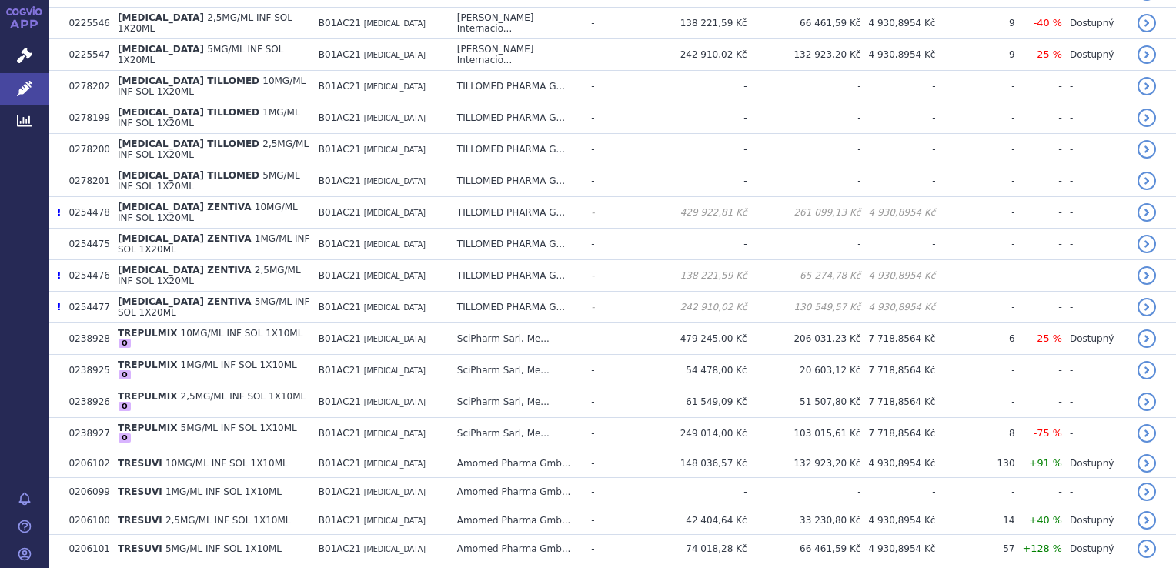
scroll to position [82, 0]
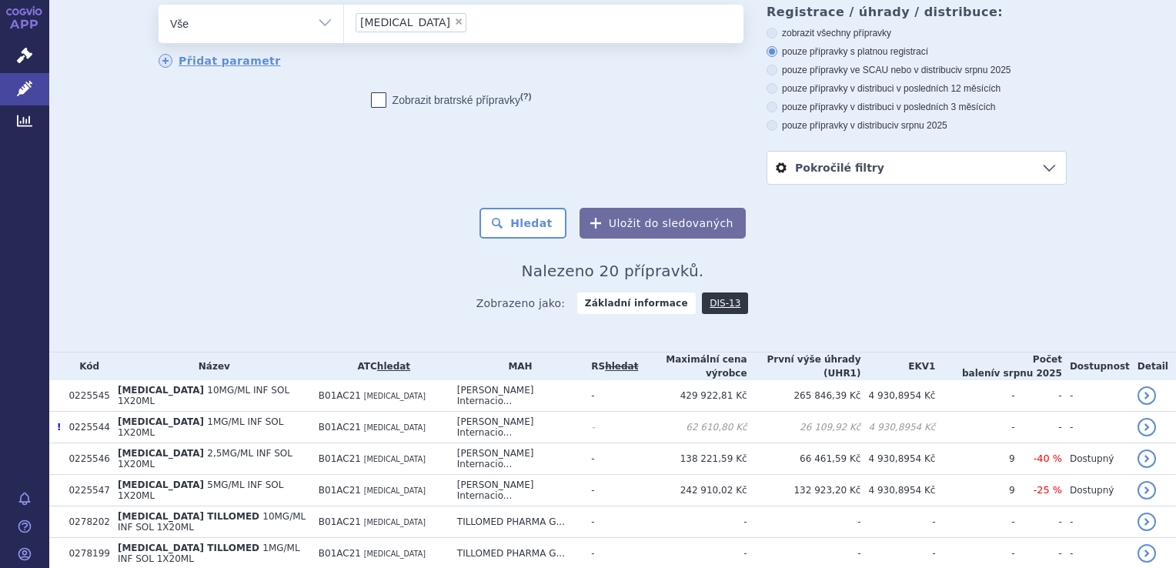
click at [853, 60] on div "zobrazit všechny přípravky pouze přípravky s platnou registrací pouze přípravky…" at bounding box center [917, 79] width 300 height 105
click at [853, 69] on label "pouze přípravky ve SCAU nebo v distribuci v srpnu 2025" at bounding box center [917, 70] width 300 height 12
click at [778, 69] on input "pouze přípravky ve SCAU nebo v distribuci v srpnu 2025" at bounding box center [773, 72] width 10 height 10
radio input "true"
click at [539, 224] on button "Hledat" at bounding box center [522, 223] width 87 height 31
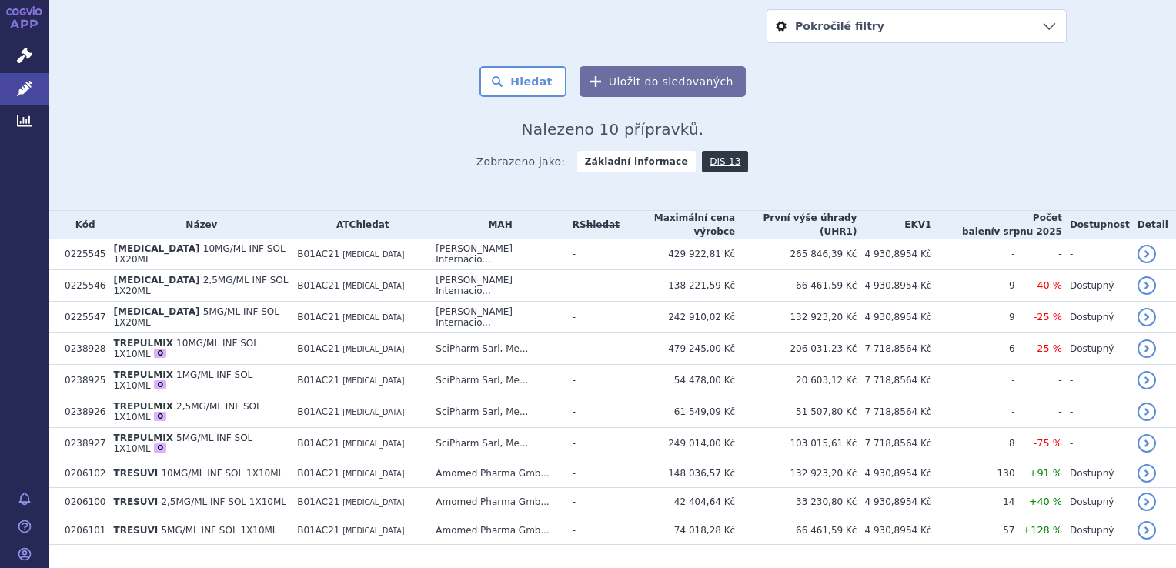
scroll to position [234, 0]
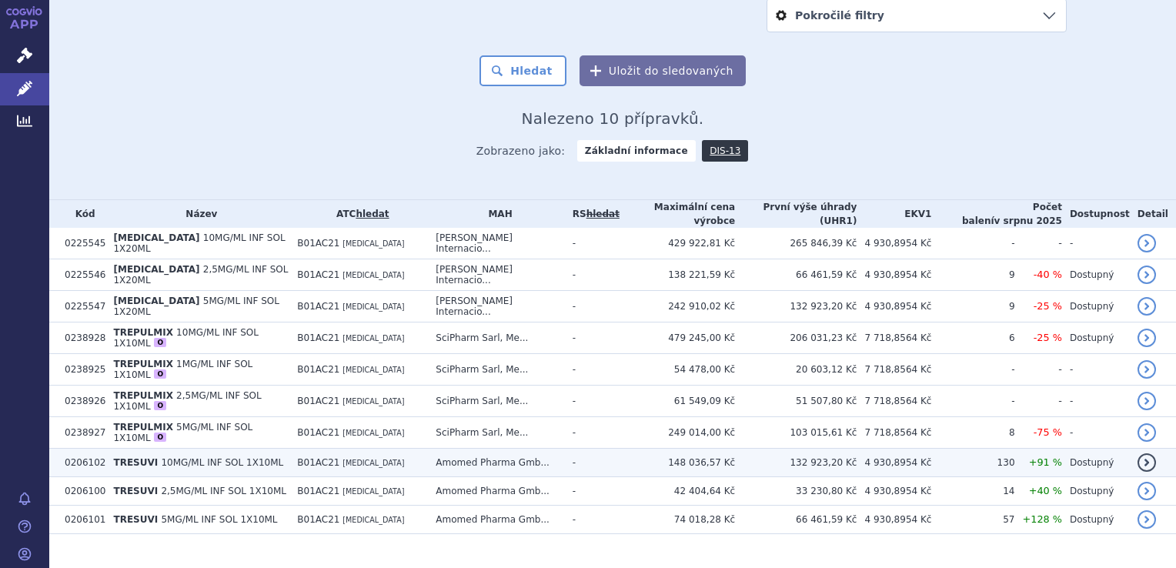
click at [931, 449] on td "4 930,8954 Kč" at bounding box center [894, 463] width 75 height 28
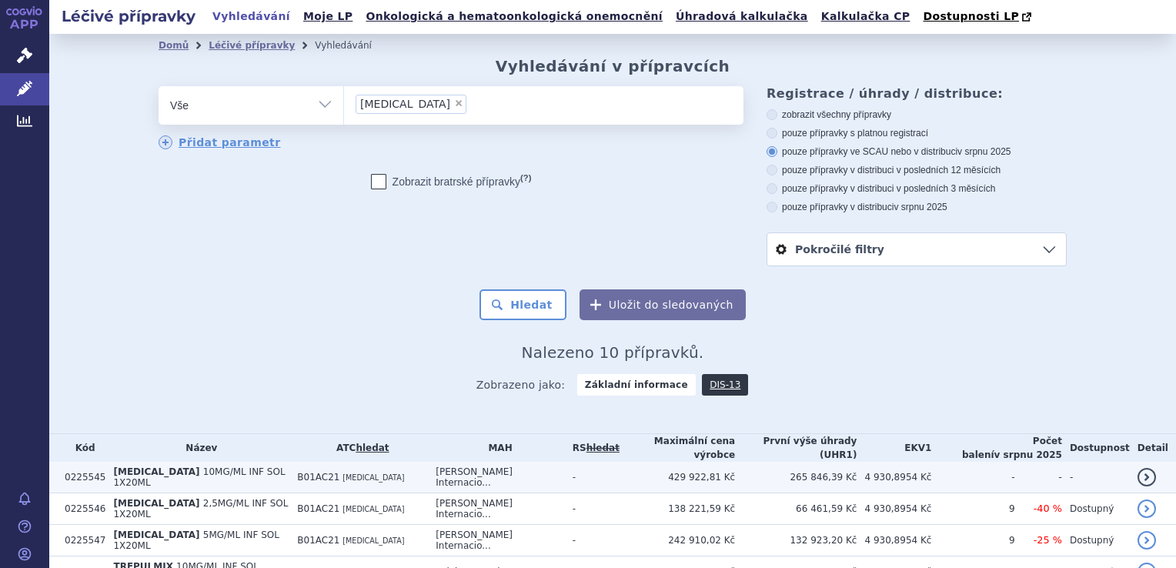
scroll to position [234, 0]
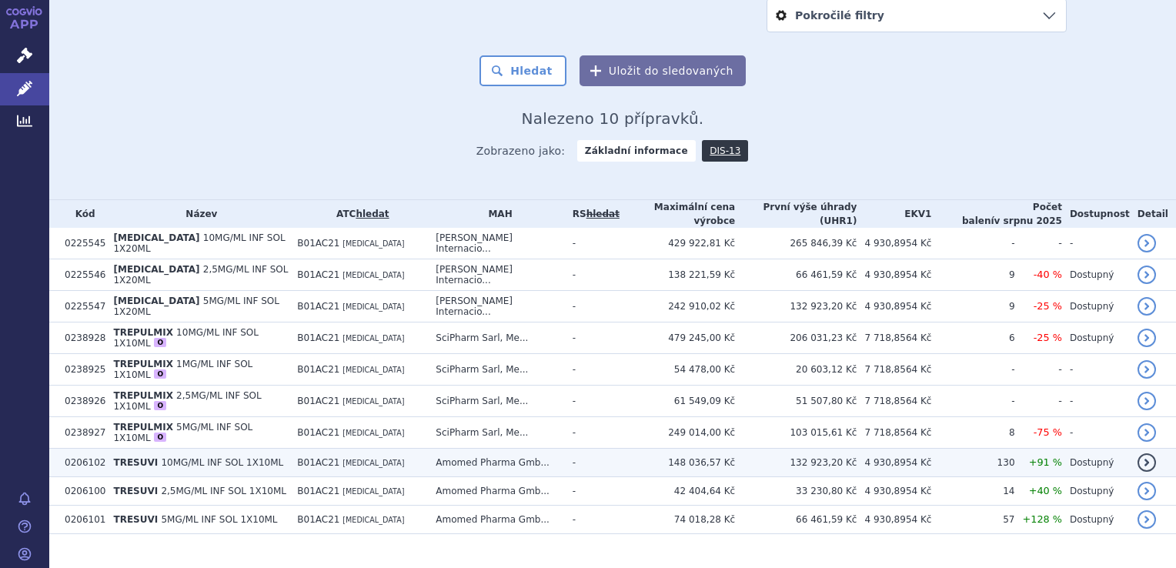
click at [663, 449] on td "148 036,57 Kč" at bounding box center [677, 463] width 115 height 28
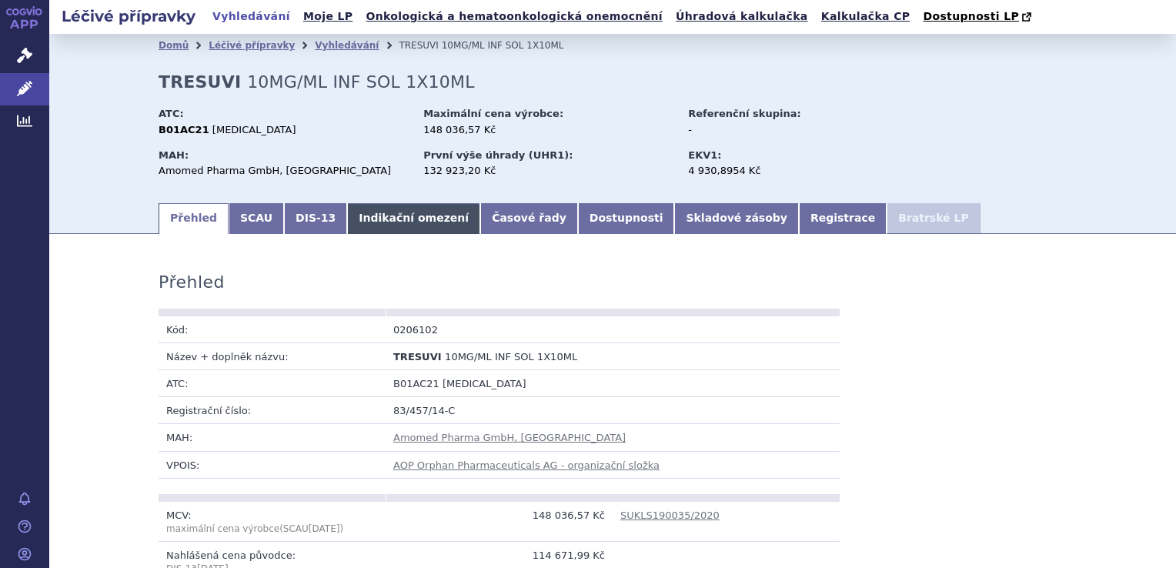
click at [373, 232] on link "Indikační omezení" at bounding box center [413, 218] width 133 height 31
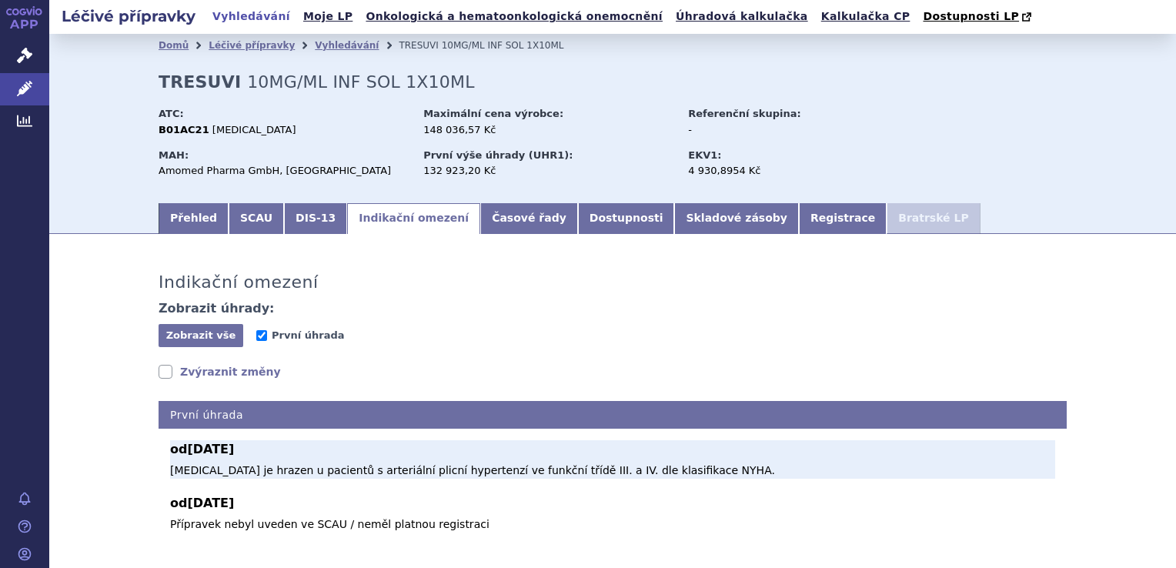
click at [389, 473] on p "Treprostinil je hrazen u pacientů s arteriální plicní hypertenzí ve funkční tří…" at bounding box center [612, 471] width 885 height 16
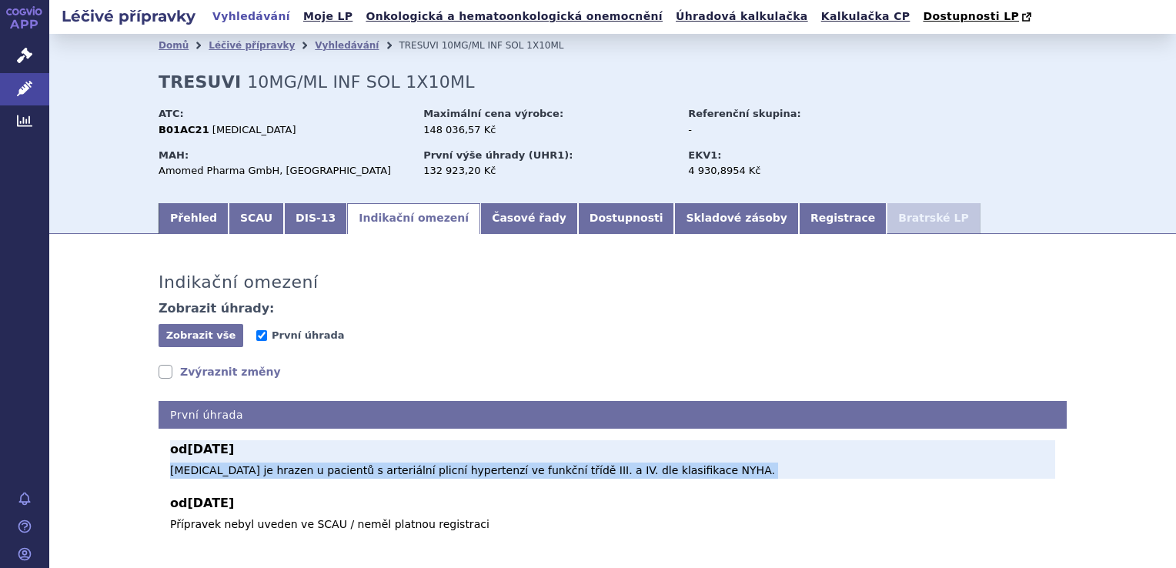
click at [389, 473] on p "Treprostinil je hrazen u pacientů s arteriální plicní hypertenzí ve funkční tří…" at bounding box center [612, 471] width 885 height 16
copy div "Treprostinil je hrazen u pacientů s arteriální plicní hypertenzí ve funkční tří…"
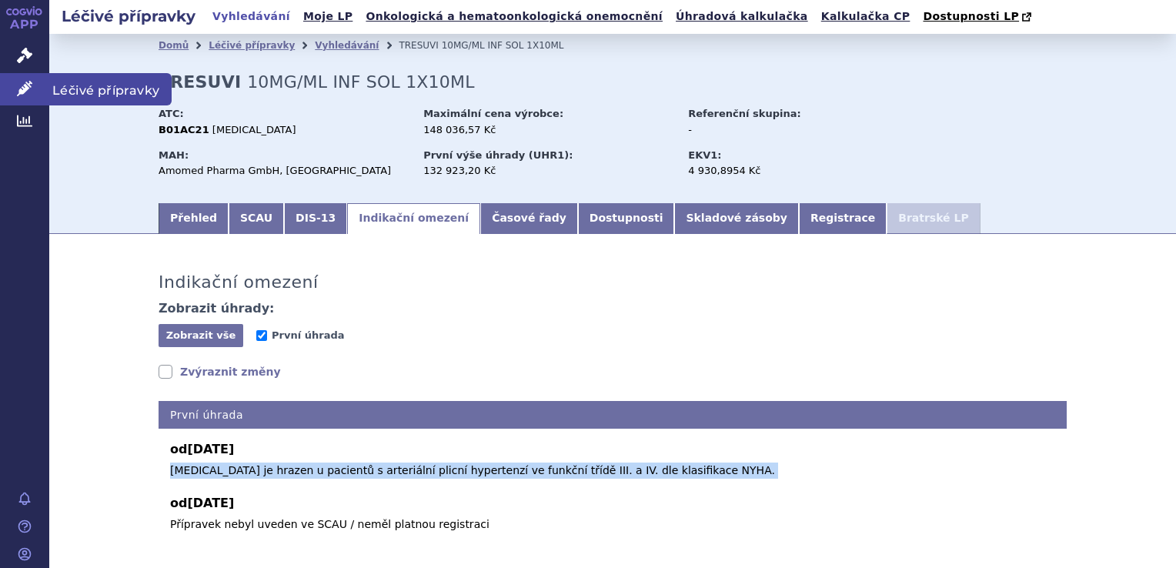
click at [28, 89] on icon at bounding box center [24, 88] width 15 height 15
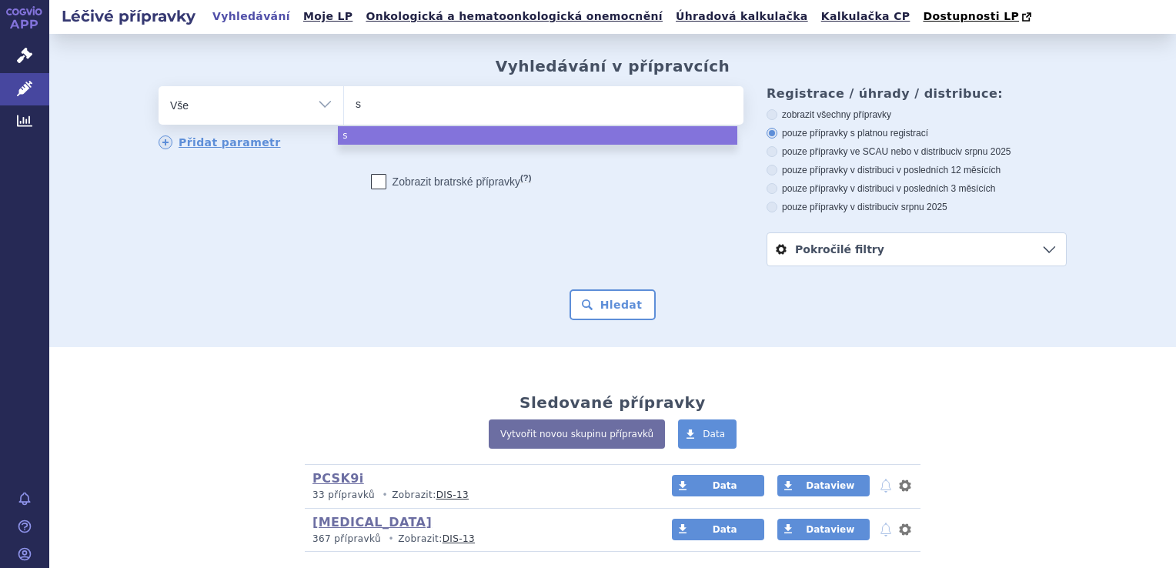
type input "se"
type input "sele"
type input "selexi"
type input "selexipa"
type input "selexipag"
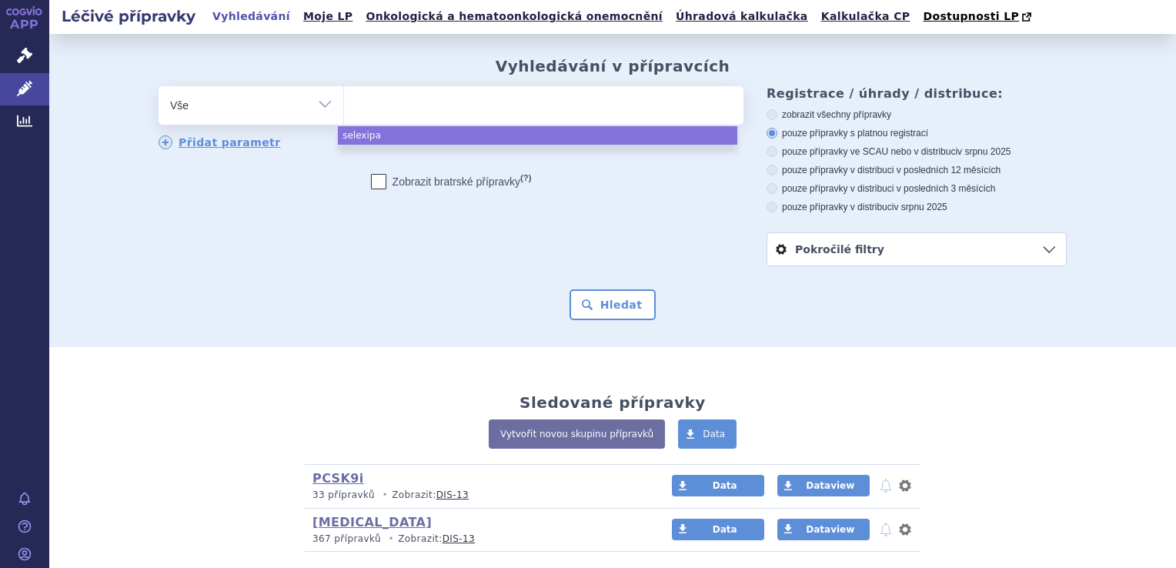
select select "selexipag"
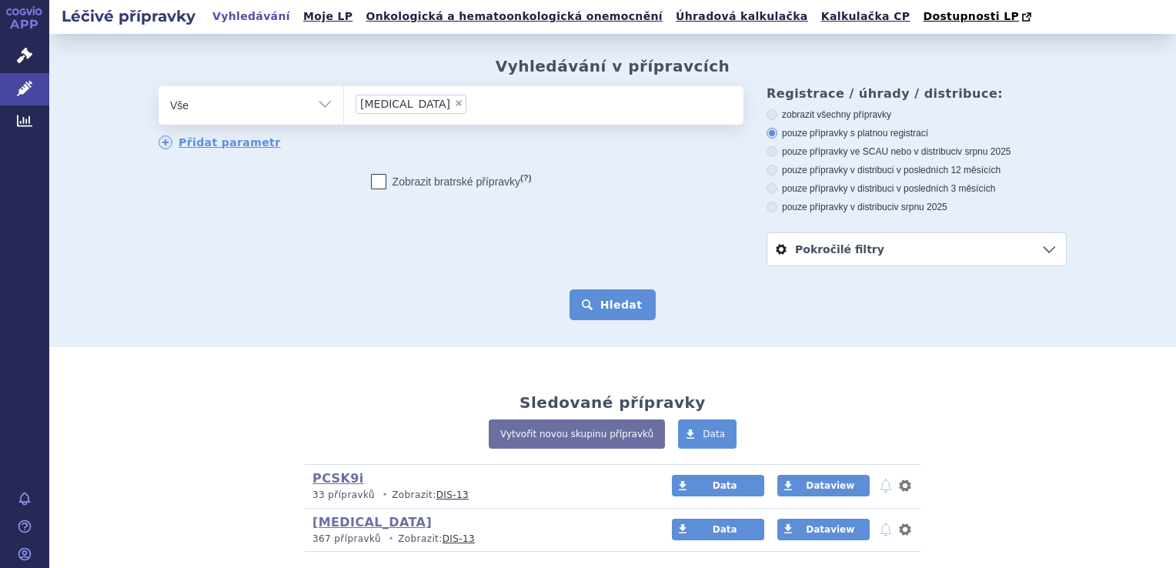
click at [612, 296] on button "Hledat" at bounding box center [613, 304] width 87 height 31
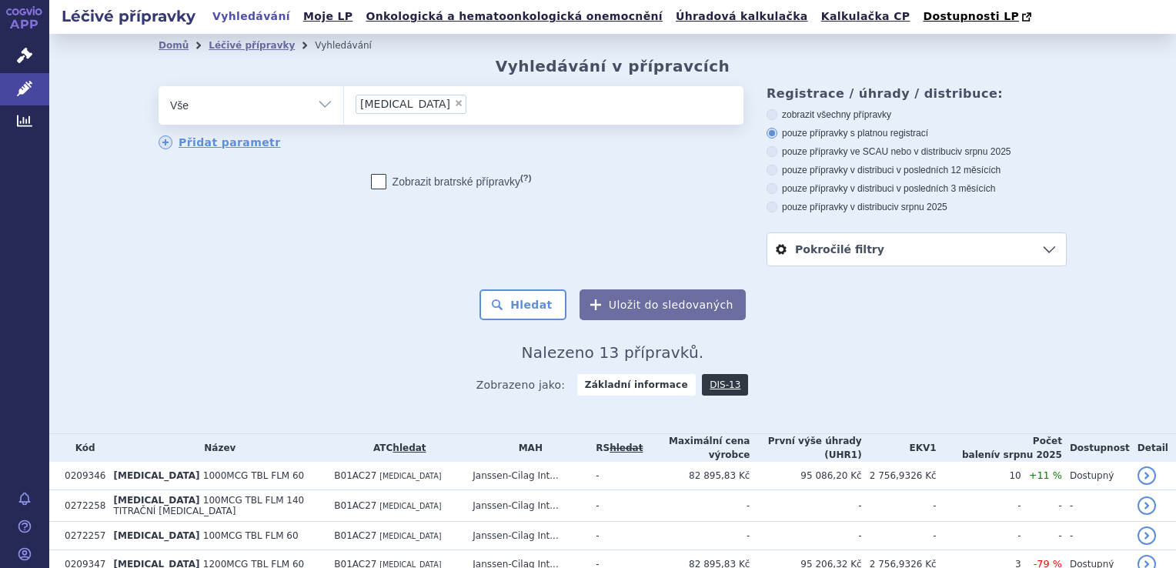
click at [941, 149] on label "pouze přípravky ve SCAU nebo v distribuci v srpnu 2025" at bounding box center [917, 151] width 300 height 12
click at [778, 149] on input "pouze přípravky ve SCAU nebo v distribuci v srpnu 2025" at bounding box center [773, 154] width 10 height 10
radio input "true"
click at [542, 301] on button "Hledat" at bounding box center [522, 304] width 87 height 31
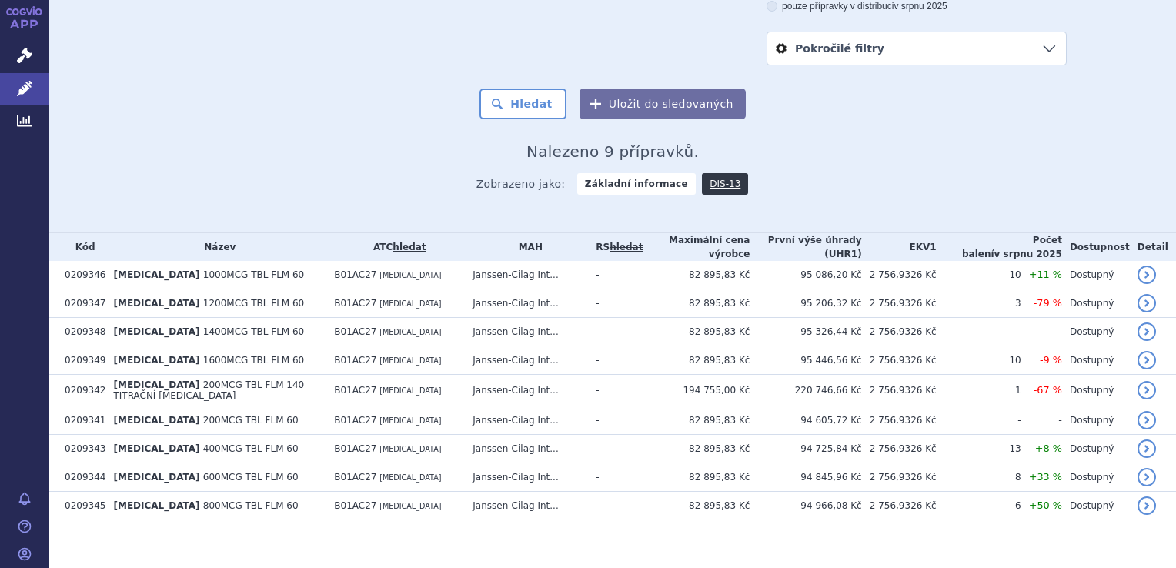
scroll to position [206, 0]
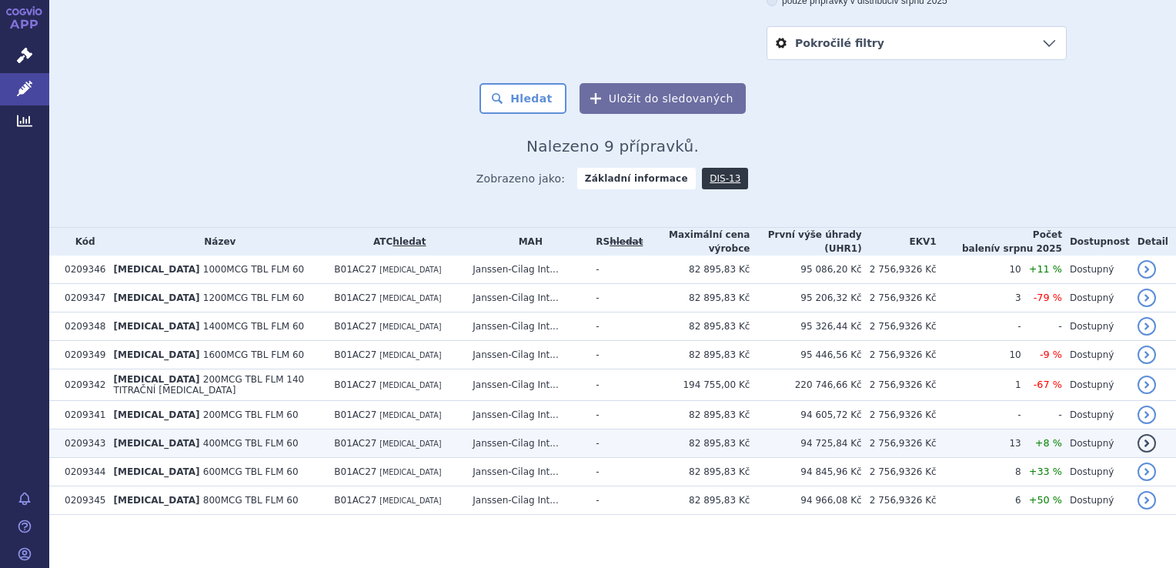
click at [619, 445] on td "-" at bounding box center [615, 443] width 55 height 28
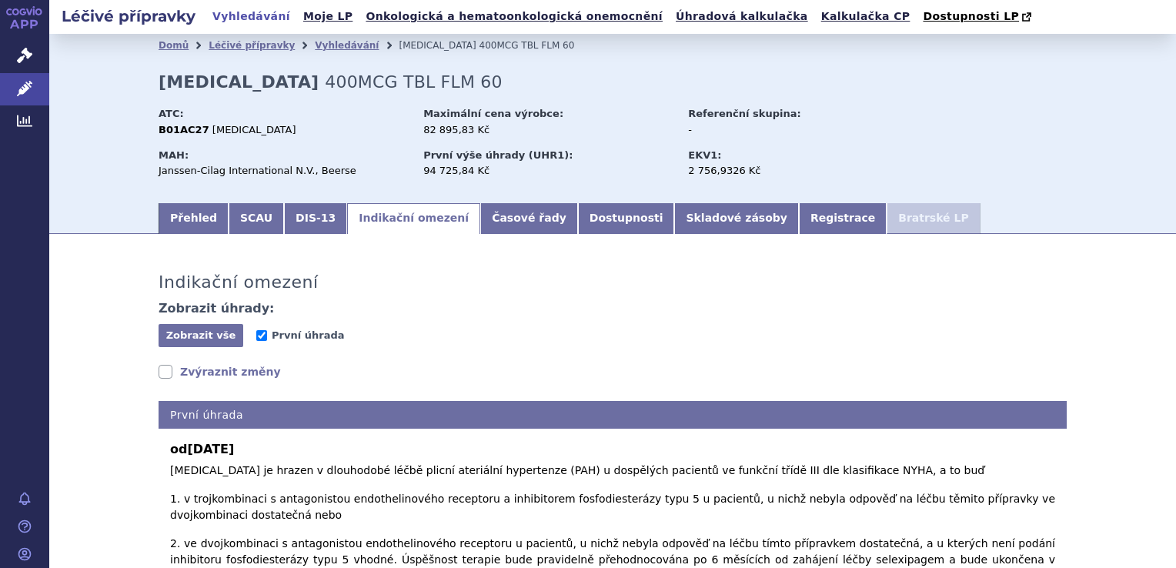
click at [402, 217] on link "Indikační omezení" at bounding box center [413, 218] width 133 height 31
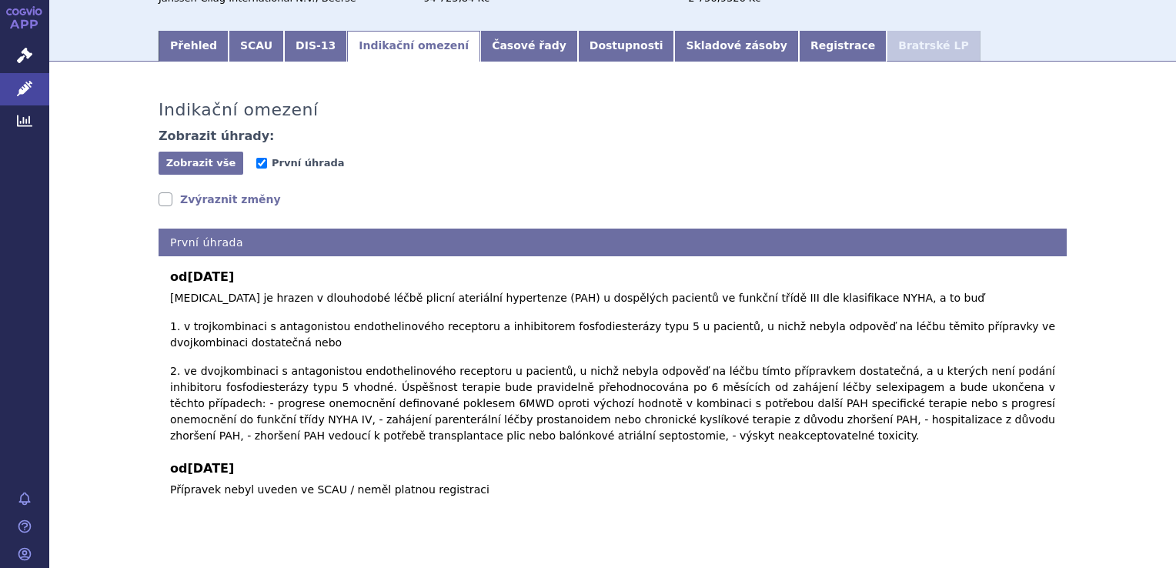
scroll to position [186, 0]
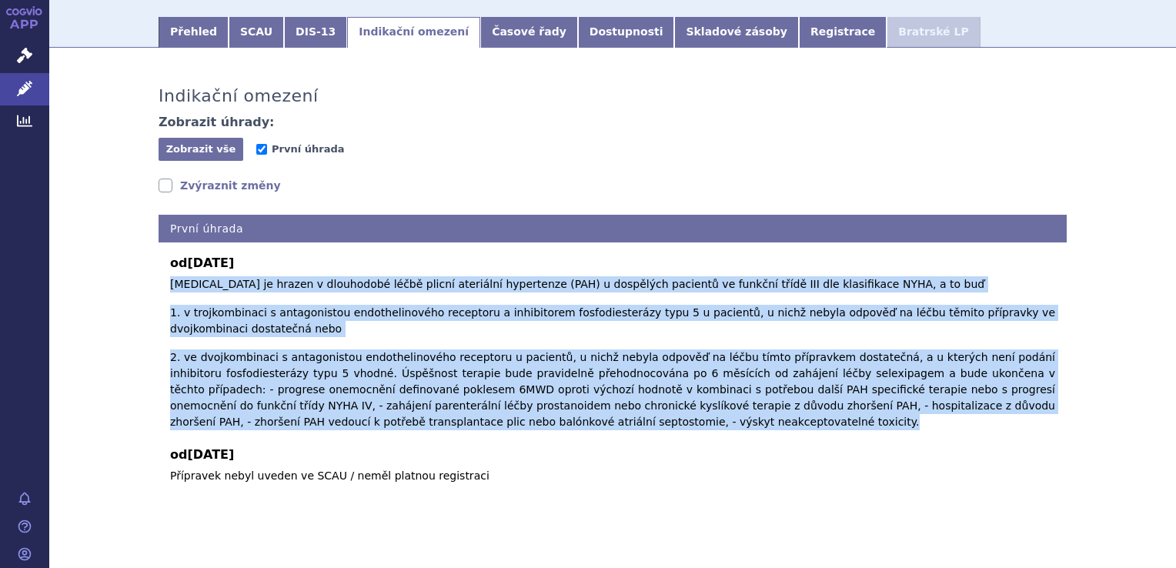
drag, startPoint x: 536, startPoint y: 393, endPoint x: 162, endPoint y: 290, distance: 387.8
click at [162, 290] on div "od [DATE] [MEDICAL_DATA] je hrazen v dlouhodobé léčbě plicní ateriální hyperten…" at bounding box center [613, 363] width 908 height 242
copy p "Loremipsu do sitame c adipiscing elits doeius temporinc utlaboreet (DOL) m aliq…"
